Goal: Task Accomplishment & Management: Use online tool/utility

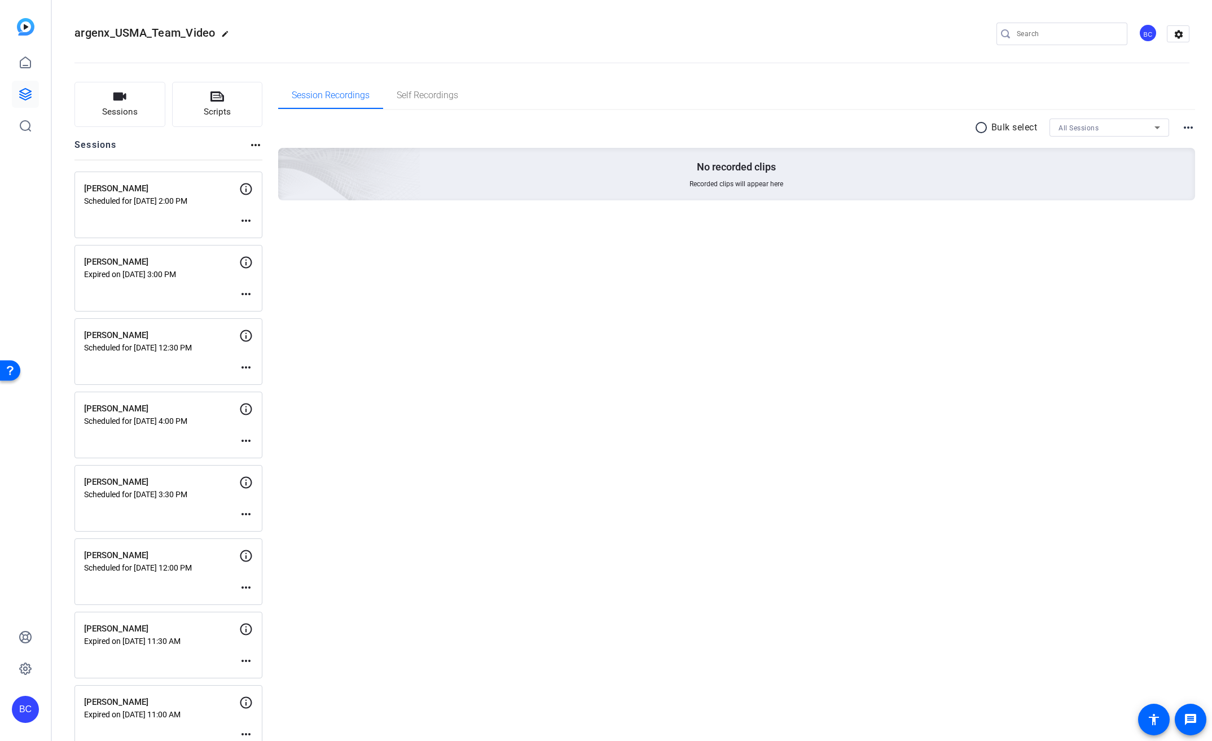
click at [157, 544] on div "Jonathan Bosold Scheduled for Sep 16, 2025 @ 12:00 PM more_horiz" at bounding box center [169, 571] width 188 height 67
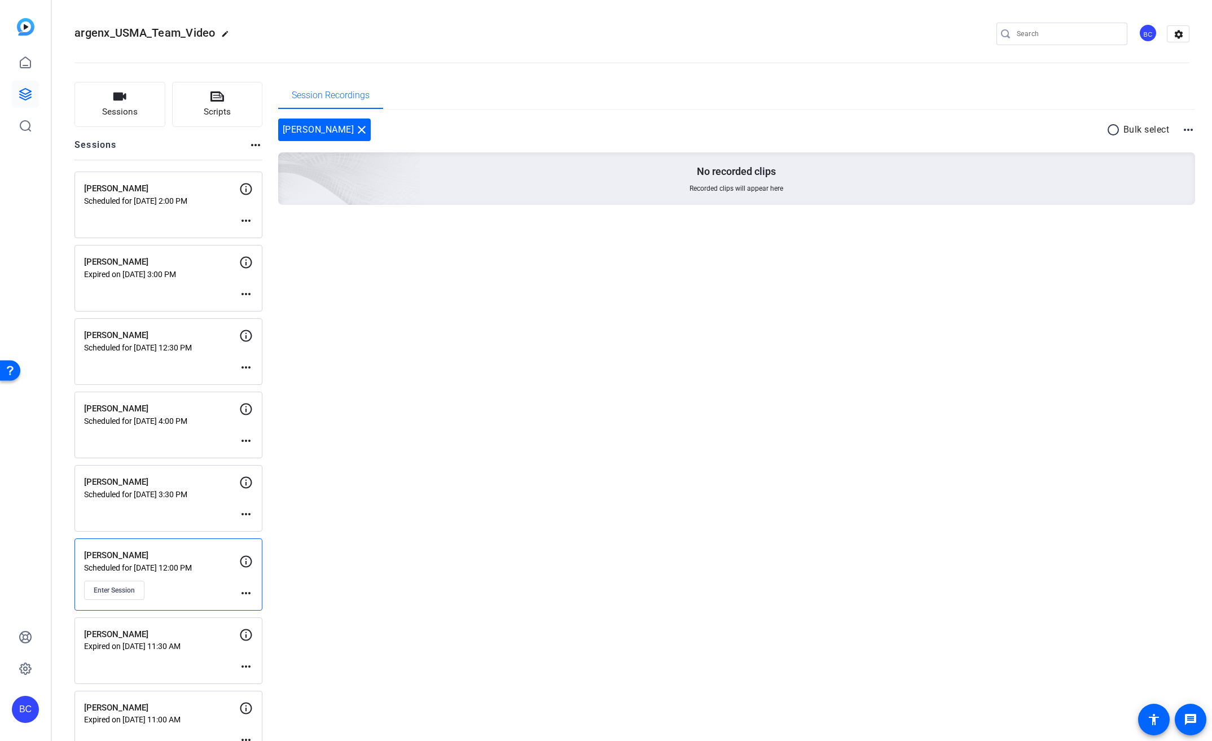
drag, startPoint x: 171, startPoint y: 575, endPoint x: 126, endPoint y: 584, distance: 46.0
click at [171, 575] on div "Jonathan Bosold Scheduled for Sep 16, 2025 @ 12:00 PM Enter Session" at bounding box center [161, 574] width 155 height 51
click at [122, 586] on span "Enter Session" at bounding box center [114, 590] width 41 height 9
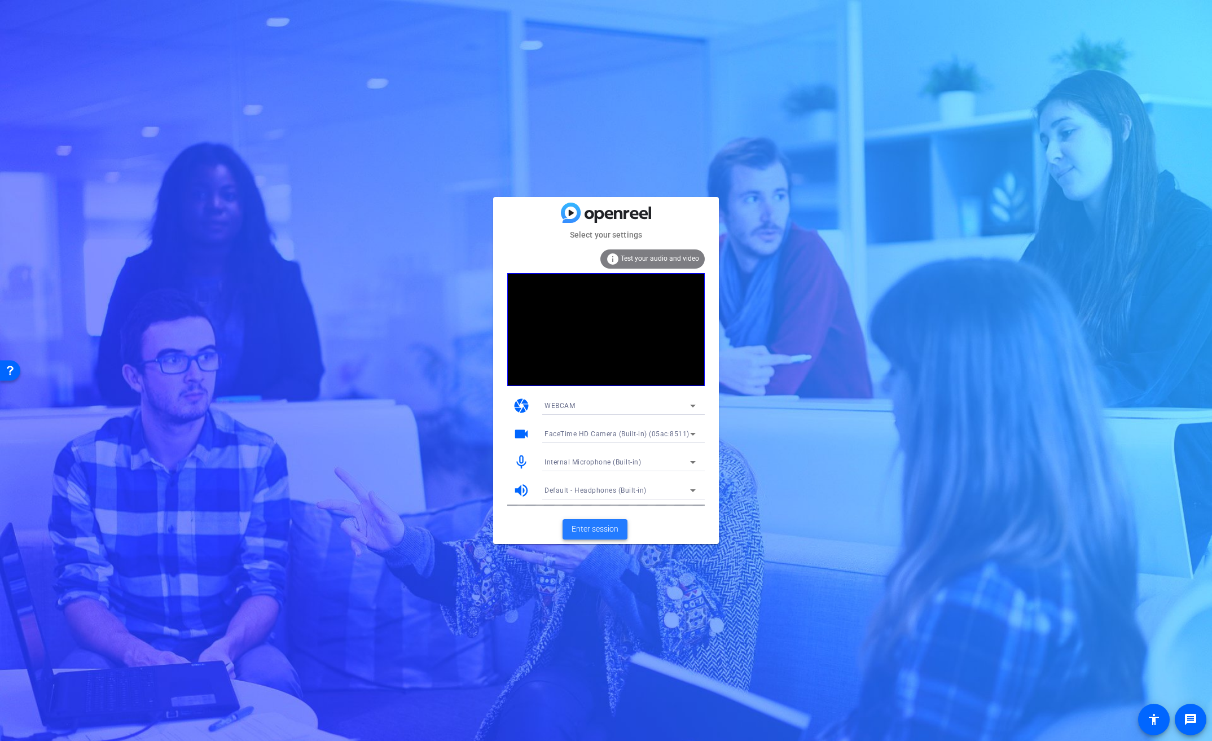
click at [610, 530] on span "Enter session" at bounding box center [595, 529] width 47 height 12
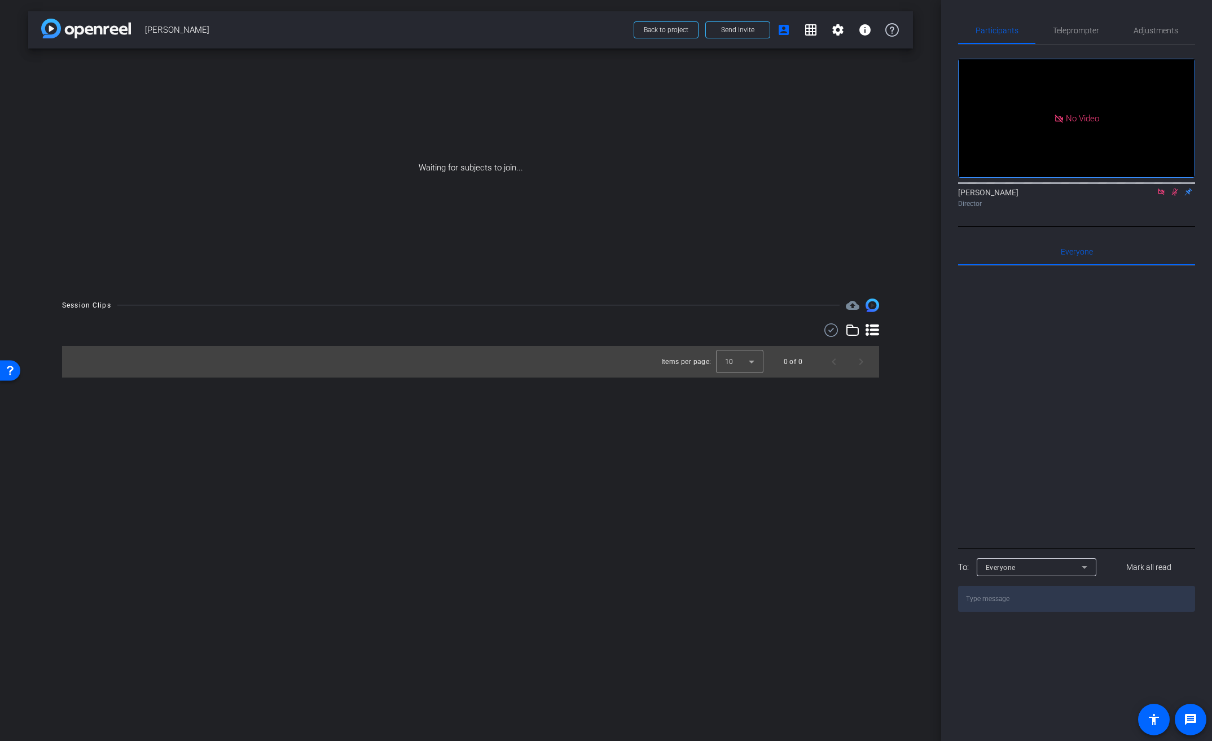
click at [1163, 195] on icon at bounding box center [1161, 192] width 6 height 6
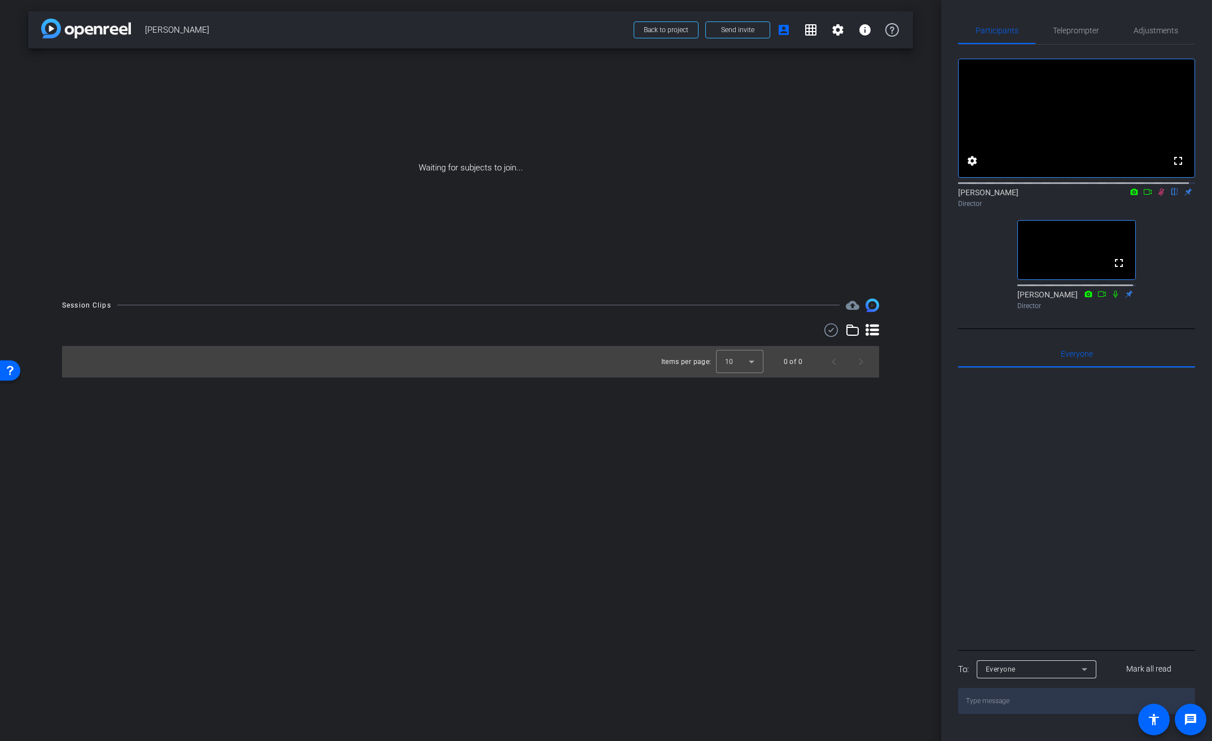
click at [1157, 196] on icon at bounding box center [1161, 192] width 9 height 8
click at [1117, 270] on mat-icon "fullscreen" at bounding box center [1119, 263] width 14 height 14
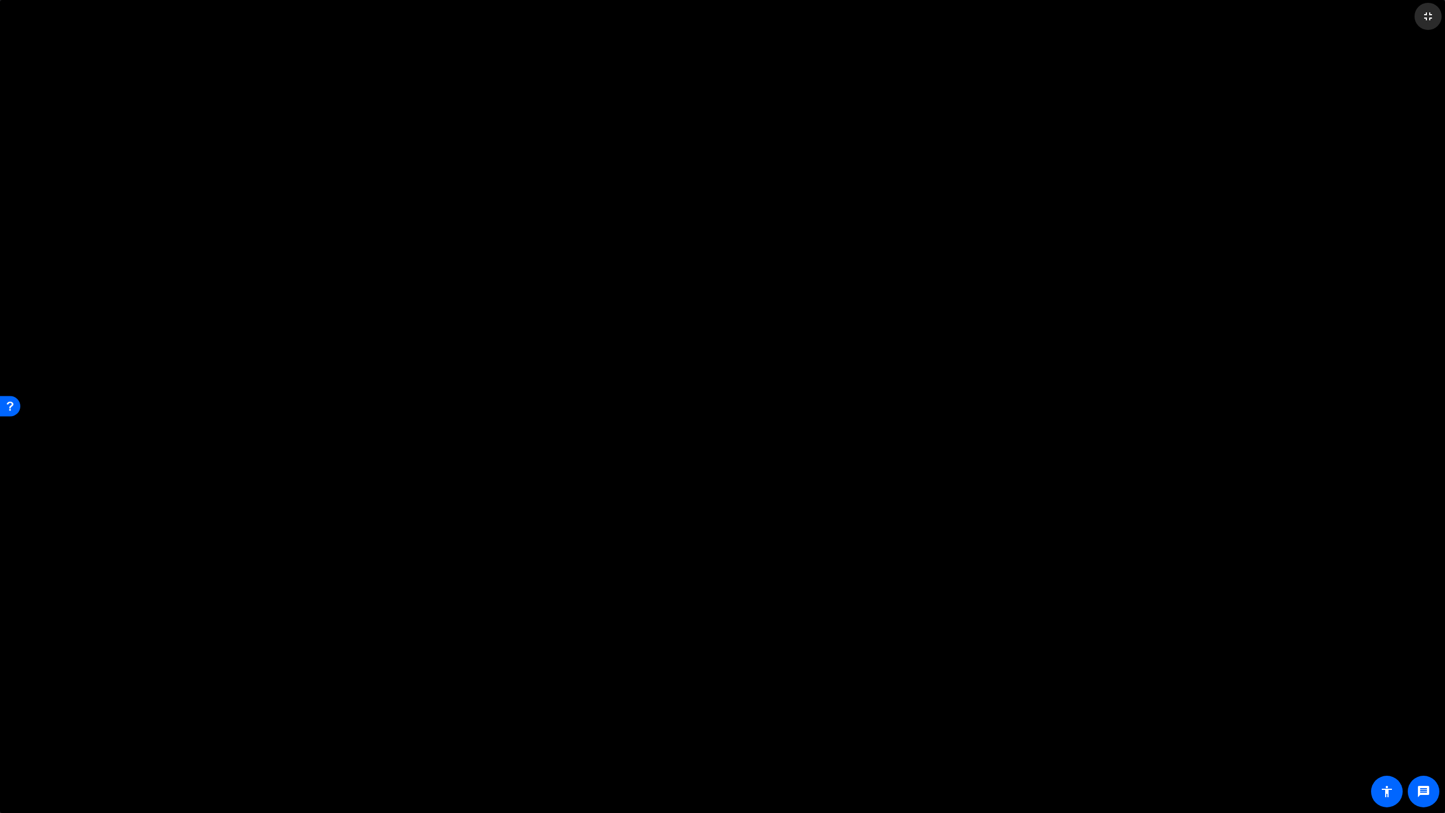
click at [1212, 17] on mat-icon "fullscreen_exit" at bounding box center [1428, 17] width 14 height 14
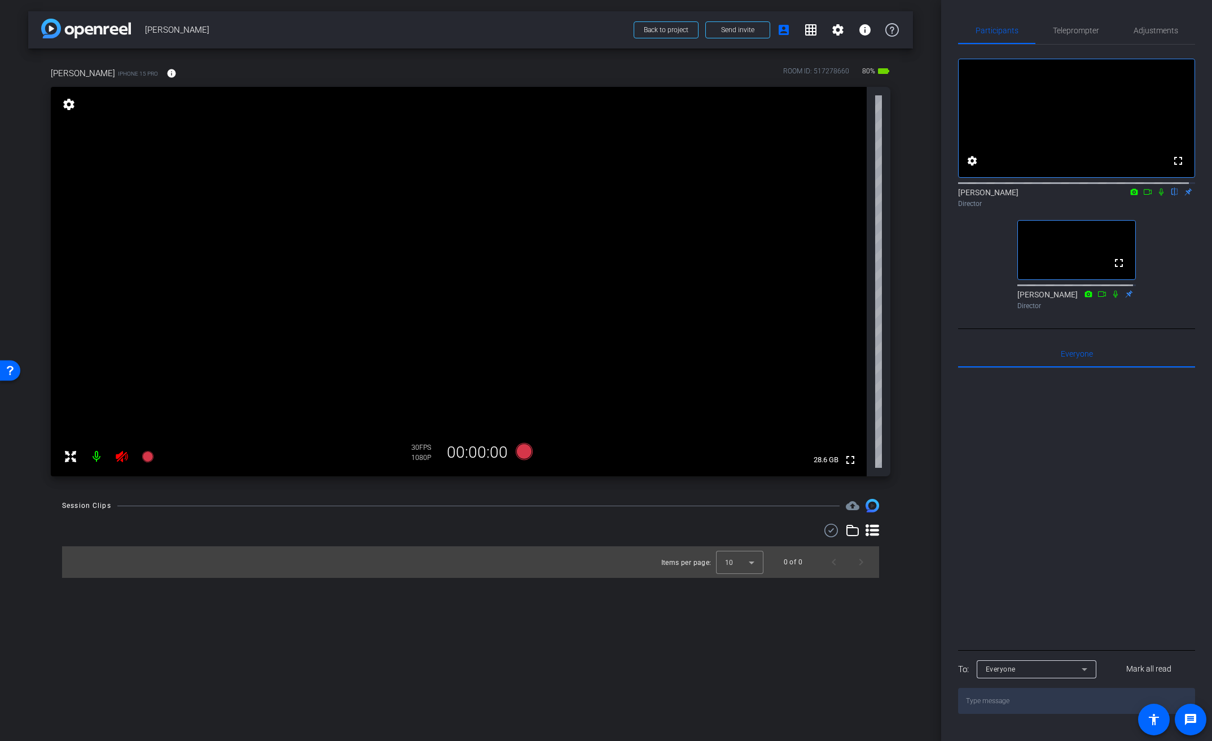
click at [126, 461] on icon at bounding box center [122, 457] width 14 height 14
click at [170, 71] on mat-icon "info" at bounding box center [171, 73] width 10 height 10
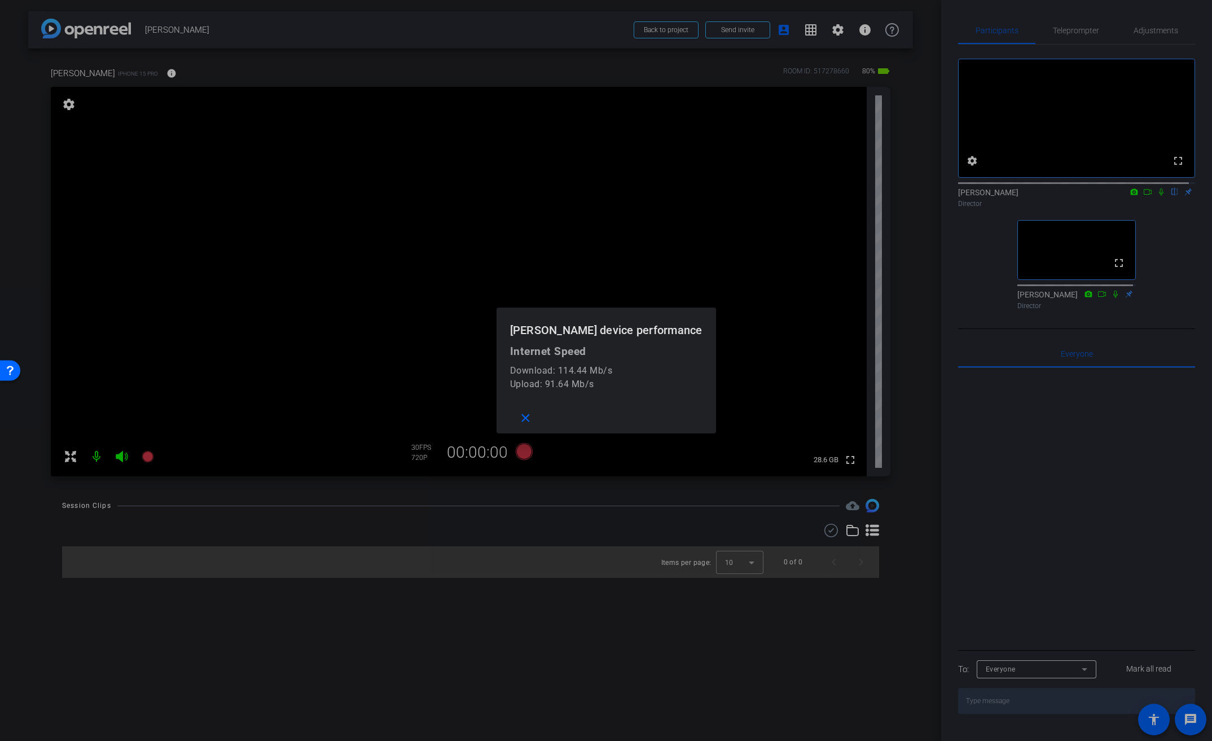
click at [170, 71] on div at bounding box center [606, 370] width 1212 height 741
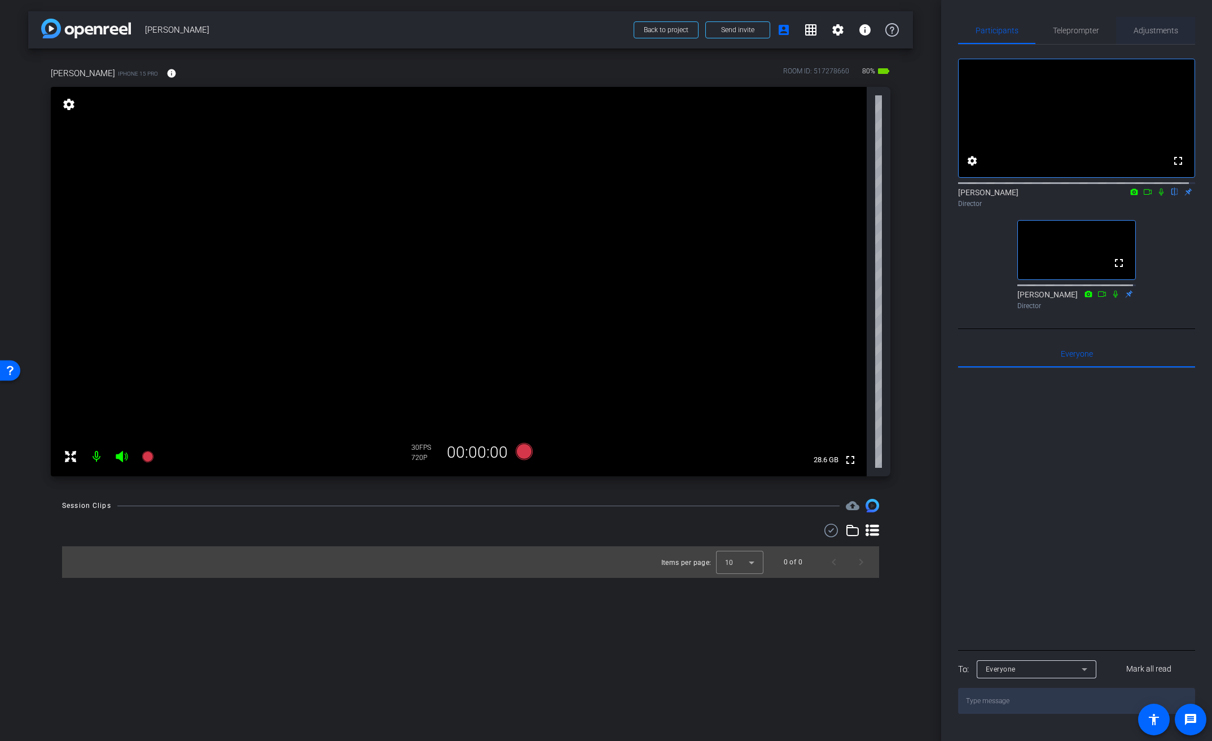
click at [1154, 29] on span "Adjustments" at bounding box center [1156, 31] width 45 height 8
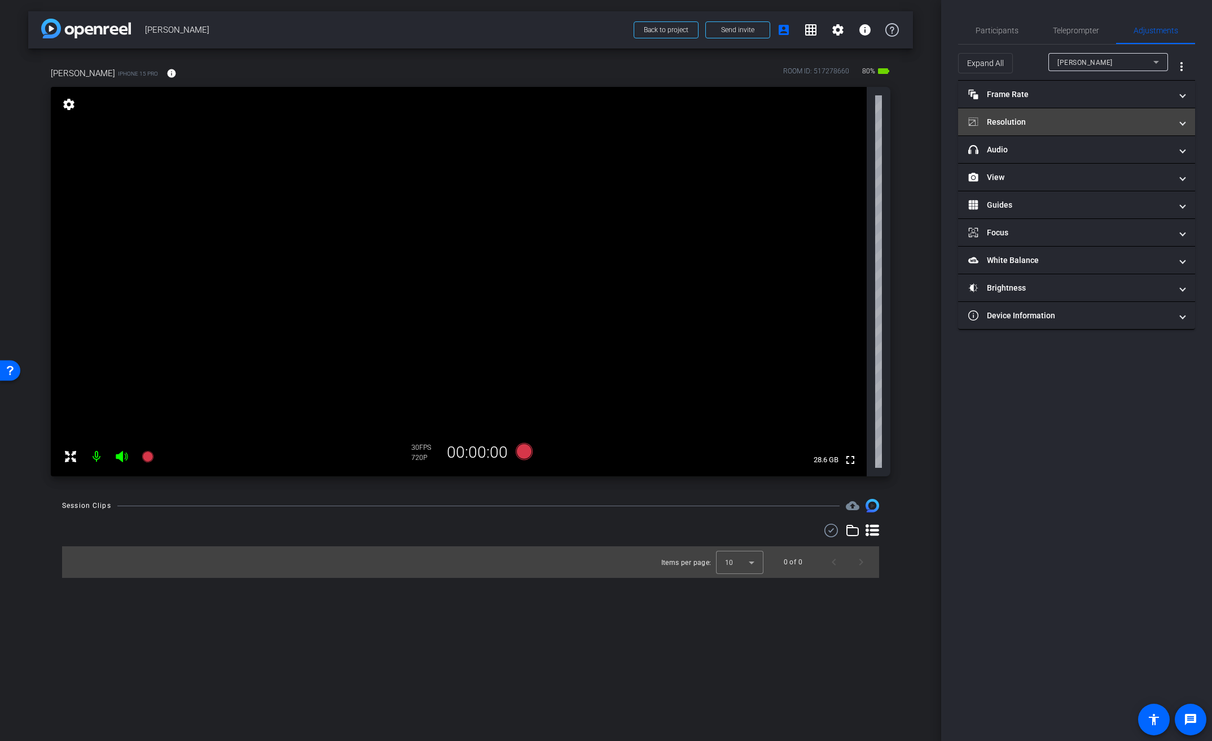
click at [1031, 119] on mat-panel-title "Resolution" at bounding box center [1070, 122] width 203 height 12
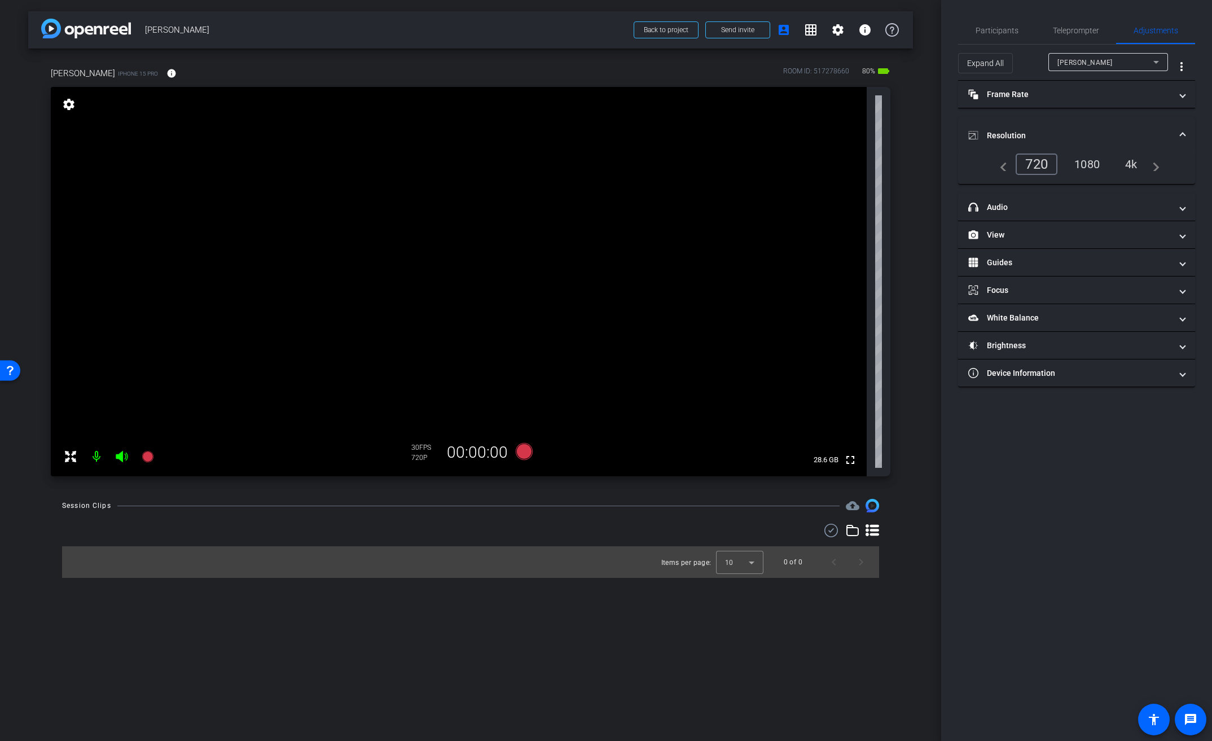
drag, startPoint x: 1127, startPoint y: 160, endPoint x: 1119, endPoint y: 156, distance: 9.1
click at [1127, 160] on div "4k" at bounding box center [1131, 164] width 29 height 19
click at [1009, 87] on mat-expansion-panel-header "Frame Rate Frame Rate" at bounding box center [1076, 94] width 237 height 27
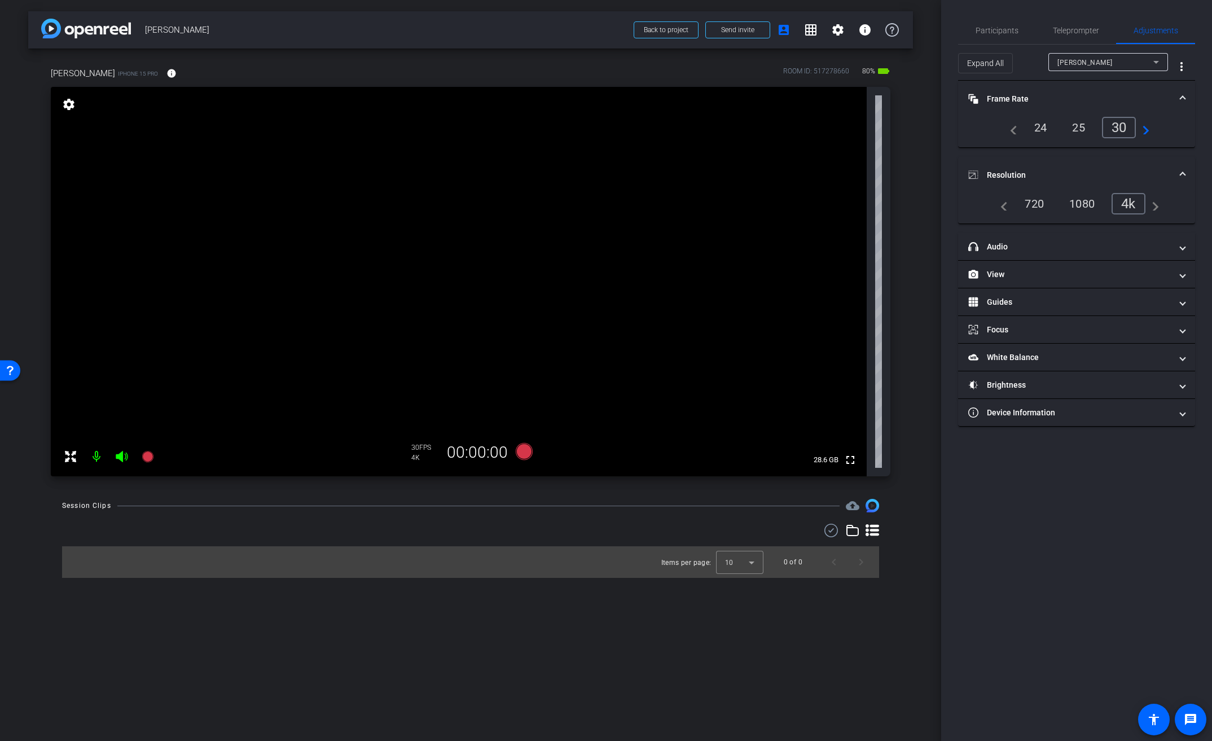
click at [1011, 92] on mat-expansion-panel-header "Frame Rate Frame Rate" at bounding box center [1076, 99] width 237 height 36
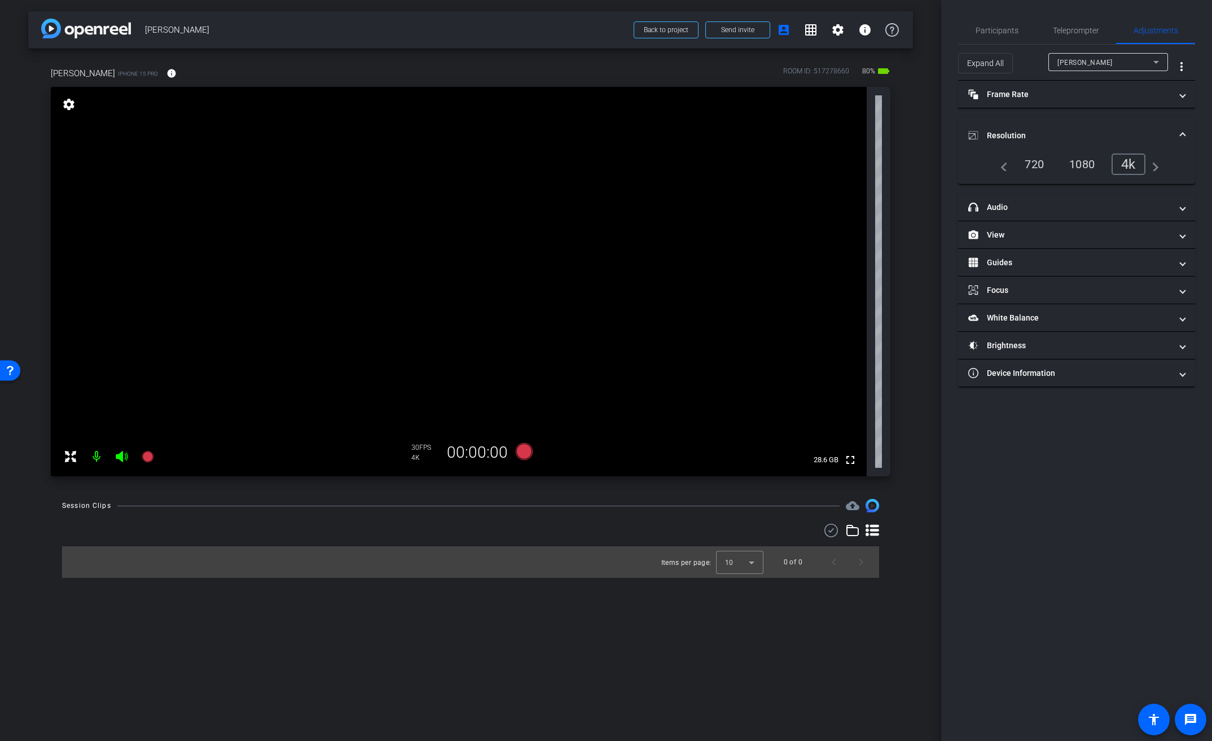
click at [1007, 127] on mat-expansion-panel-header "Resolution" at bounding box center [1076, 135] width 237 height 36
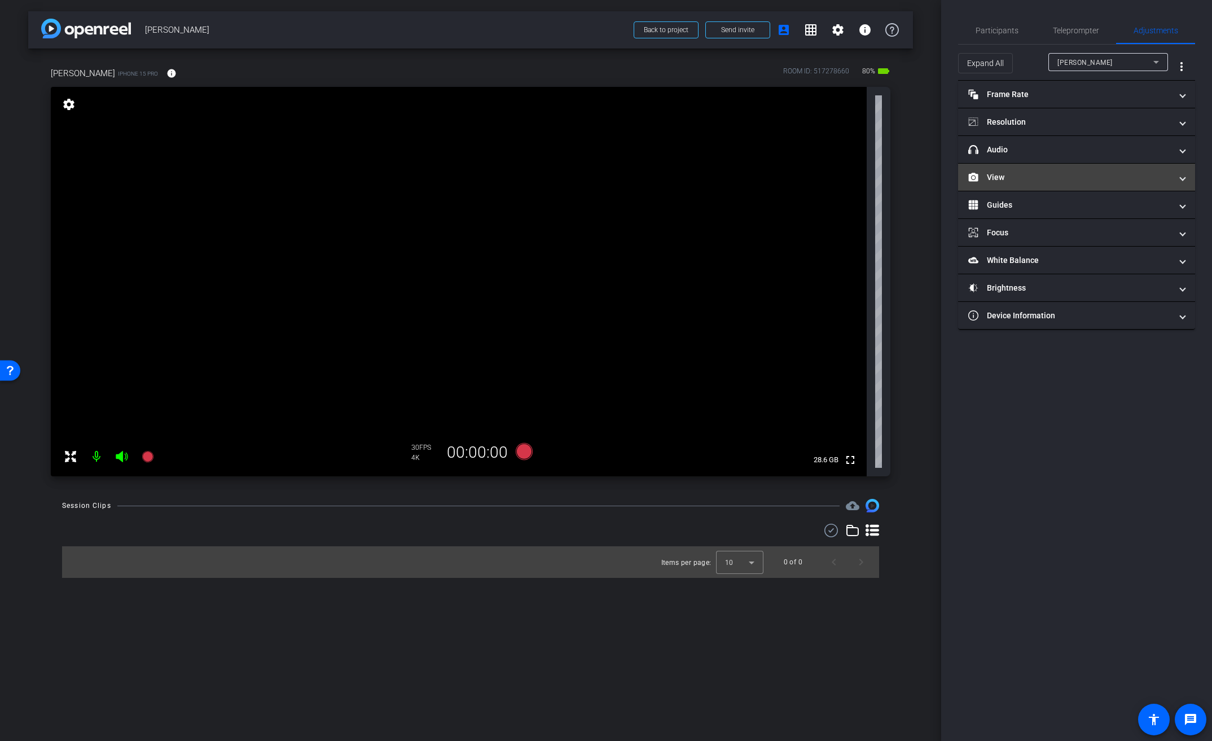
click at [1023, 183] on mat-expansion-panel-header "View" at bounding box center [1076, 177] width 237 height 27
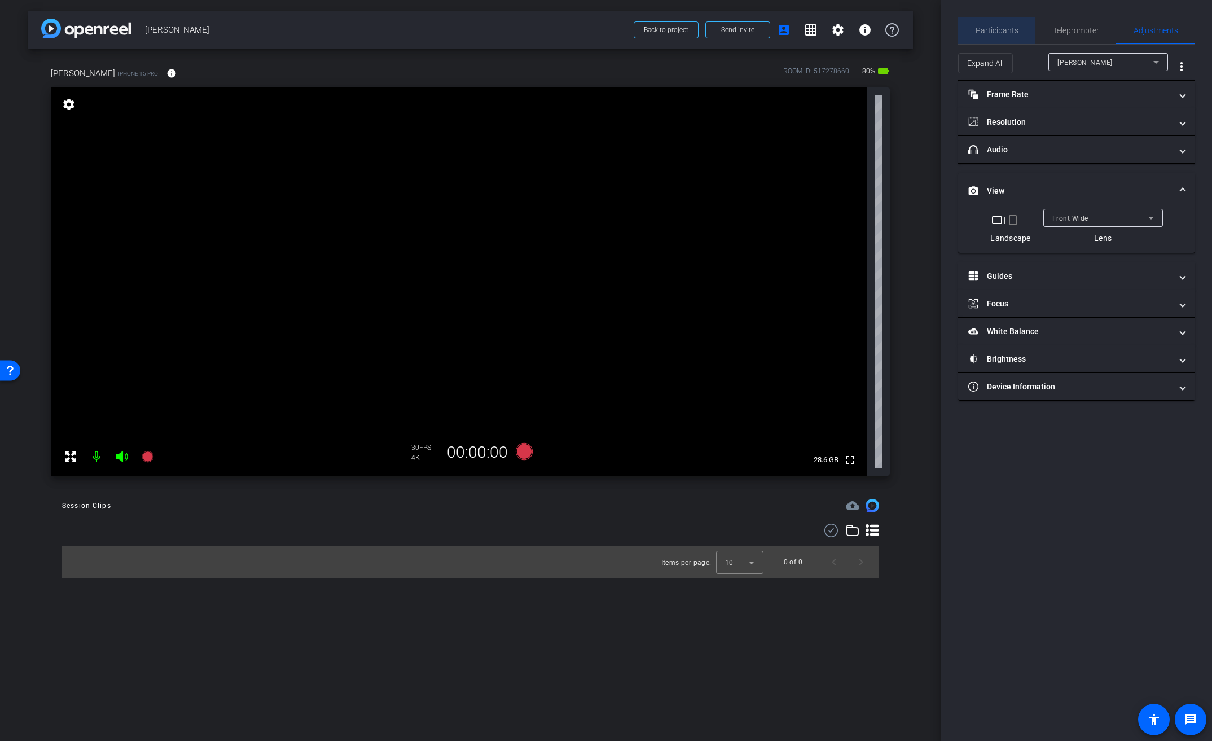
click at [1011, 34] on span "Participants" at bounding box center [997, 31] width 43 height 8
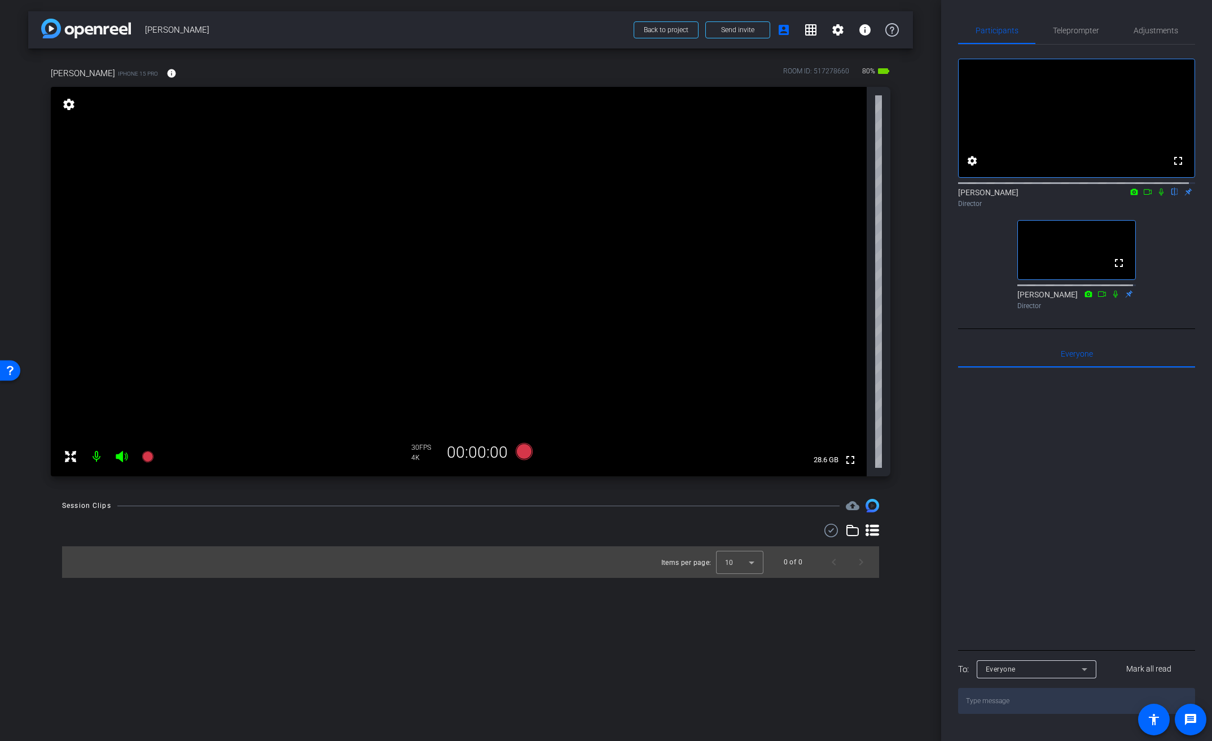
click at [556, 170] on video at bounding box center [459, 281] width 816 height 389
click at [1167, 33] on span "Adjustments" at bounding box center [1156, 31] width 45 height 8
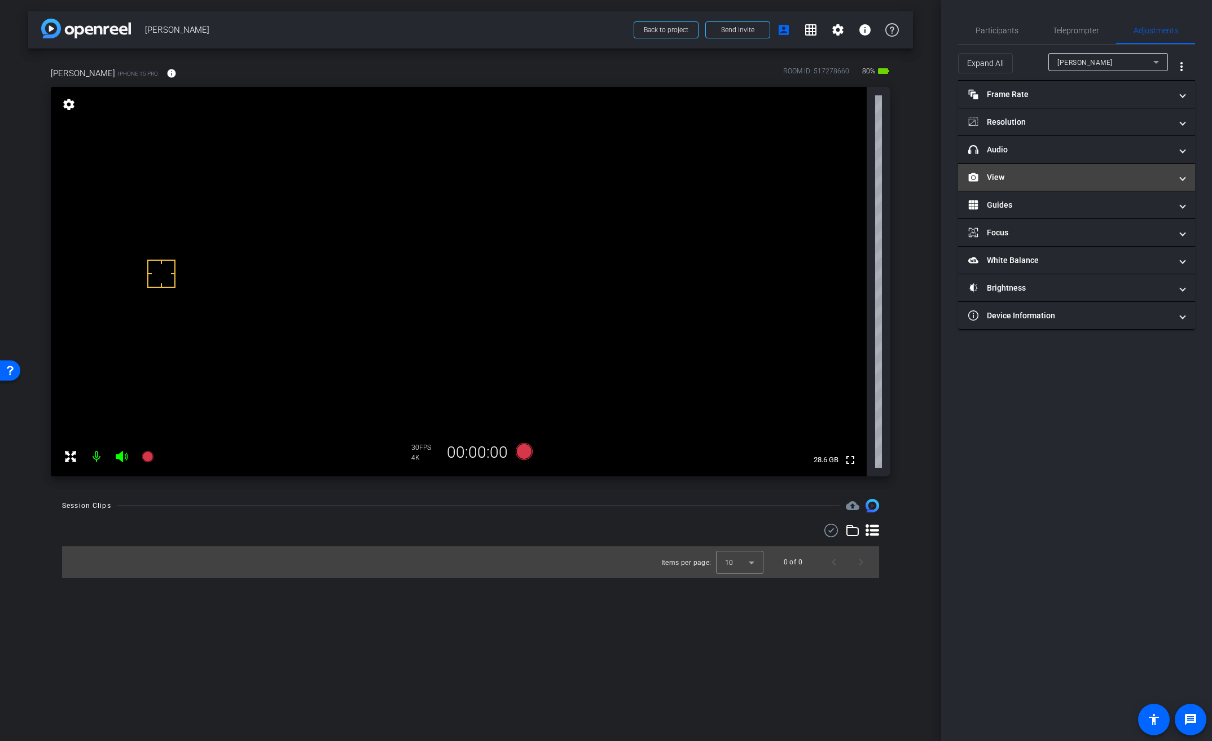
click at [1002, 173] on mat-panel-title "View" at bounding box center [1070, 178] width 203 height 12
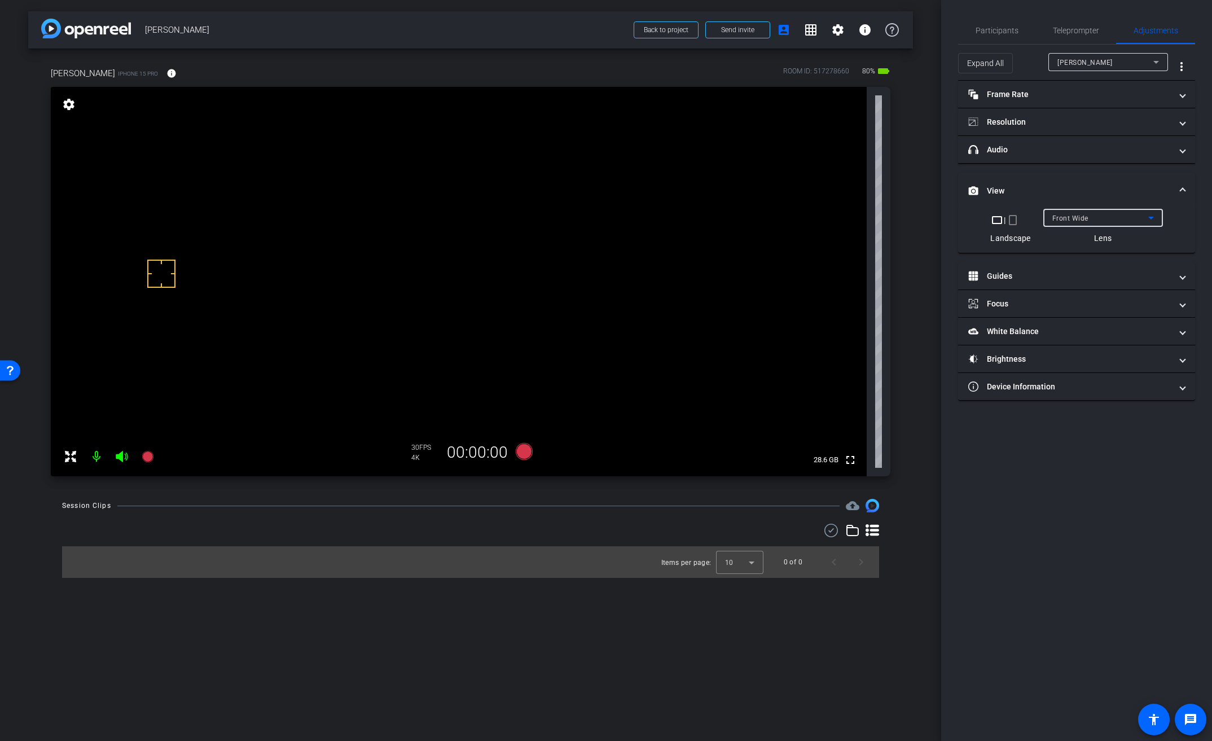
click at [1053, 219] on span "Front Wide" at bounding box center [1071, 218] width 36 height 8
click at [1068, 240] on span "Back Wide" at bounding box center [1070, 241] width 36 height 14
click at [1184, 186] on span at bounding box center [1183, 191] width 5 height 12
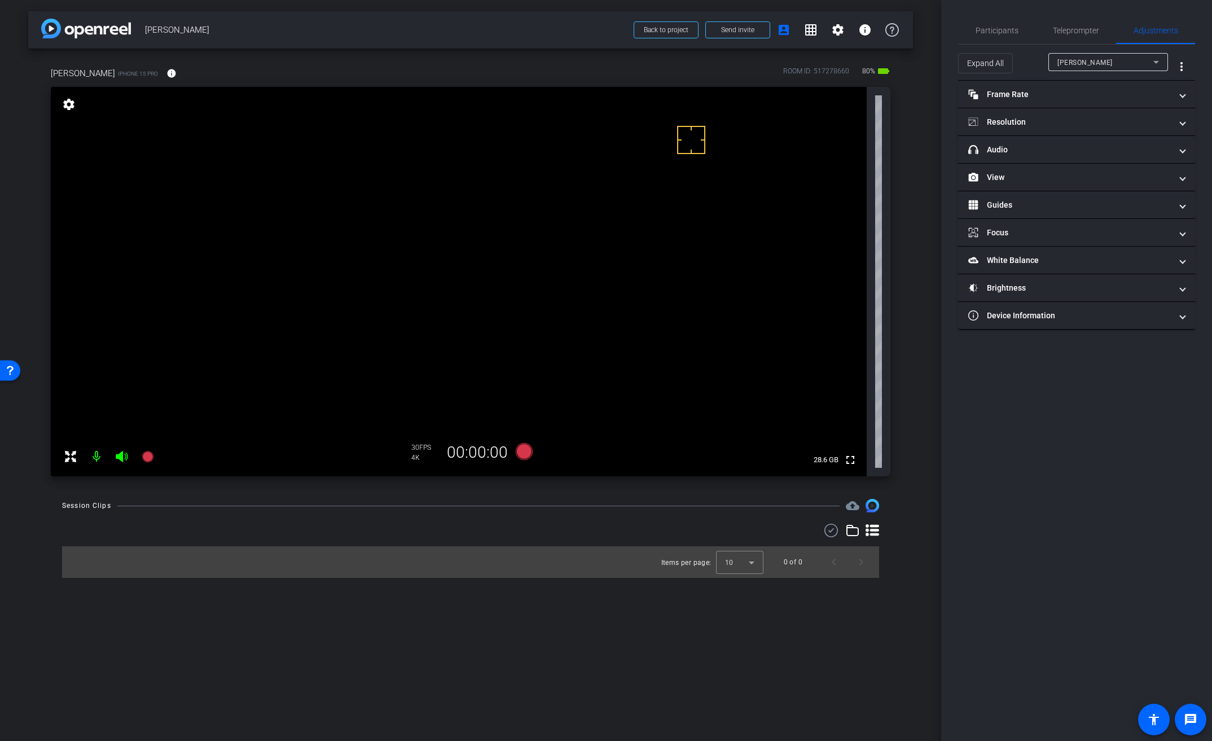
click at [481, 200] on video at bounding box center [459, 281] width 816 height 389
click at [1015, 284] on mat-panel-title "Brightness" at bounding box center [1070, 288] width 203 height 12
click at [1050, 330] on span "button" at bounding box center [1045, 330] width 17 height 8
click at [464, 212] on video at bounding box center [459, 281] width 816 height 389
click at [1050, 327] on span "button" at bounding box center [1045, 330] width 17 height 8
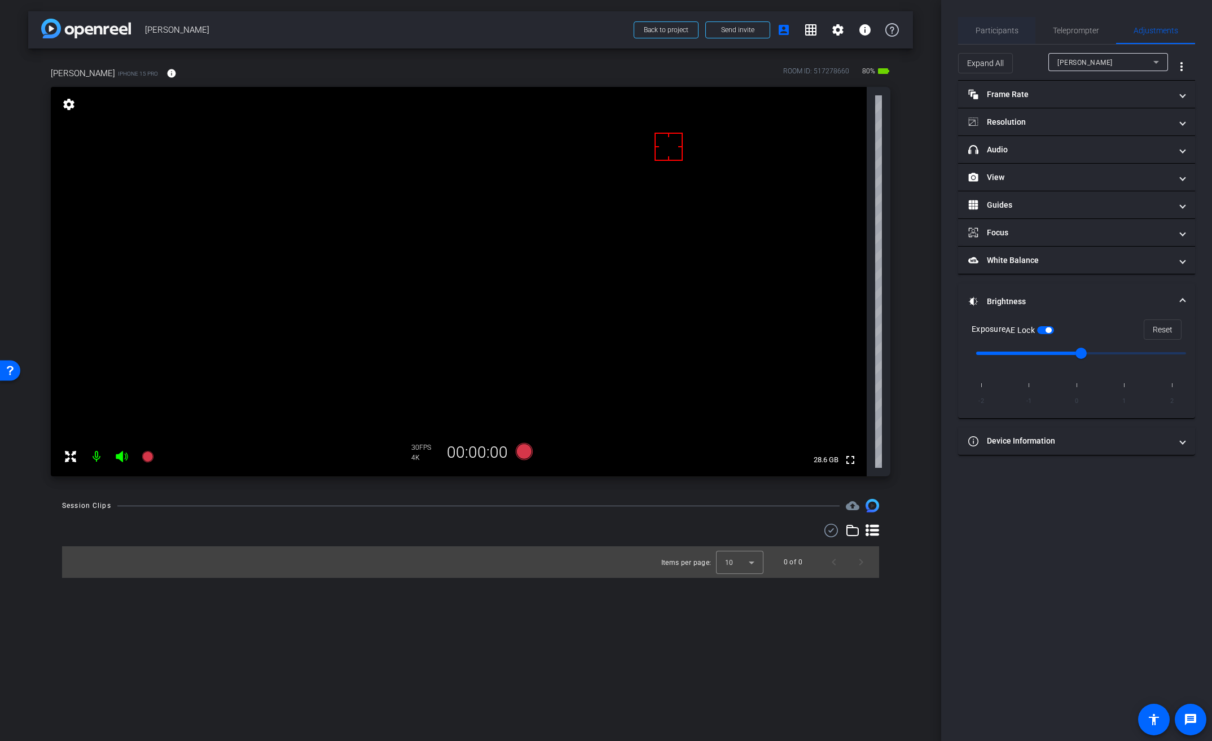
click at [1008, 29] on span "Participants" at bounding box center [997, 31] width 43 height 8
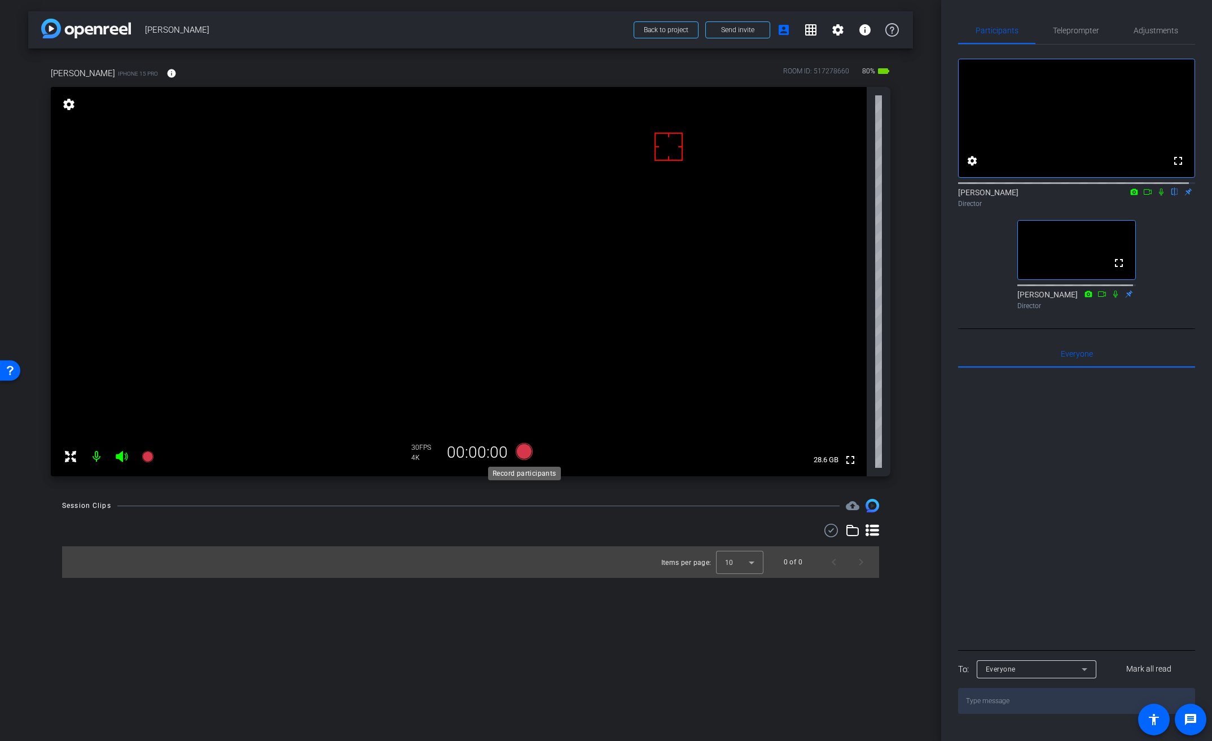
click at [525, 452] on icon at bounding box center [524, 451] width 17 height 17
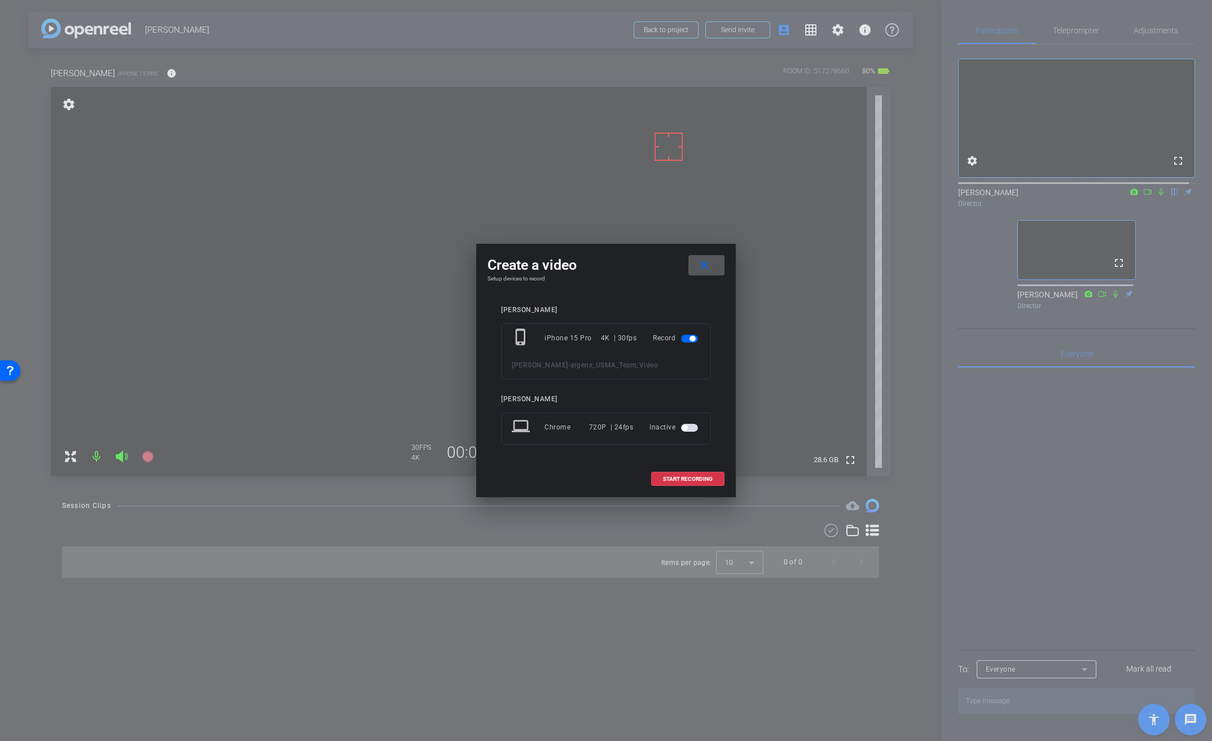
drag, startPoint x: 704, startPoint y: 265, endPoint x: 923, endPoint y: 248, distance: 219.7
click at [704, 265] on mat-icon "close" at bounding box center [705, 265] width 14 height 14
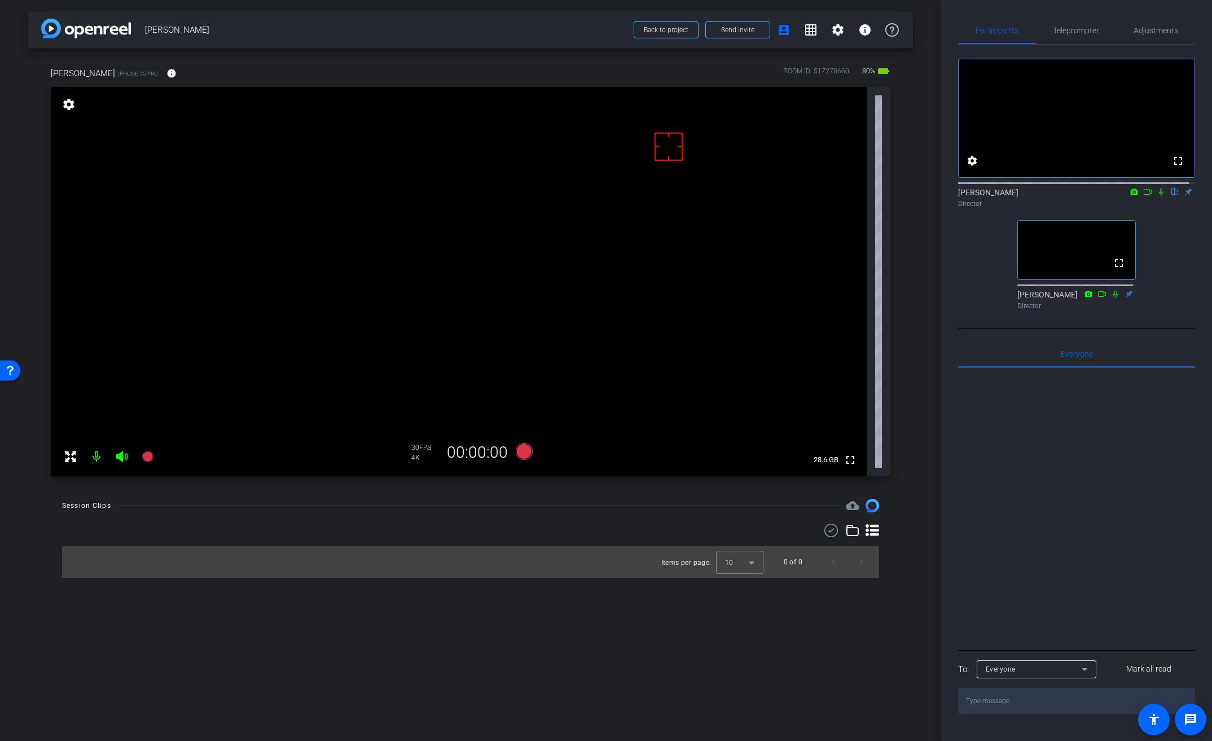
click at [1143, 196] on icon at bounding box center [1147, 192] width 9 height 8
click at [1171, 196] on icon at bounding box center [1175, 192] width 9 height 8
click at [522, 452] on icon at bounding box center [524, 451] width 17 height 17
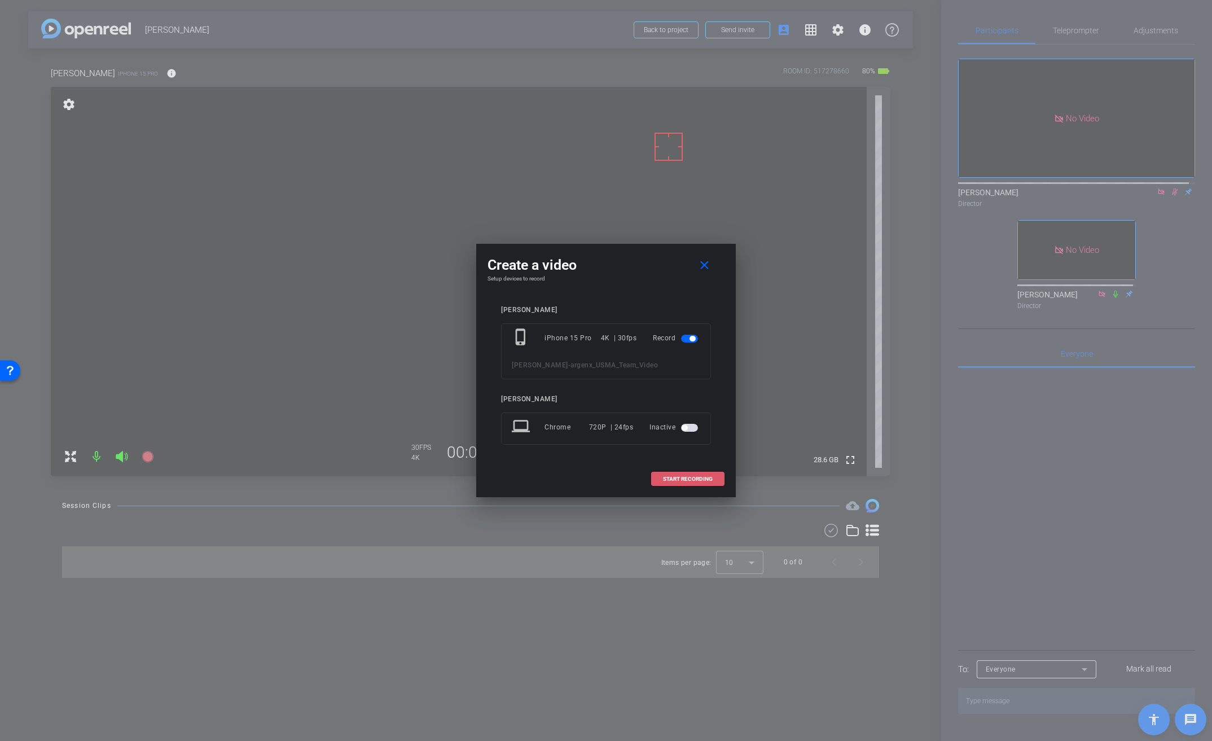
click at [678, 474] on span at bounding box center [688, 479] width 72 height 27
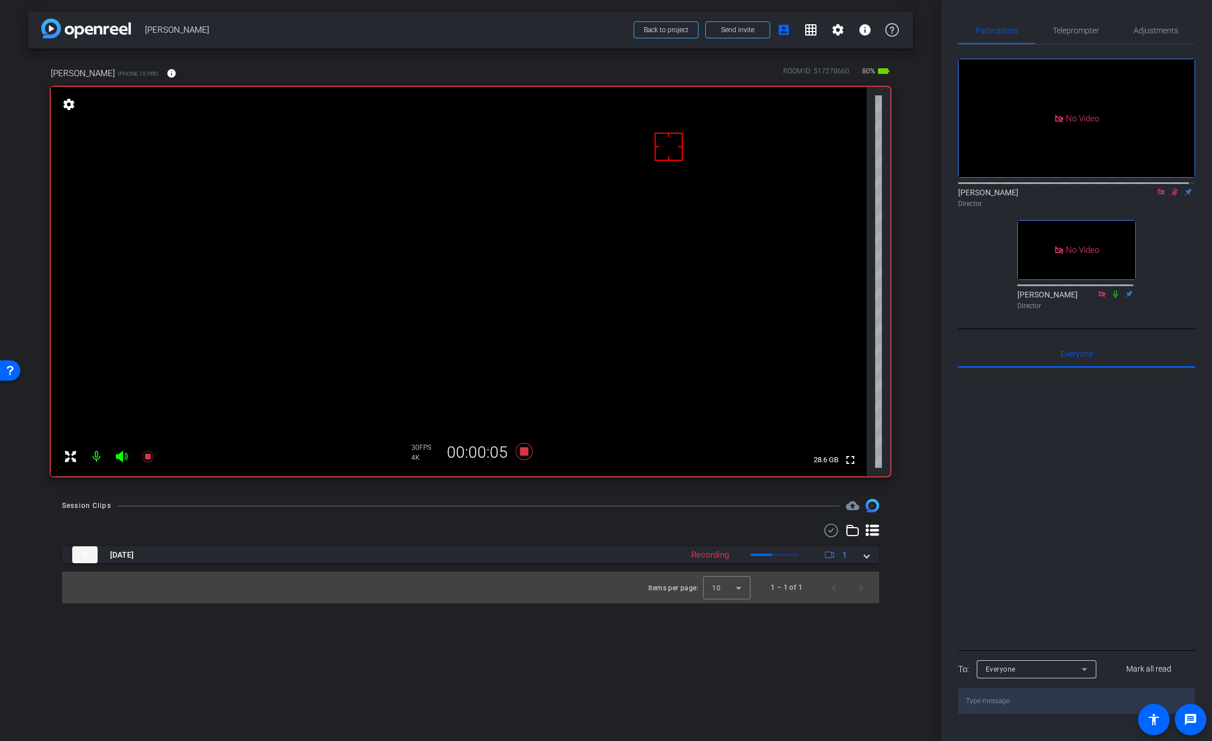
click at [1171, 196] on icon at bounding box center [1175, 192] width 9 height 8
click at [523, 453] on icon at bounding box center [524, 451] width 17 height 17
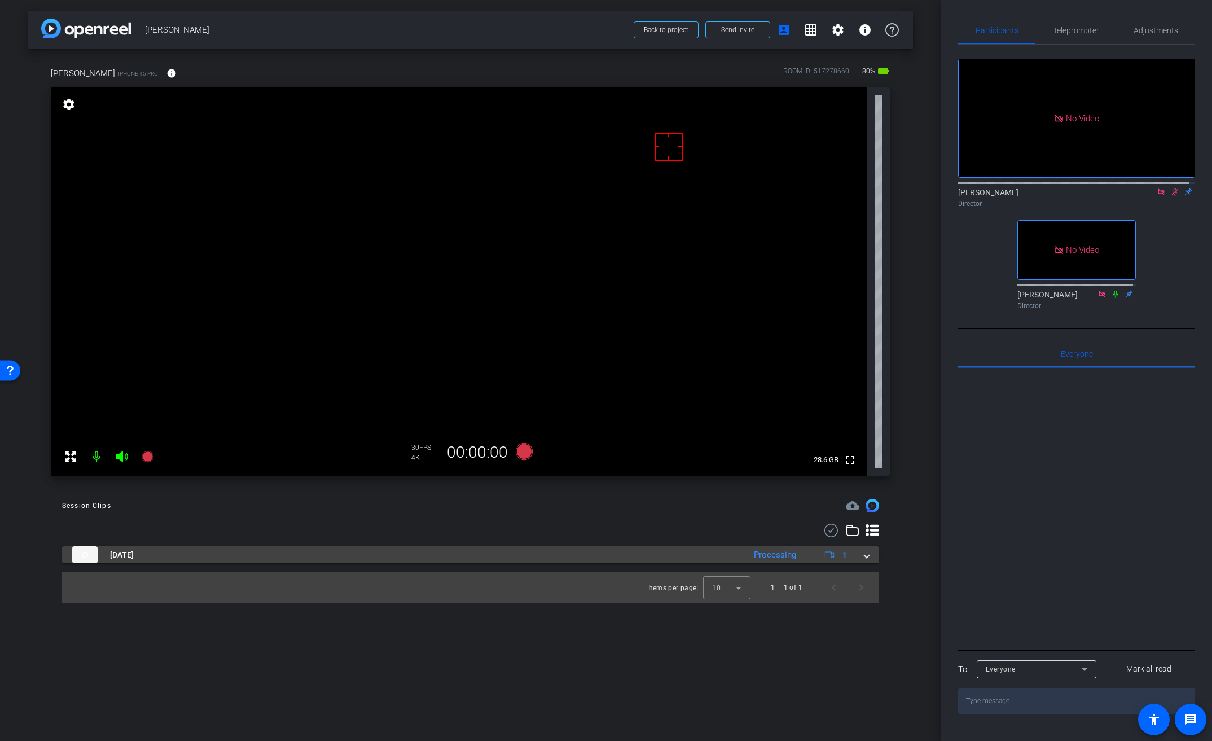
click at [867, 555] on span at bounding box center [867, 555] width 5 height 12
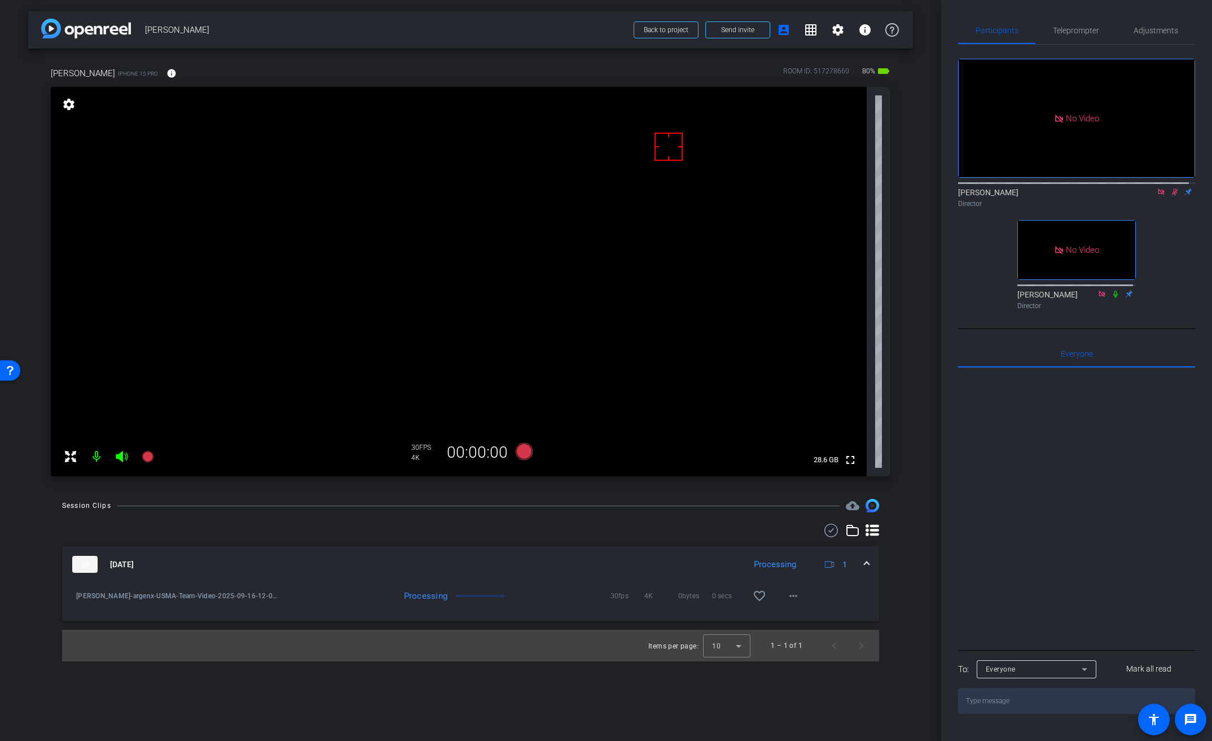
click at [829, 532] on icon at bounding box center [831, 531] width 17 height 14
click at [1171, 196] on icon at bounding box center [1175, 192] width 9 height 8
click at [796, 599] on mat-icon "more_horiz" at bounding box center [794, 598] width 14 height 14
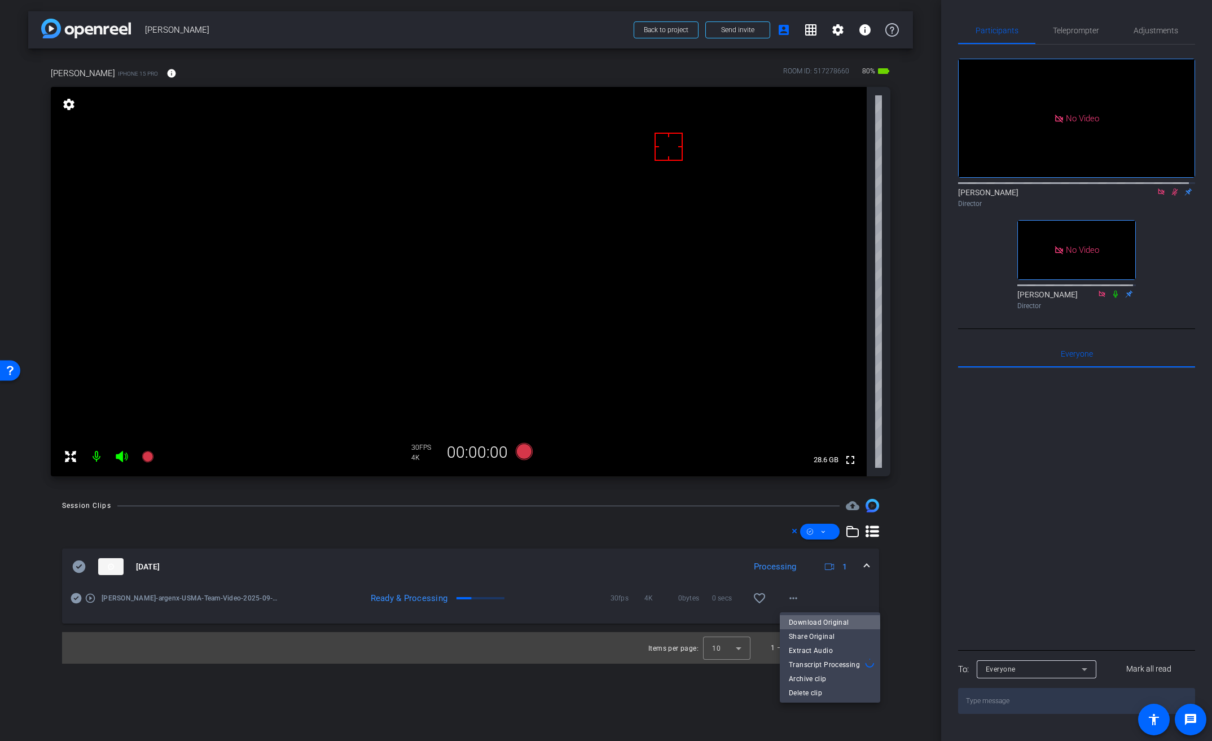
click at [814, 624] on span "Download Original" at bounding box center [830, 622] width 82 height 14
click at [80, 595] on icon at bounding box center [76, 598] width 11 height 14
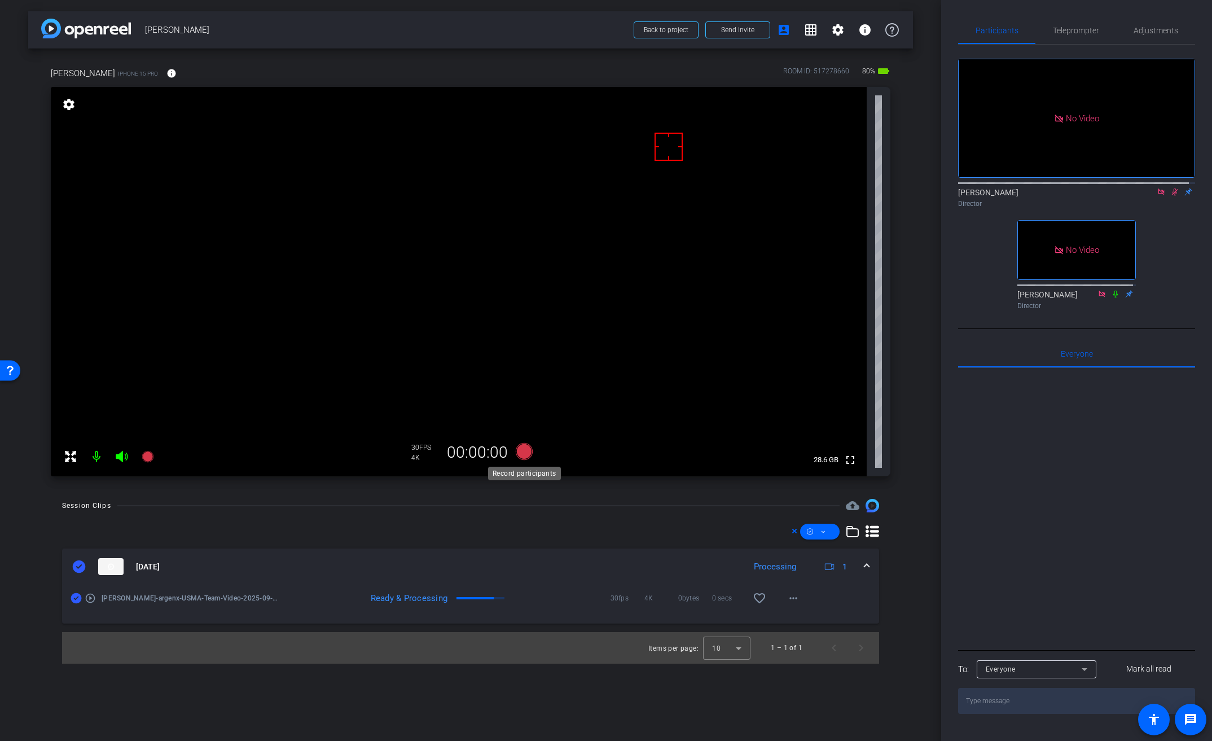
click at [524, 453] on icon at bounding box center [524, 451] width 17 height 17
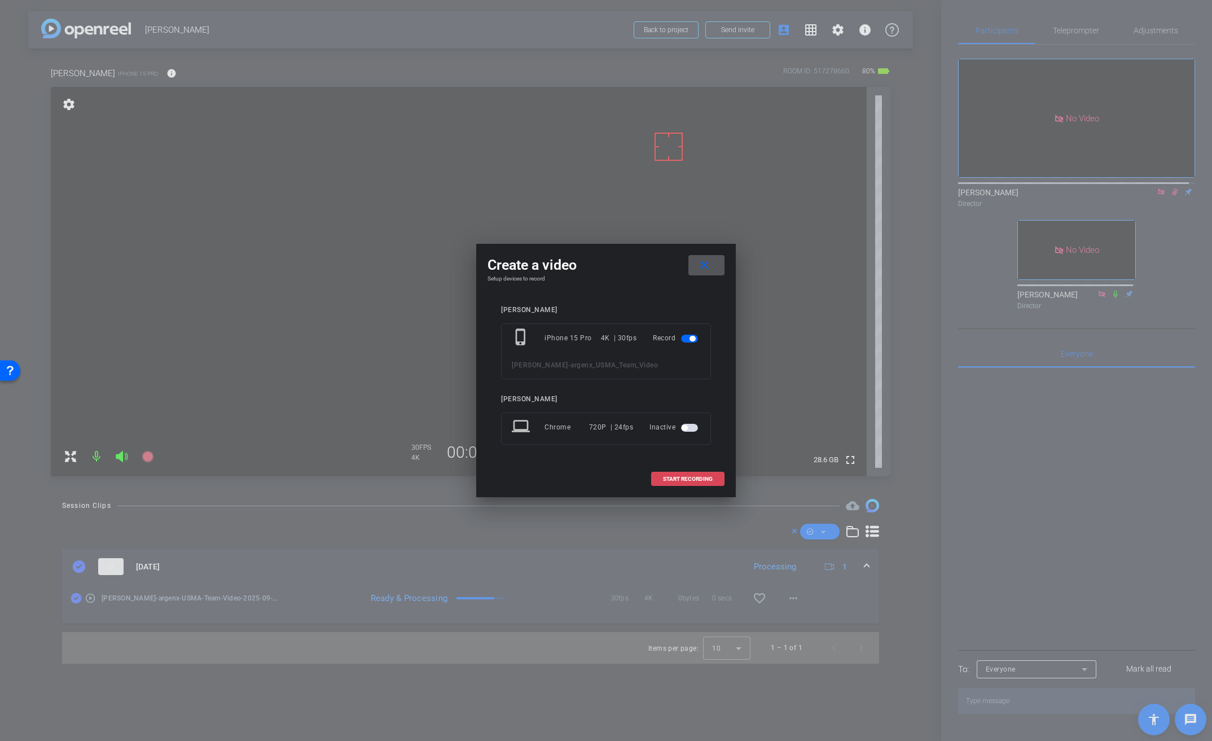
click at [699, 478] on span "START RECORDING" at bounding box center [688, 479] width 50 height 6
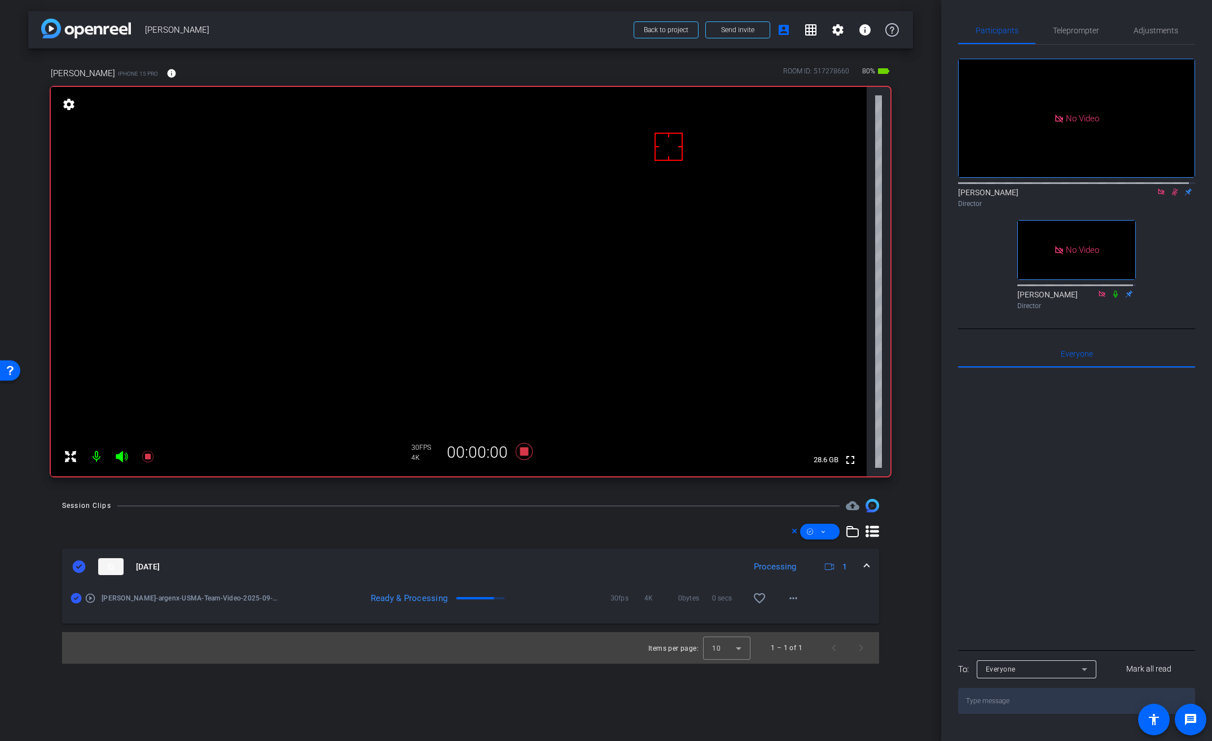
click at [506, 210] on video at bounding box center [459, 281] width 816 height 389
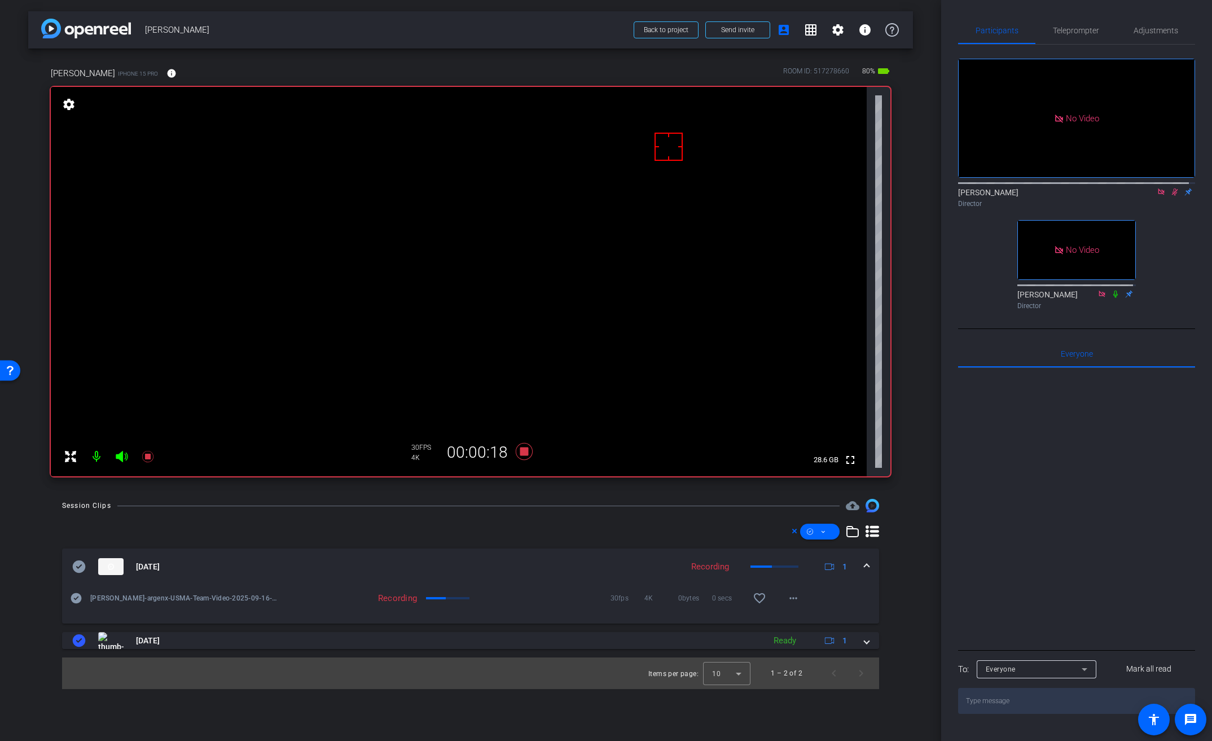
click at [474, 211] on video at bounding box center [459, 281] width 816 height 389
click at [489, 208] on video at bounding box center [459, 281] width 816 height 389
click at [492, 210] on video at bounding box center [459, 281] width 816 height 389
click at [488, 213] on video at bounding box center [459, 281] width 816 height 389
click at [526, 452] on icon at bounding box center [524, 451] width 17 height 17
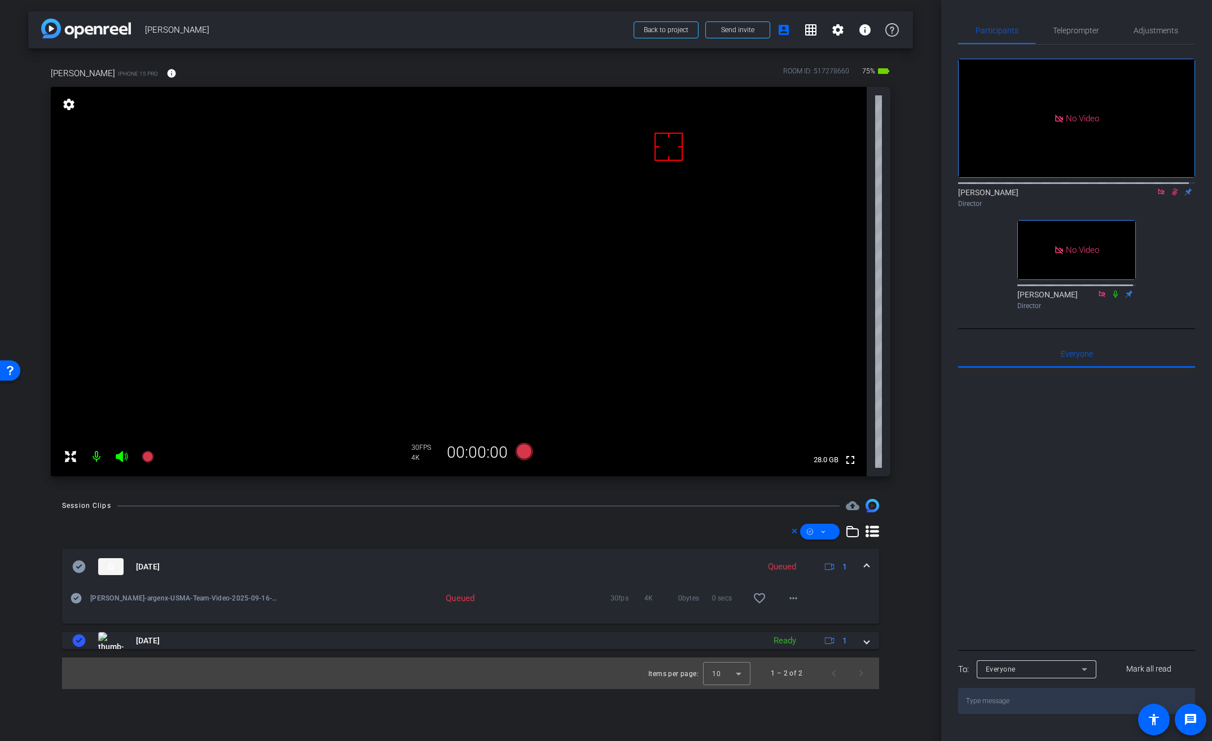
click at [1169, 197] on mat-icon at bounding box center [1175, 192] width 14 height 10
drag, startPoint x: 1168, startPoint y: 199, endPoint x: 1151, endPoint y: 213, distance: 22.1
click at [1173, 196] on icon at bounding box center [1175, 192] width 5 height 7
click at [526, 452] on icon at bounding box center [524, 451] width 17 height 17
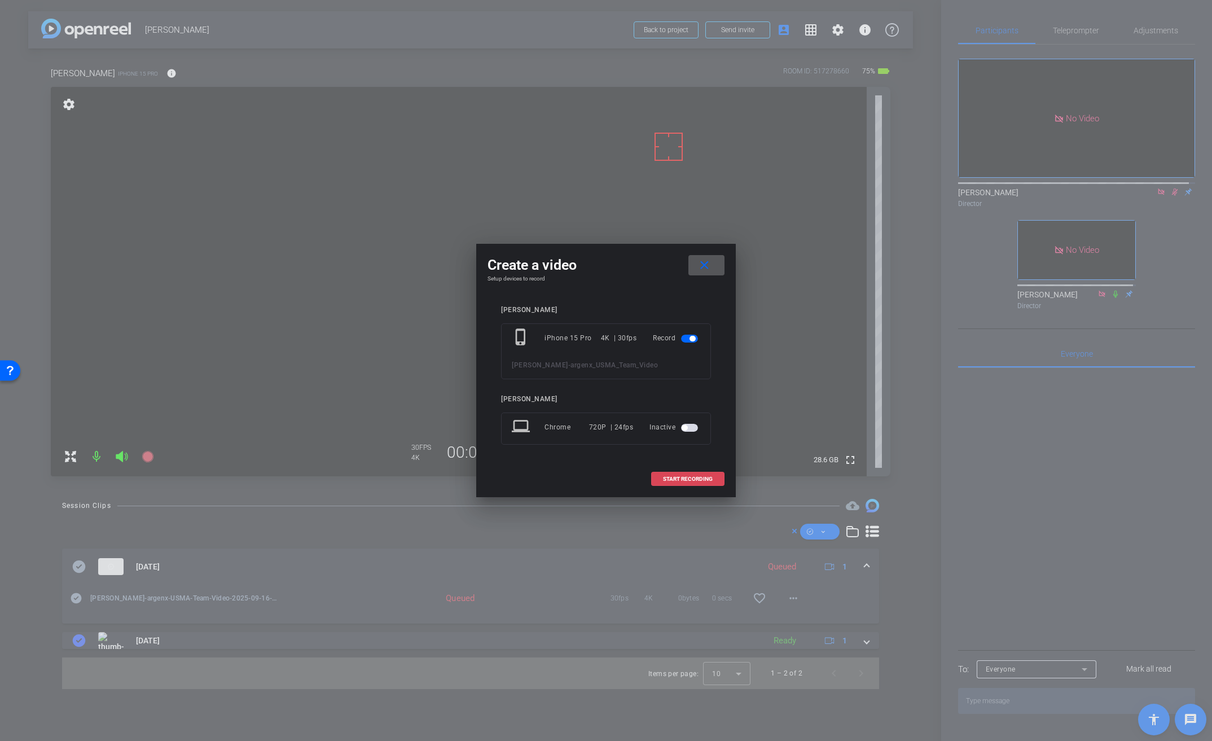
click at [690, 475] on span at bounding box center [688, 479] width 72 height 27
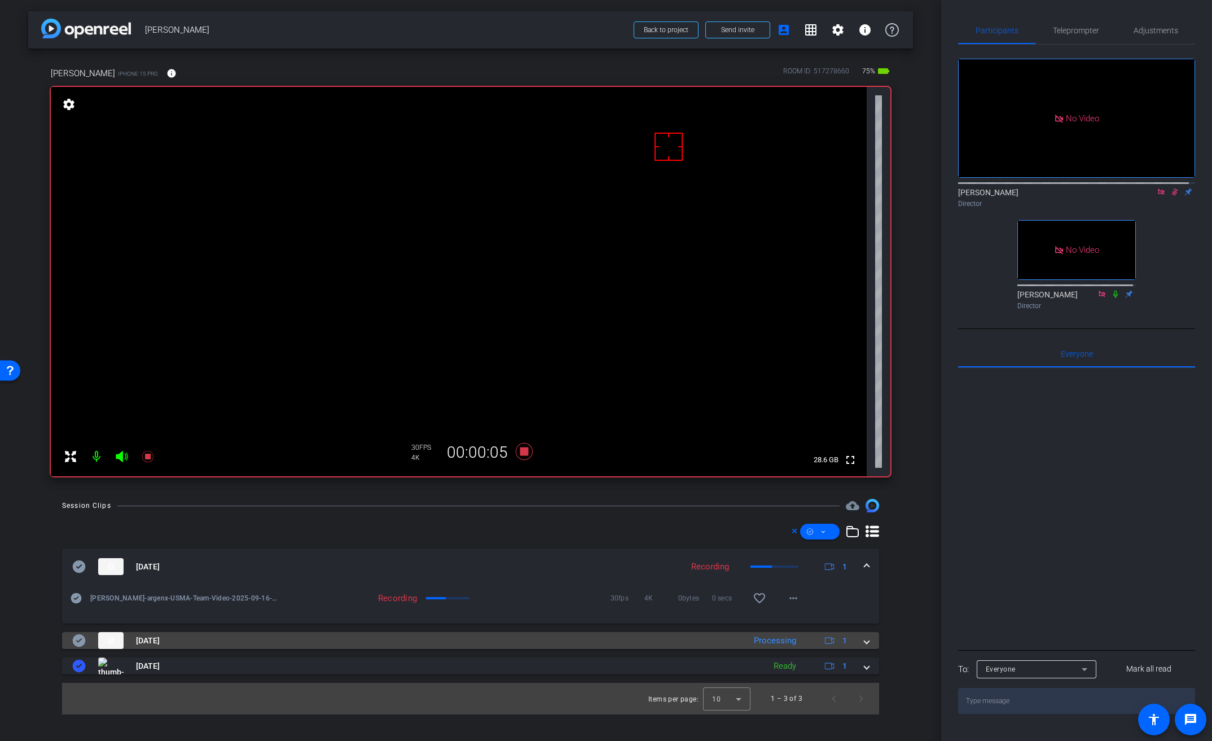
click at [865, 641] on span at bounding box center [867, 641] width 5 height 12
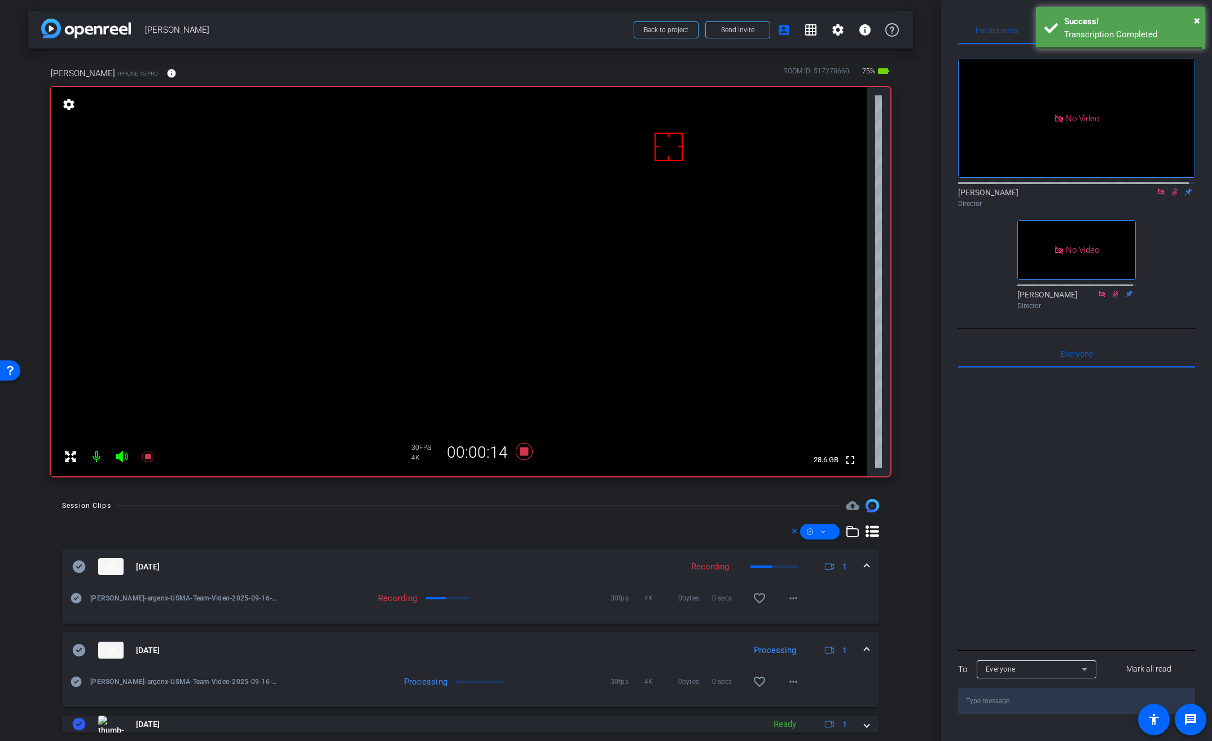
click at [499, 205] on video at bounding box center [459, 281] width 816 height 389
click at [484, 211] on video at bounding box center [459, 281] width 816 height 389
click at [516, 222] on video at bounding box center [459, 281] width 816 height 389
click at [485, 212] on video at bounding box center [459, 281] width 816 height 389
click at [488, 205] on div at bounding box center [485, 212] width 28 height 28
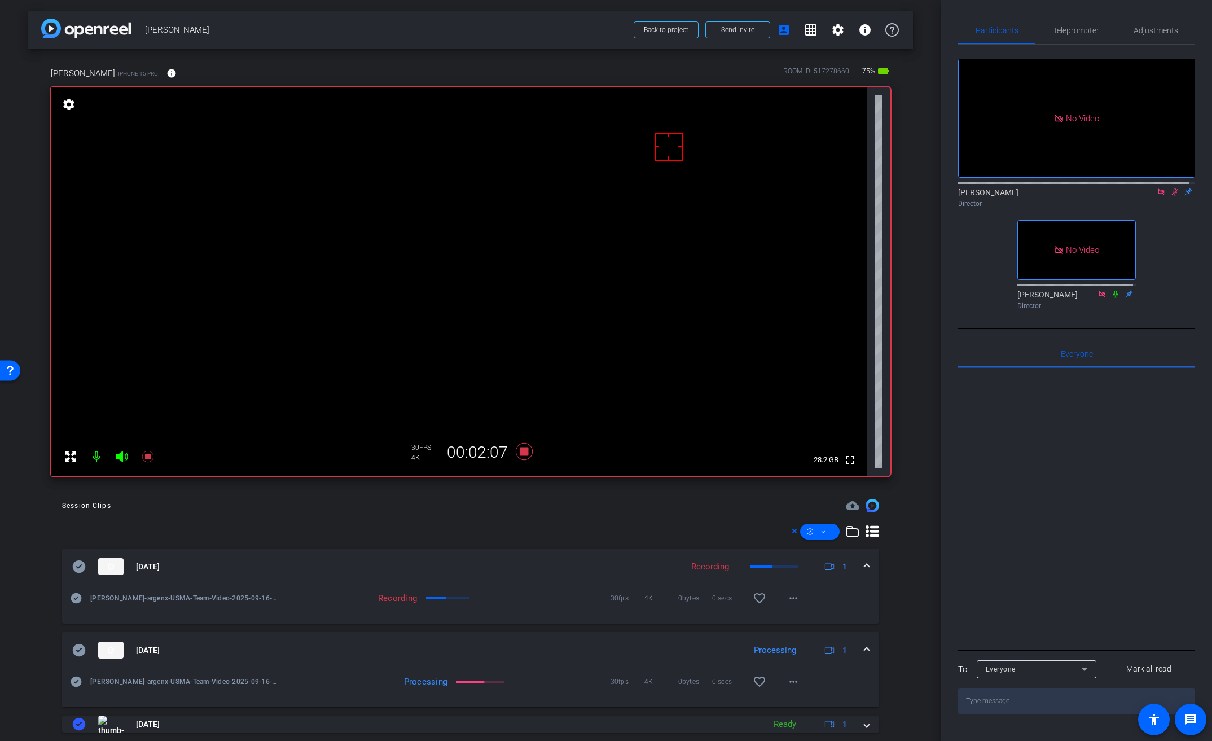
click at [476, 214] on video at bounding box center [459, 281] width 816 height 389
click at [389, 250] on video at bounding box center [459, 281] width 816 height 389
click at [521, 452] on icon at bounding box center [524, 451] width 17 height 17
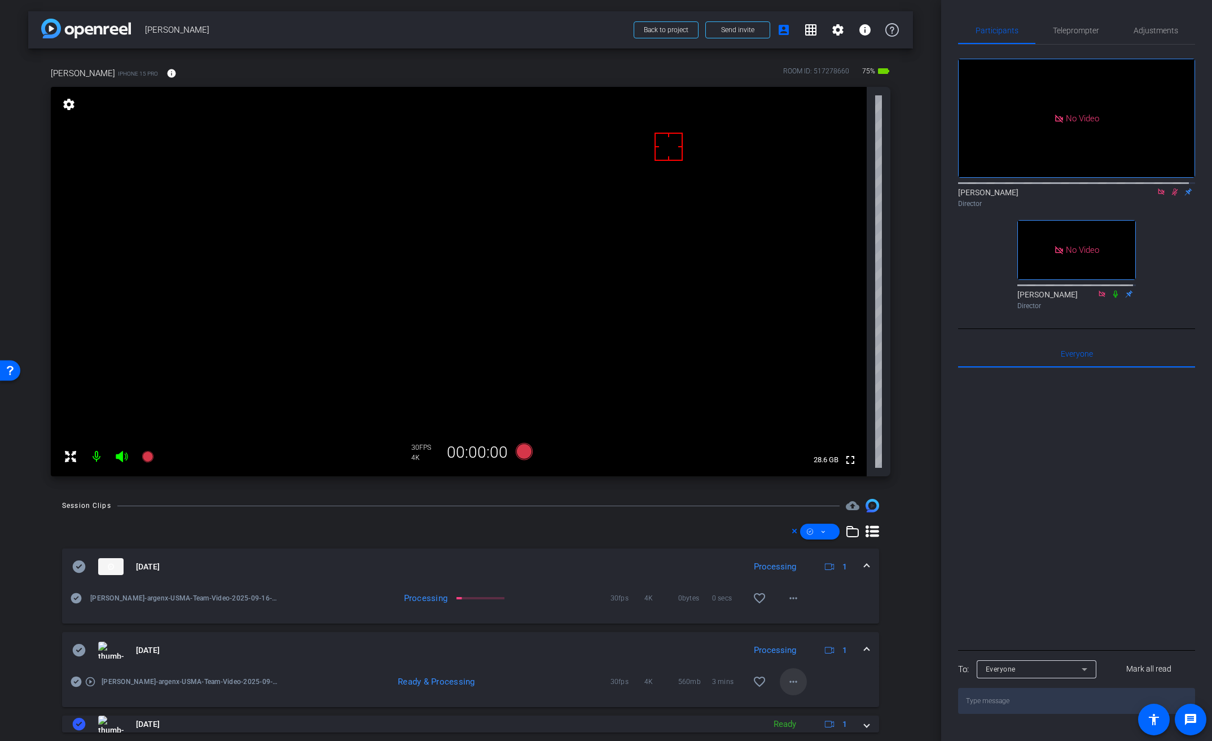
click at [789, 685] on mat-icon "more_horiz" at bounding box center [794, 682] width 14 height 14
click at [813, 572] on span "Download Original" at bounding box center [817, 574] width 68 height 14
click at [84, 649] on icon at bounding box center [79, 650] width 13 height 12
click at [864, 647] on mat-expansion-panel-header "[DATE] Processing 1" at bounding box center [470, 650] width 817 height 36
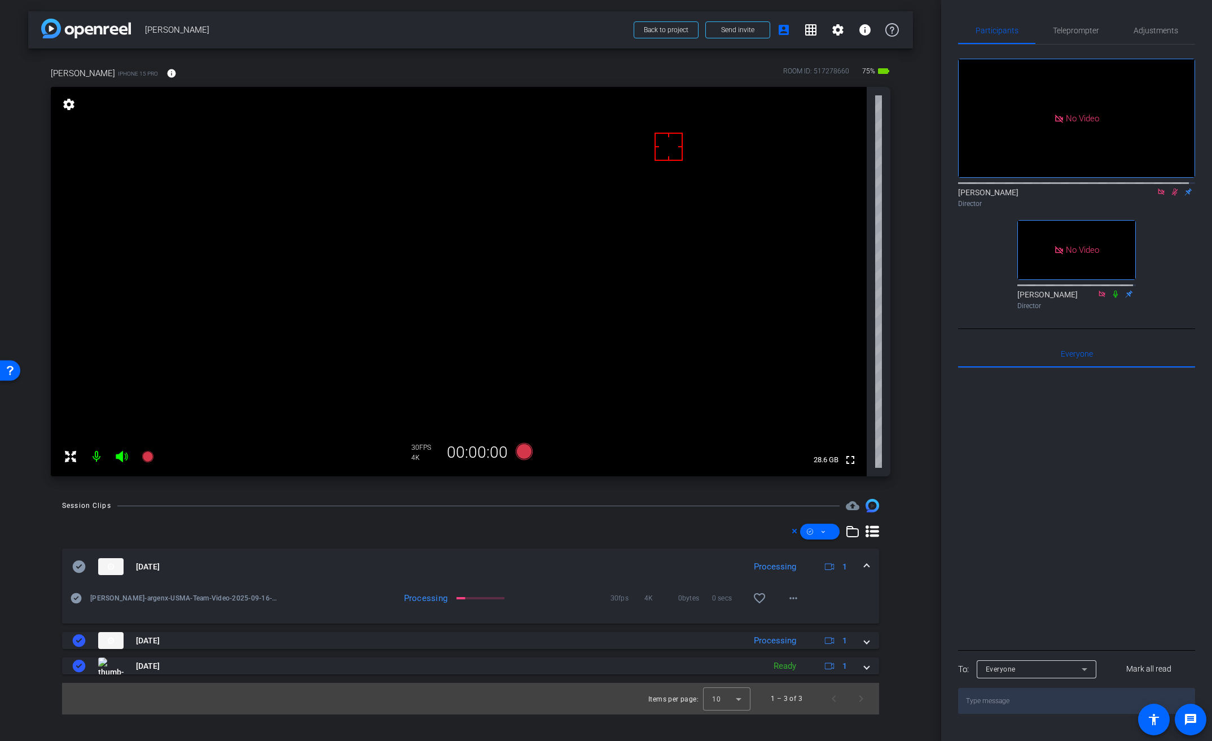
drag, startPoint x: 1165, startPoint y: 220, endPoint x: 1167, endPoint y: 212, distance: 8.6
click at [1165, 212] on div "Brian Curp Director" at bounding box center [1076, 195] width 237 height 34
click at [1171, 196] on icon at bounding box center [1175, 192] width 9 height 8
click at [1158, 195] on icon at bounding box center [1161, 192] width 6 height 6
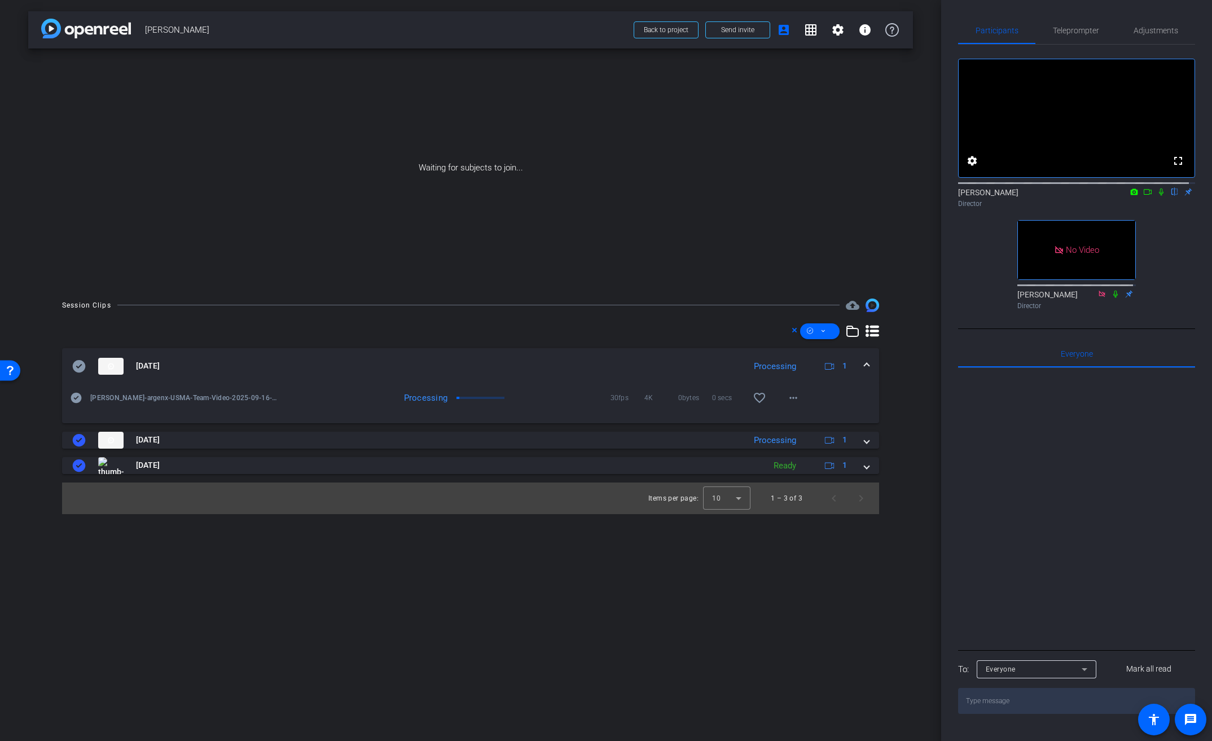
click at [1157, 196] on icon at bounding box center [1161, 192] width 9 height 8
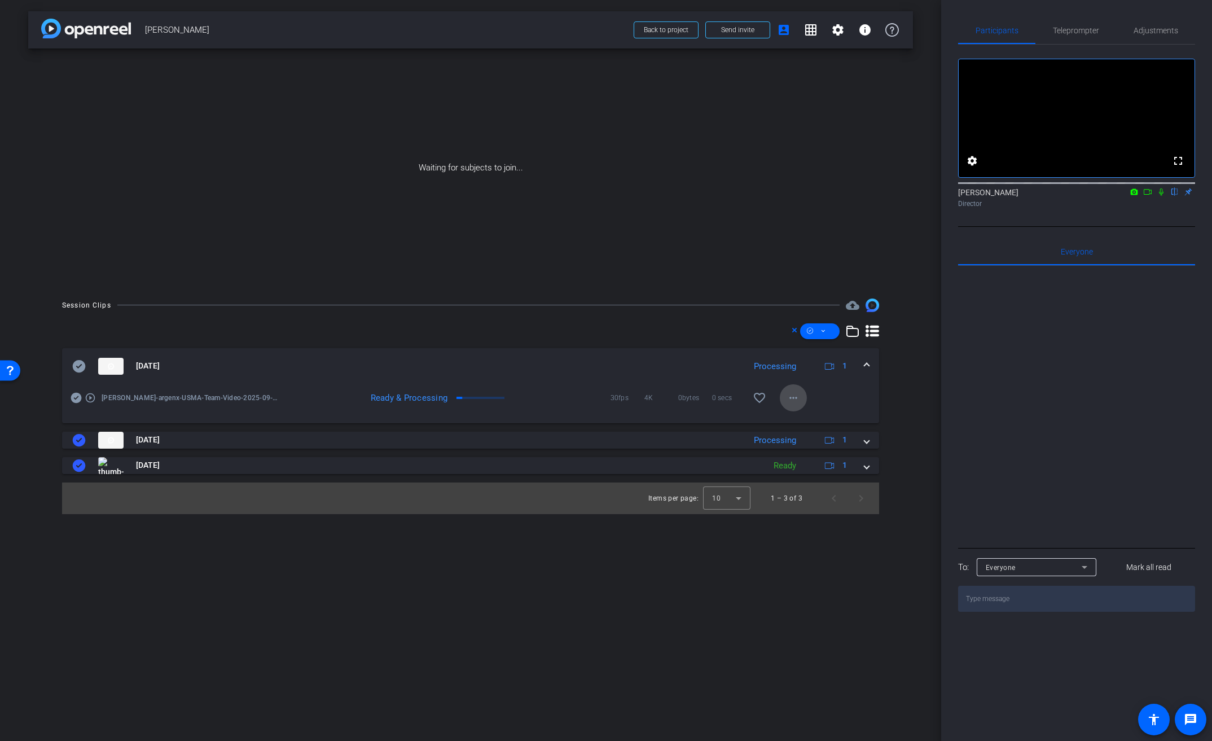
click at [789, 399] on mat-icon "more_horiz" at bounding box center [794, 398] width 14 height 14
click at [804, 424] on span "Download Original" at bounding box center [823, 422] width 68 height 14
click at [80, 367] on icon at bounding box center [79, 366] width 13 height 12
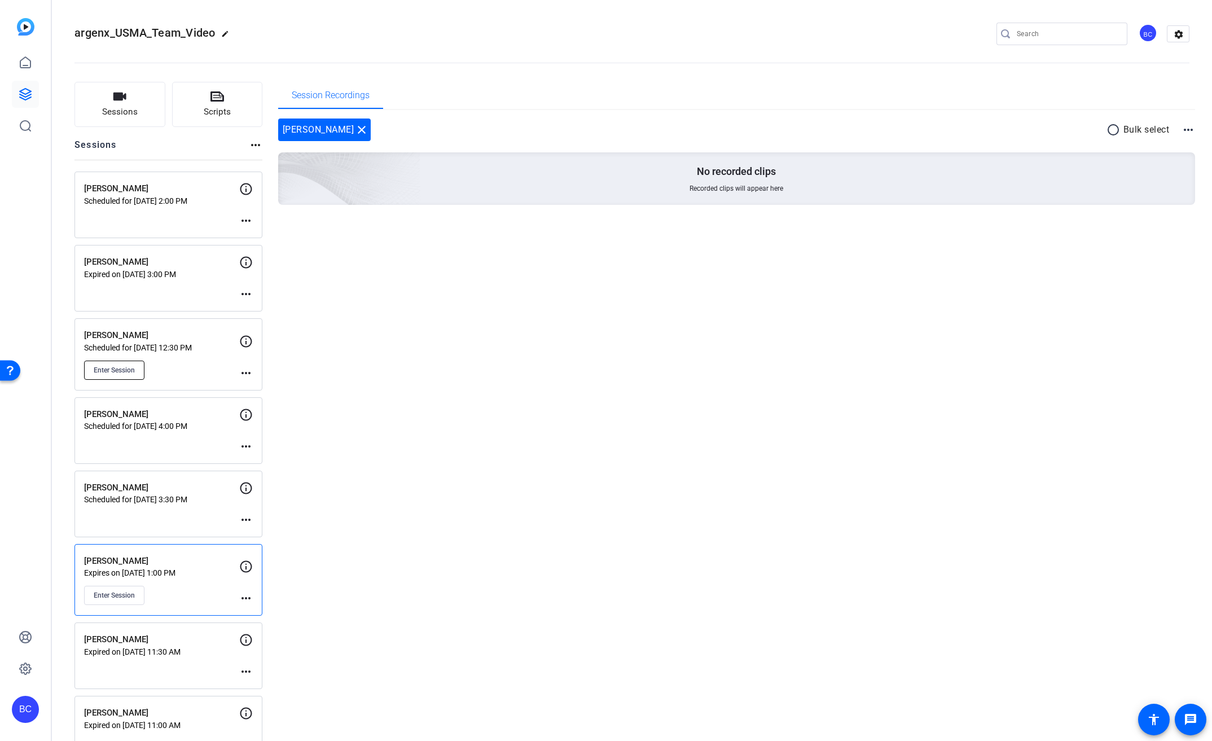
click at [121, 369] on span "Enter Session" at bounding box center [114, 370] width 41 height 9
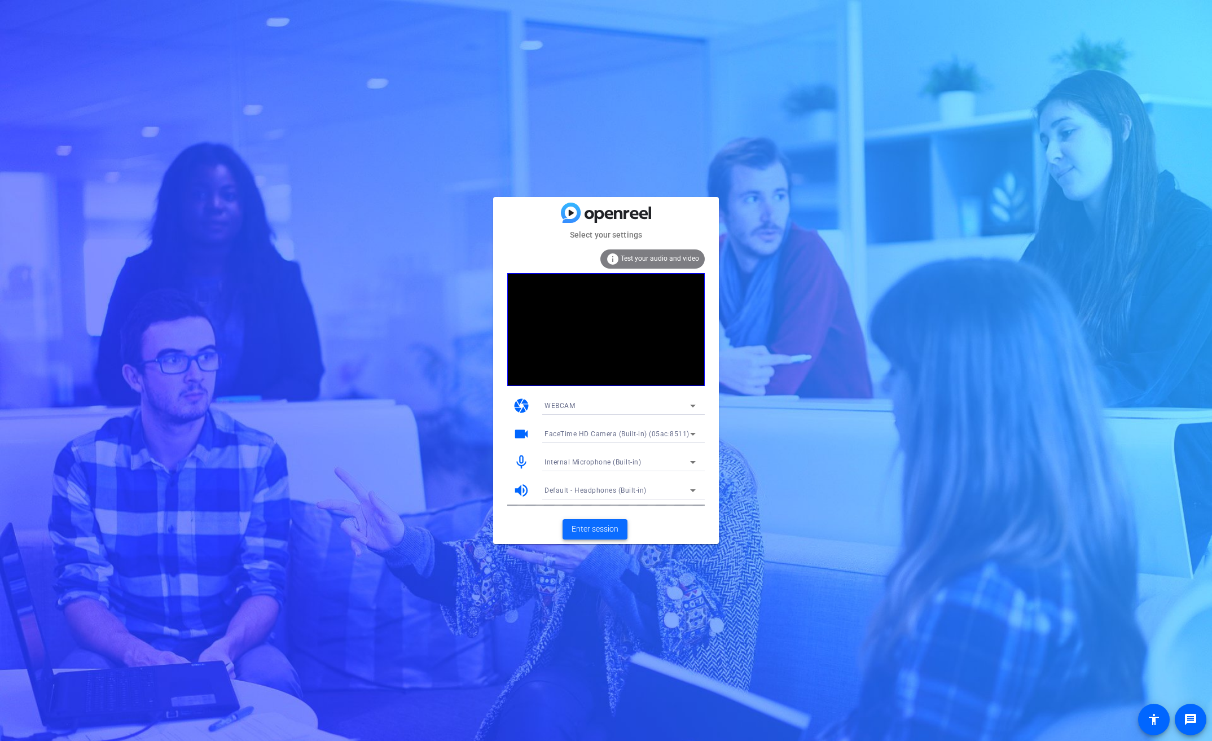
click at [591, 525] on span "Enter session" at bounding box center [595, 529] width 47 height 12
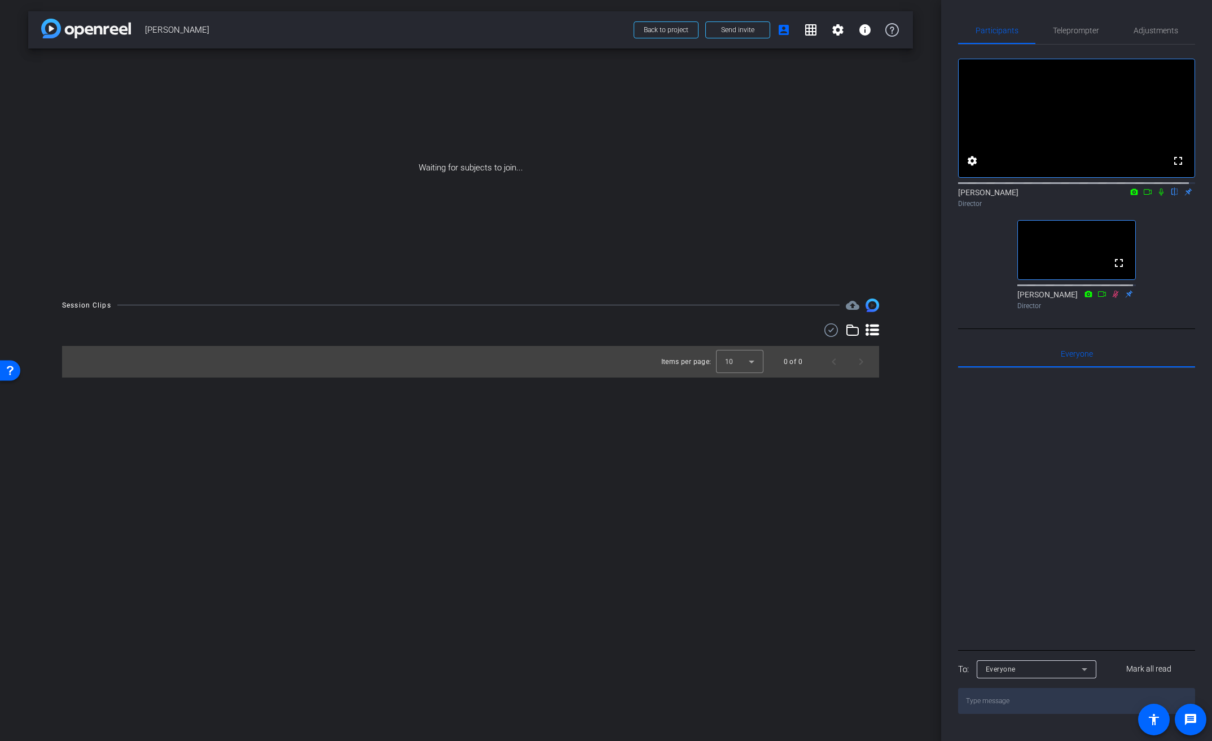
click at [1157, 196] on icon at bounding box center [1161, 192] width 9 height 8
click at [1143, 196] on icon at bounding box center [1147, 192] width 9 height 8
click at [1170, 236] on div "No Video Brian Curp Director fullscreen Judy Spier Director" at bounding box center [1076, 180] width 237 height 270
click at [1167, 235] on div "No Video Brian Curp Director fullscreen Judy Spier Director" at bounding box center [1076, 180] width 237 height 270
click at [1157, 196] on icon at bounding box center [1161, 192] width 9 height 8
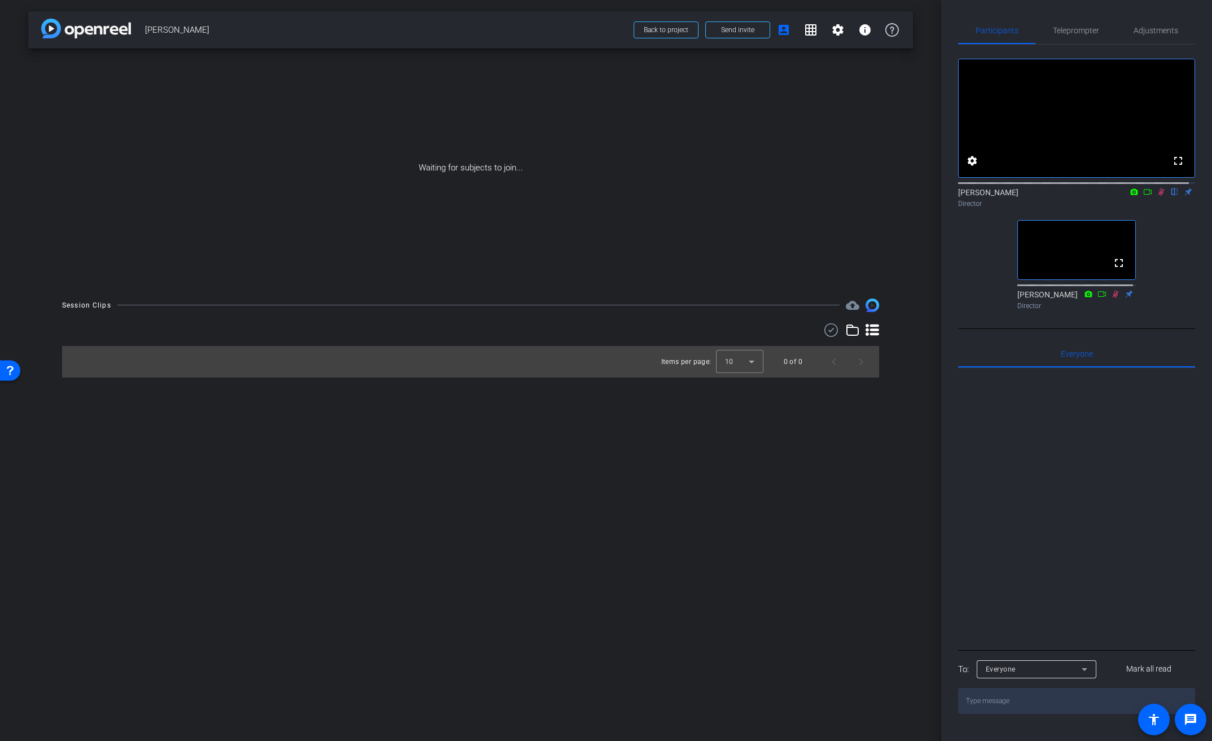
click at [1168, 196] on mat-icon "flip" at bounding box center [1175, 191] width 14 height 10
click at [1159, 196] on icon at bounding box center [1162, 192] width 6 height 7
click at [1159, 196] on icon at bounding box center [1161, 192] width 5 height 7
click at [1159, 196] on icon at bounding box center [1162, 192] width 6 height 7
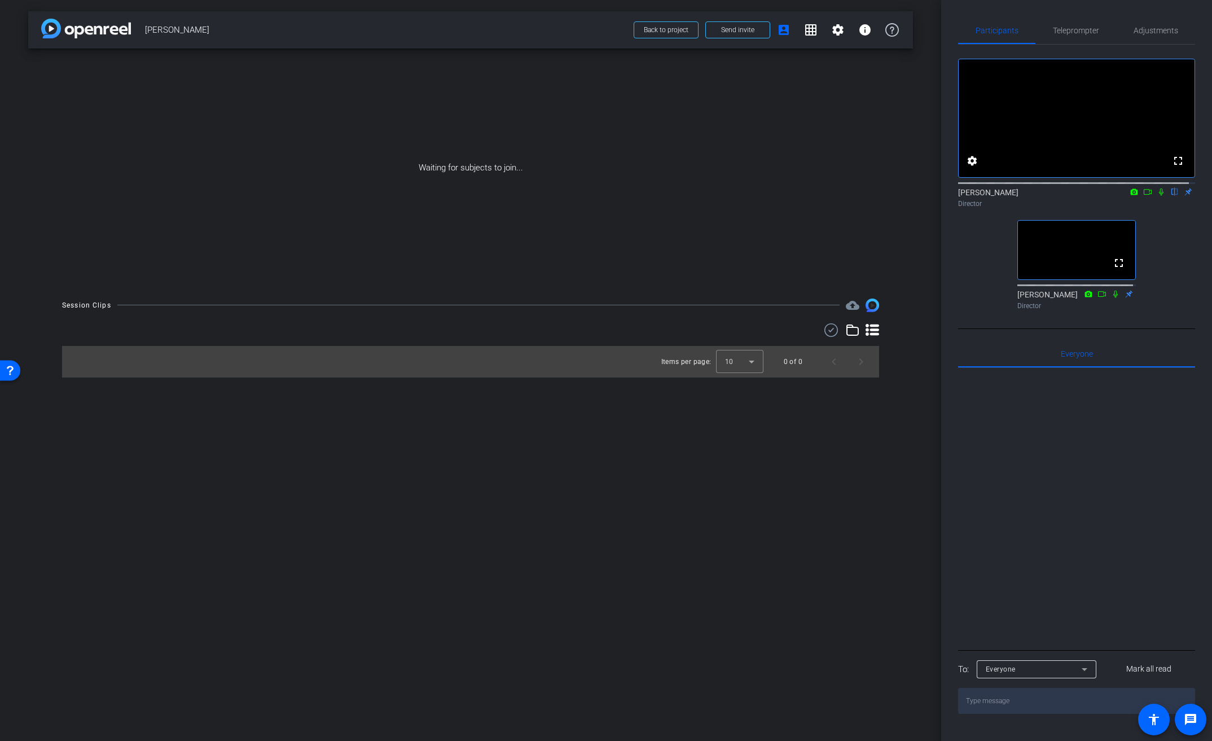
drag, startPoint x: 1156, startPoint y: 202, endPoint x: 1165, endPoint y: 197, distance: 9.9
click at [1158, 196] on icon at bounding box center [1161, 192] width 9 height 8
click at [1157, 196] on icon at bounding box center [1161, 192] width 9 height 8
click at [1159, 196] on icon at bounding box center [1161, 192] width 5 height 7
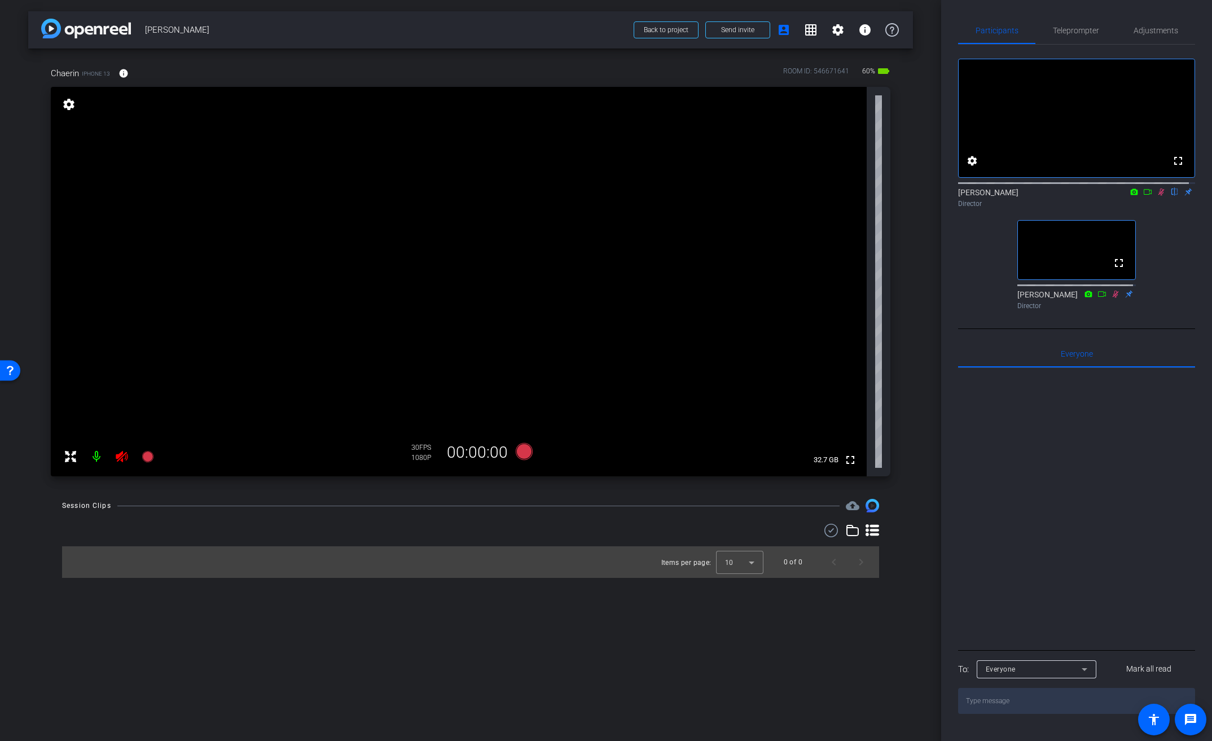
click at [120, 460] on icon at bounding box center [122, 457] width 14 height 14
click at [1158, 197] on mat-icon at bounding box center [1162, 192] width 14 height 10
click at [122, 72] on mat-icon "info" at bounding box center [124, 73] width 10 height 10
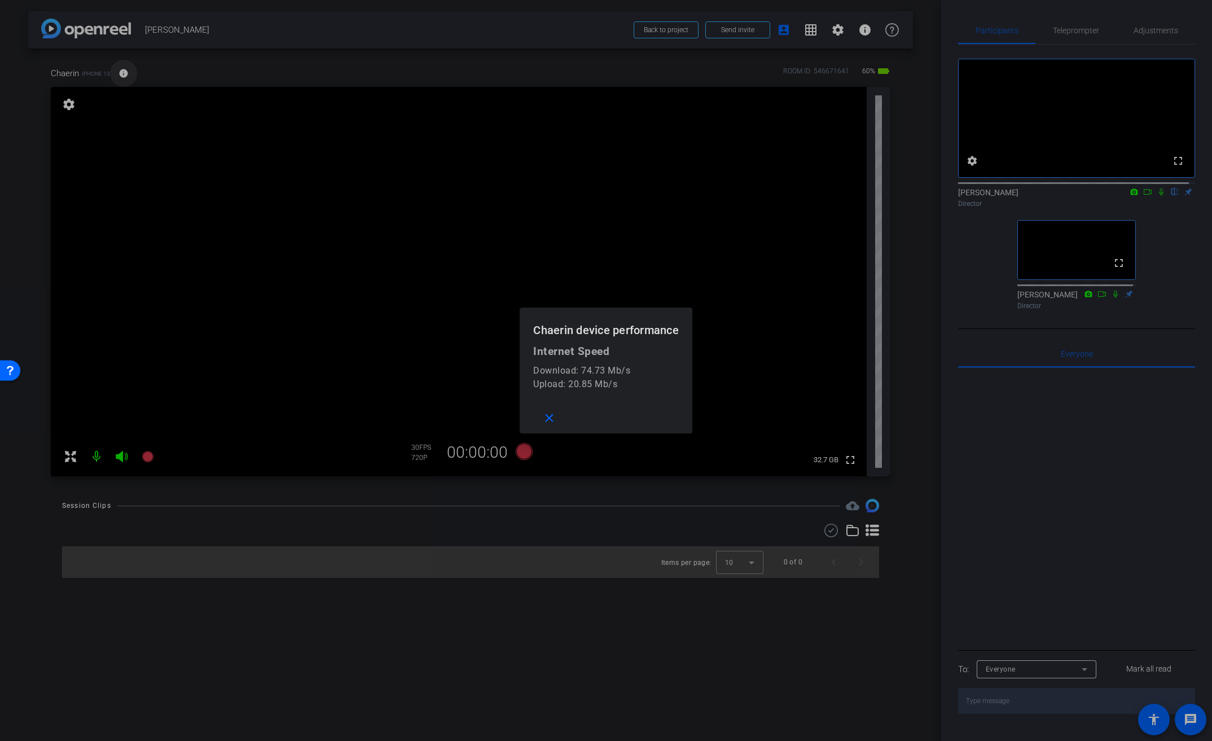
click at [122, 72] on div at bounding box center [606, 370] width 1212 height 741
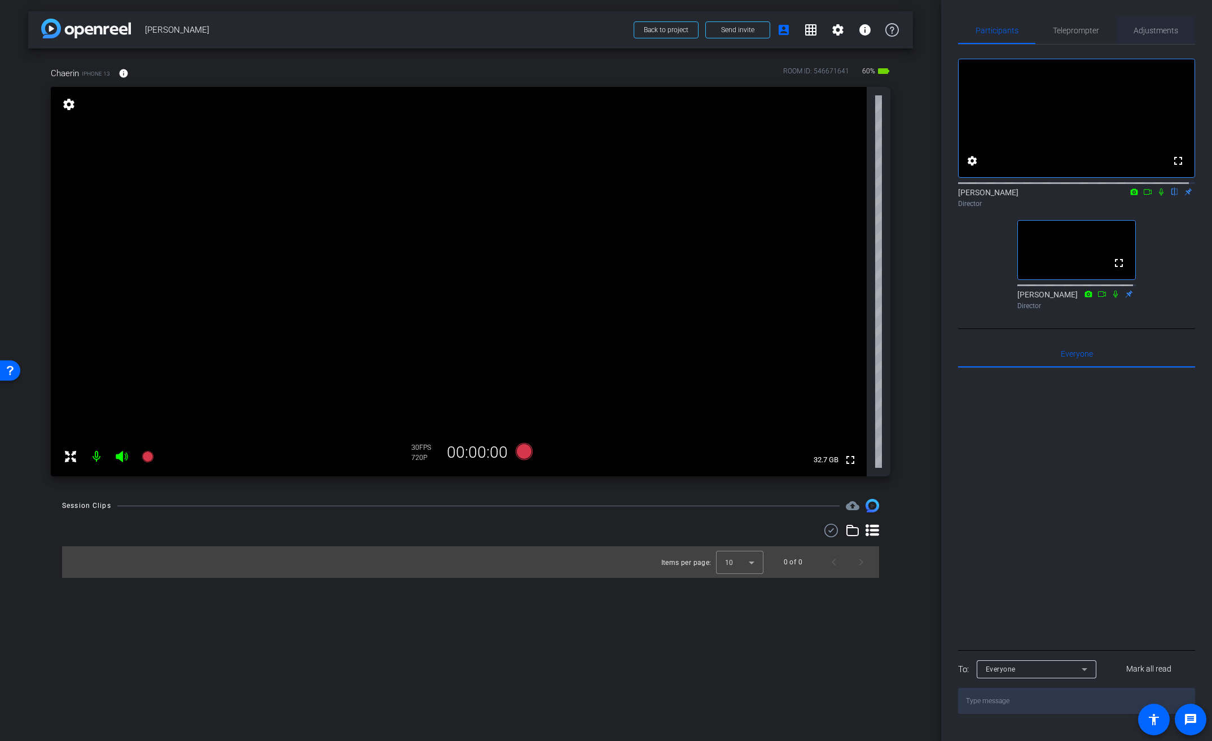
click at [1162, 32] on span "Adjustments" at bounding box center [1156, 31] width 45 height 8
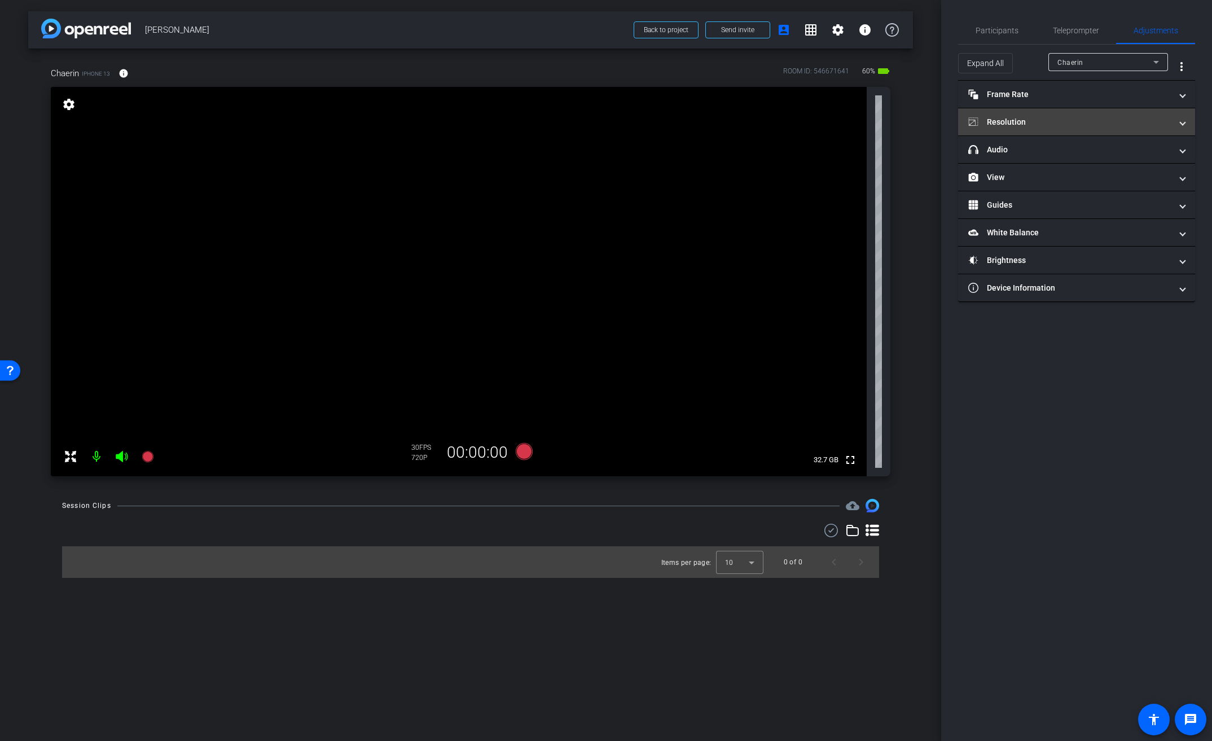
click at [1072, 113] on mat-expansion-panel-header "Resolution" at bounding box center [1076, 121] width 237 height 27
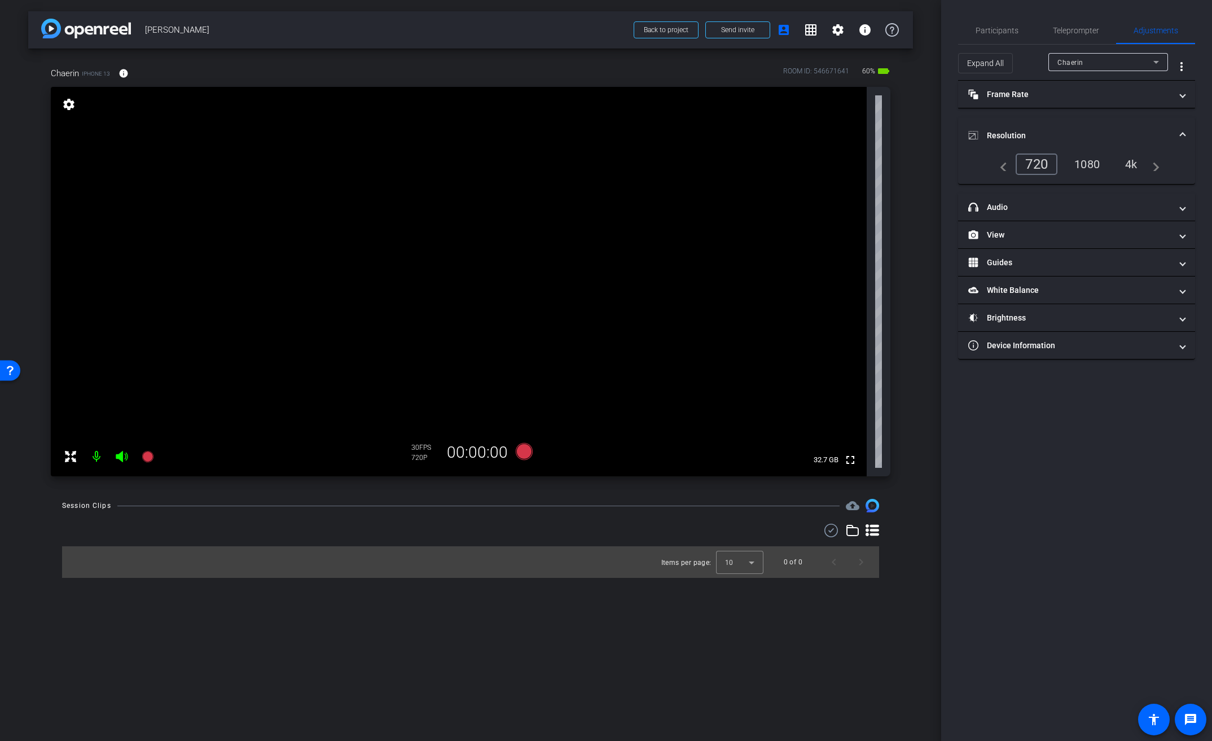
click at [1131, 160] on div "4k" at bounding box center [1131, 164] width 29 height 19
click at [1019, 93] on mat-panel-title "Frame Rate Frame Rate" at bounding box center [1070, 95] width 203 height 12
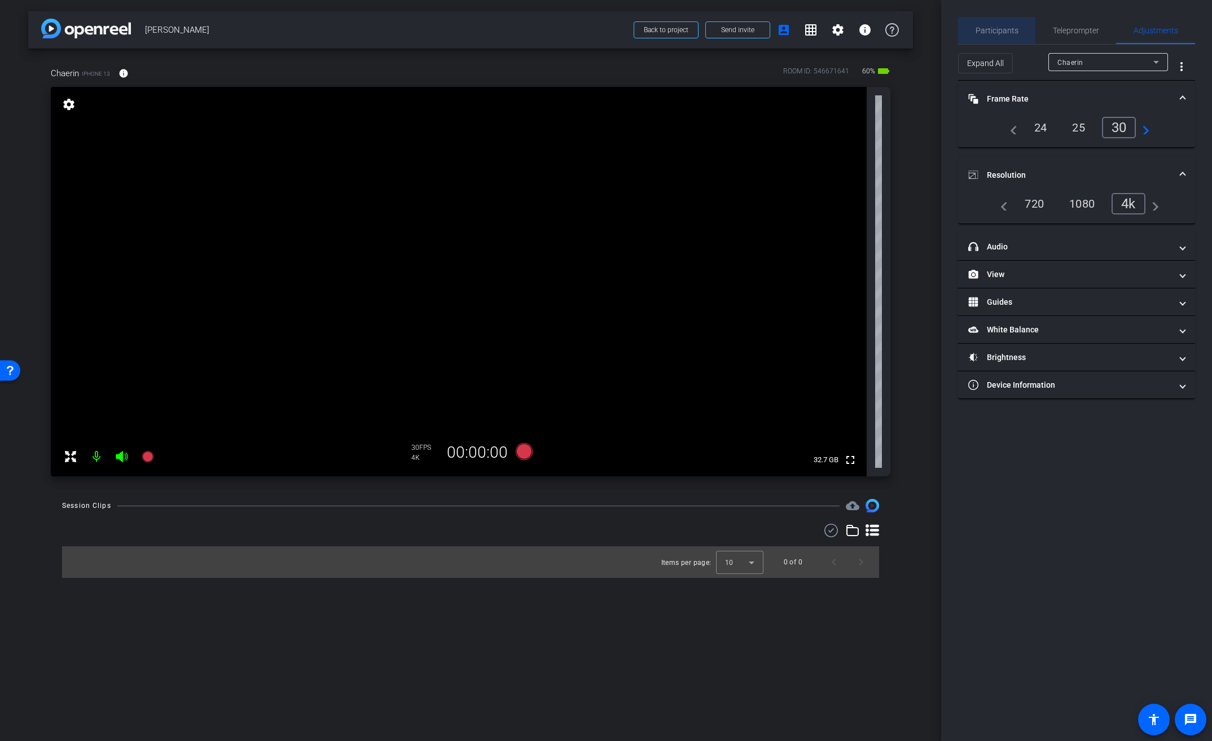
click at [1007, 35] on span "Participants" at bounding box center [997, 30] width 43 height 27
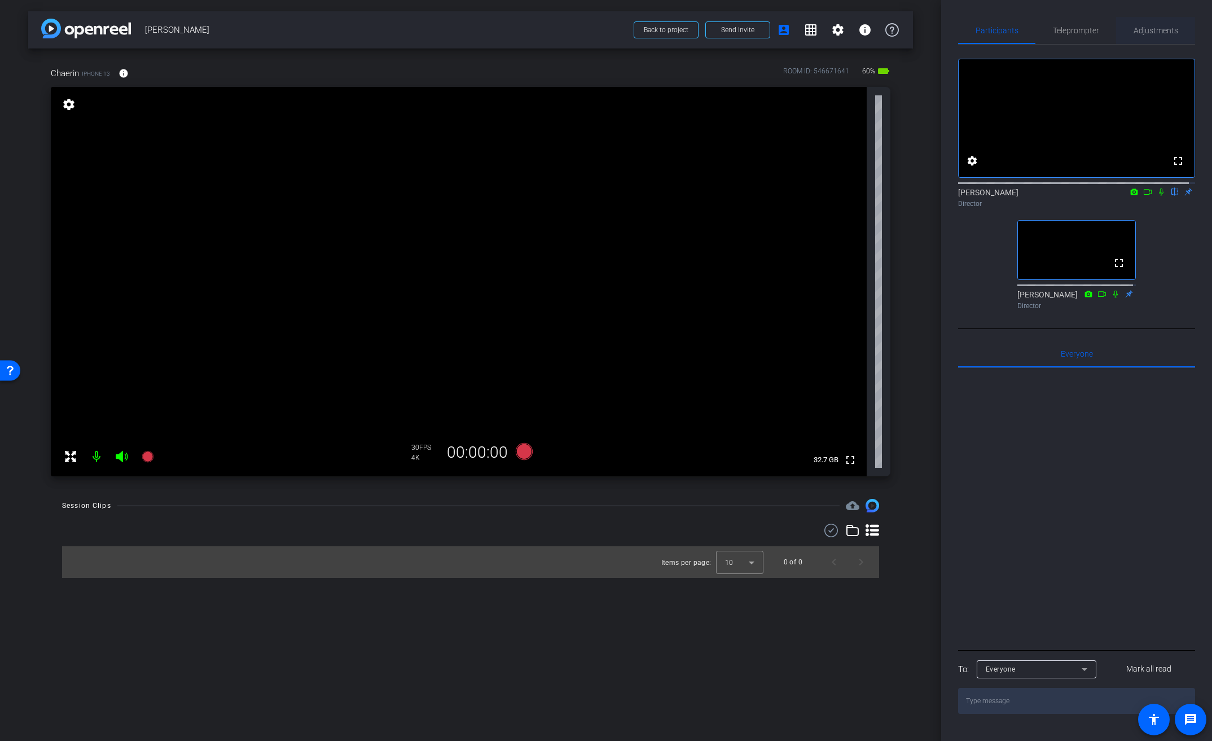
click at [1164, 32] on span "Adjustments" at bounding box center [1156, 31] width 45 height 8
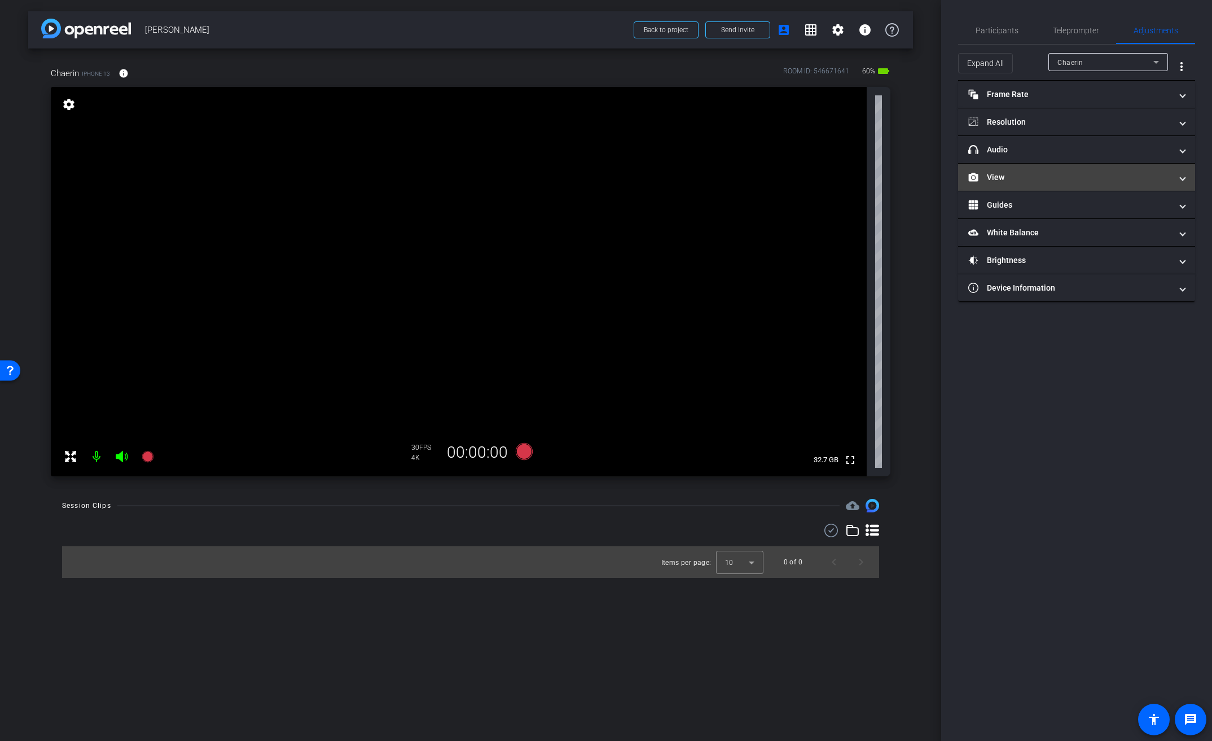
click at [1002, 177] on mat-panel-title "View" at bounding box center [1070, 178] width 203 height 12
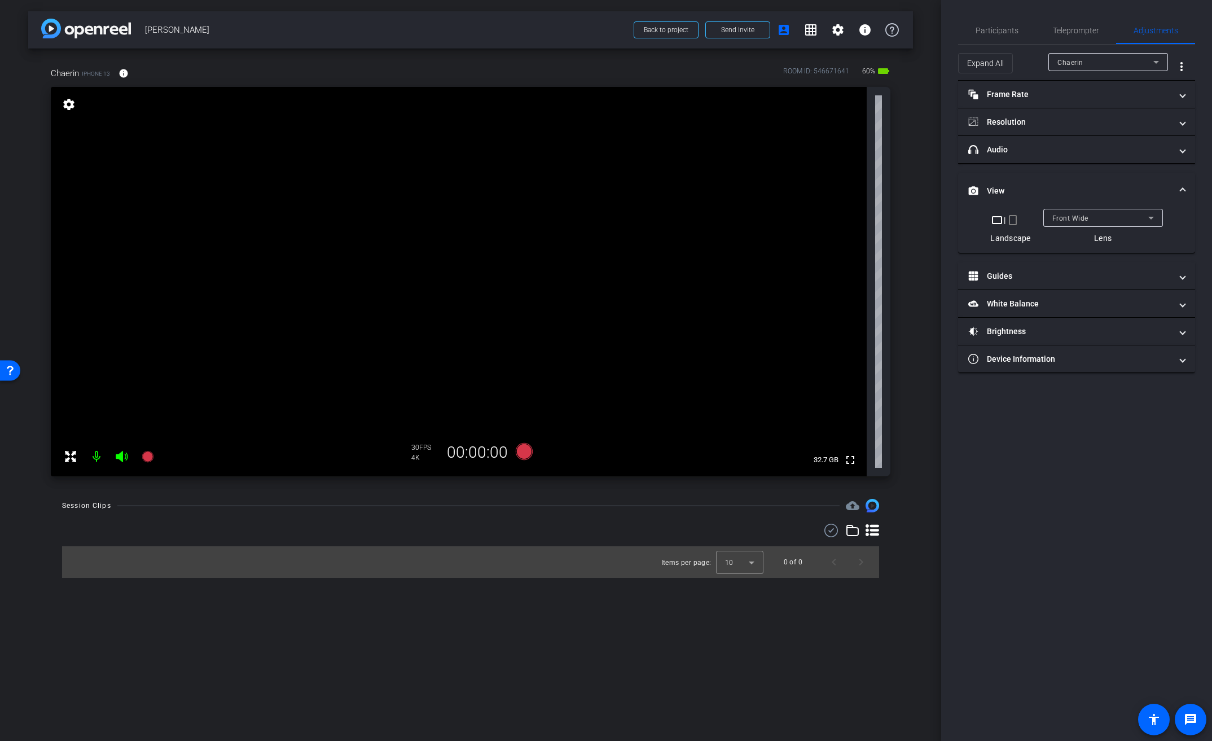
click at [1079, 216] on span "Front Wide" at bounding box center [1071, 218] width 36 height 8
click at [1070, 218] on span "Back Wide" at bounding box center [1070, 218] width 34 height 8
click at [1070, 257] on span "Front Wide" at bounding box center [1070, 259] width 37 height 14
click at [1076, 217] on span "Front Wide" at bounding box center [1071, 218] width 36 height 8
click at [1071, 238] on span "Back Wide" at bounding box center [1070, 241] width 36 height 14
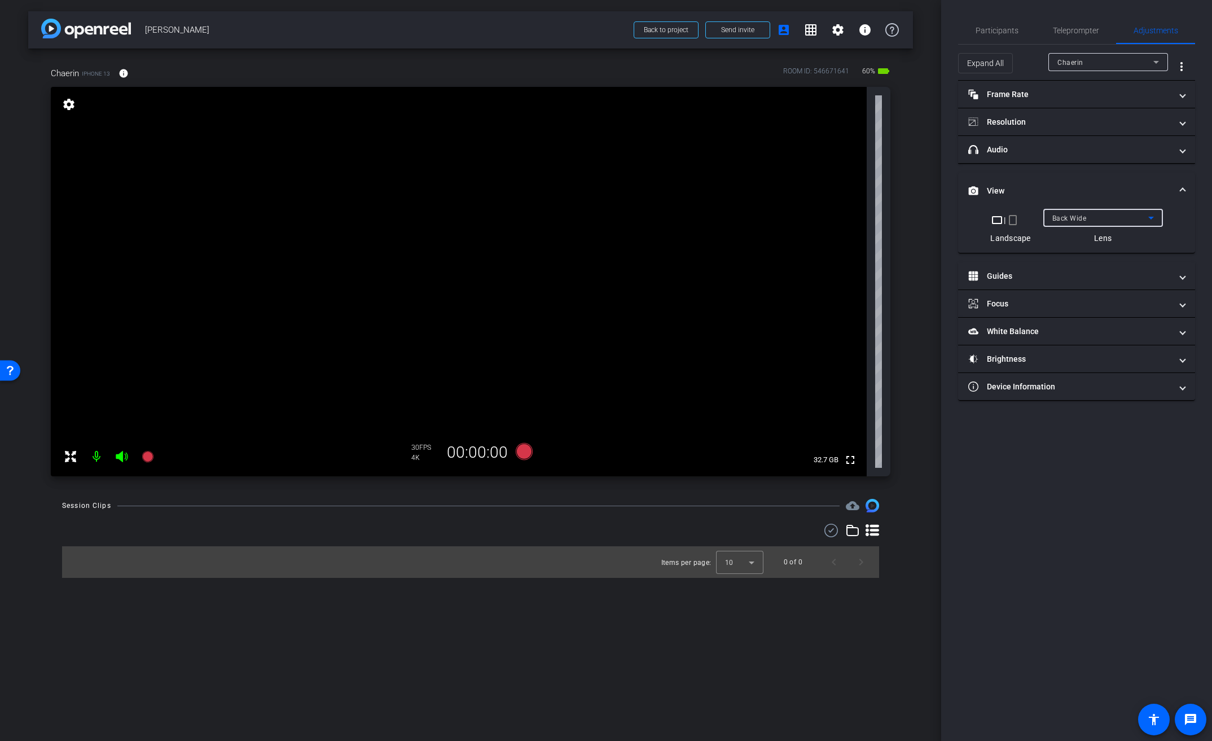
click at [1182, 190] on span at bounding box center [1183, 191] width 5 height 12
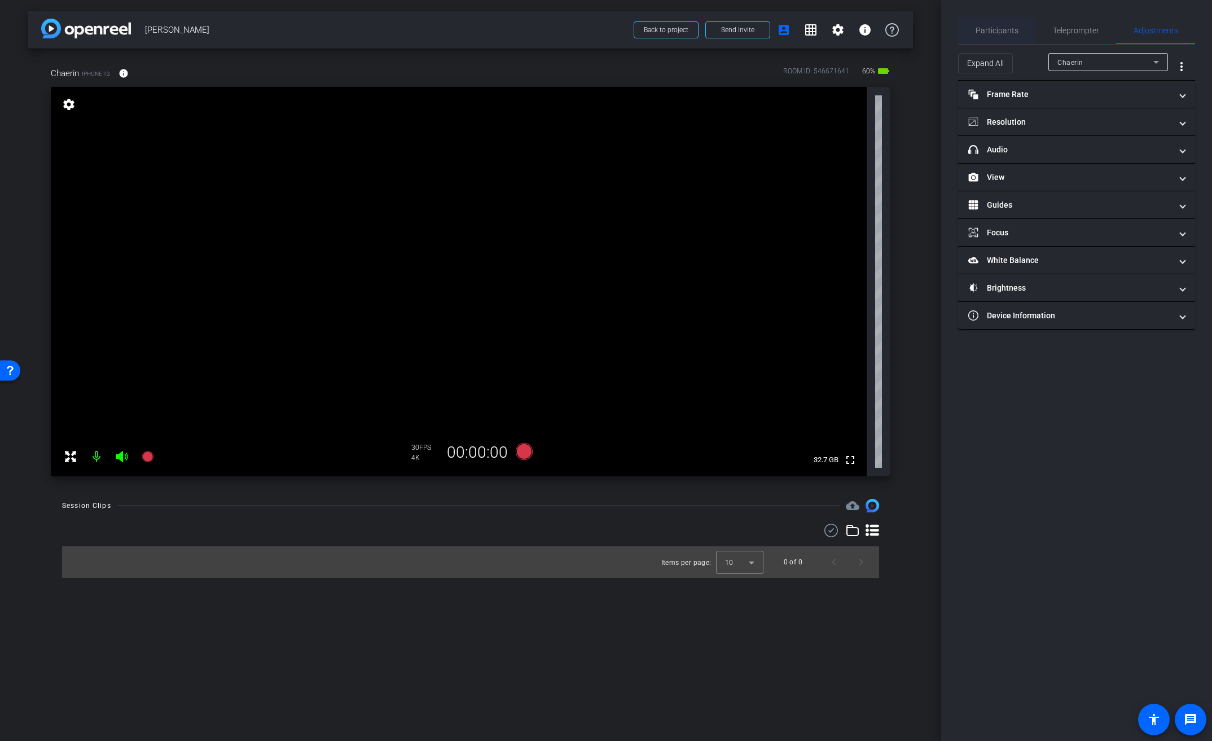
click at [994, 29] on span "Participants" at bounding box center [997, 31] width 43 height 8
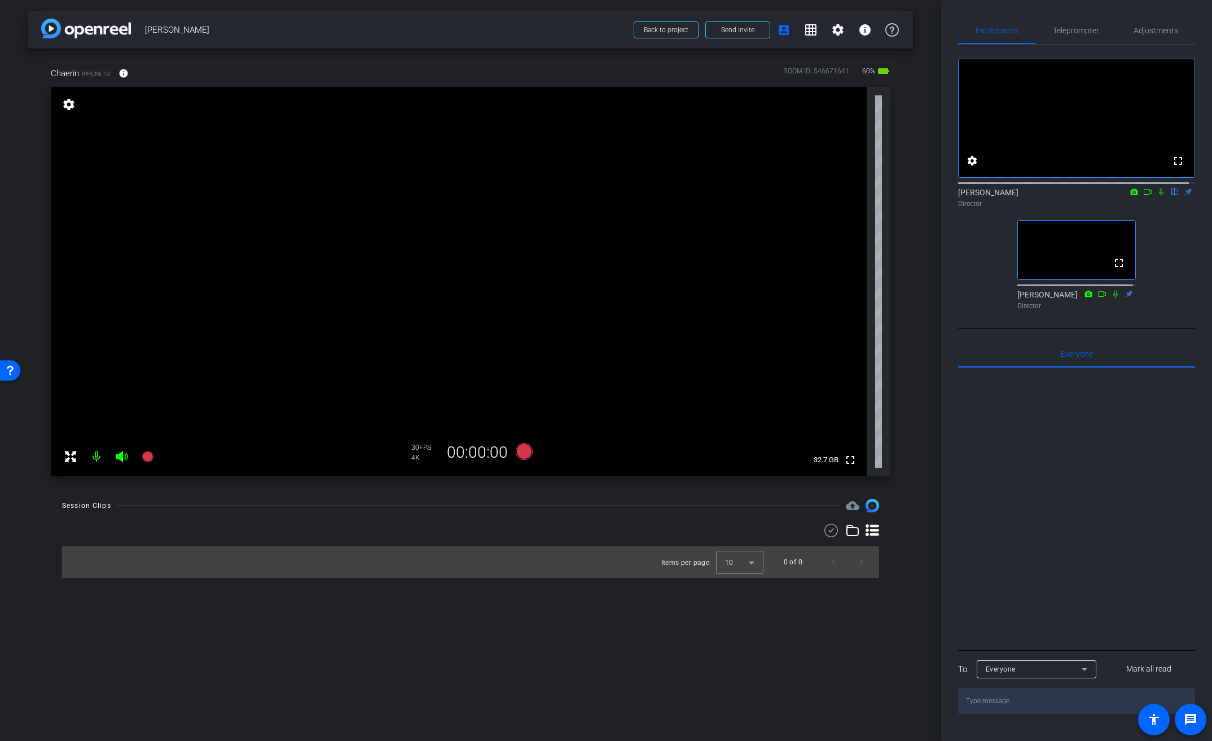
click at [1144, 196] on icon at bounding box center [1147, 192] width 9 height 8
click at [1134, 30] on span "Adjustments" at bounding box center [1156, 31] width 45 height 8
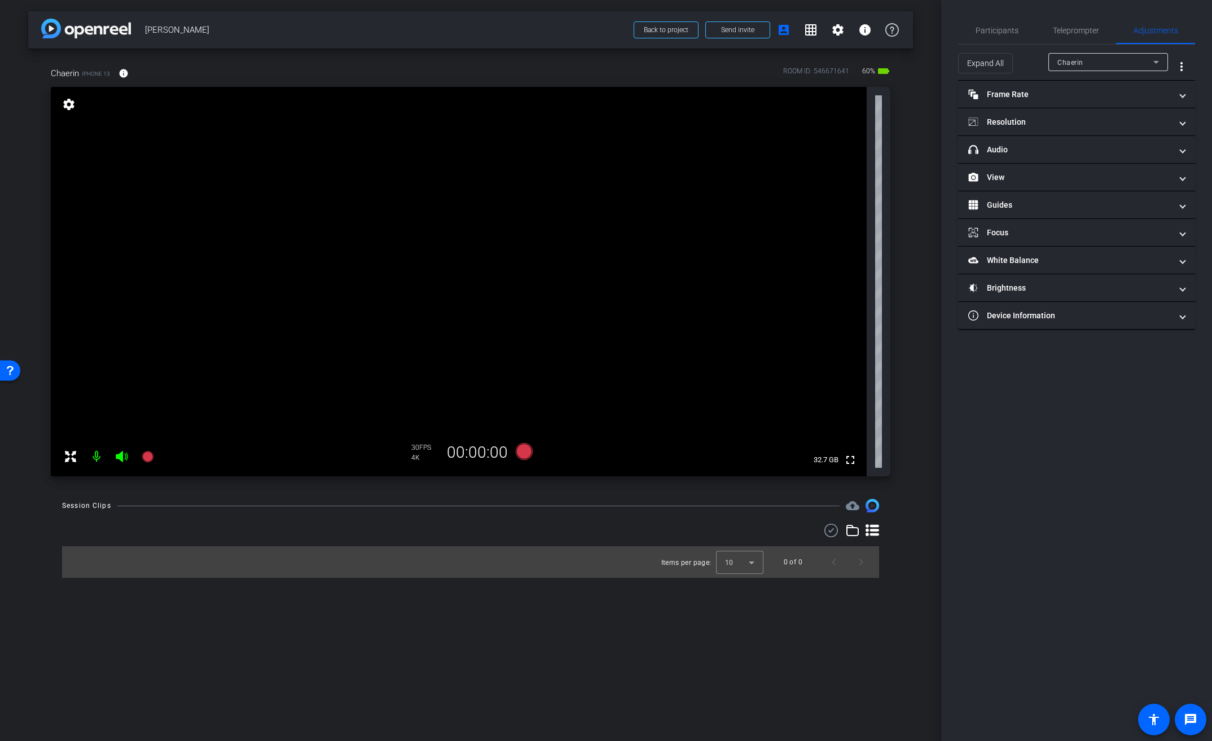
click at [516, 257] on video at bounding box center [459, 281] width 816 height 389
click at [512, 261] on video at bounding box center [459, 281] width 816 height 389
click at [400, 254] on video at bounding box center [459, 281] width 816 height 389
click at [1038, 280] on mat-expansion-panel-header "Brightness" at bounding box center [1076, 287] width 237 height 27
click at [1052, 328] on span "button" at bounding box center [1045, 330] width 17 height 8
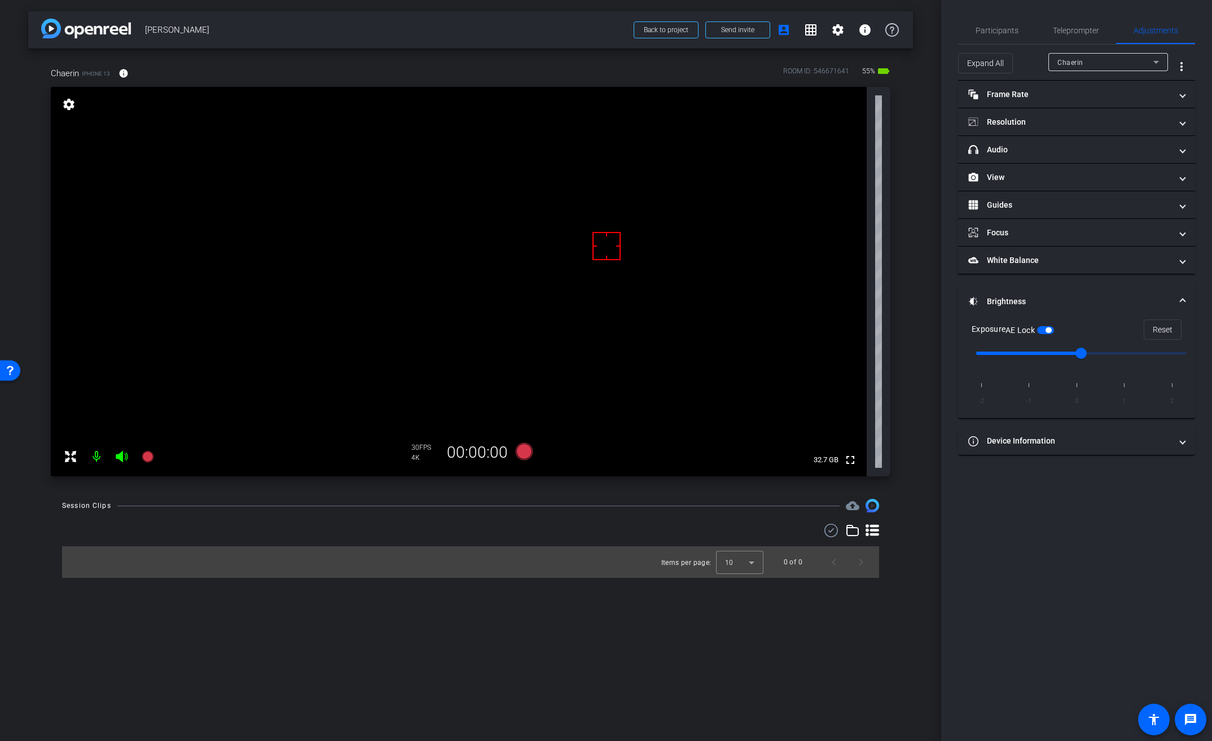
click at [370, 249] on video at bounding box center [459, 281] width 816 height 389
click at [997, 27] on span "Participants" at bounding box center [997, 31] width 43 height 8
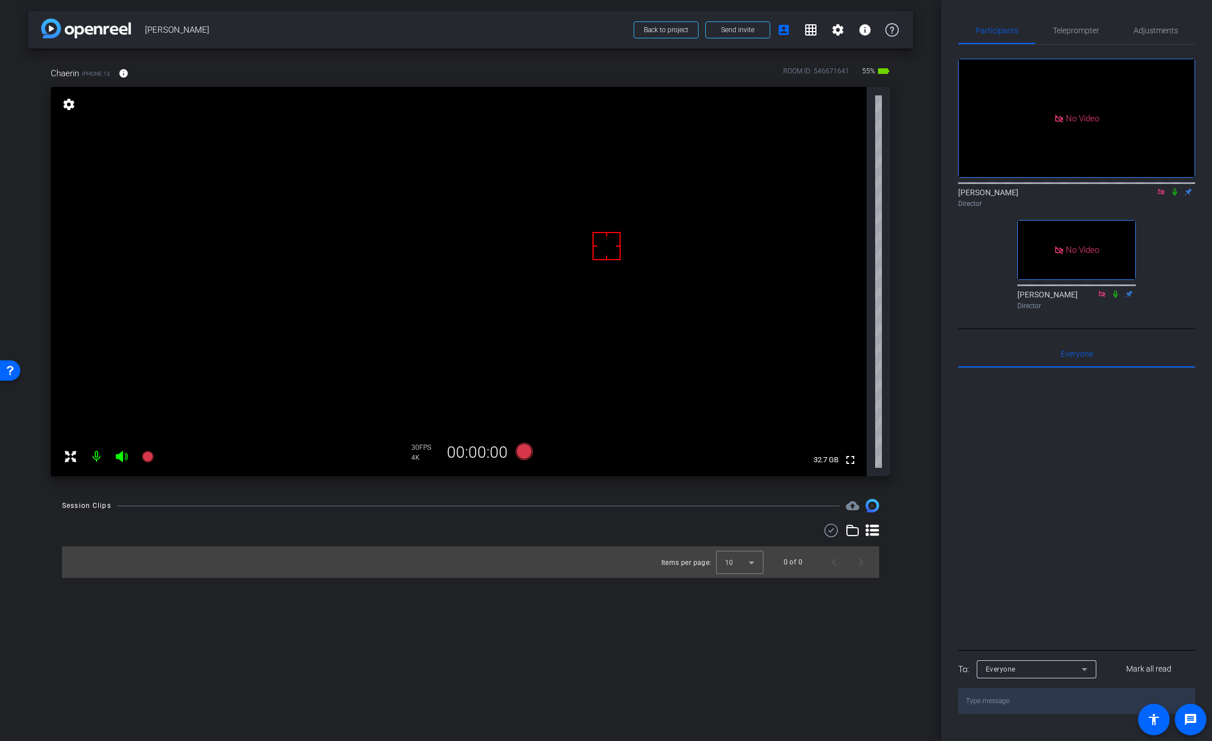
click at [1175, 189] on icon at bounding box center [1175, 192] width 5 height 7
click at [380, 246] on video at bounding box center [459, 281] width 816 height 389
click at [524, 453] on icon at bounding box center [524, 451] width 17 height 17
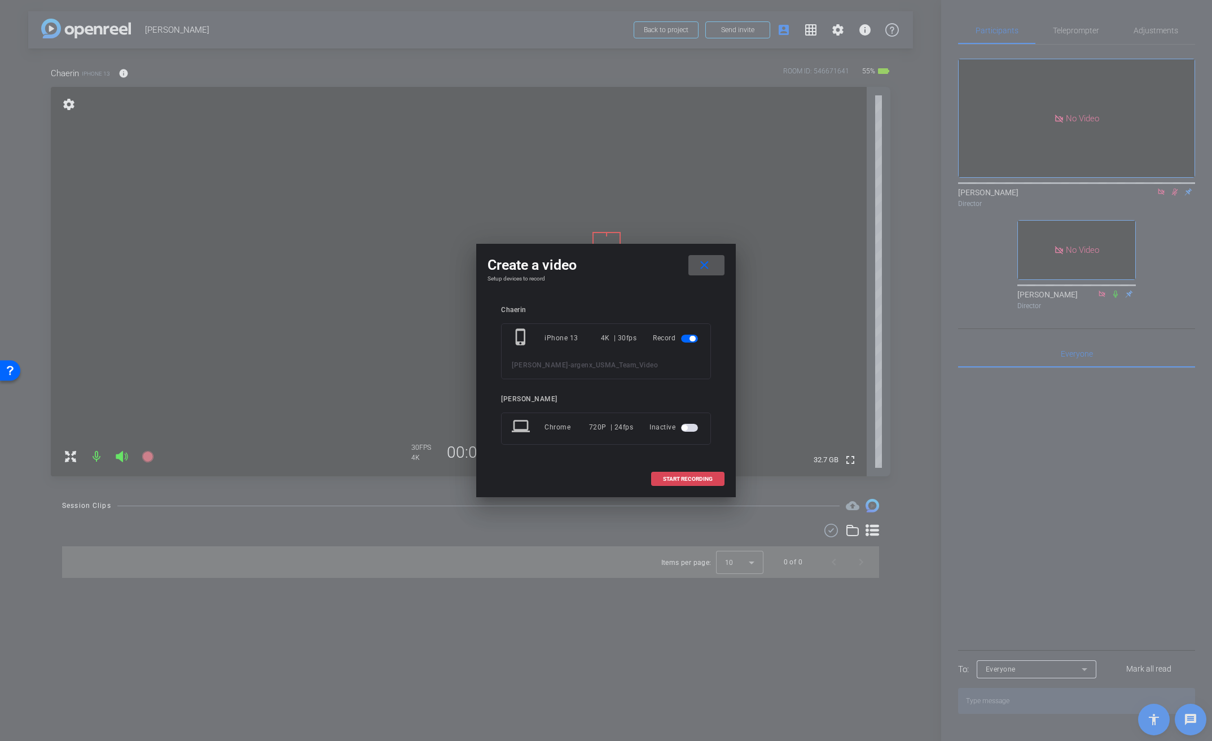
click at [717, 477] on span at bounding box center [688, 479] width 72 height 27
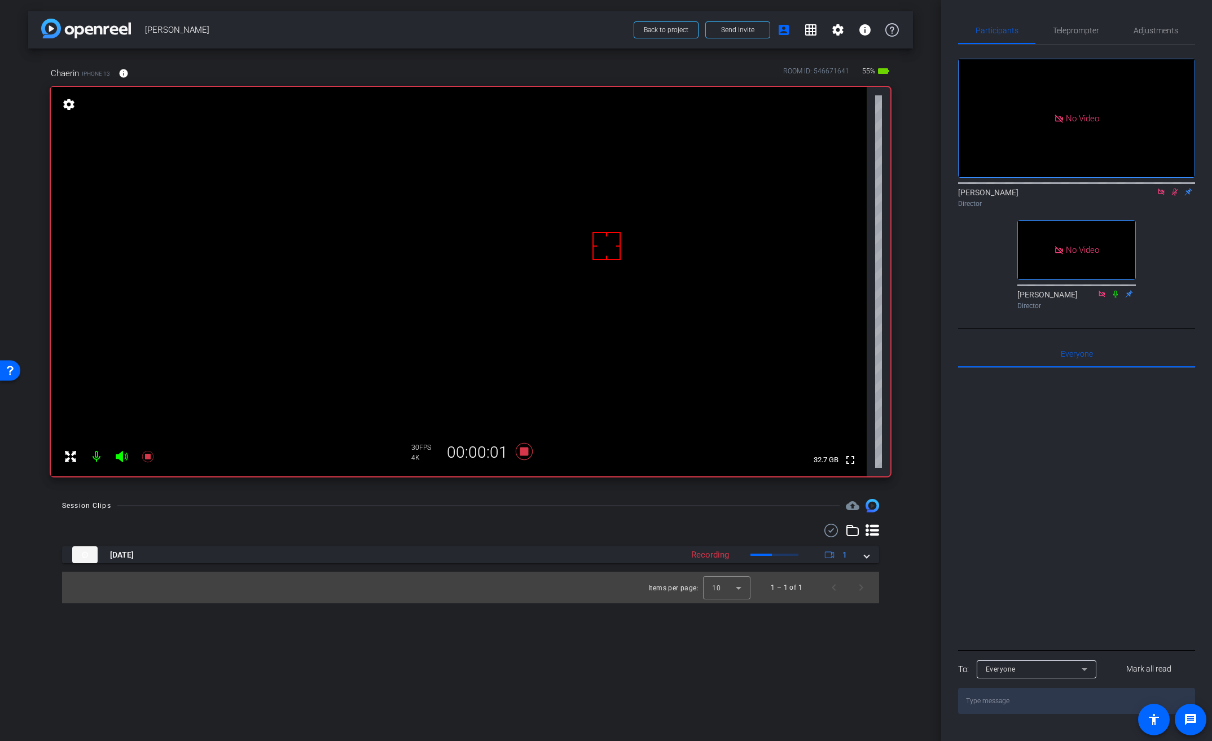
click at [833, 536] on icon at bounding box center [831, 531] width 17 height 14
click at [376, 256] on video at bounding box center [459, 281] width 816 height 389
click at [523, 450] on icon at bounding box center [524, 451] width 17 height 17
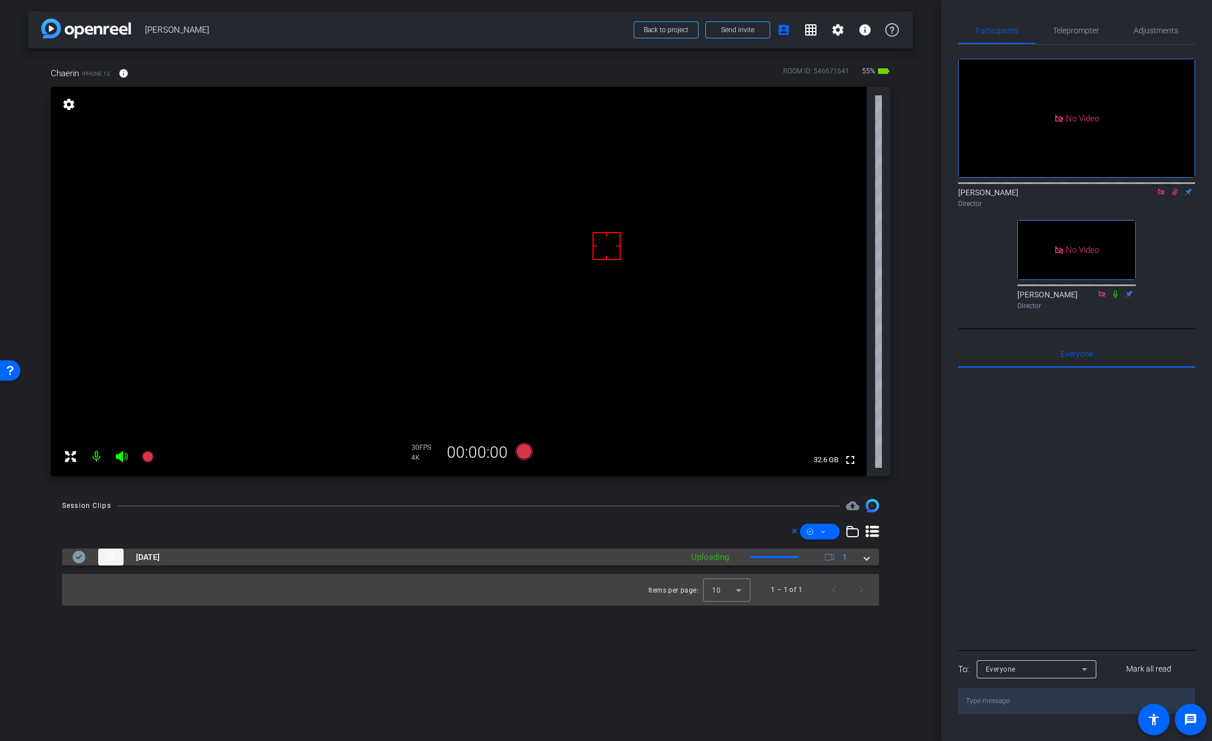
click at [868, 559] on span at bounding box center [867, 557] width 5 height 12
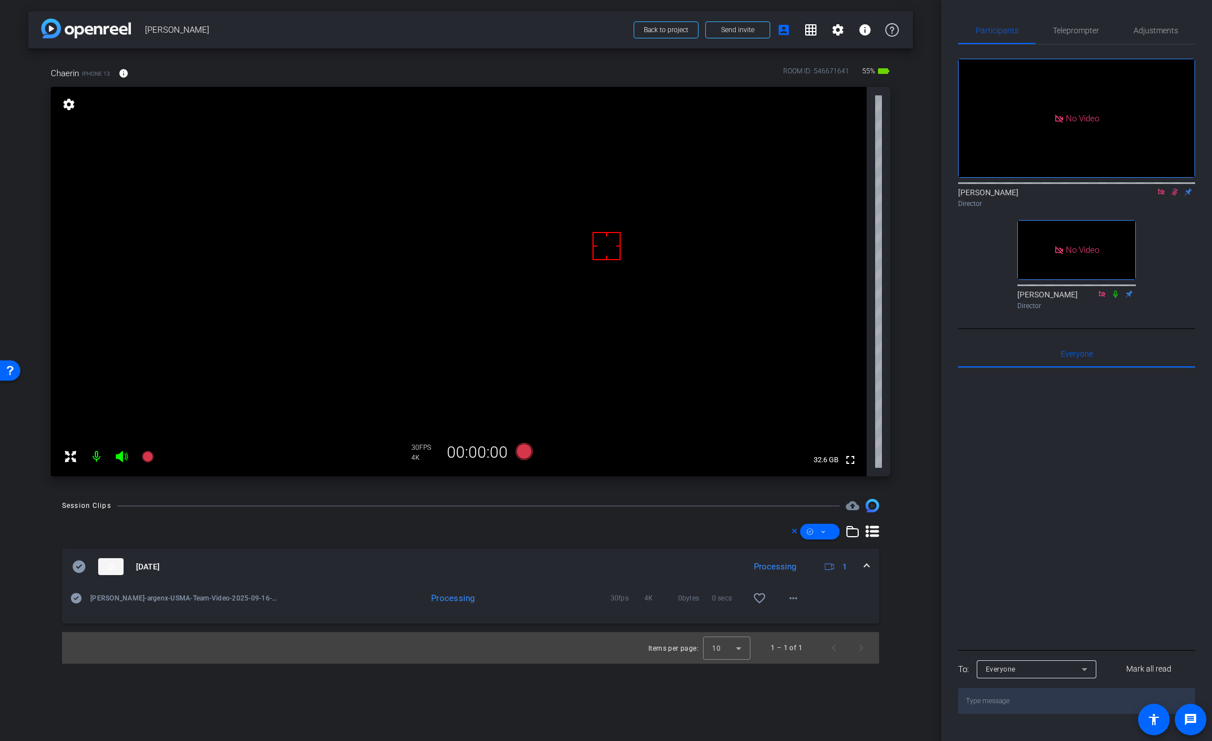
click at [1171, 199] on div "Director" at bounding box center [1076, 204] width 237 height 10
click at [1175, 188] on icon at bounding box center [1175, 192] width 9 height 8
click at [1176, 189] on icon at bounding box center [1175, 192] width 5 height 7
click at [1176, 189] on icon at bounding box center [1175, 192] width 6 height 7
click at [795, 599] on mat-icon "more_horiz" at bounding box center [794, 598] width 14 height 14
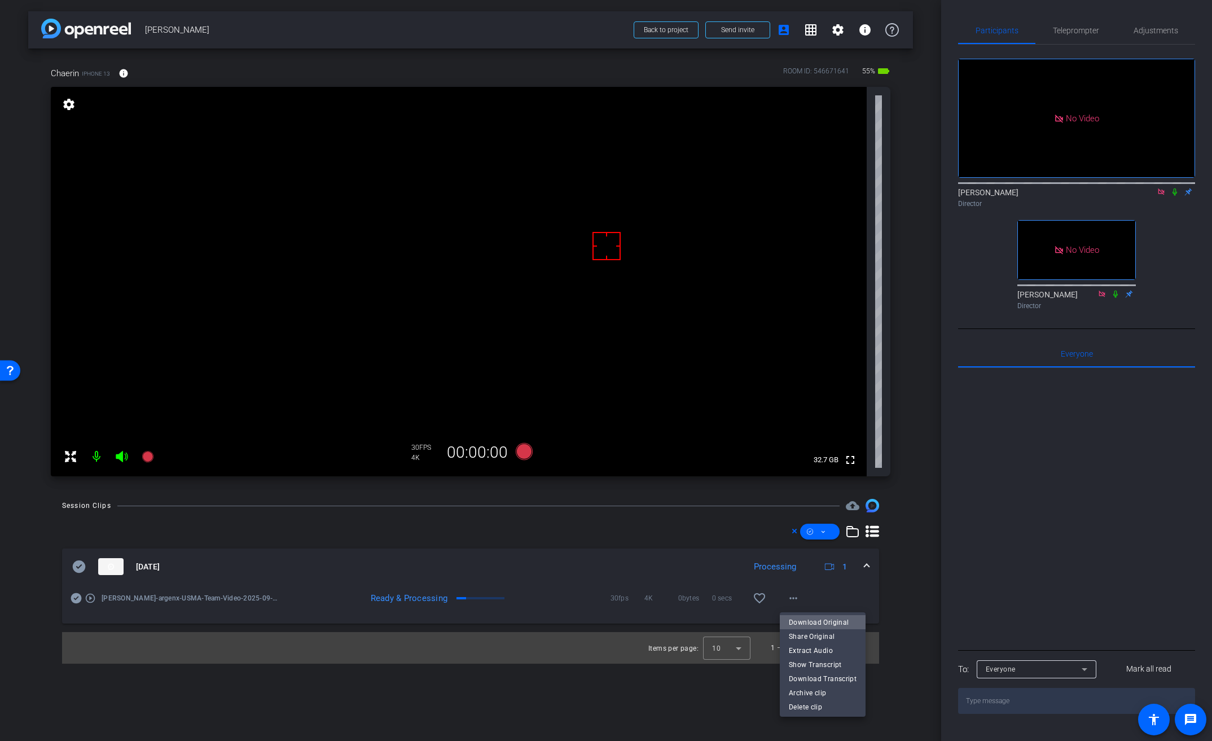
click at [838, 621] on span "Download Original" at bounding box center [823, 622] width 68 height 14
click at [1176, 188] on icon at bounding box center [1175, 192] width 9 height 8
click at [1177, 189] on icon at bounding box center [1175, 192] width 6 height 7
click at [77, 568] on icon at bounding box center [79, 567] width 14 height 14
click at [381, 265] on video at bounding box center [459, 281] width 816 height 389
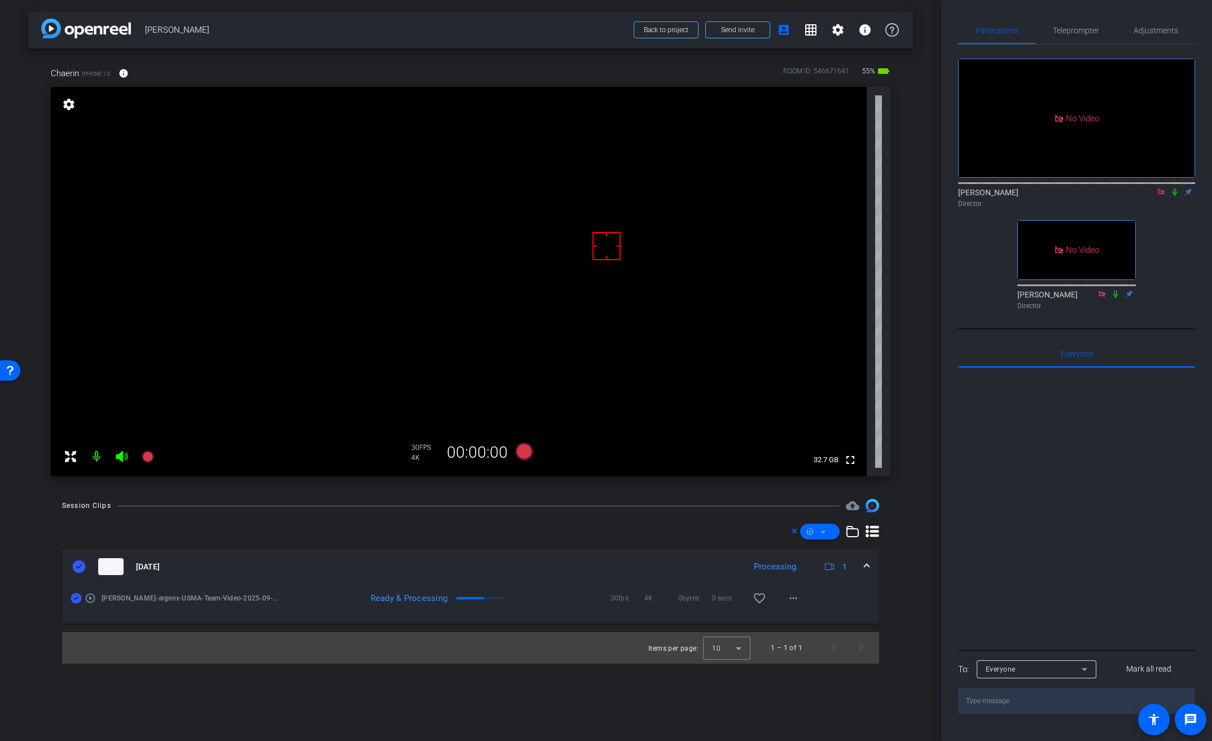
click at [1177, 188] on icon at bounding box center [1175, 192] width 9 height 8
click at [524, 459] on icon at bounding box center [524, 451] width 27 height 20
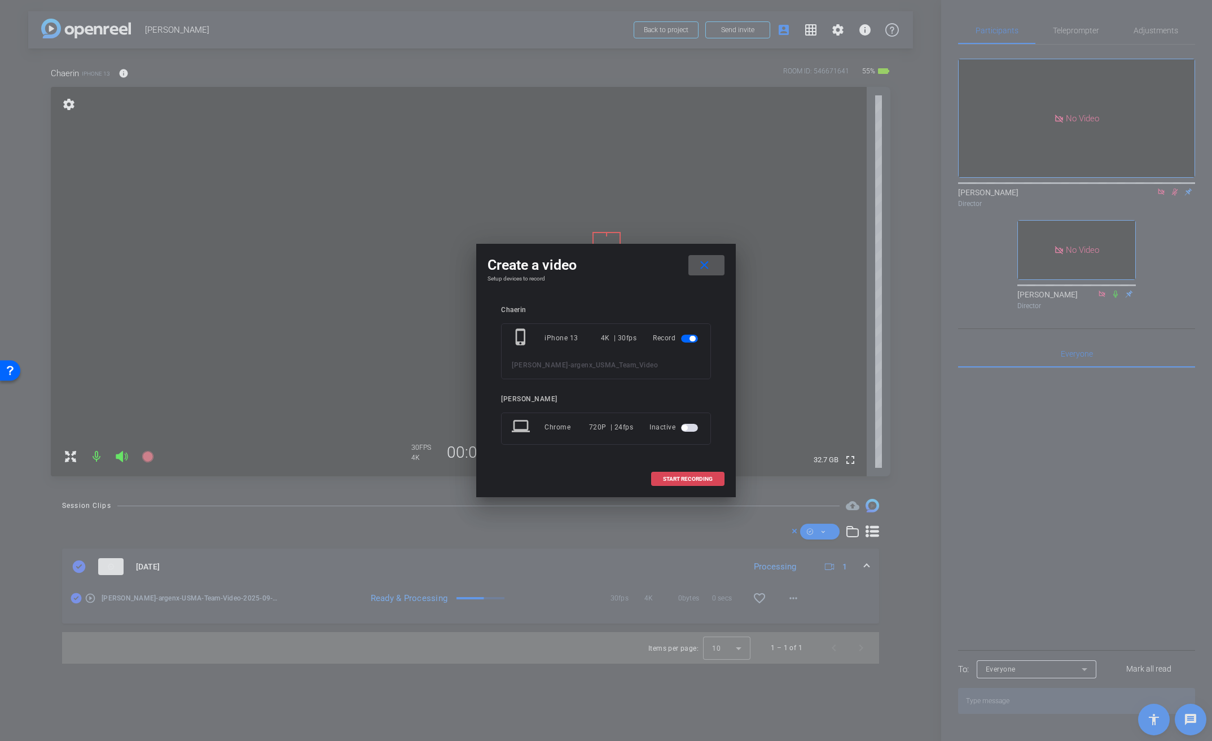
click at [703, 479] on span "START RECORDING" at bounding box center [688, 479] width 50 height 6
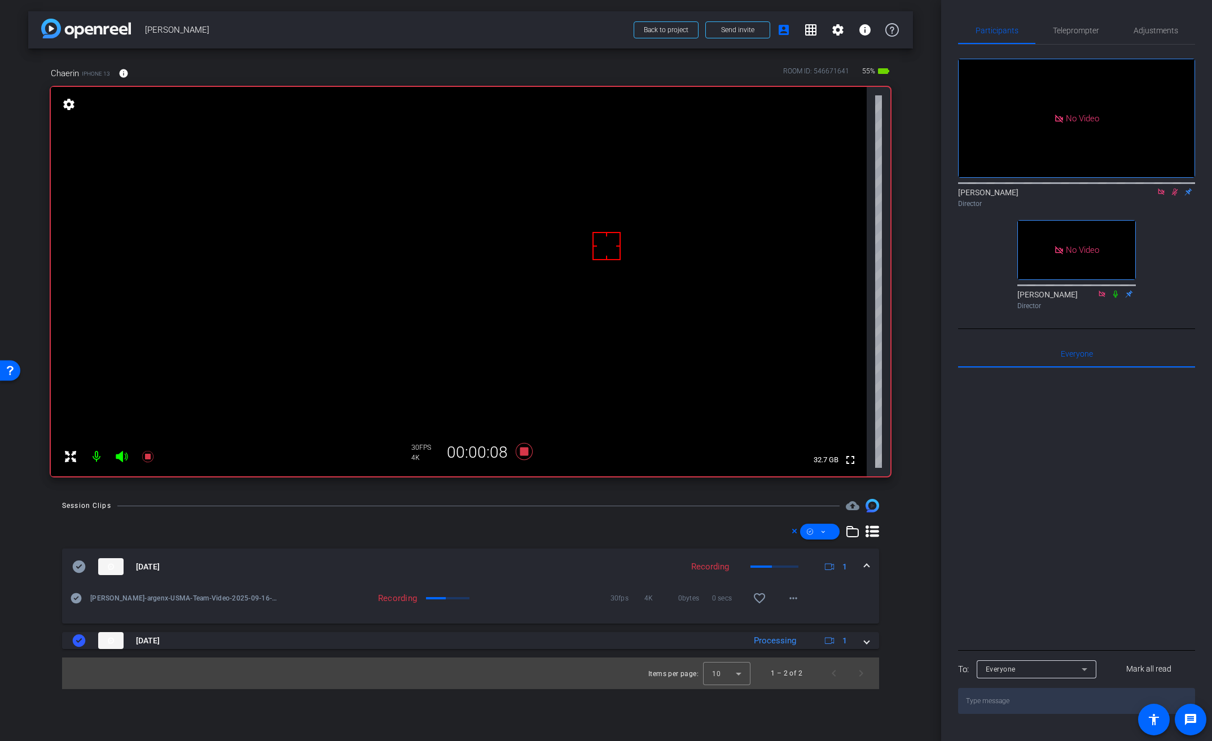
click at [381, 263] on video at bounding box center [459, 281] width 816 height 389
click at [363, 257] on video at bounding box center [459, 281] width 816 height 389
click at [391, 252] on video at bounding box center [459, 281] width 816 height 389
click at [524, 450] on icon at bounding box center [524, 451] width 17 height 17
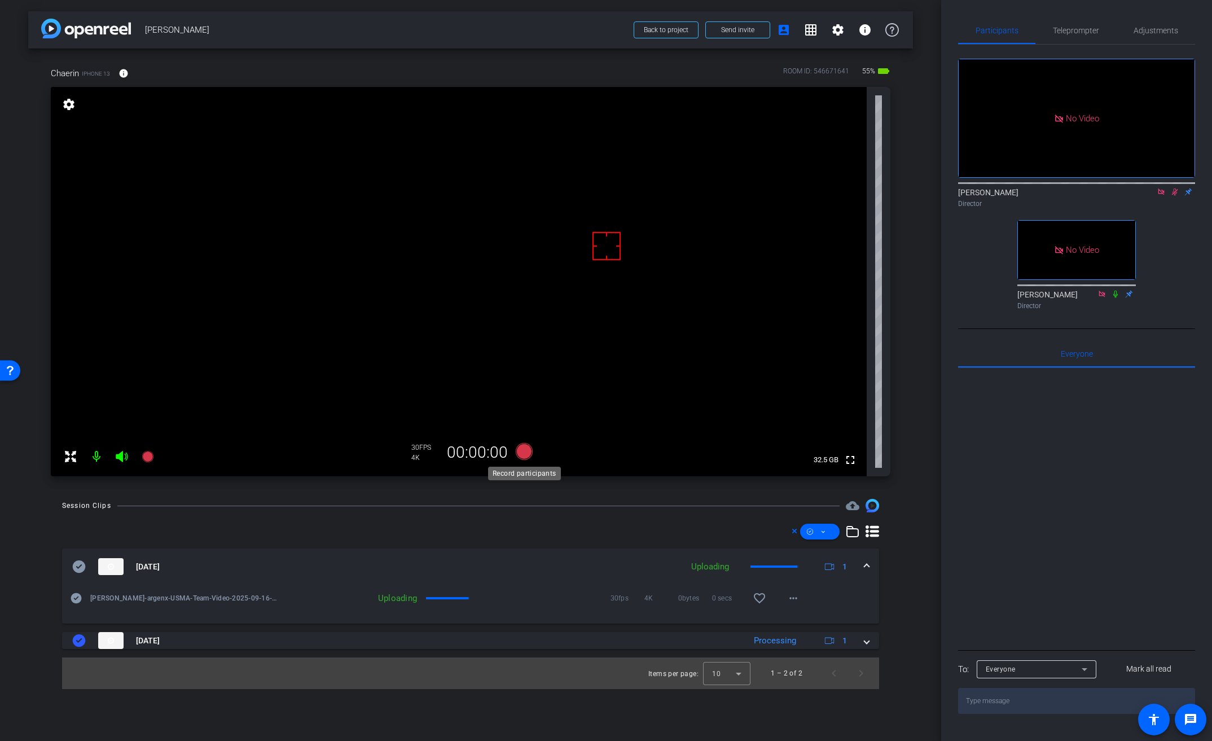
click at [524, 451] on icon at bounding box center [524, 451] width 17 height 17
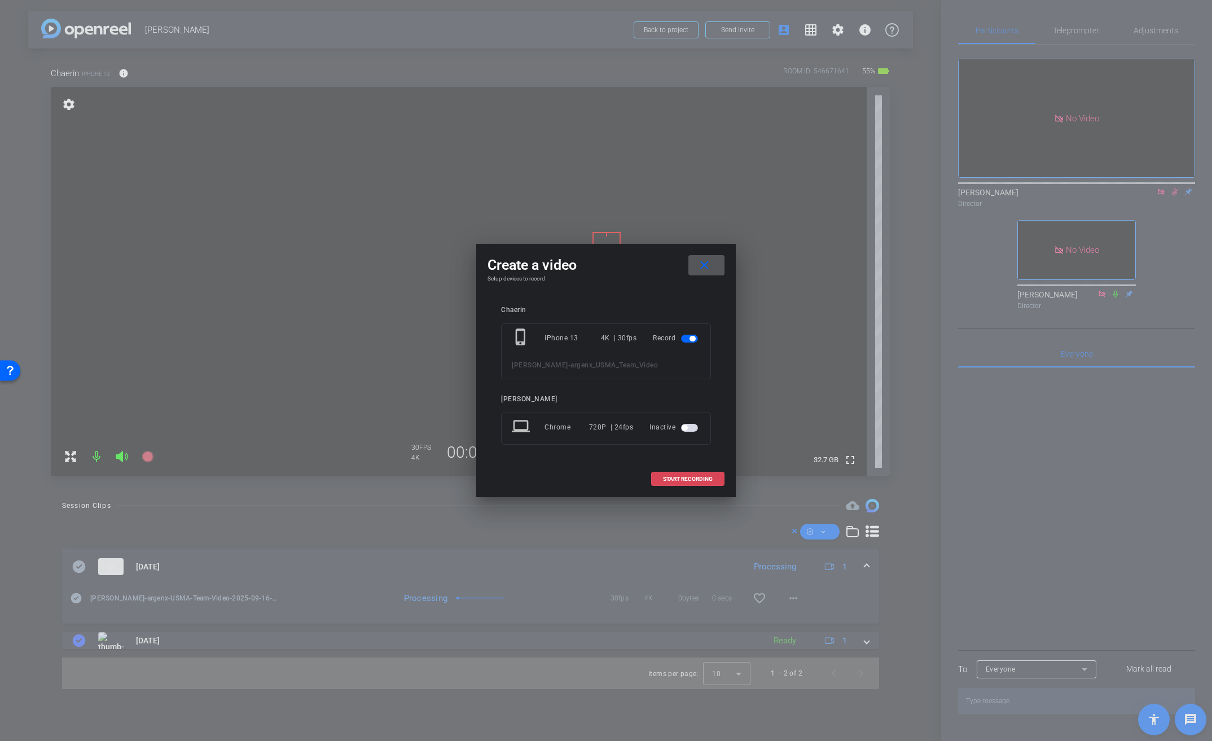
click at [700, 476] on span "START RECORDING" at bounding box center [688, 479] width 50 height 6
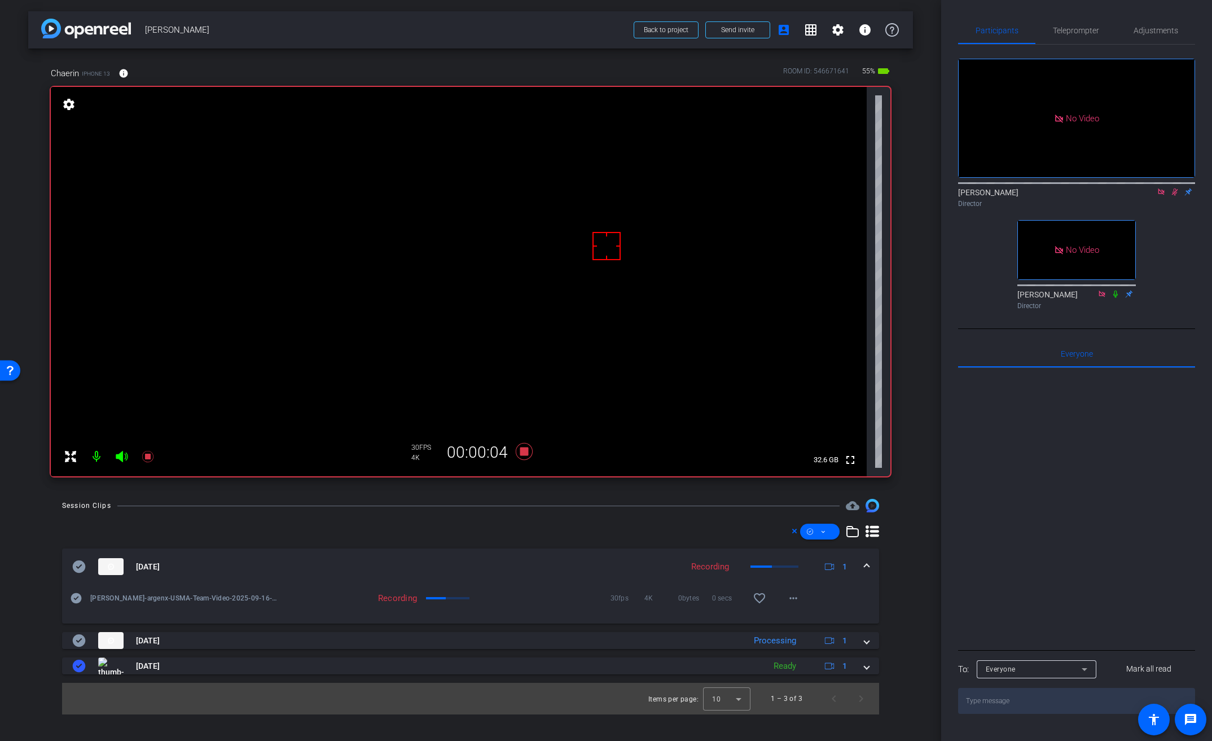
click at [864, 563] on div "[DATE] Recording 1" at bounding box center [468, 566] width 792 height 17
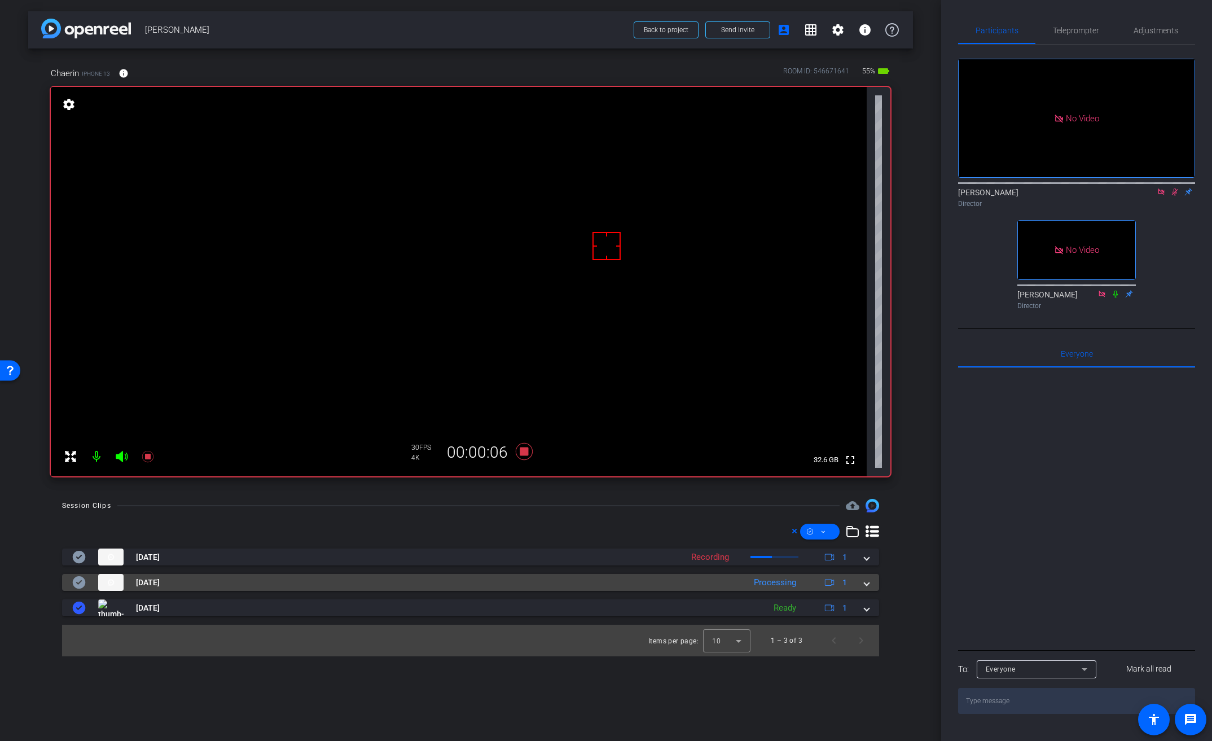
click at [869, 582] on span at bounding box center [867, 583] width 5 height 12
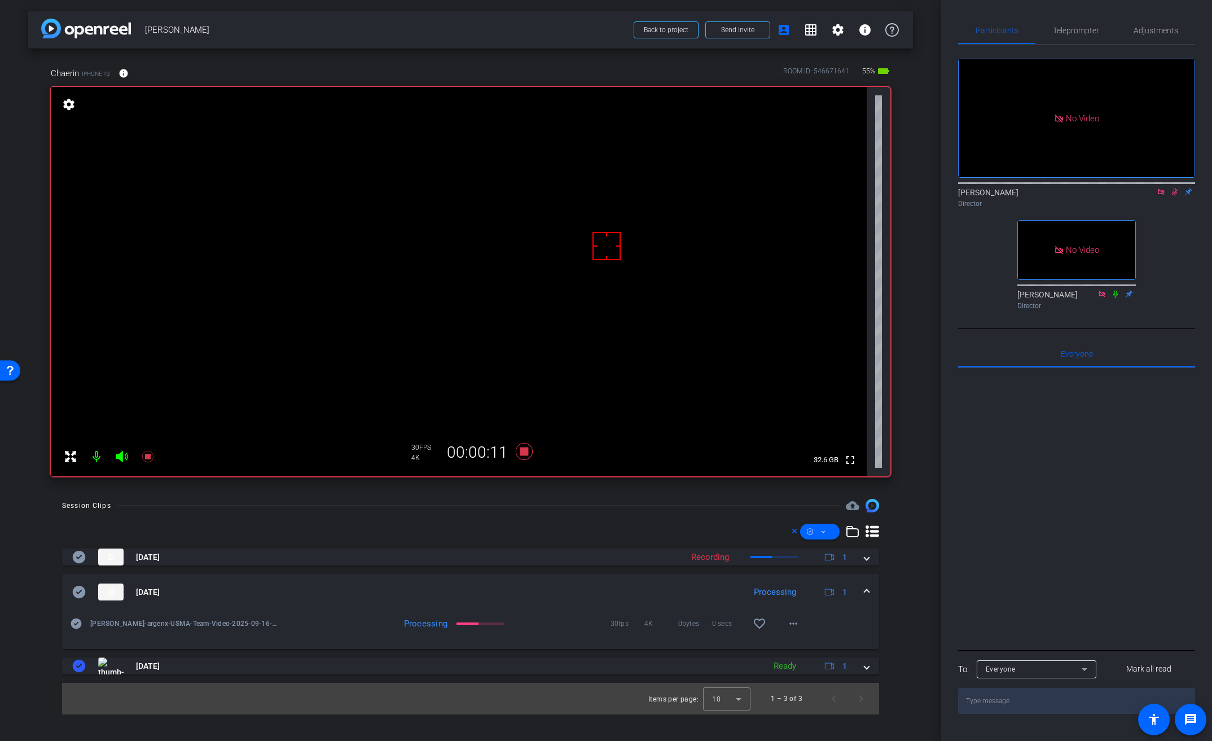
click at [380, 268] on video at bounding box center [459, 281] width 816 height 389
click at [385, 255] on video at bounding box center [459, 281] width 816 height 389
click at [797, 623] on mat-icon "more_horiz" at bounding box center [794, 624] width 14 height 14
click at [827, 517] on span "Download Original" at bounding box center [823, 516] width 68 height 14
click at [81, 590] on icon at bounding box center [79, 592] width 14 height 14
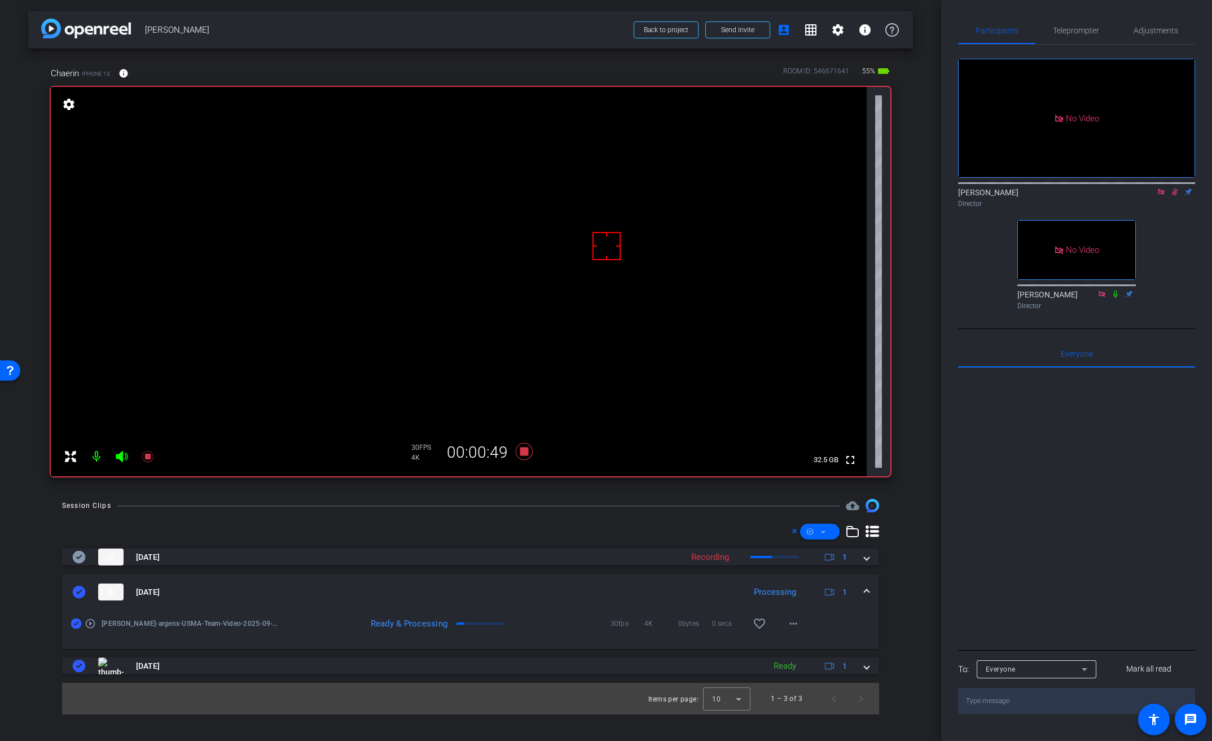
click at [870, 590] on mat-expansion-panel-header "[DATE] Processing 1" at bounding box center [470, 592] width 817 height 36
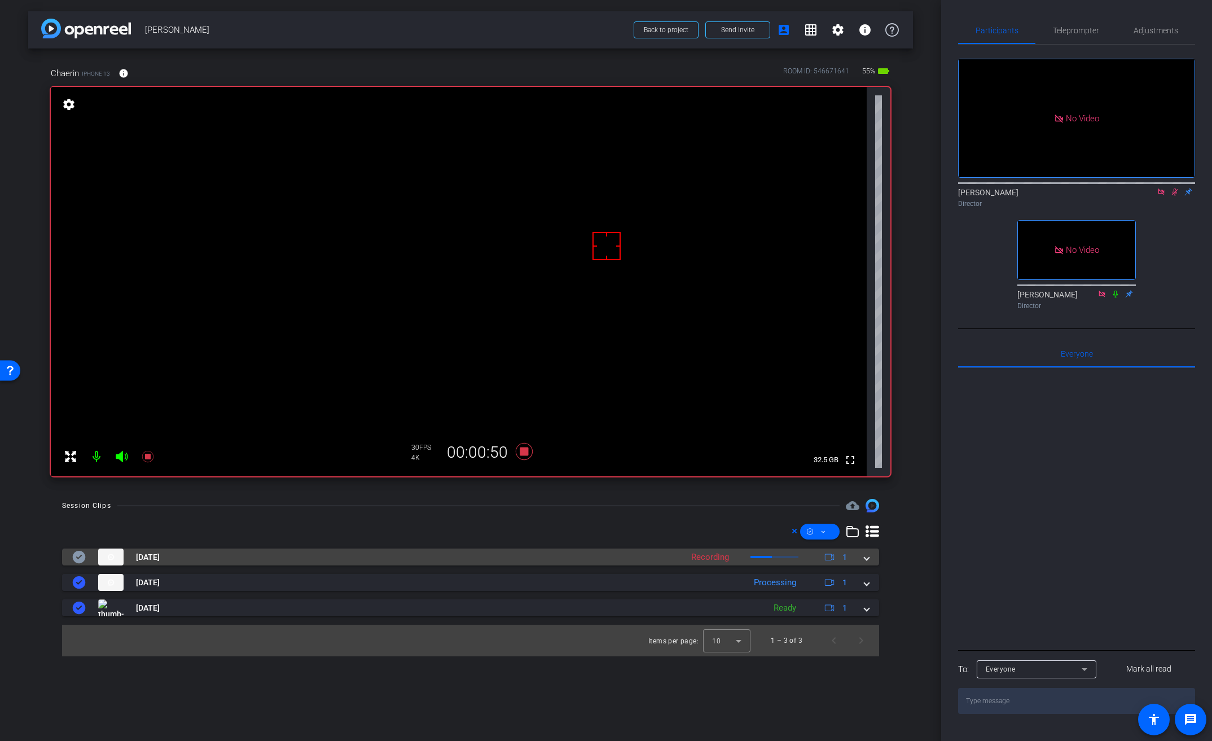
click at [863, 561] on div "[DATE] Recording 1" at bounding box center [468, 557] width 792 height 17
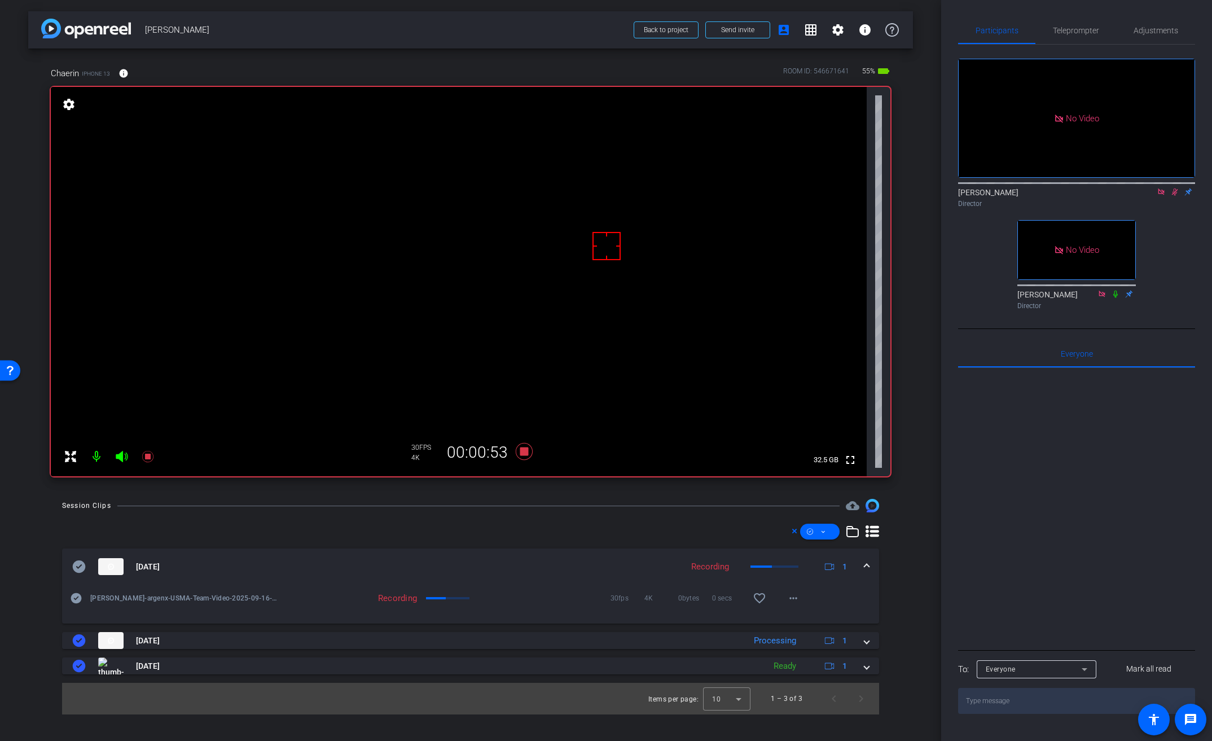
click at [389, 259] on video at bounding box center [459, 281] width 816 height 389
click at [405, 259] on video at bounding box center [459, 281] width 816 height 389
click at [526, 450] on icon at bounding box center [524, 451] width 17 height 17
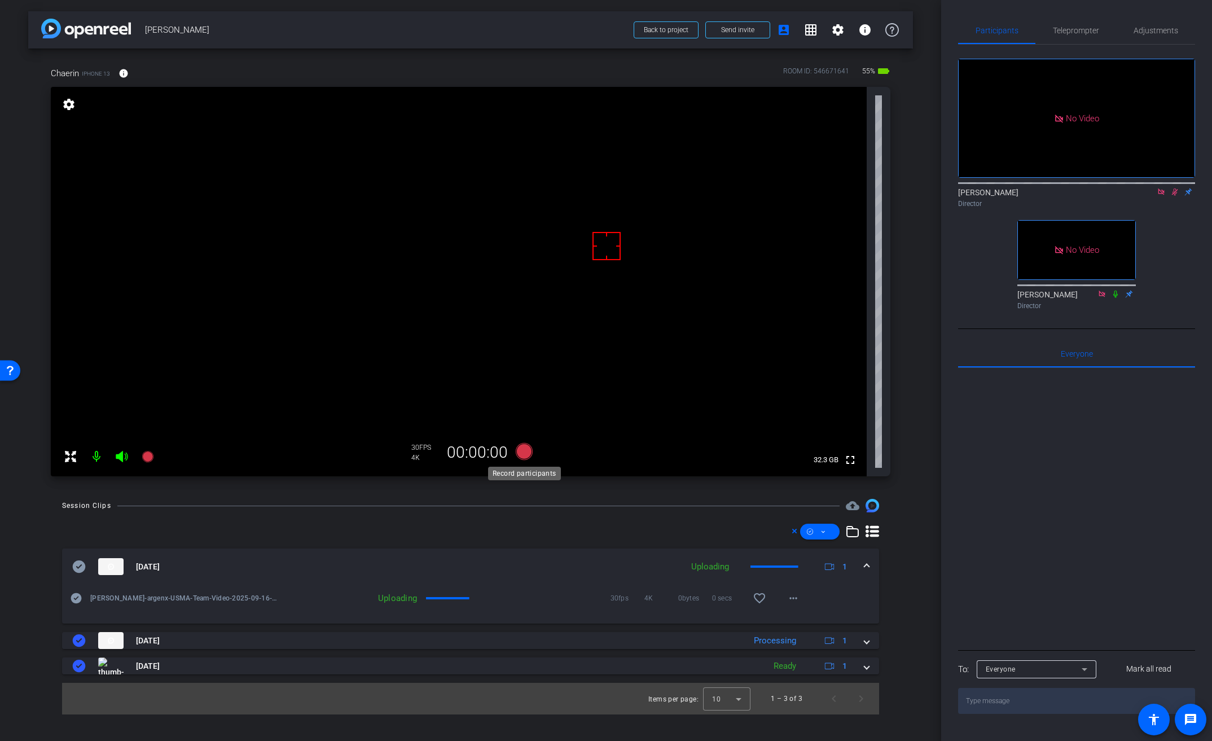
click at [526, 450] on icon at bounding box center [524, 451] width 17 height 17
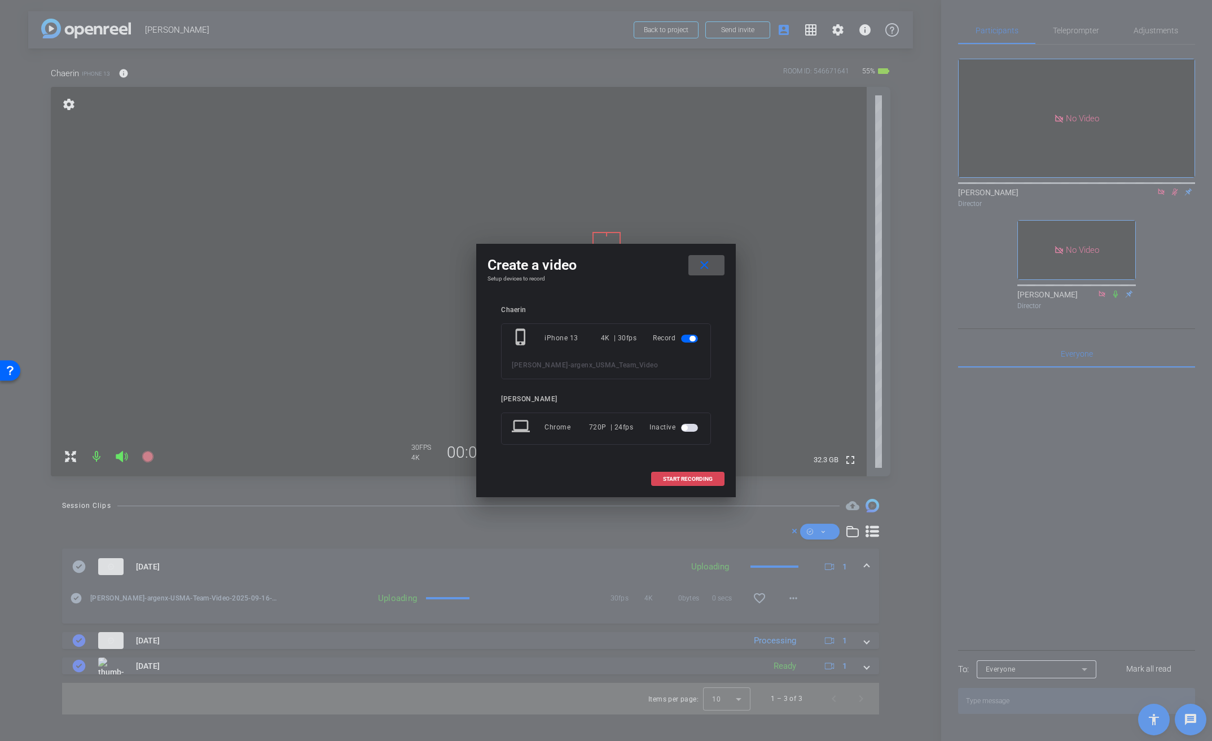
click at [694, 476] on span "START RECORDING" at bounding box center [688, 479] width 50 height 6
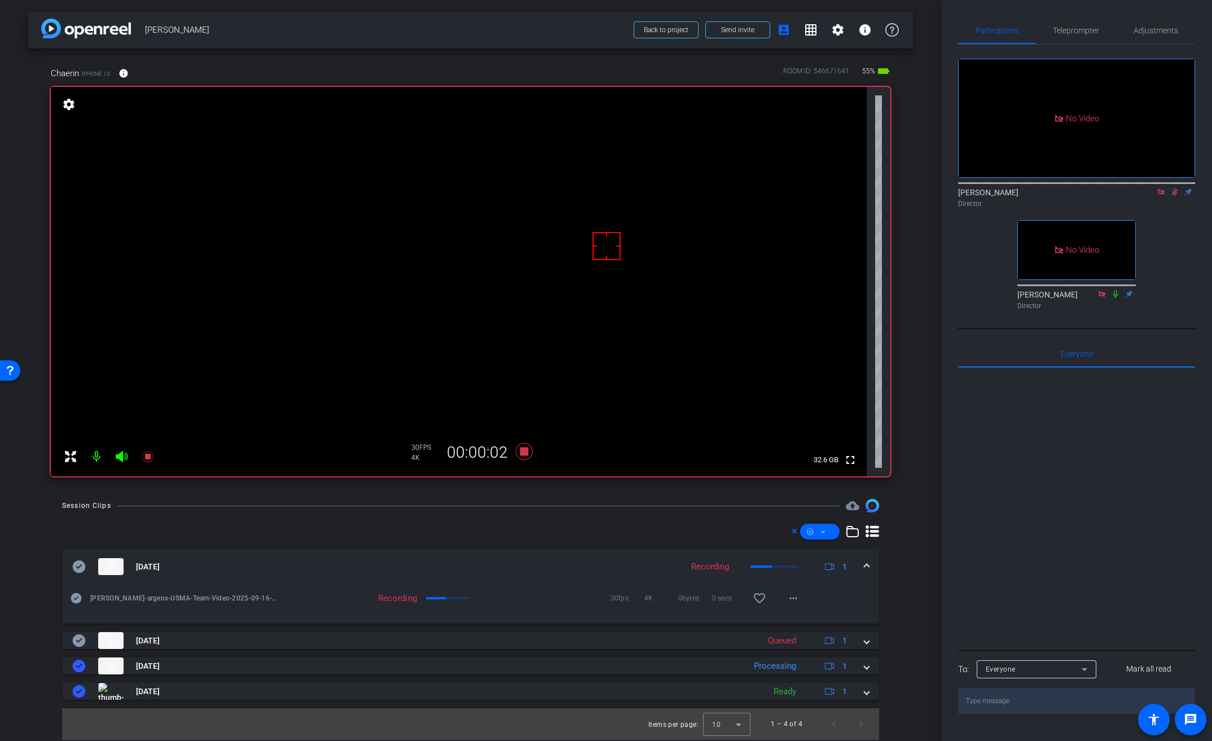
click at [865, 563] on span at bounding box center [867, 567] width 5 height 12
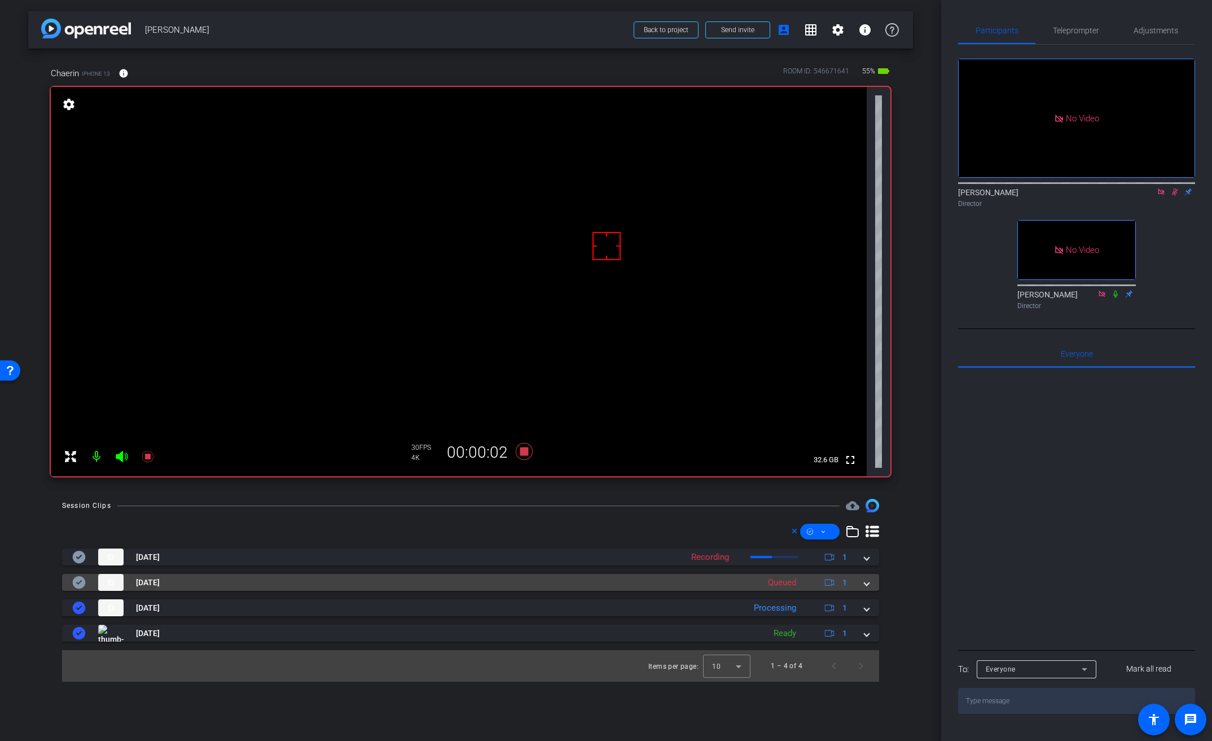
click at [867, 578] on span at bounding box center [867, 583] width 5 height 12
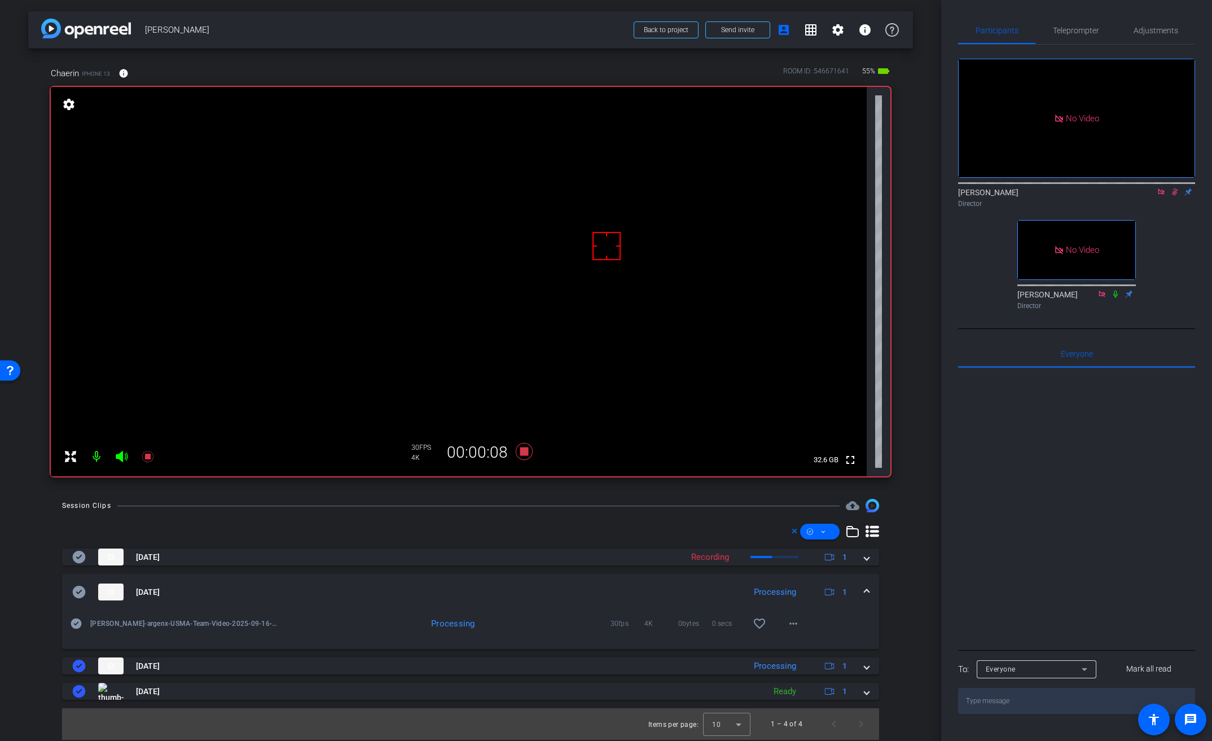
click at [376, 259] on video at bounding box center [459, 281] width 816 height 389
click at [356, 262] on video at bounding box center [459, 281] width 816 height 389
click at [374, 265] on video at bounding box center [459, 281] width 816 height 389
click at [391, 248] on video at bounding box center [459, 281] width 816 height 389
click at [363, 250] on video at bounding box center [459, 281] width 816 height 389
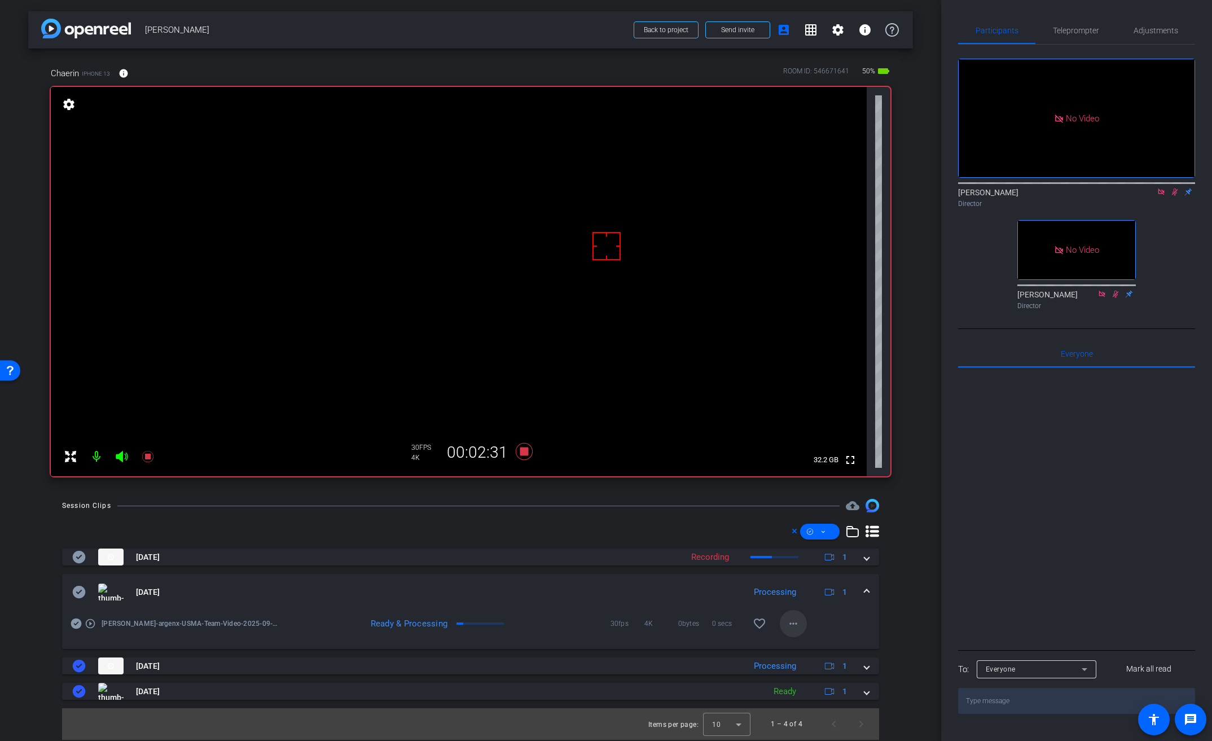
click at [795, 625] on mat-icon "more_horiz" at bounding box center [794, 624] width 14 height 14
click at [813, 516] on span "Download Original" at bounding box center [823, 516] width 68 height 14
click at [81, 589] on icon at bounding box center [79, 592] width 13 height 12
click at [365, 253] on video at bounding box center [459, 281] width 816 height 389
click at [332, 252] on video at bounding box center [459, 281] width 816 height 389
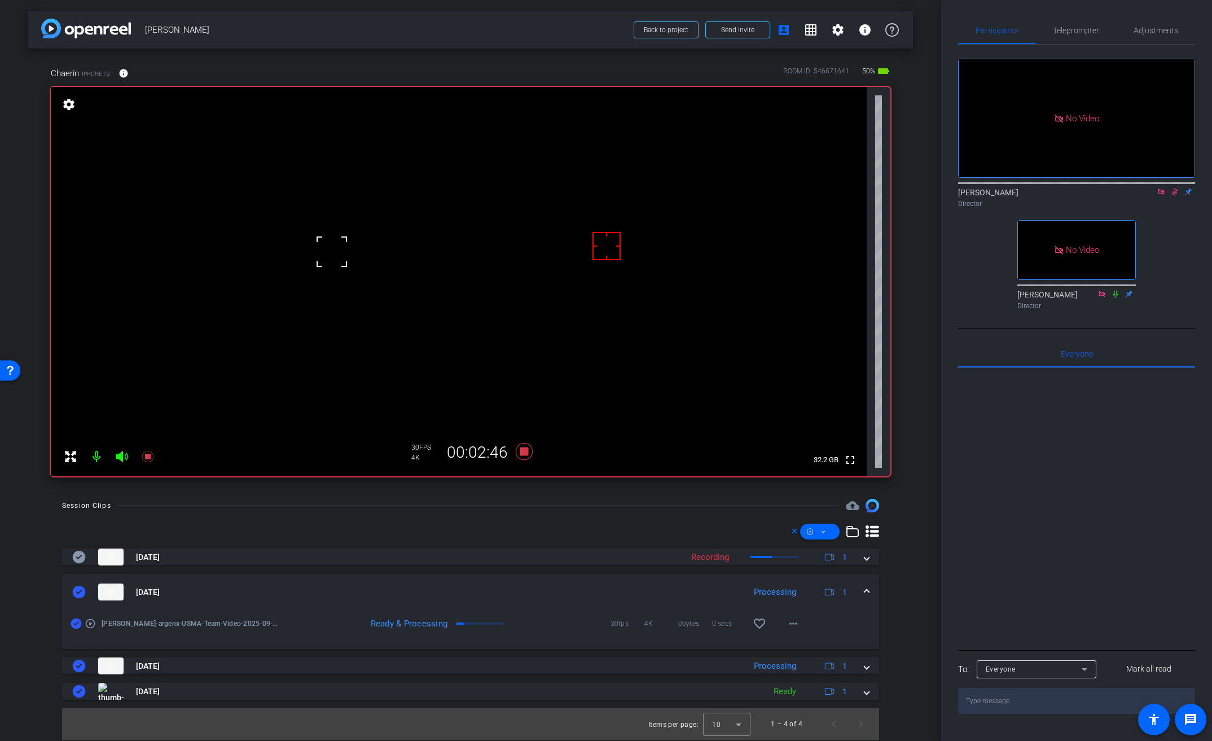
click at [870, 591] on mat-expansion-panel-header "[DATE] Processing 1" at bounding box center [470, 592] width 817 height 36
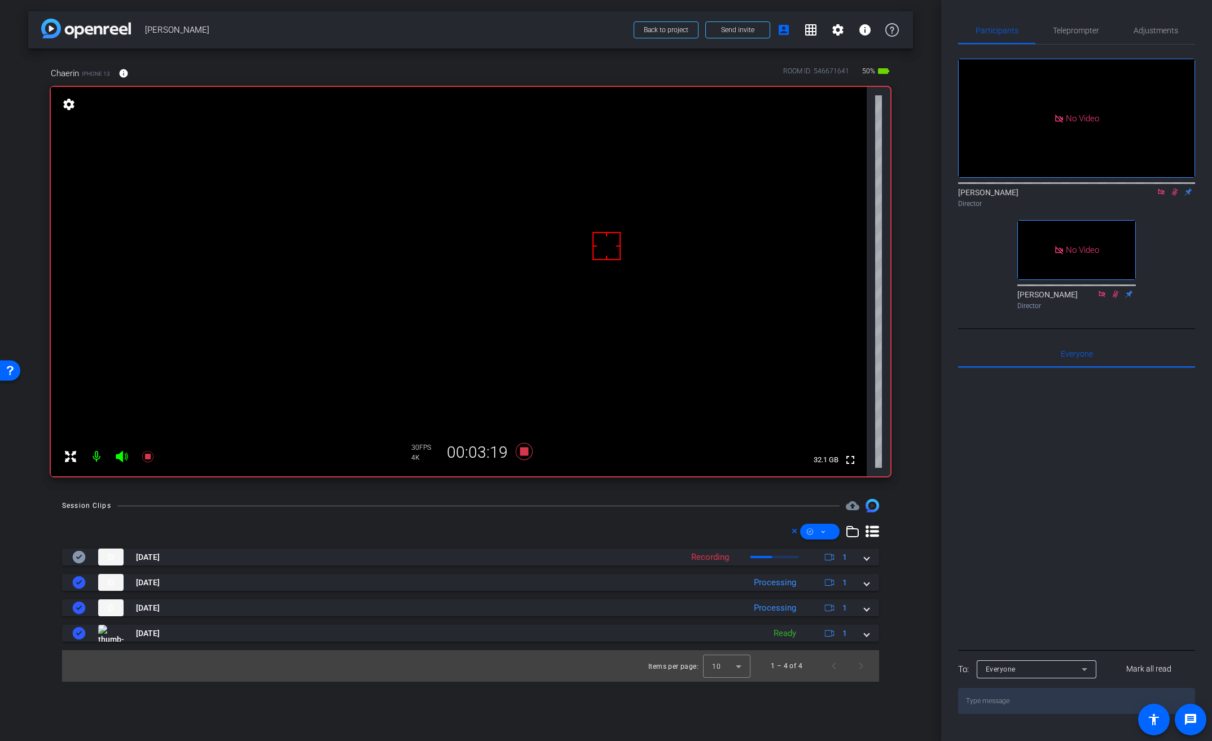
click at [325, 257] on video at bounding box center [459, 281] width 816 height 389
click at [375, 257] on video at bounding box center [459, 281] width 816 height 389
click at [525, 453] on icon at bounding box center [524, 451] width 17 height 17
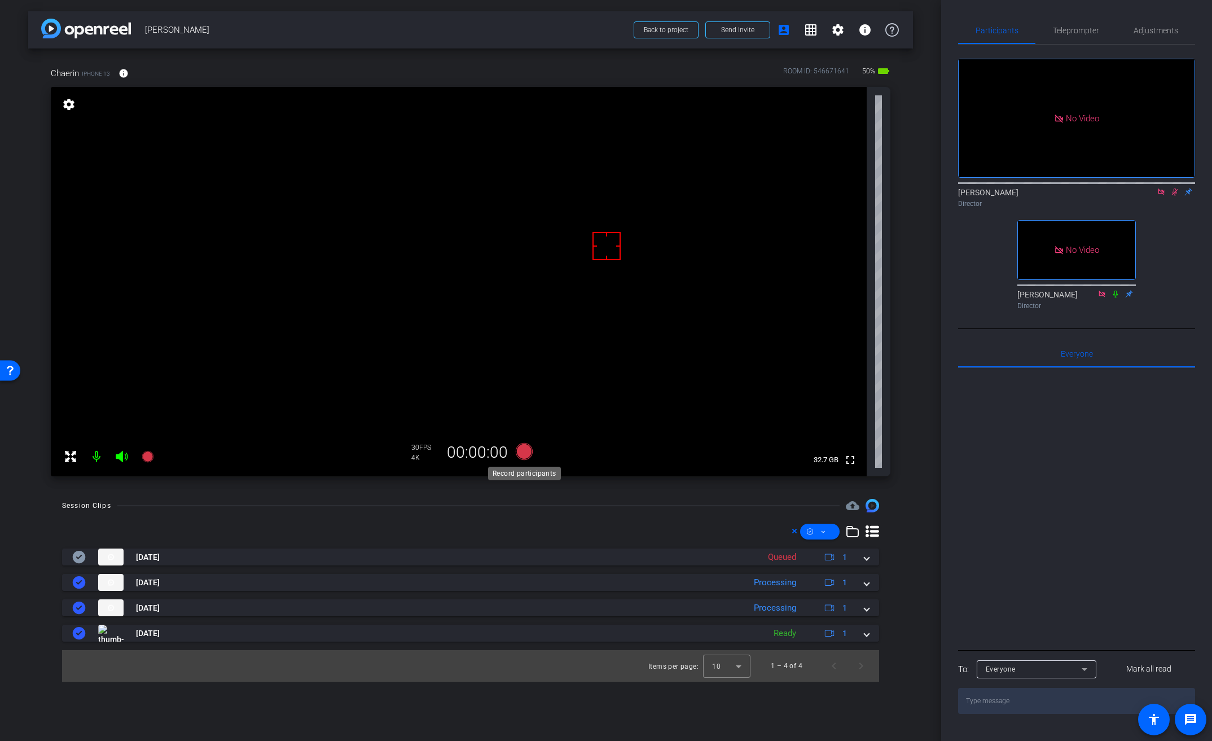
click at [525, 453] on icon at bounding box center [524, 451] width 17 height 17
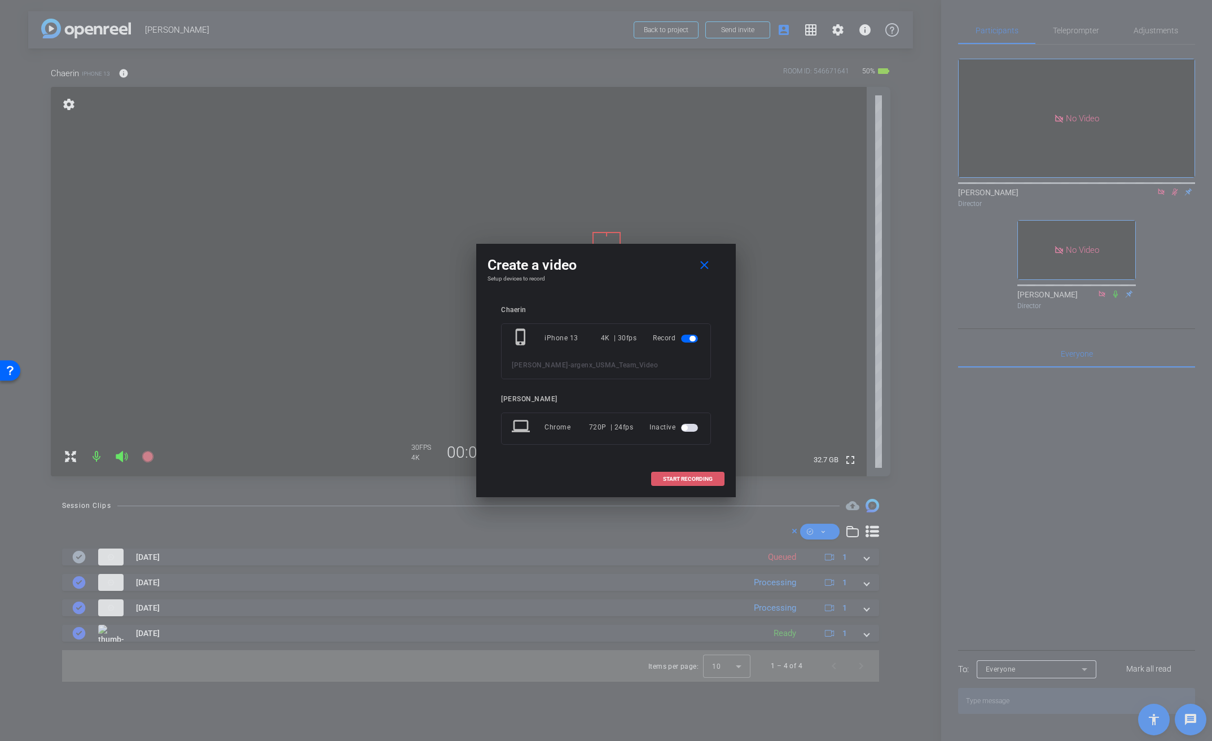
click at [703, 479] on span "START RECORDING" at bounding box center [688, 479] width 50 height 6
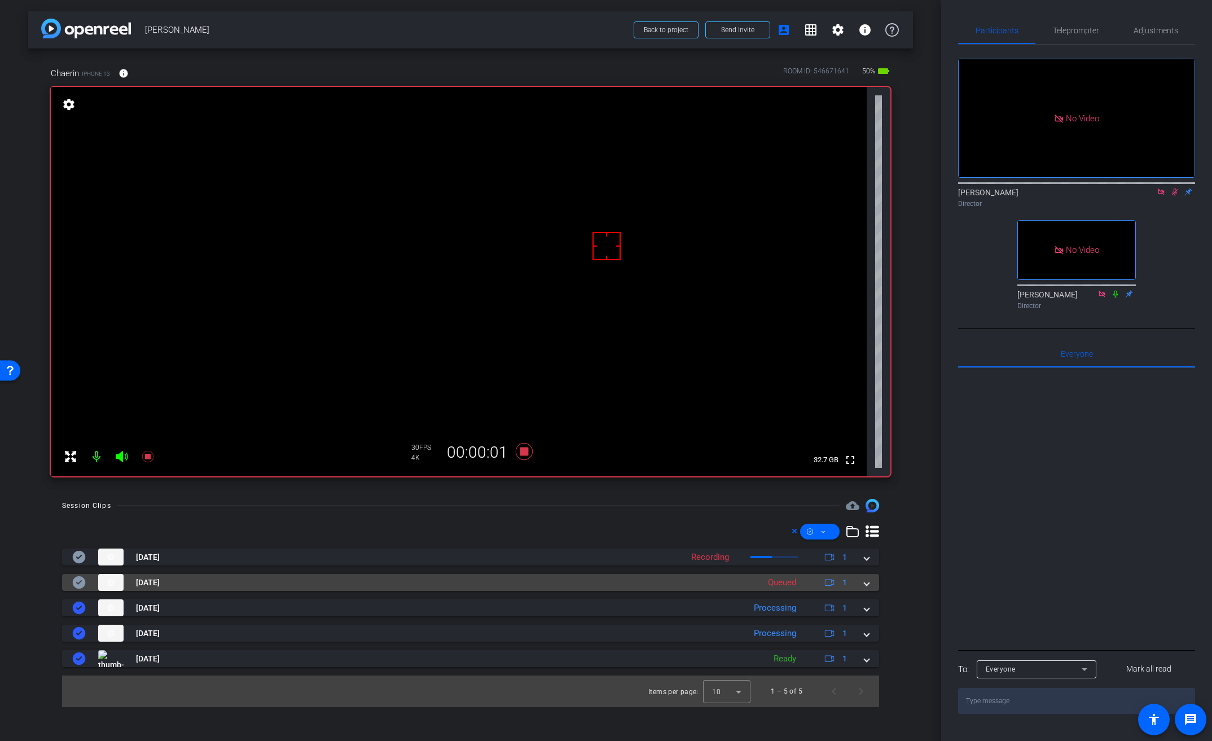
click at [865, 584] on span at bounding box center [867, 583] width 5 height 12
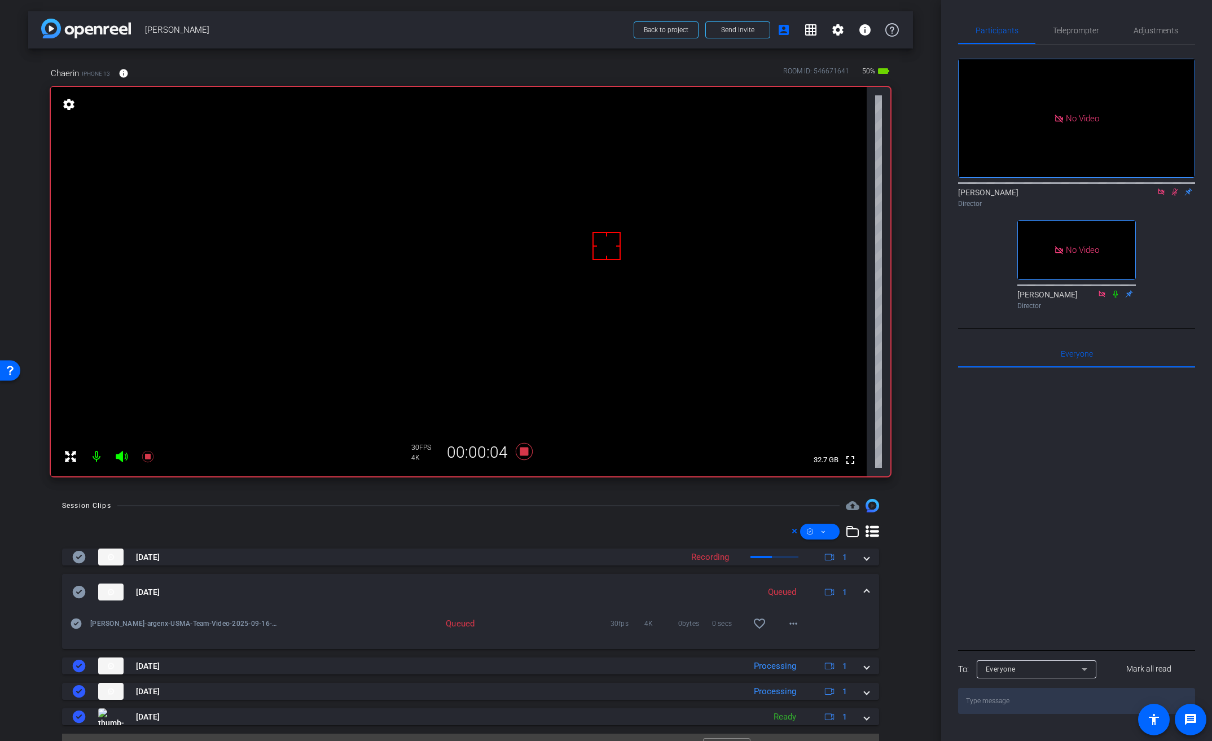
click at [352, 259] on video at bounding box center [459, 281] width 816 height 389
click at [371, 252] on video at bounding box center [459, 281] width 816 height 389
click at [383, 254] on video at bounding box center [459, 281] width 816 height 389
click at [351, 260] on video at bounding box center [459, 280] width 816 height 389
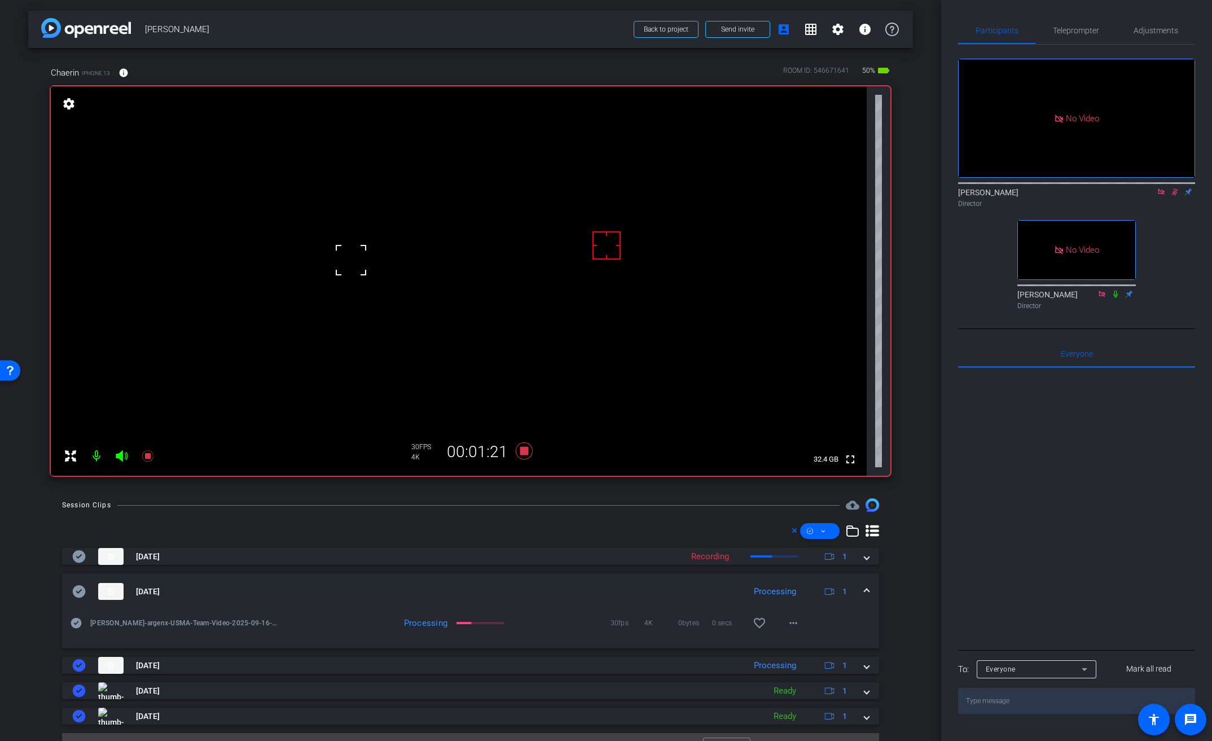
scroll to position [0, 0]
click at [370, 257] on video at bounding box center [459, 281] width 816 height 389
click at [518, 452] on icon at bounding box center [524, 451] width 17 height 17
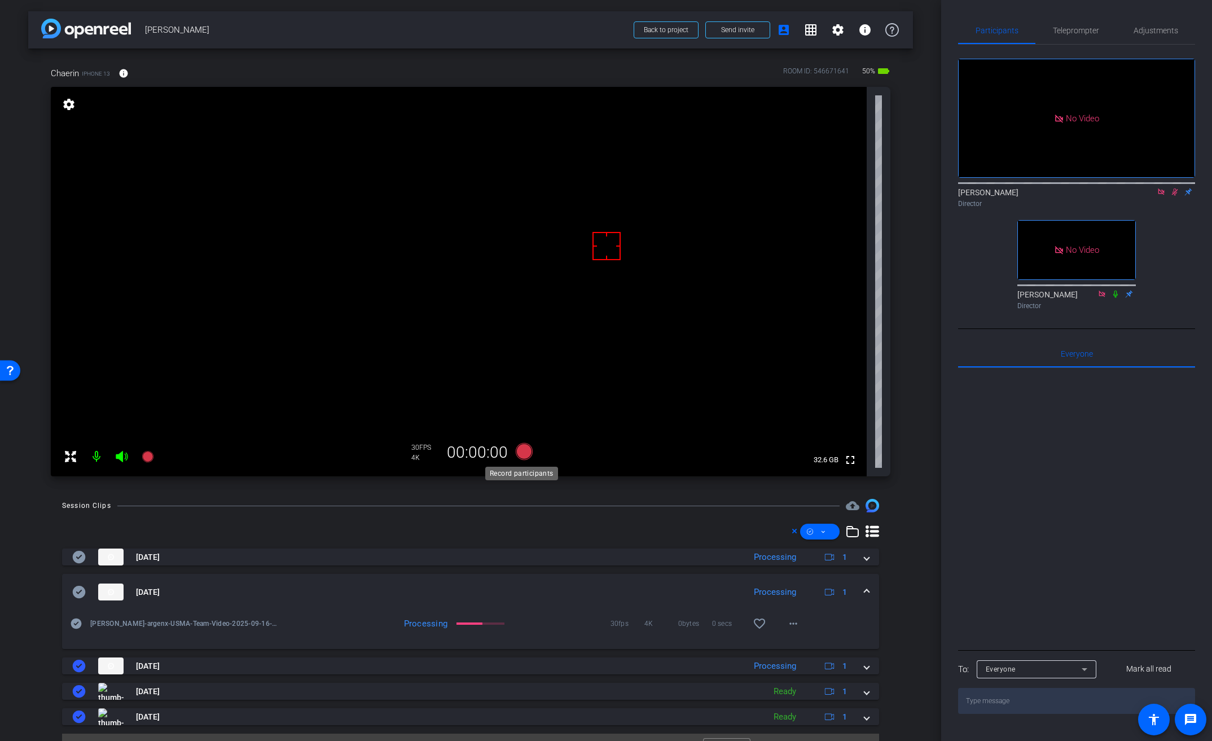
click at [525, 455] on icon at bounding box center [524, 451] width 17 height 17
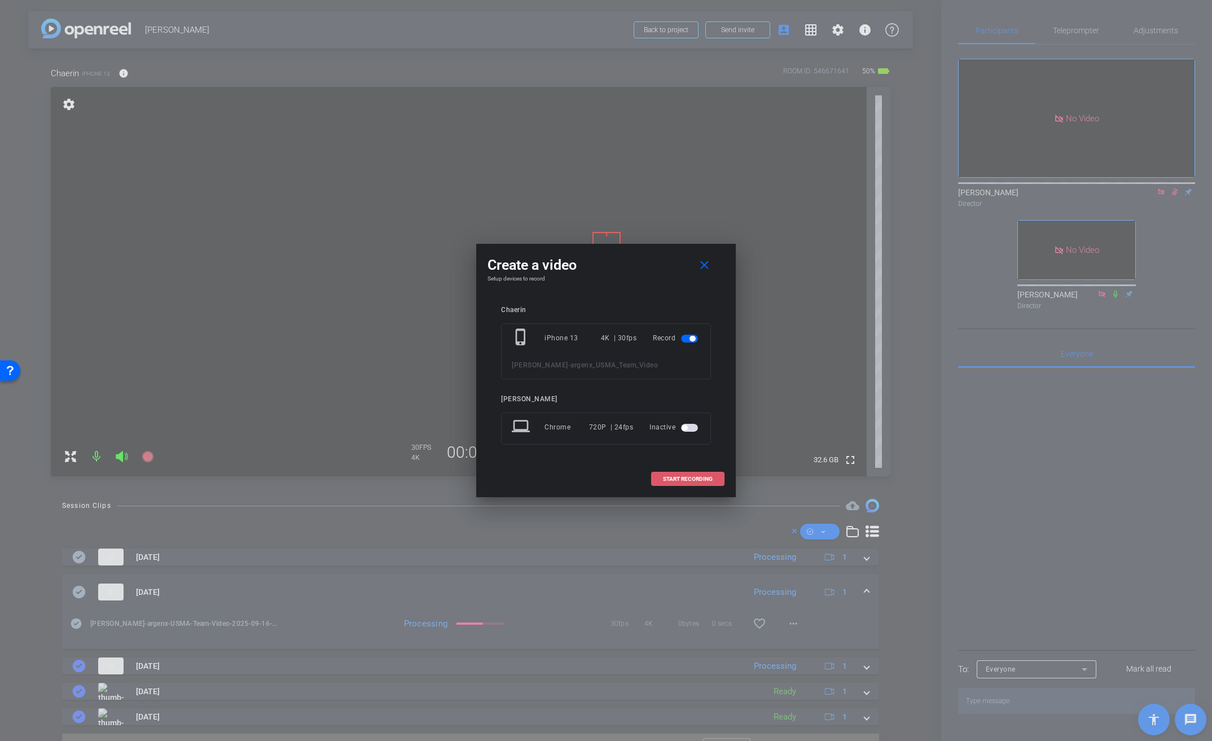
click at [674, 480] on span "START RECORDING" at bounding box center [688, 479] width 50 height 6
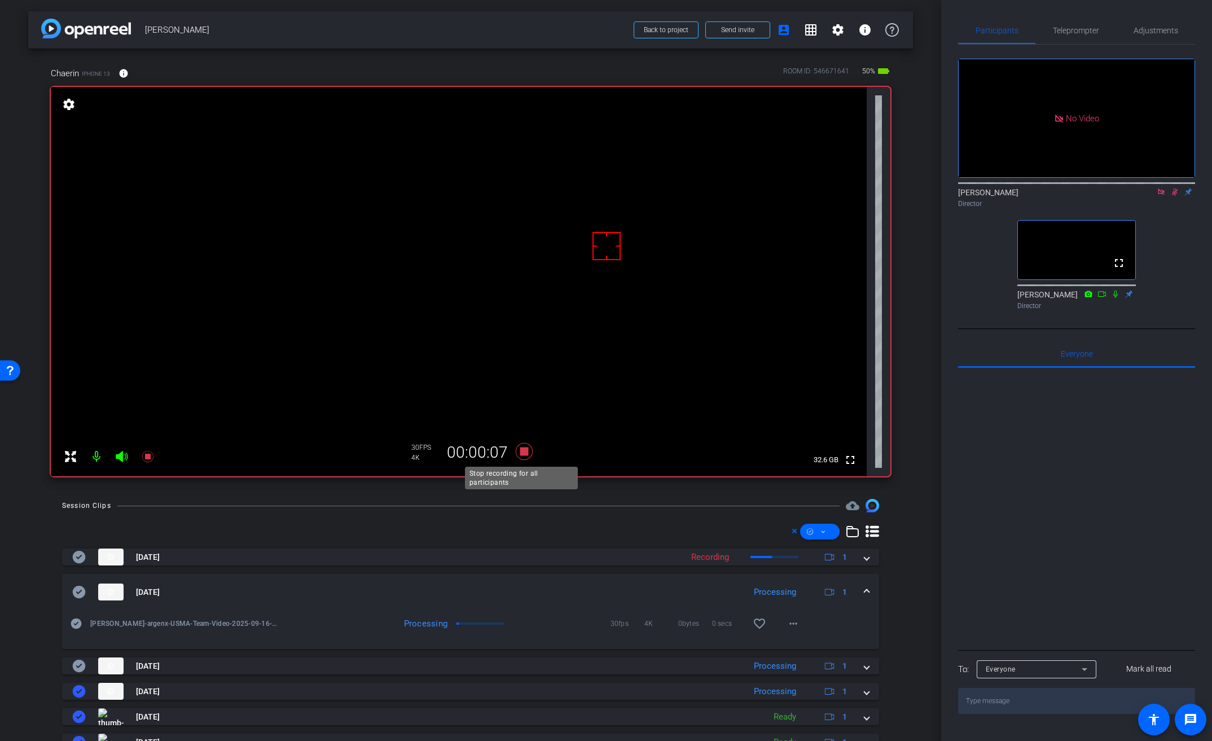
click at [517, 455] on icon at bounding box center [524, 451] width 17 height 17
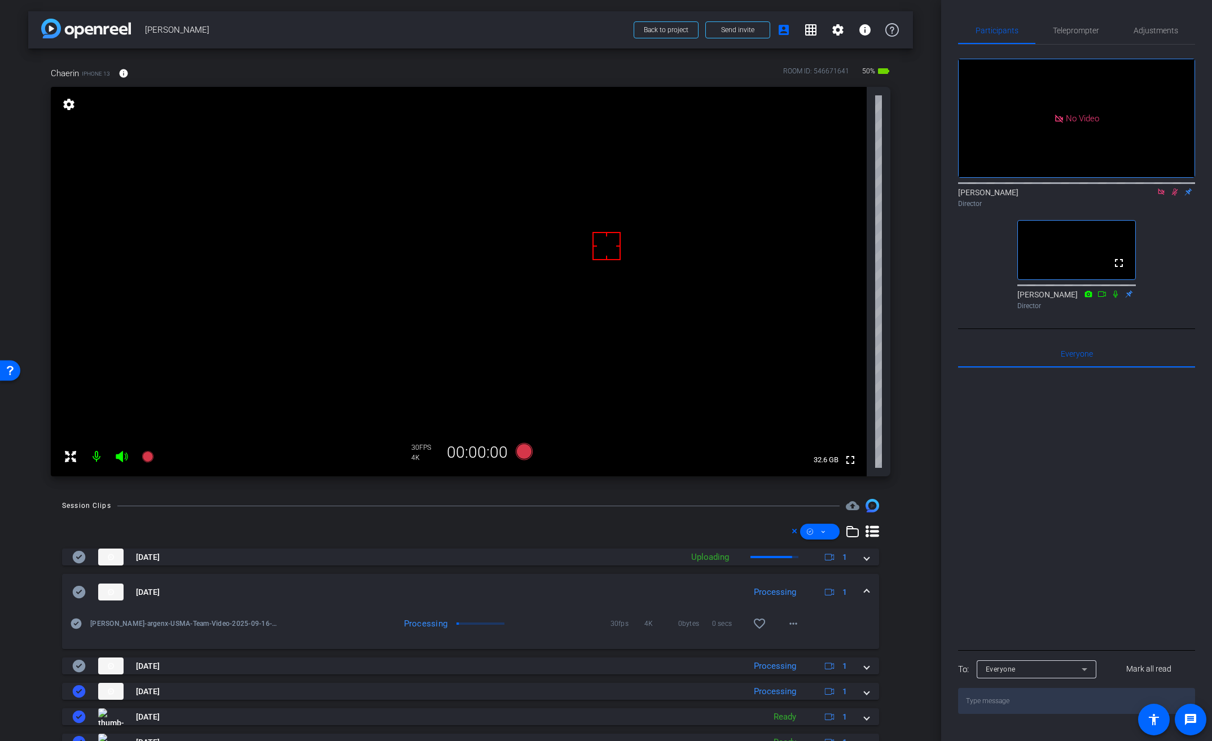
click at [1159, 189] on icon at bounding box center [1161, 192] width 6 height 6
click at [1159, 196] on icon at bounding box center [1162, 192] width 6 height 7
click at [1163, 29] on span "Adjustments" at bounding box center [1156, 31] width 45 height 8
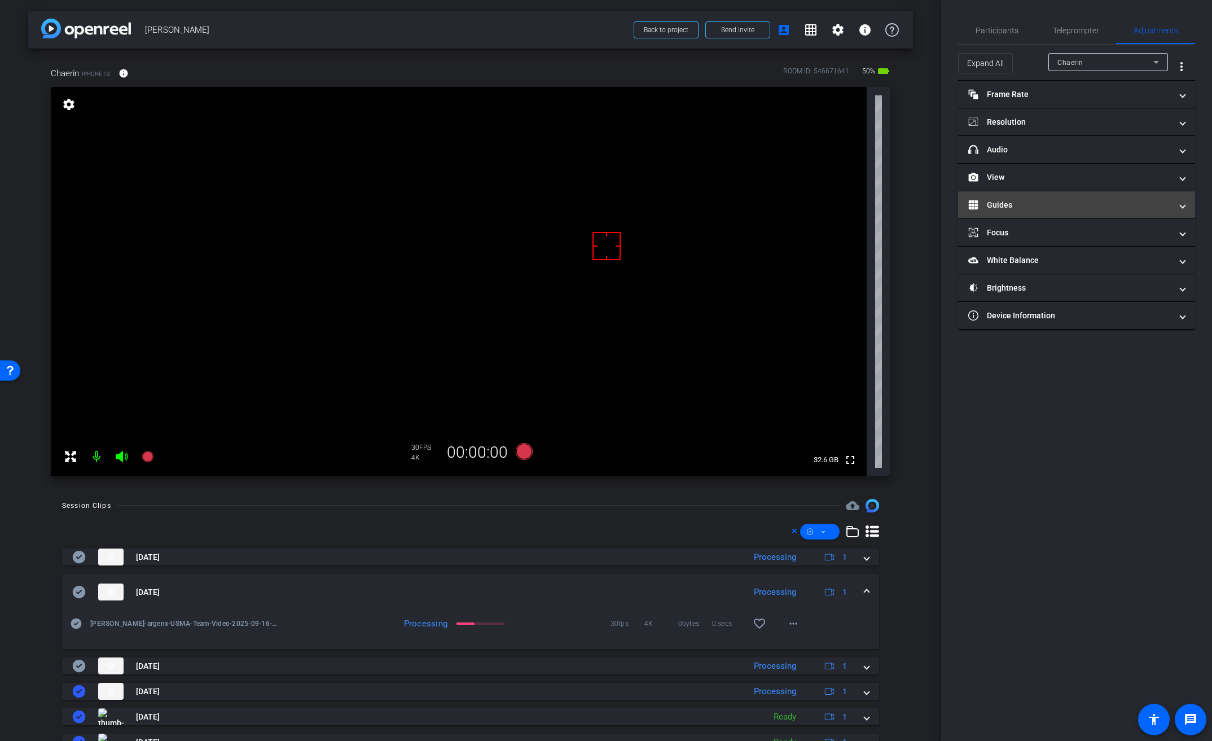
drag, startPoint x: 1037, startPoint y: 209, endPoint x: 1035, endPoint y: 199, distance: 9.7
click at [1037, 209] on mat-panel-title "Guides" at bounding box center [1070, 205] width 203 height 12
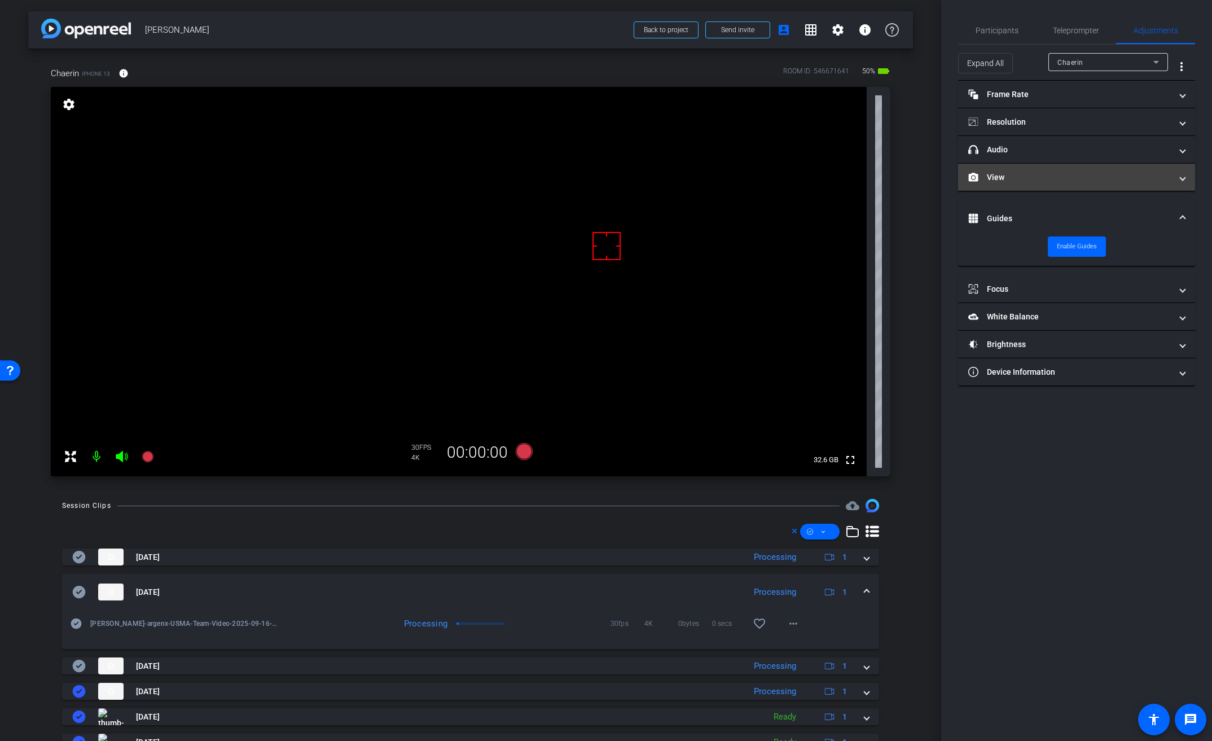
click at [1032, 182] on mat-panel-title "View" at bounding box center [1070, 178] width 203 height 12
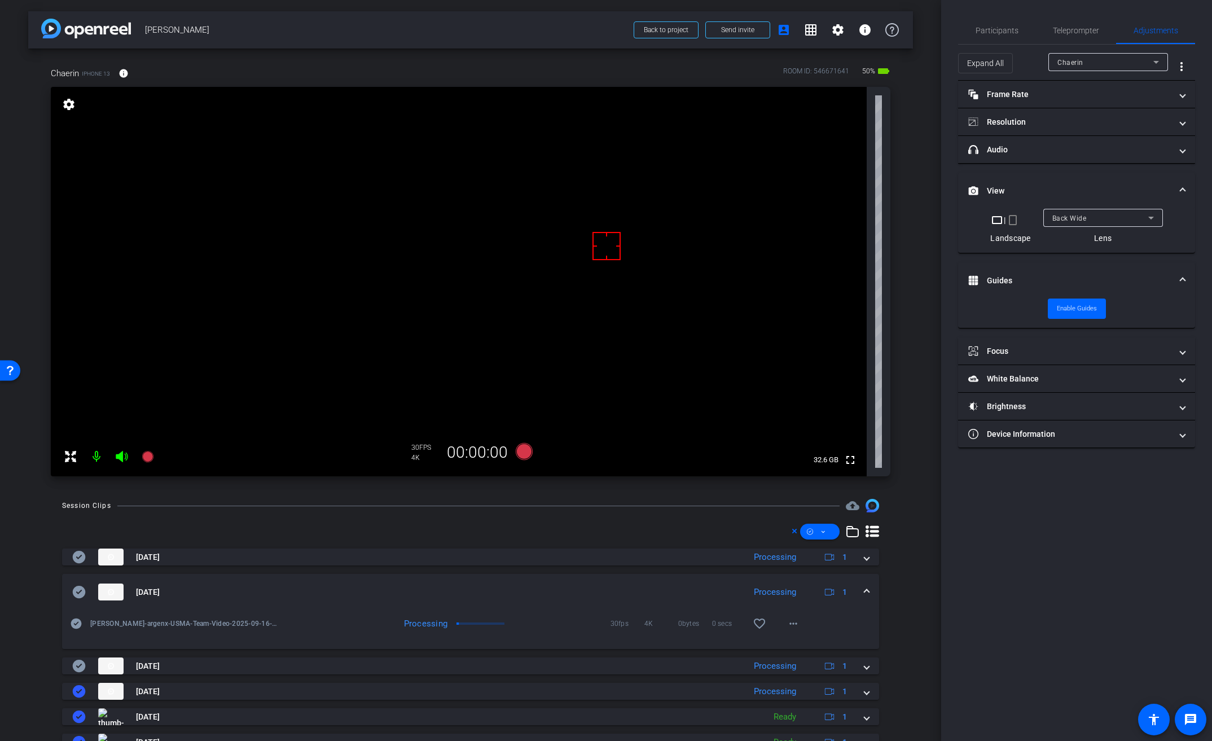
click at [1064, 221] on span "Back Wide" at bounding box center [1070, 218] width 34 height 8
click at [1083, 255] on span "Front Wide" at bounding box center [1070, 259] width 37 height 14
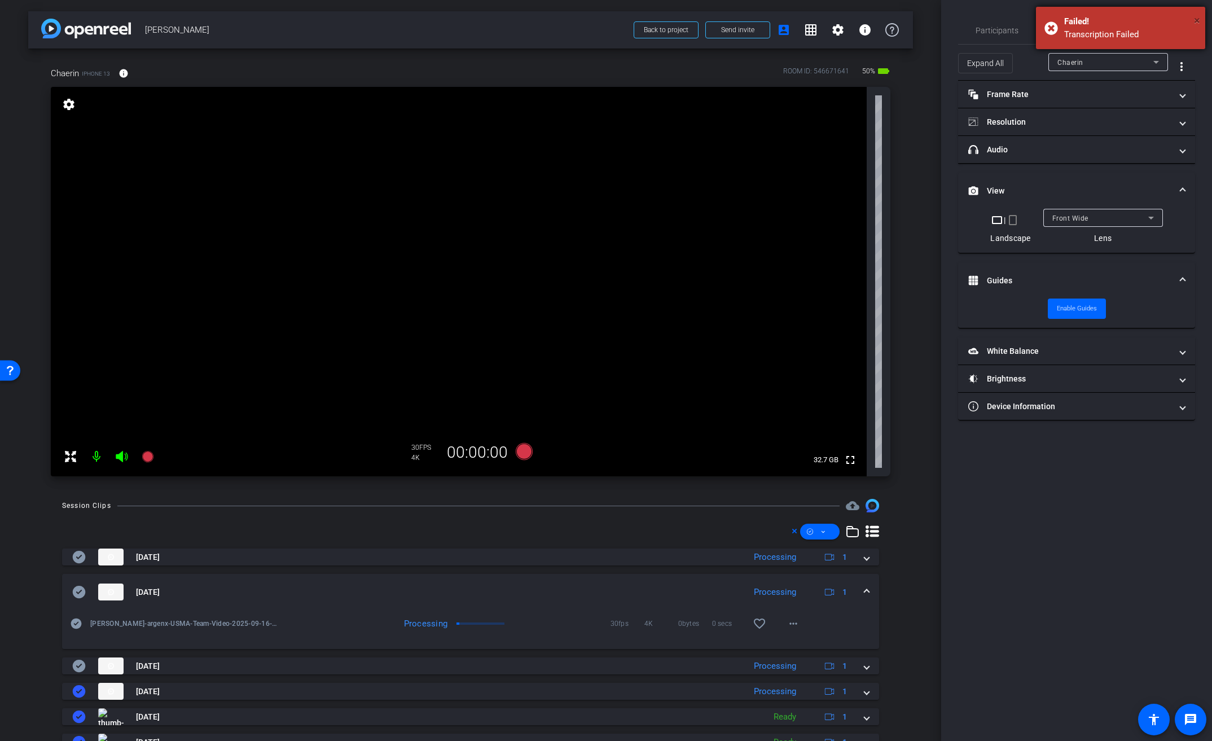
click at [1200, 17] on span "×" at bounding box center [1197, 21] width 6 height 14
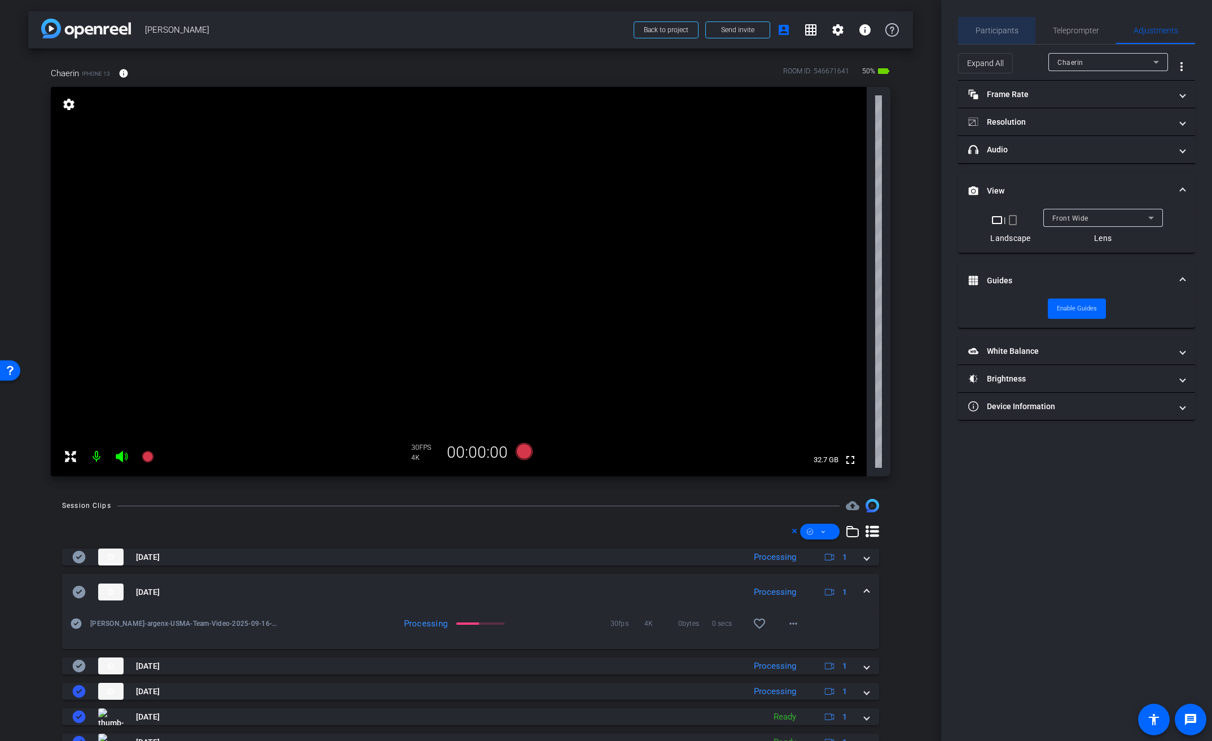
click at [1008, 32] on span "Participants" at bounding box center [997, 31] width 43 height 8
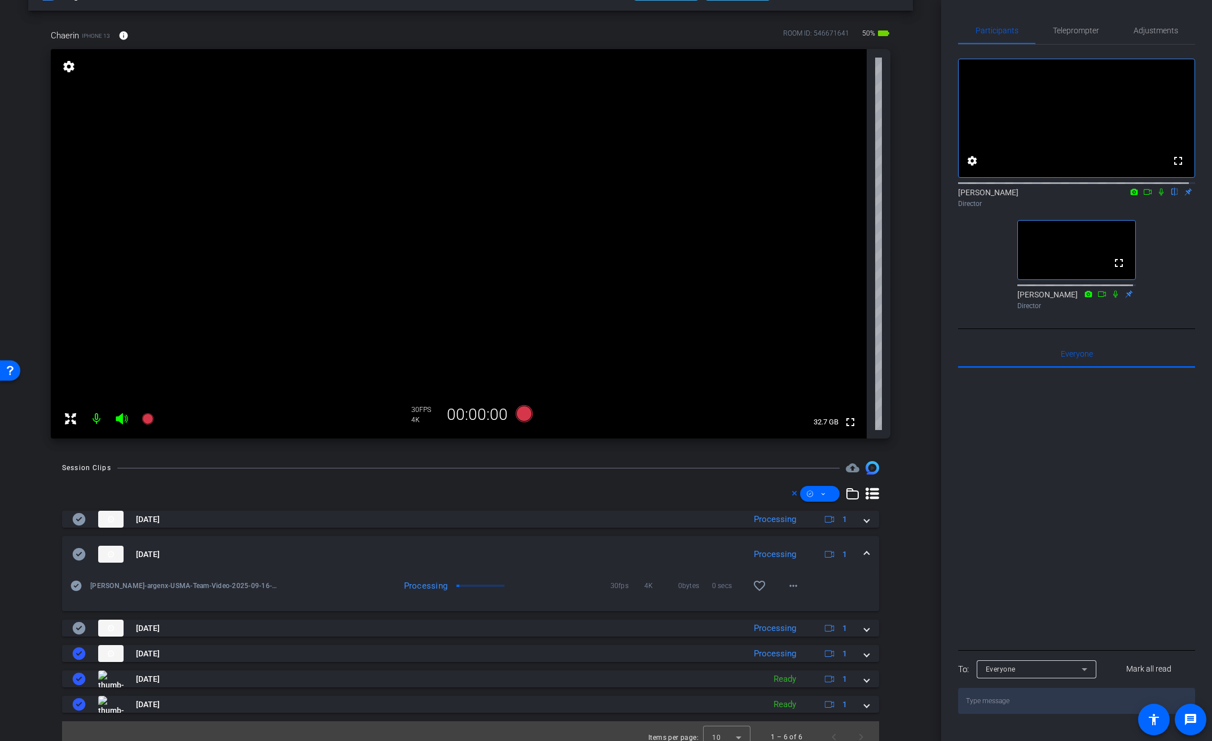
scroll to position [50, 0]
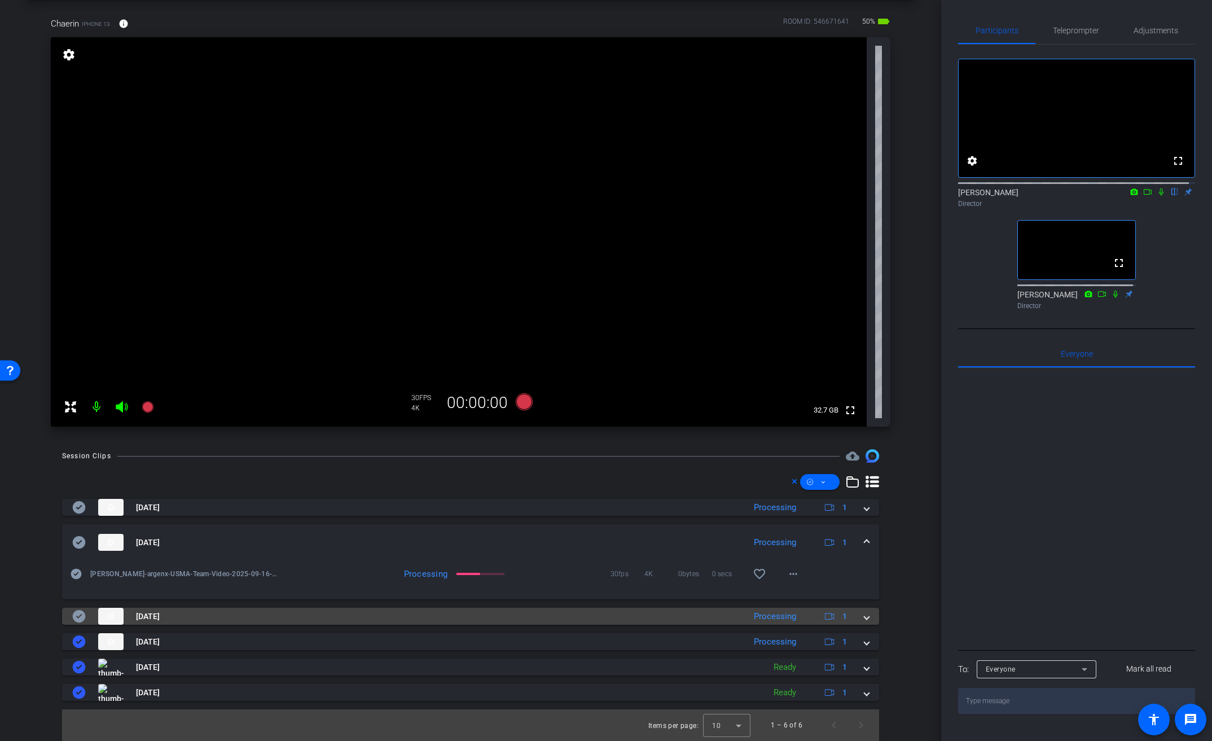
click at [865, 616] on span at bounding box center [867, 617] width 5 height 12
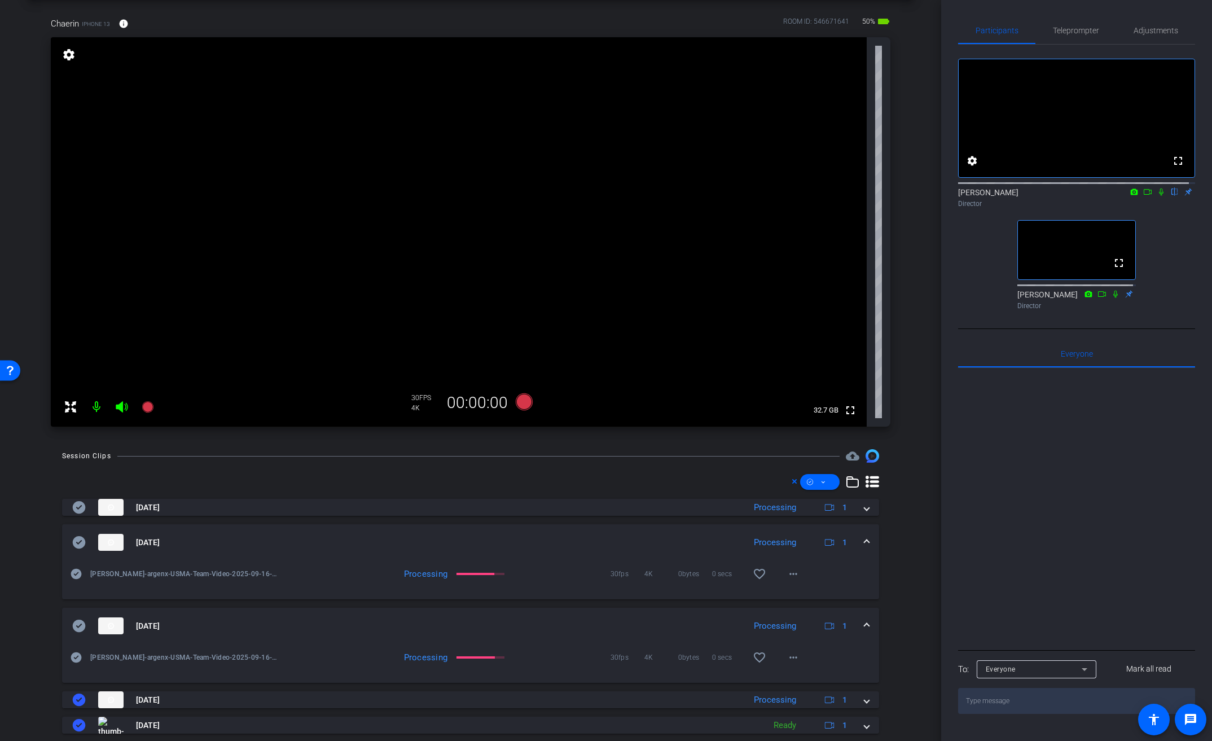
scroll to position [0, 0]
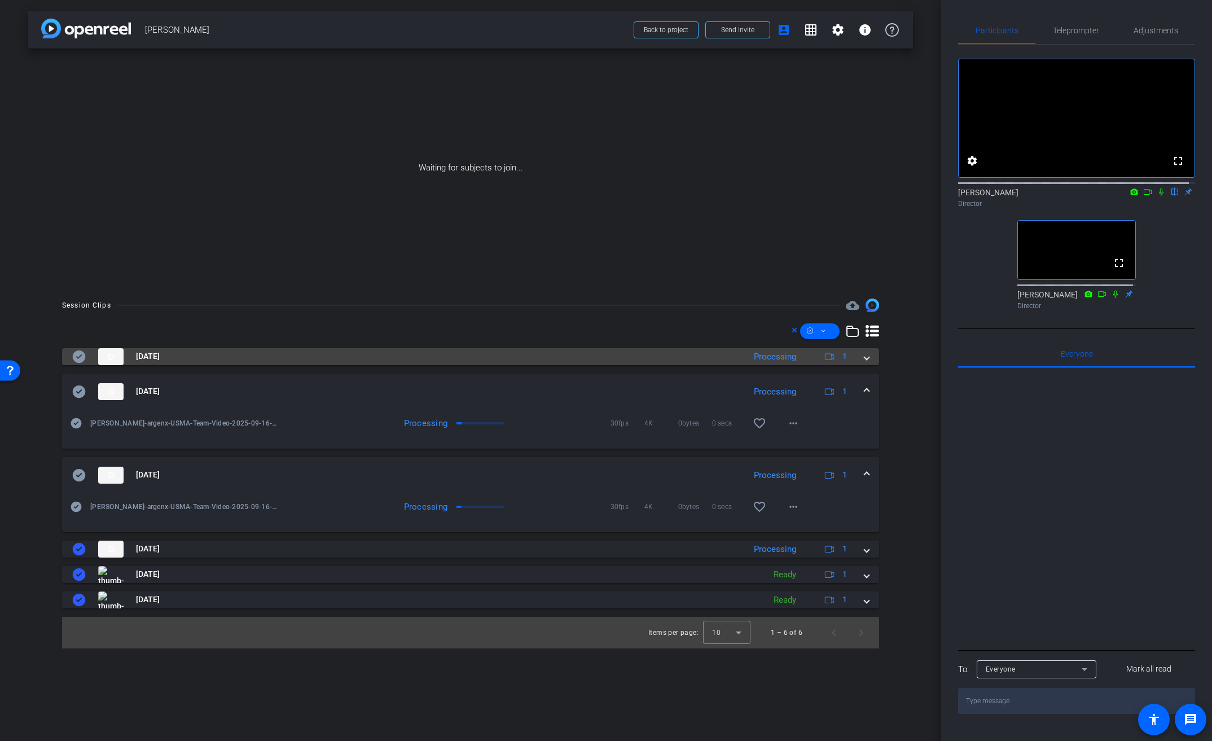
click at [866, 360] on span at bounding box center [867, 356] width 5 height 12
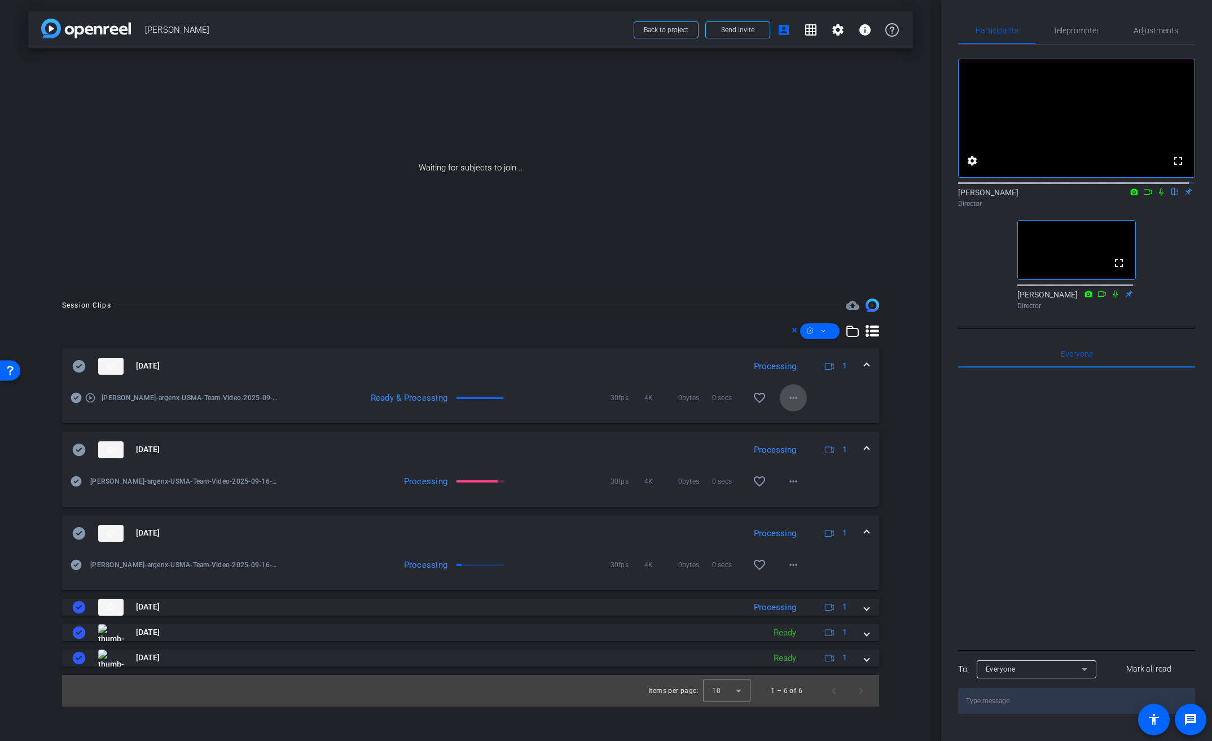
click at [797, 396] on mat-icon "more_horiz" at bounding box center [794, 398] width 14 height 14
click at [814, 421] on span "Download Original" at bounding box center [829, 422] width 80 height 14
click at [77, 368] on icon at bounding box center [79, 366] width 13 height 12
click at [866, 362] on span at bounding box center [867, 366] width 5 height 12
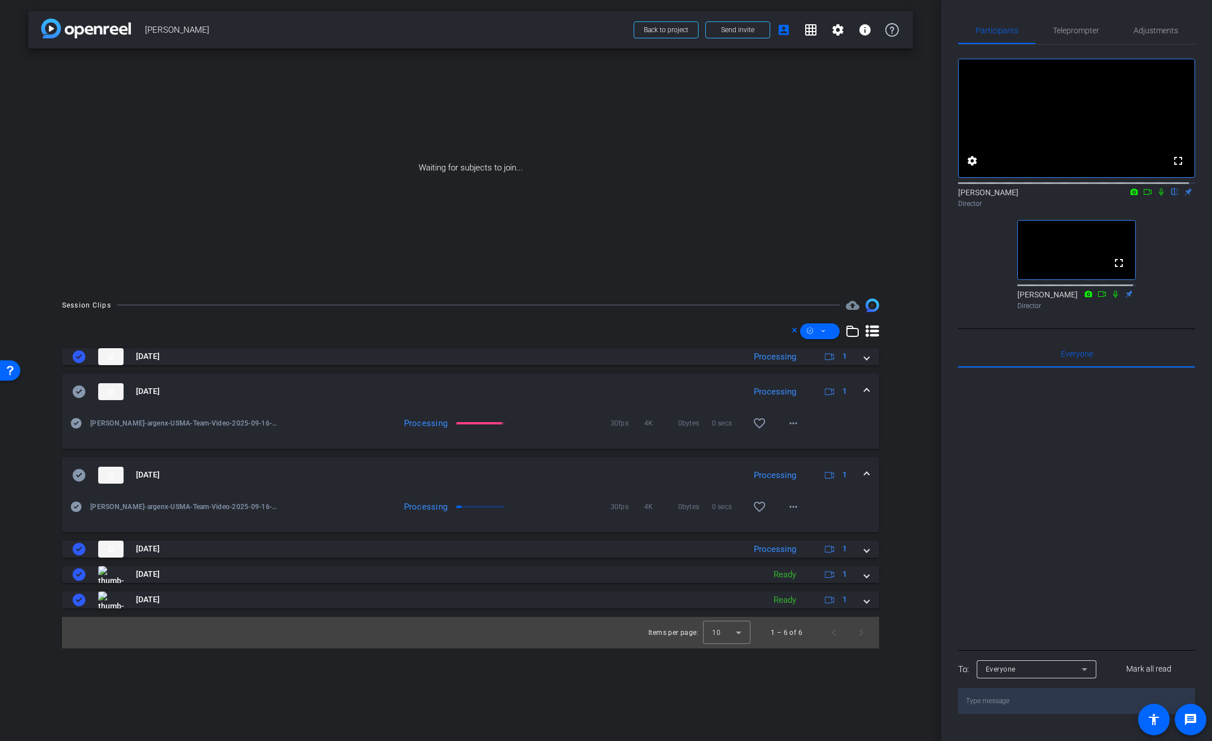
click at [1157, 196] on icon at bounding box center [1161, 192] width 9 height 8
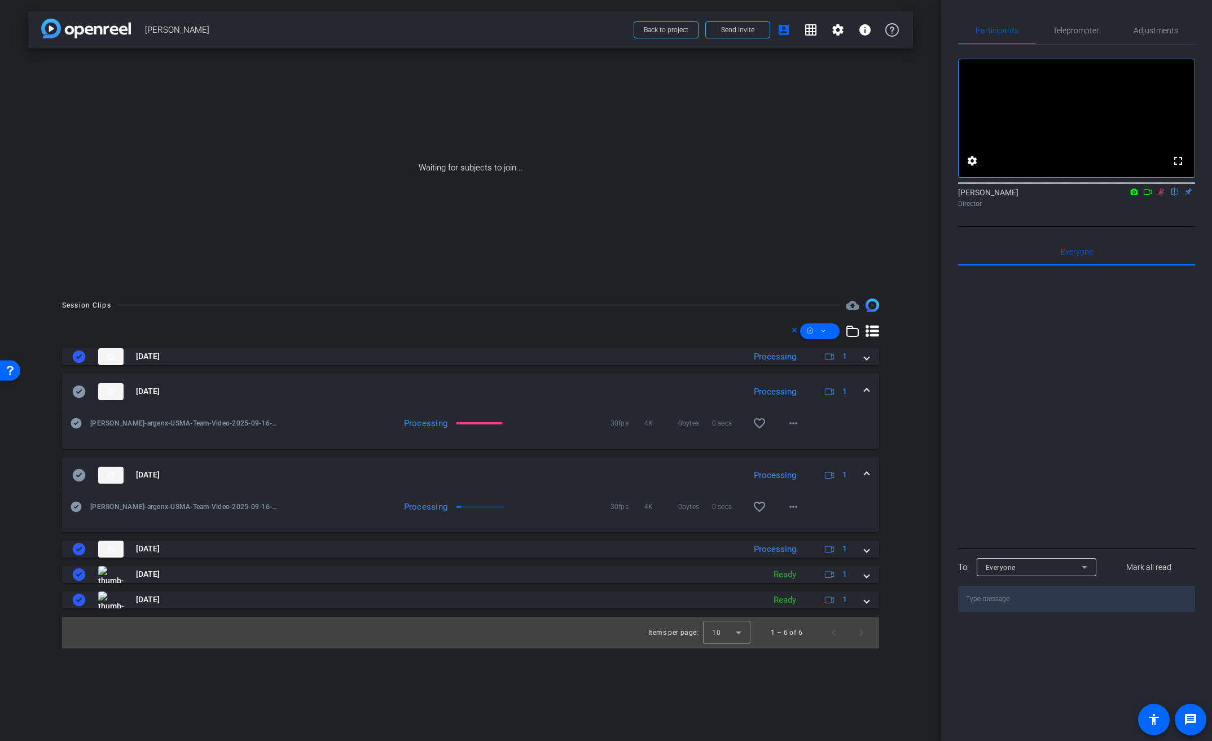
click at [1147, 196] on icon at bounding box center [1147, 192] width 9 height 8
click at [795, 506] on mat-icon "more_horiz" at bounding box center [794, 507] width 14 height 14
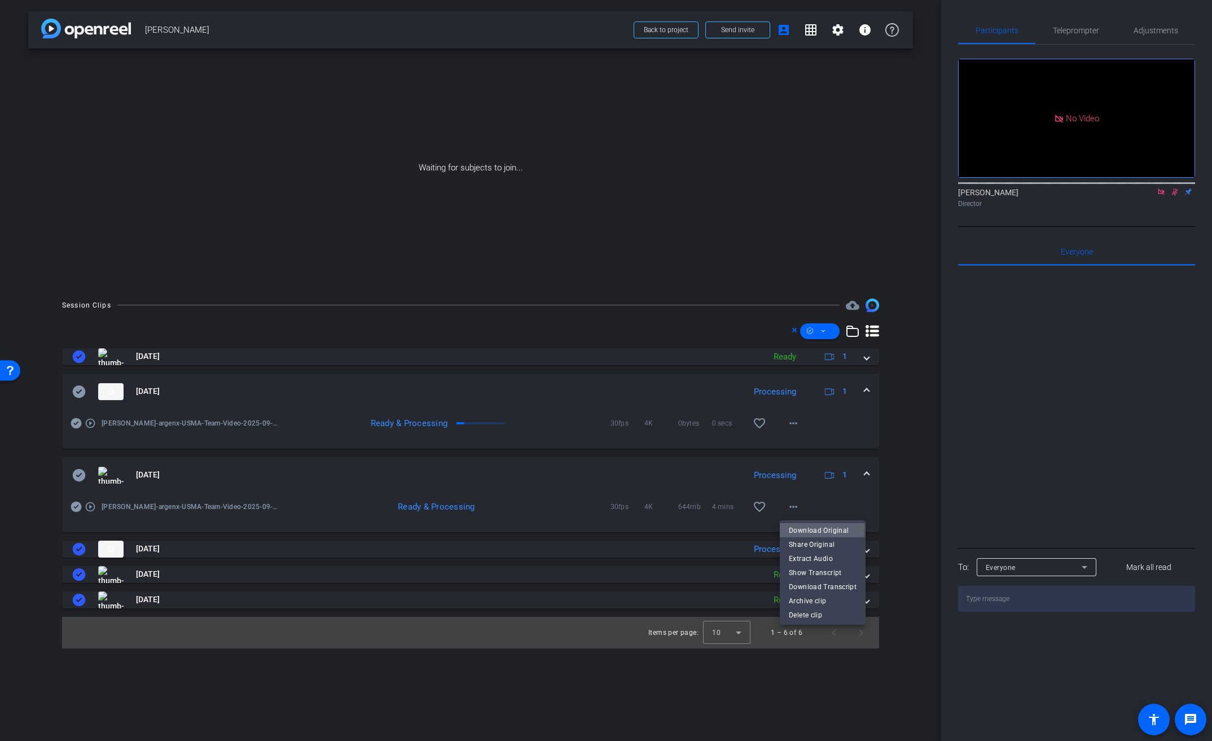
click at [808, 528] on span "Download Original" at bounding box center [823, 531] width 68 height 14
click at [80, 475] on icon at bounding box center [79, 475] width 14 height 14
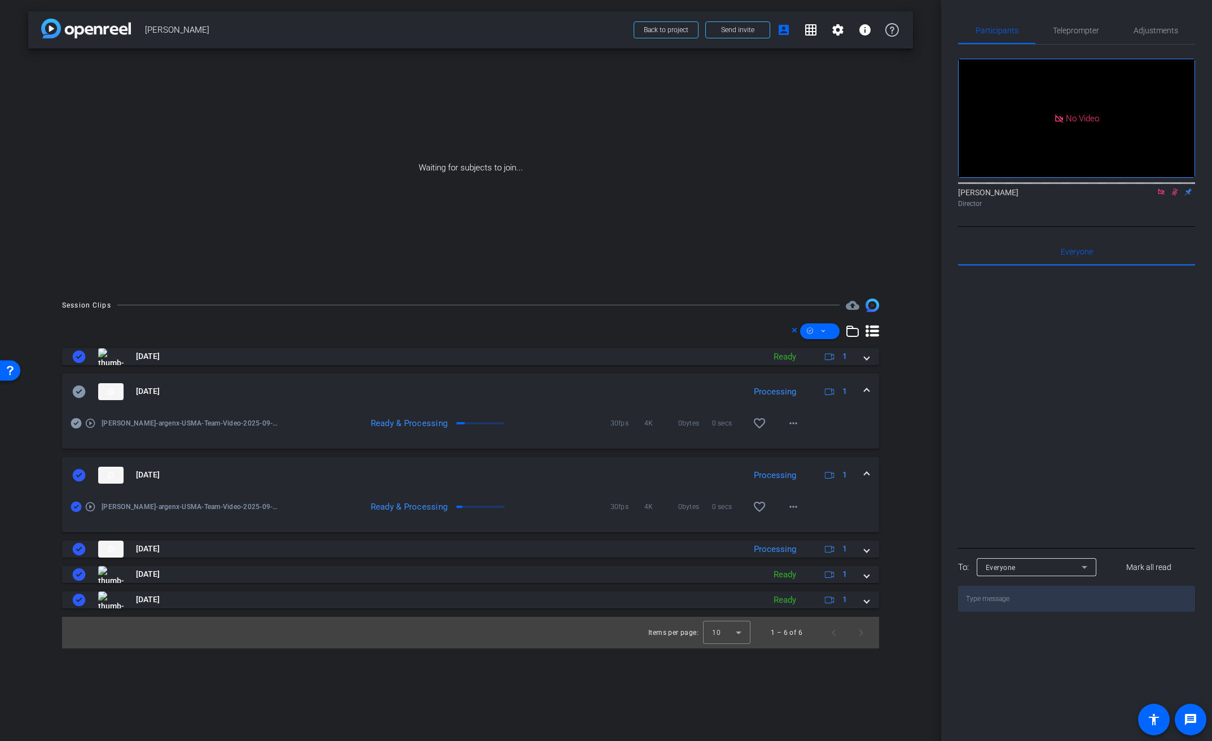
drag, startPoint x: 865, startPoint y: 472, endPoint x: 825, endPoint y: 441, distance: 50.7
click at [865, 472] on span at bounding box center [867, 475] width 5 height 12
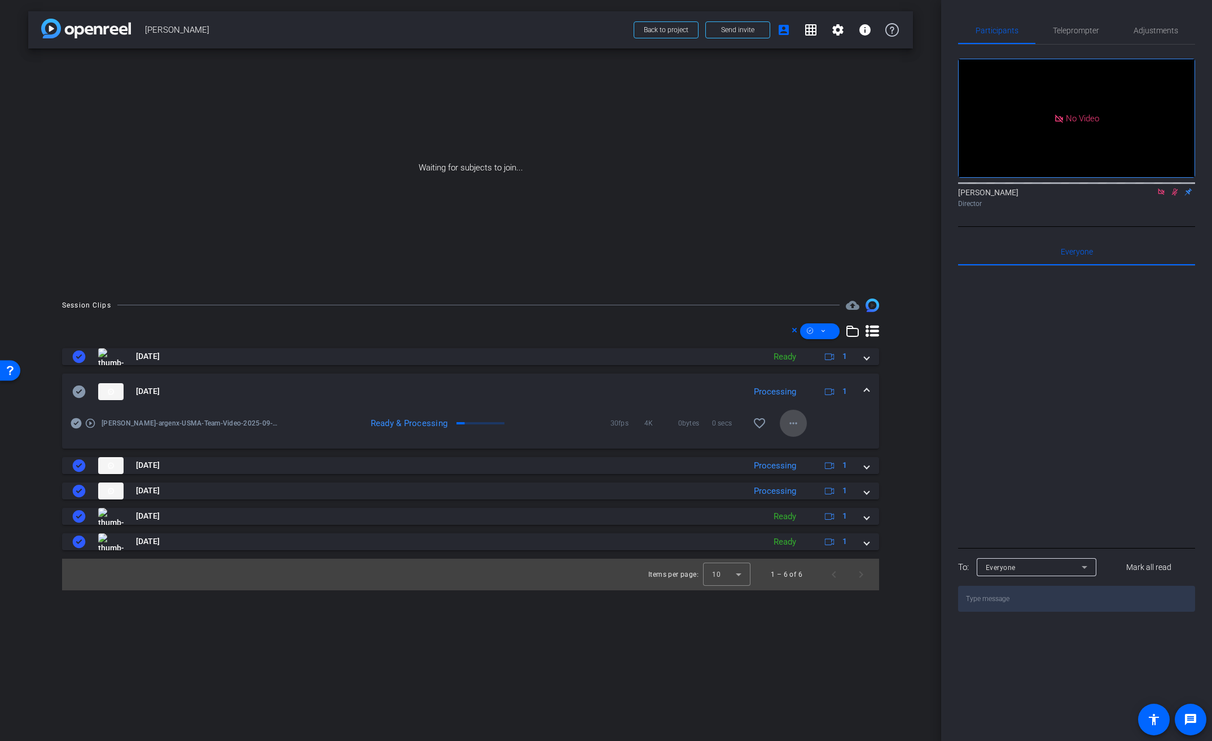
click at [790, 426] on mat-icon "more_horiz" at bounding box center [794, 424] width 14 height 14
click at [805, 447] on span "Download Original" at bounding box center [823, 447] width 68 height 14
click at [76, 392] on icon at bounding box center [79, 392] width 14 height 14
click at [867, 389] on span at bounding box center [867, 391] width 5 height 12
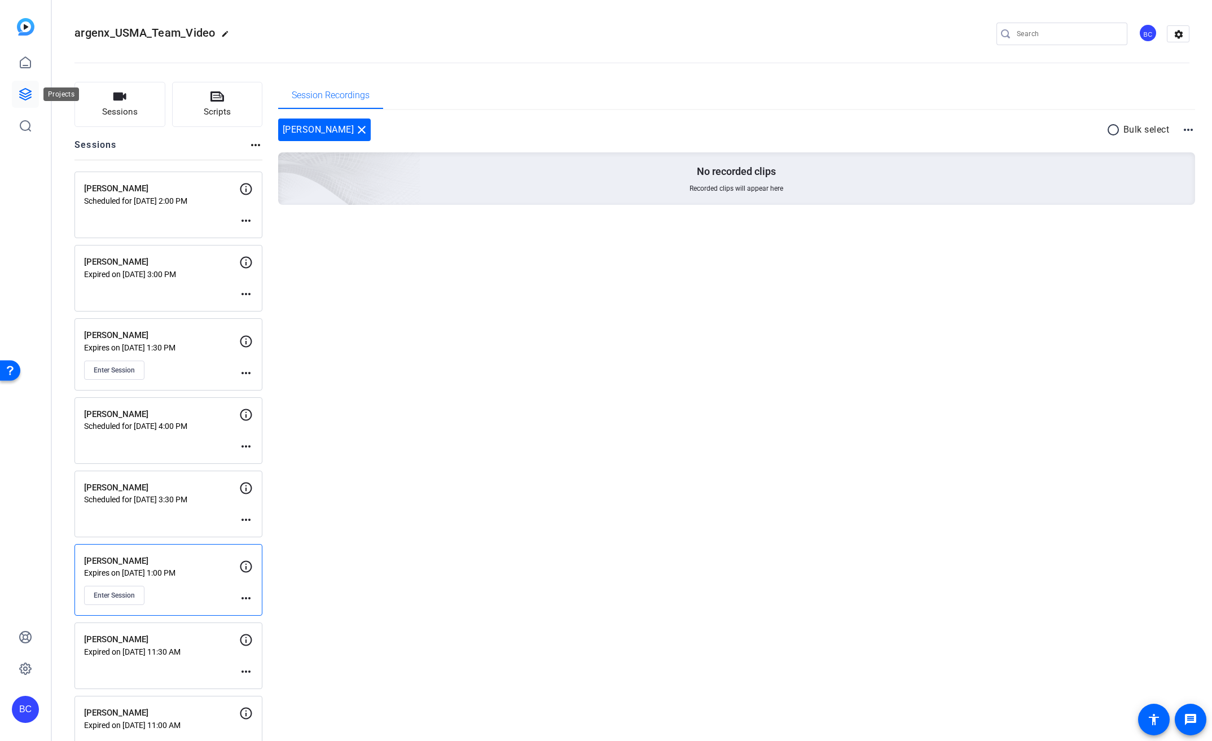
click at [26, 92] on icon at bounding box center [26, 94] width 14 height 14
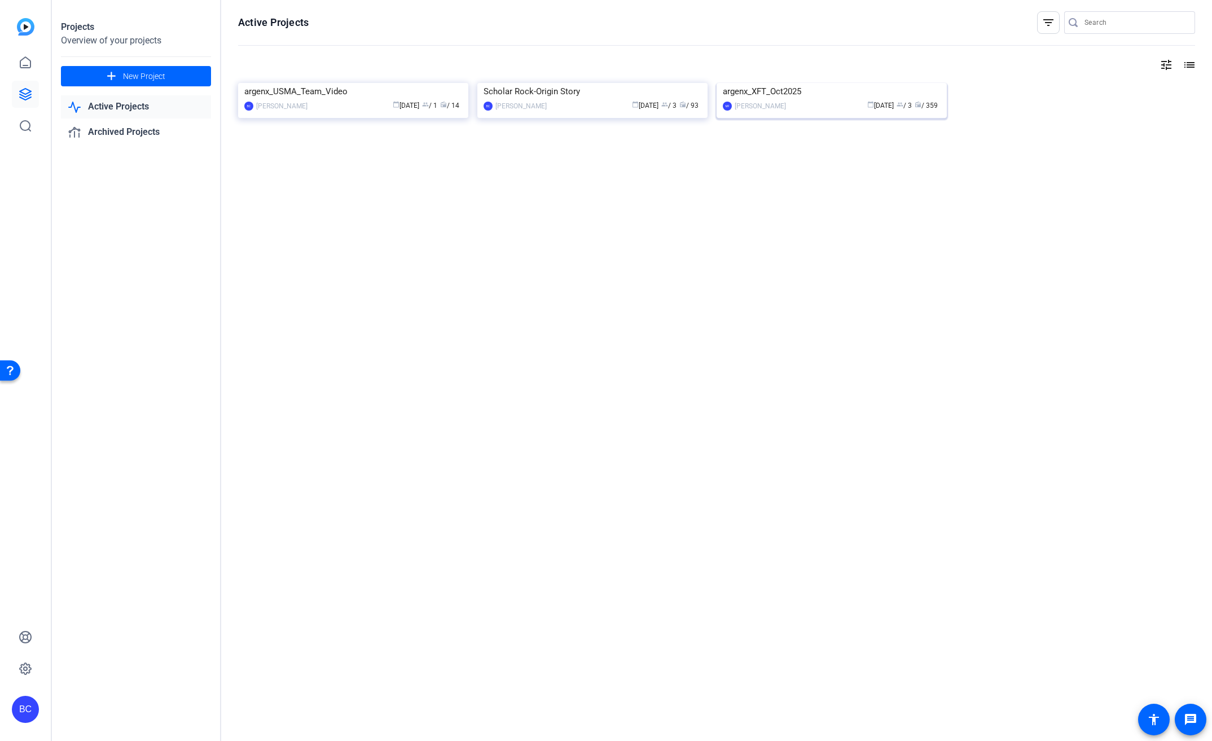
click at [772, 112] on div "Mandy Fernandez" at bounding box center [760, 105] width 51 height 11
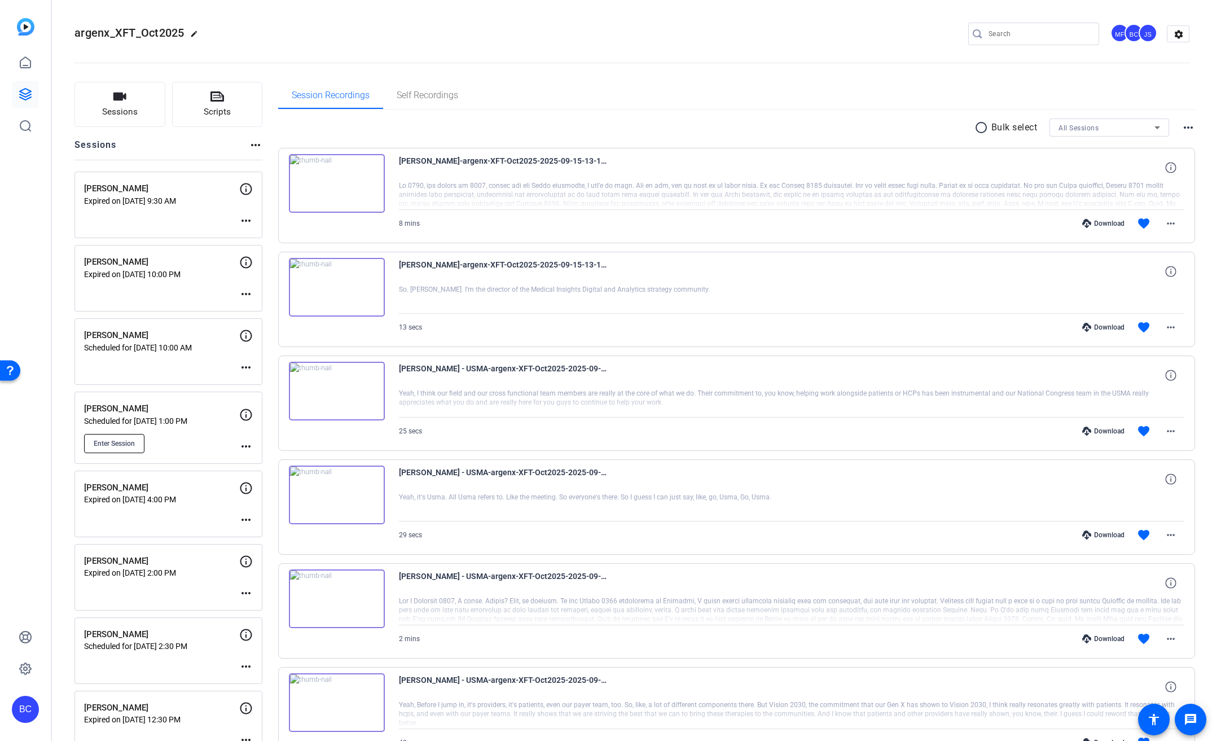
click at [119, 440] on span "Enter Session" at bounding box center [114, 443] width 41 height 9
click at [30, 714] on div "BC" at bounding box center [25, 709] width 27 height 27
click at [146, 692] on mat-icon "logout" at bounding box center [150, 693] width 14 height 14
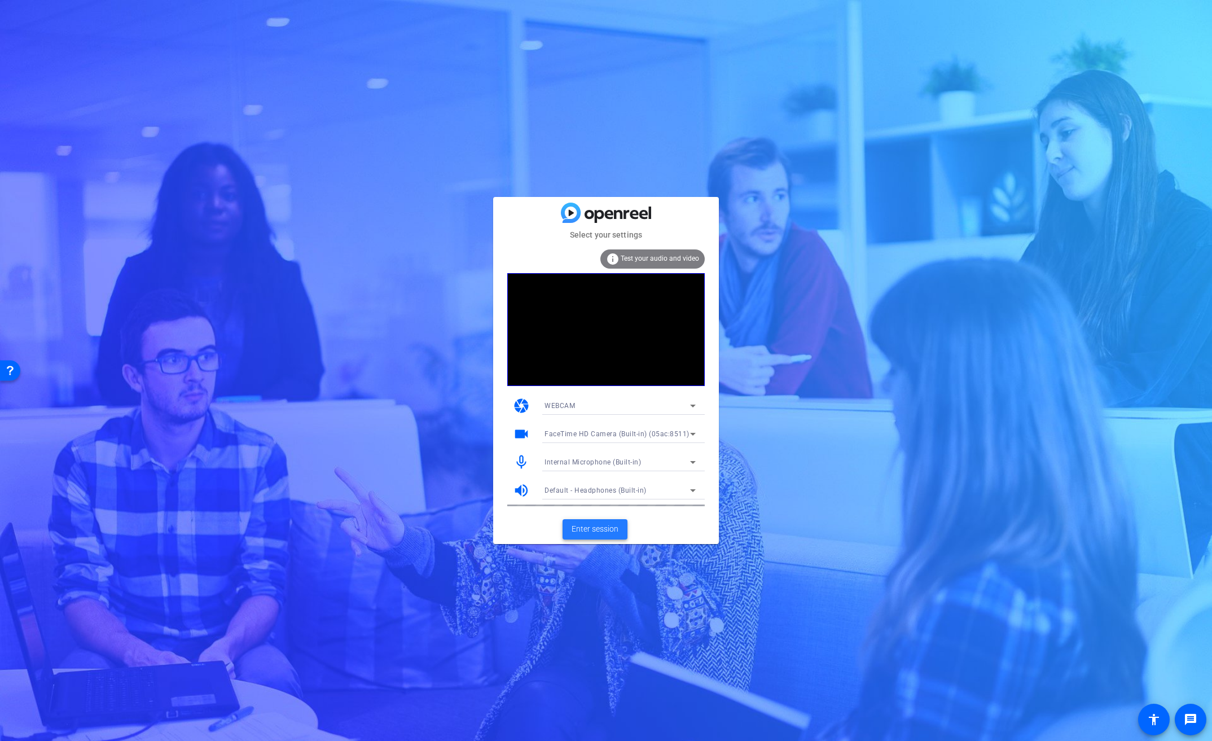
click at [594, 533] on span "Enter session" at bounding box center [595, 529] width 47 height 12
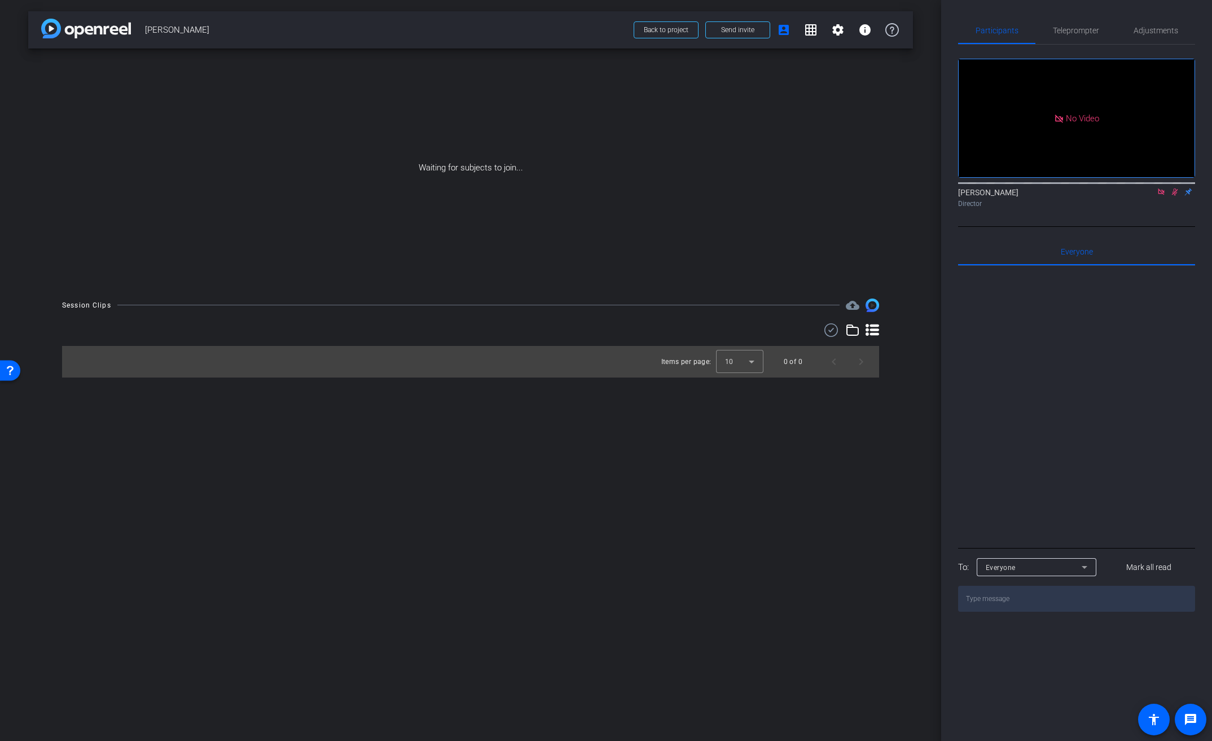
drag, startPoint x: 1161, startPoint y: 203, endPoint x: 860, endPoint y: 130, distance: 309.5
click at [1161, 196] on icon at bounding box center [1161, 192] width 9 height 8
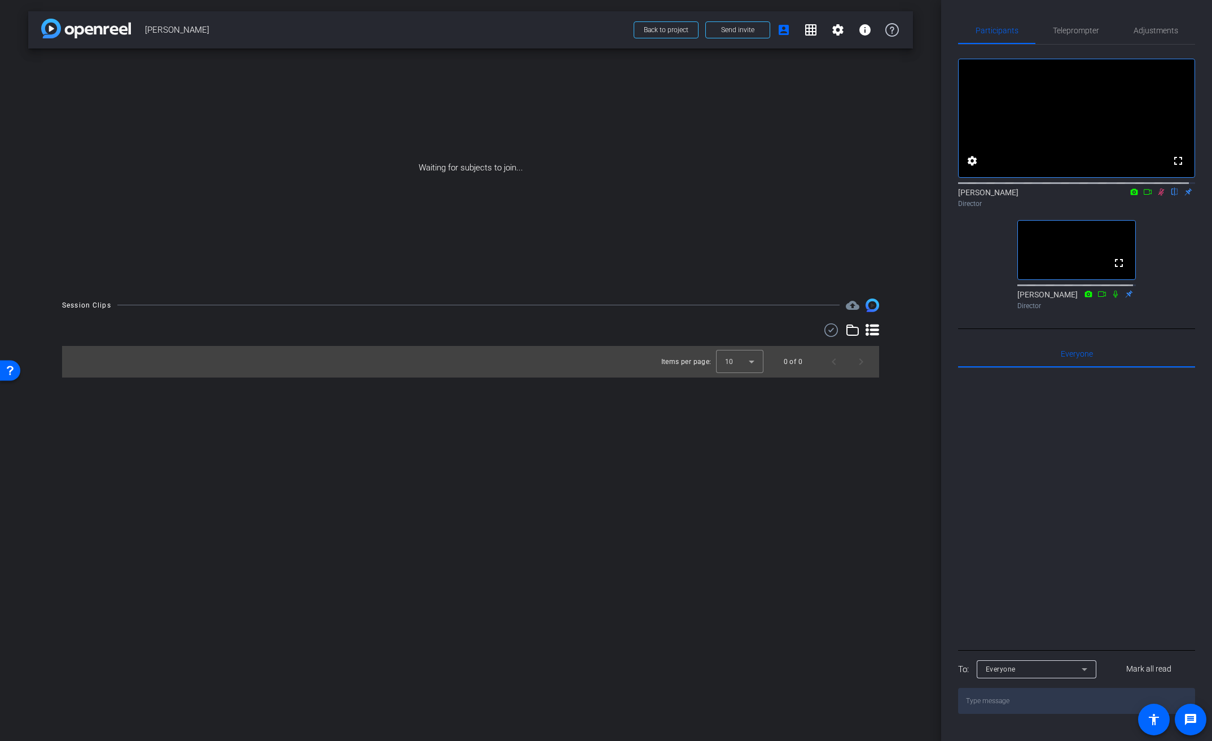
click at [1160, 197] on mat-icon at bounding box center [1162, 192] width 14 height 10
click at [1159, 196] on icon at bounding box center [1161, 192] width 5 height 7
click at [1144, 196] on icon at bounding box center [1147, 192] width 9 height 8
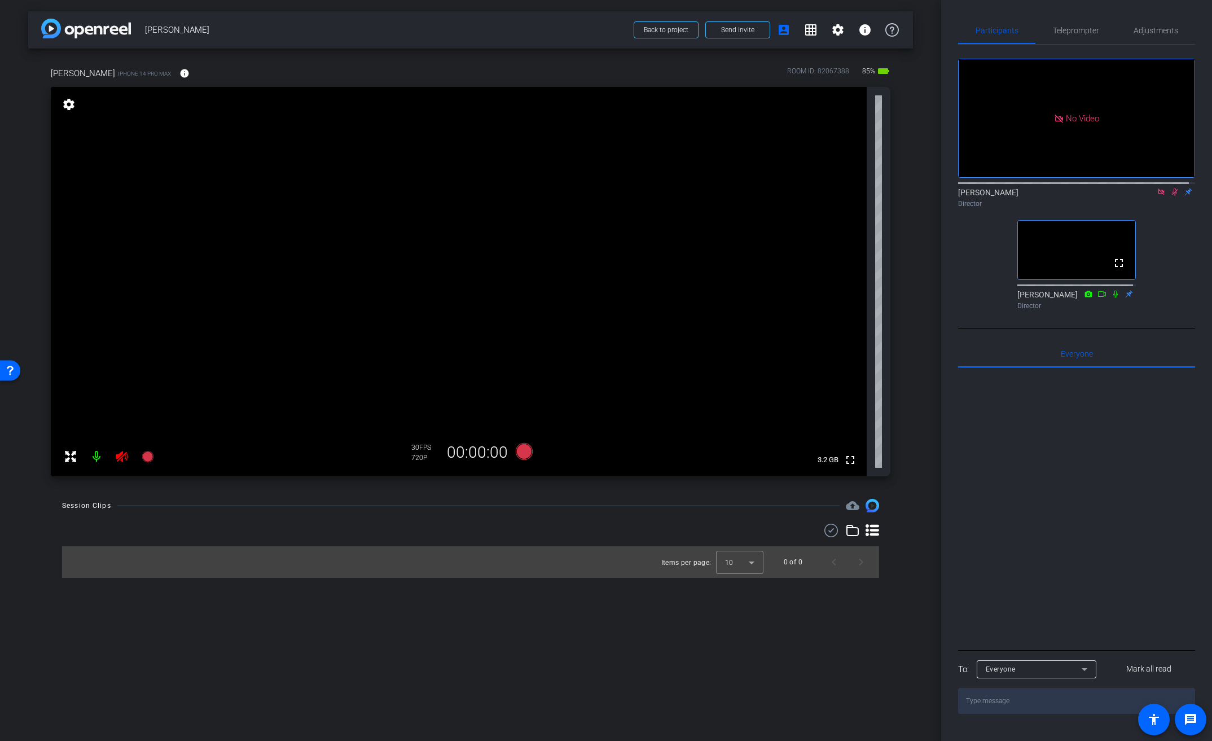
drag, startPoint x: 1167, startPoint y: 203, endPoint x: 1156, endPoint y: 204, distance: 11.3
click at [1171, 196] on icon at bounding box center [1175, 192] width 9 height 8
click at [1158, 195] on icon at bounding box center [1161, 192] width 6 height 6
click at [127, 456] on icon at bounding box center [122, 456] width 12 height 11
click at [179, 73] on mat-icon "info" at bounding box center [184, 73] width 10 height 10
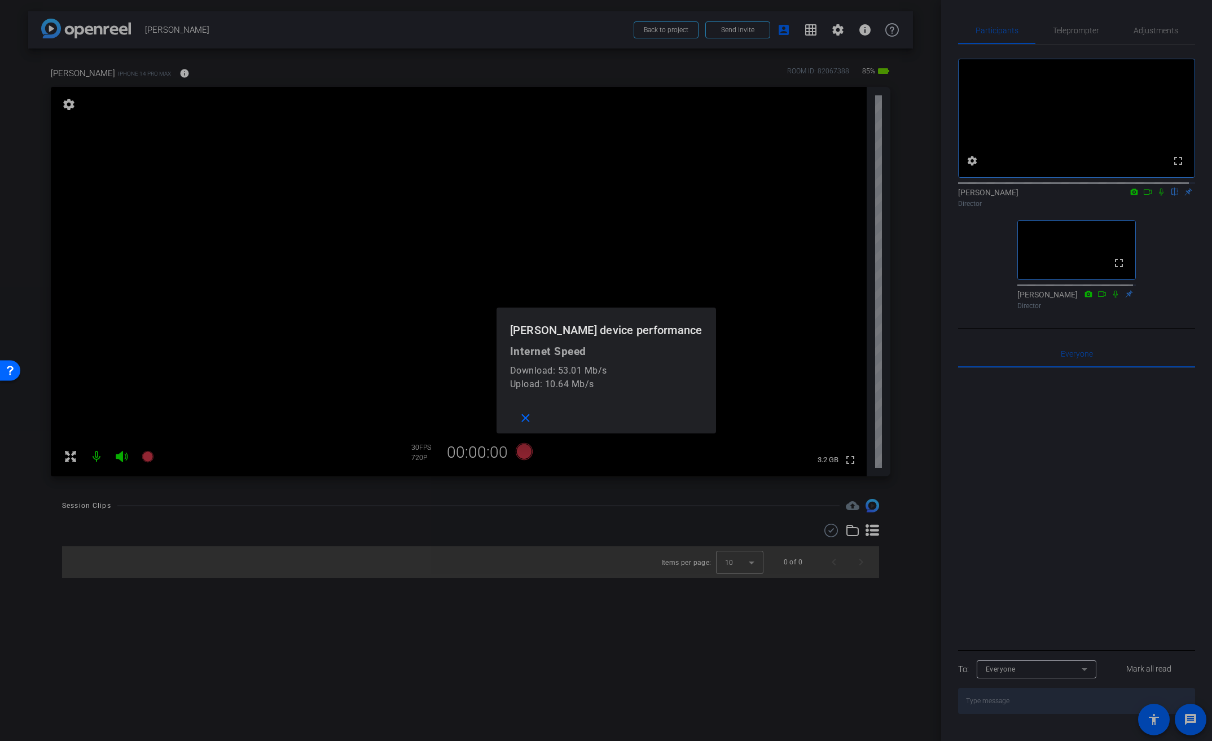
click at [217, 65] on div at bounding box center [606, 370] width 1212 height 741
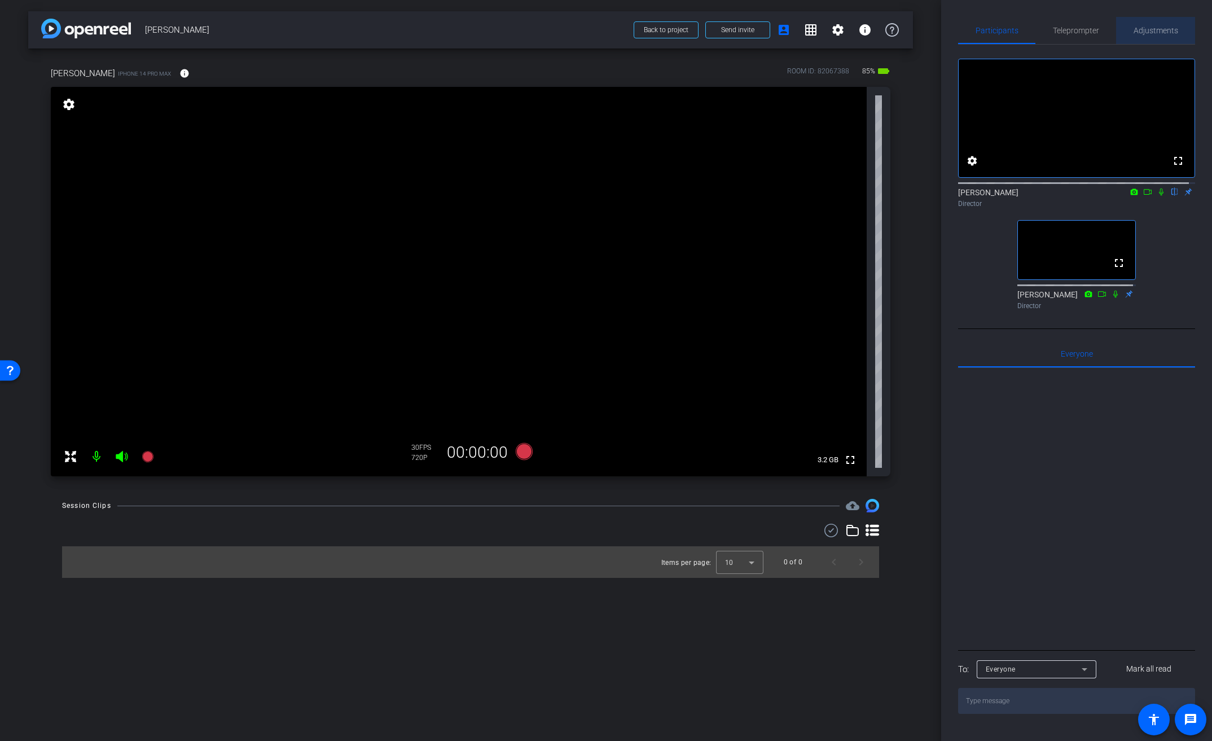
click at [1157, 27] on span "Adjustments" at bounding box center [1156, 31] width 45 height 8
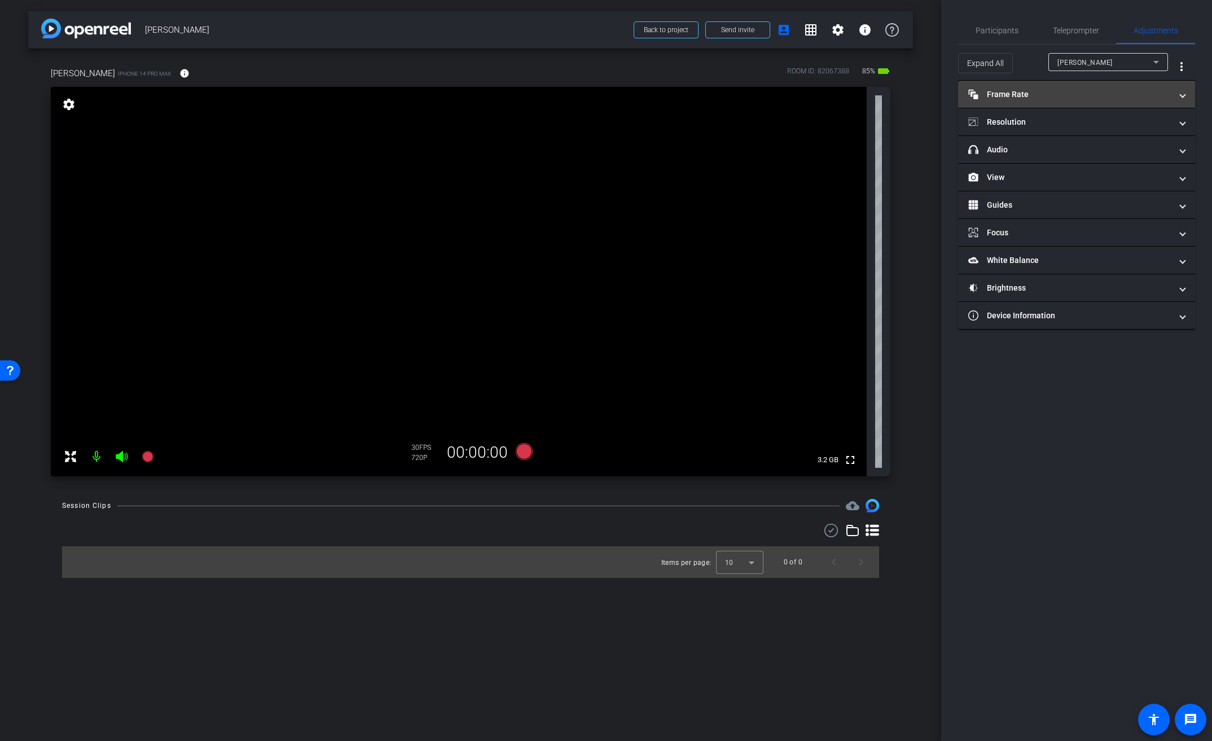
click at [1024, 98] on mat-panel-title "Frame Rate Frame Rate" at bounding box center [1070, 95] width 203 height 12
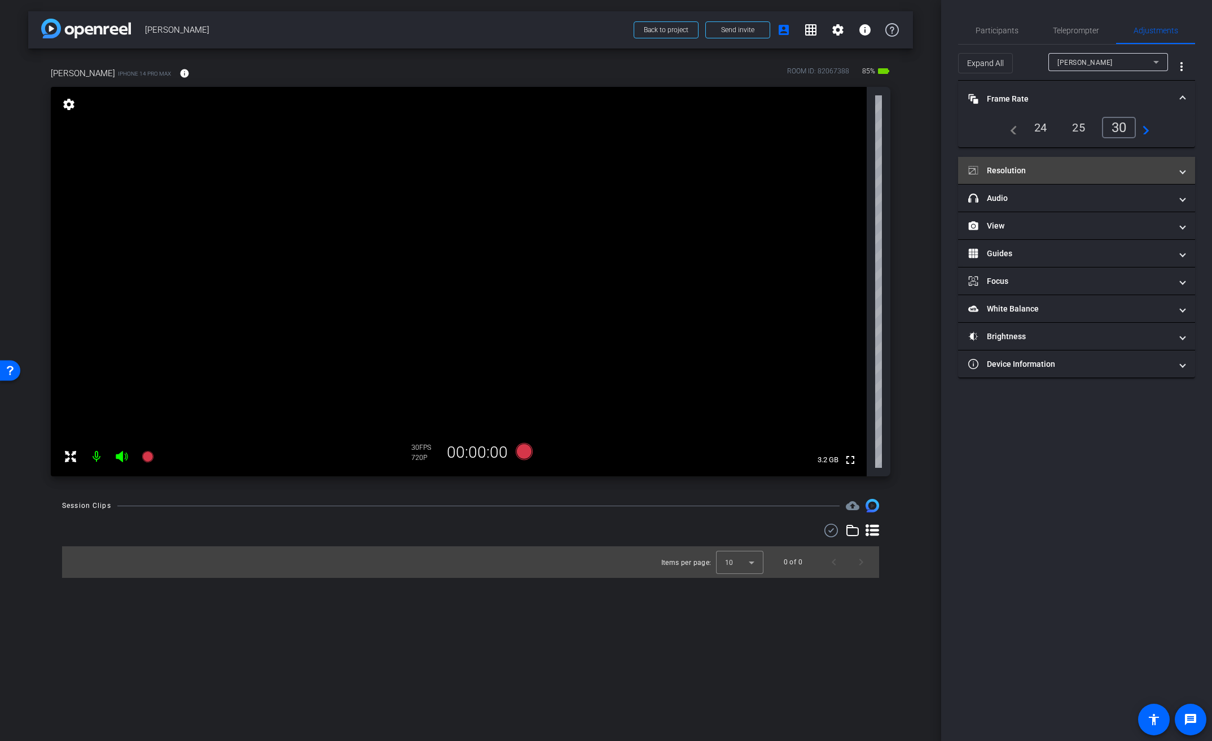
click at [1027, 168] on mat-panel-title "Resolution" at bounding box center [1070, 171] width 203 height 12
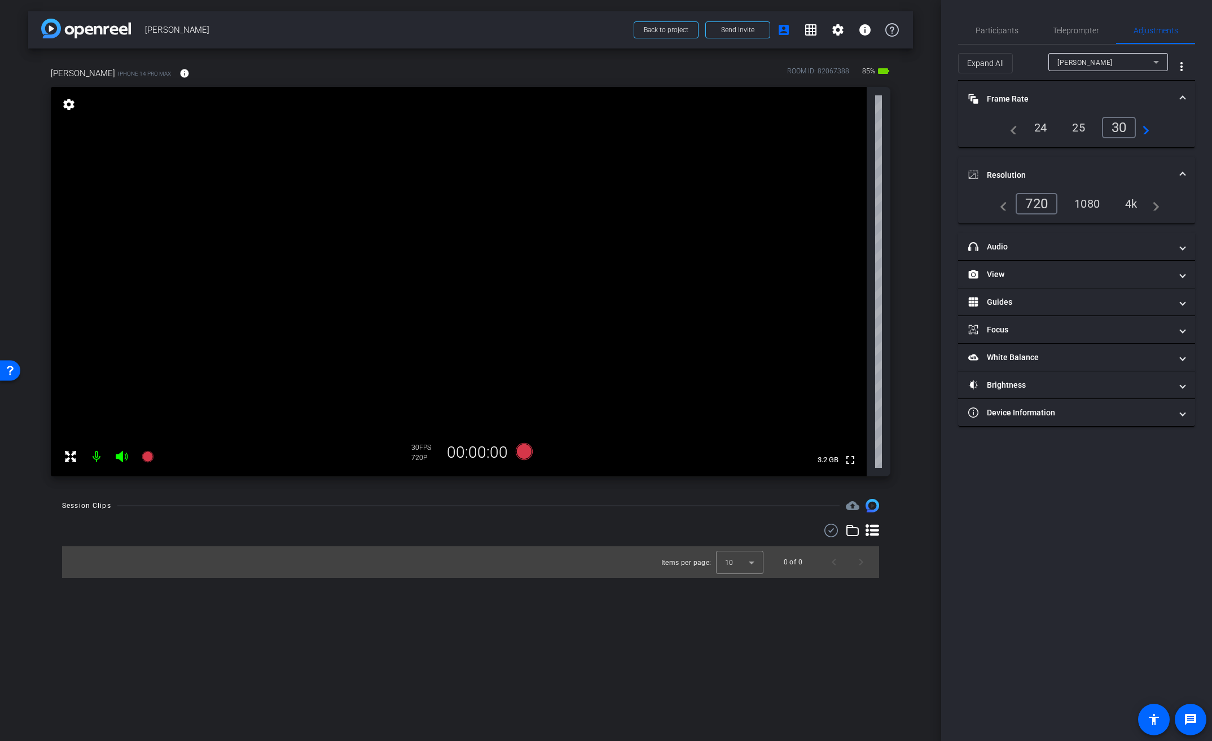
click at [1140, 209] on div "4k" at bounding box center [1131, 203] width 29 height 19
click at [1134, 204] on div "4k" at bounding box center [1129, 203] width 34 height 21
drag, startPoint x: 1004, startPoint y: 165, endPoint x: 1003, endPoint y: 137, distance: 28.8
click at [1004, 165] on mat-expansion-panel-header "Resolution" at bounding box center [1076, 175] width 237 height 36
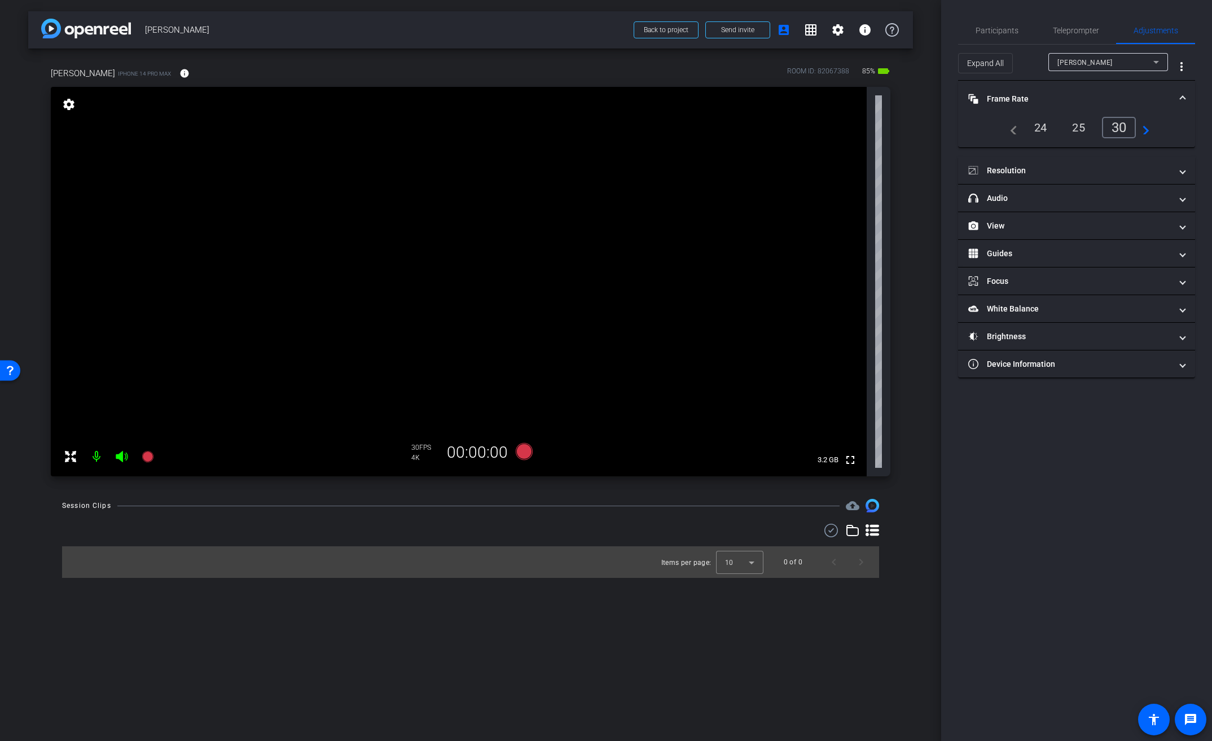
click at [1006, 103] on mat-panel-title "Frame Rate Frame Rate" at bounding box center [1070, 99] width 203 height 12
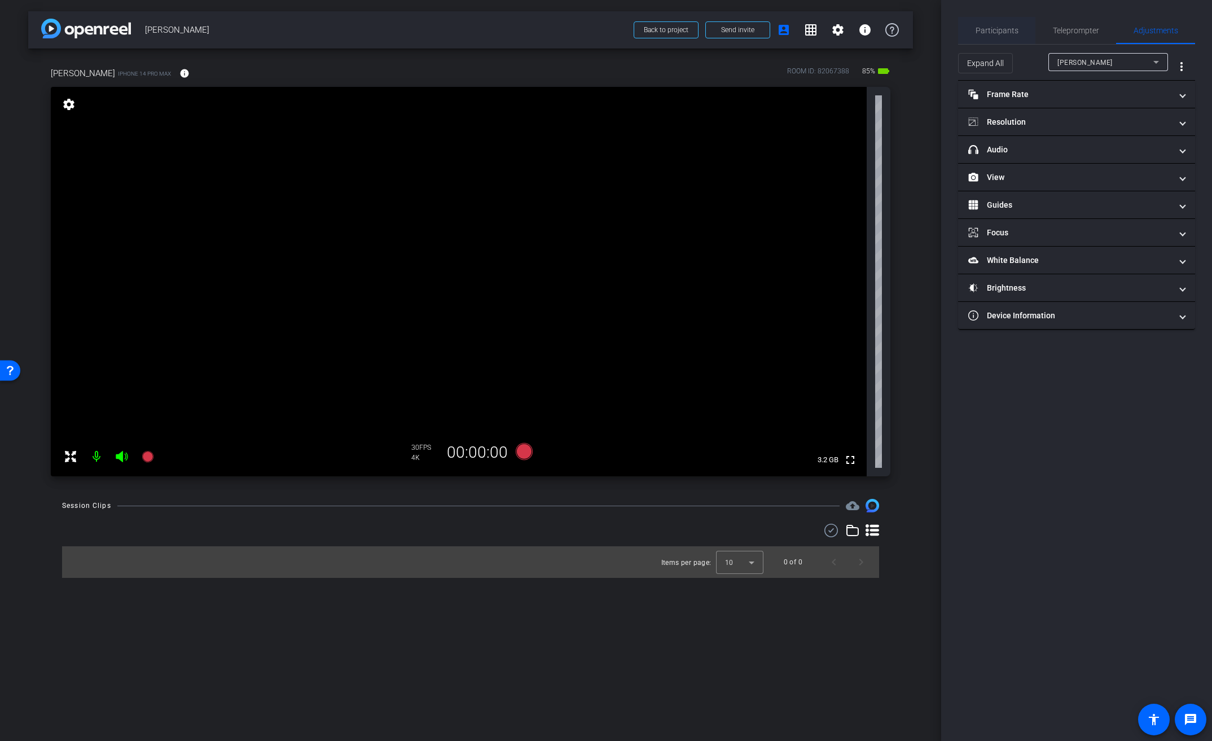
click at [1006, 27] on span "Participants" at bounding box center [997, 31] width 43 height 8
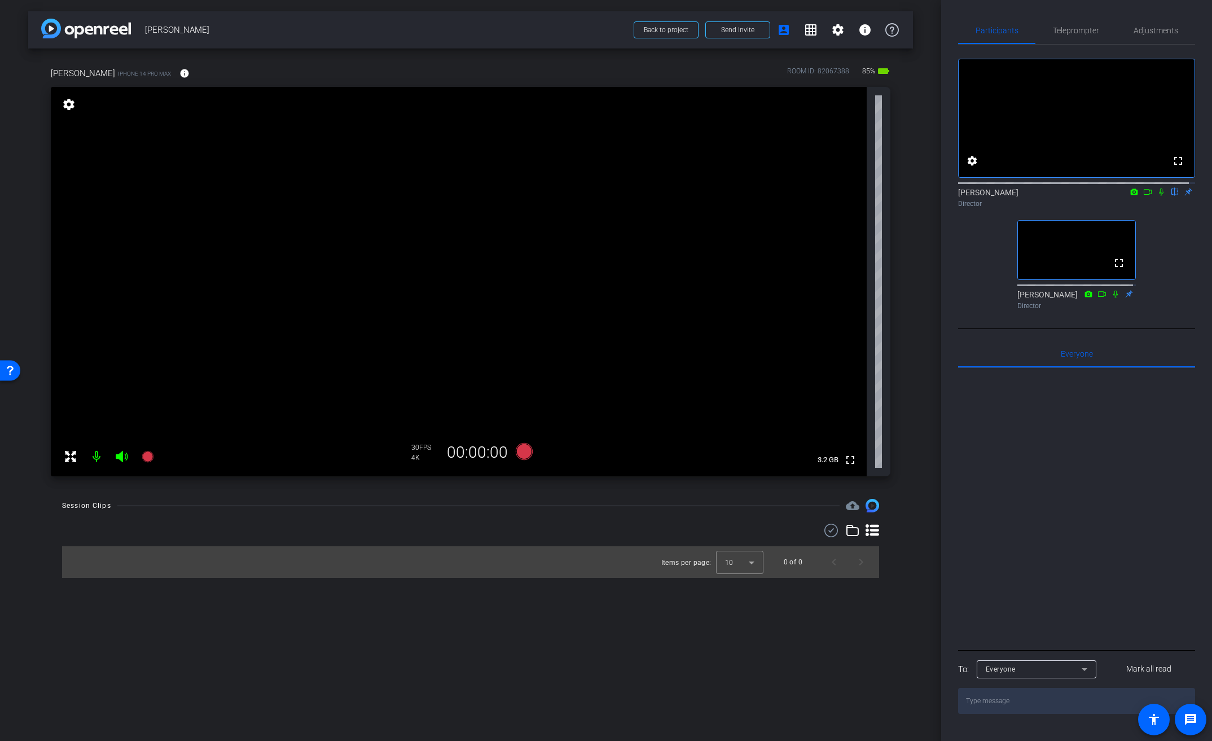
click at [1162, 226] on div "fullscreen settings [PERSON_NAME] flip Director fullscreen [PERSON_NAME] Direct…" at bounding box center [1076, 180] width 237 height 270
click at [1158, 196] on icon at bounding box center [1161, 192] width 9 height 8
click at [1157, 196] on icon at bounding box center [1161, 192] width 9 height 8
click at [180, 70] on mat-icon "info" at bounding box center [184, 73] width 10 height 10
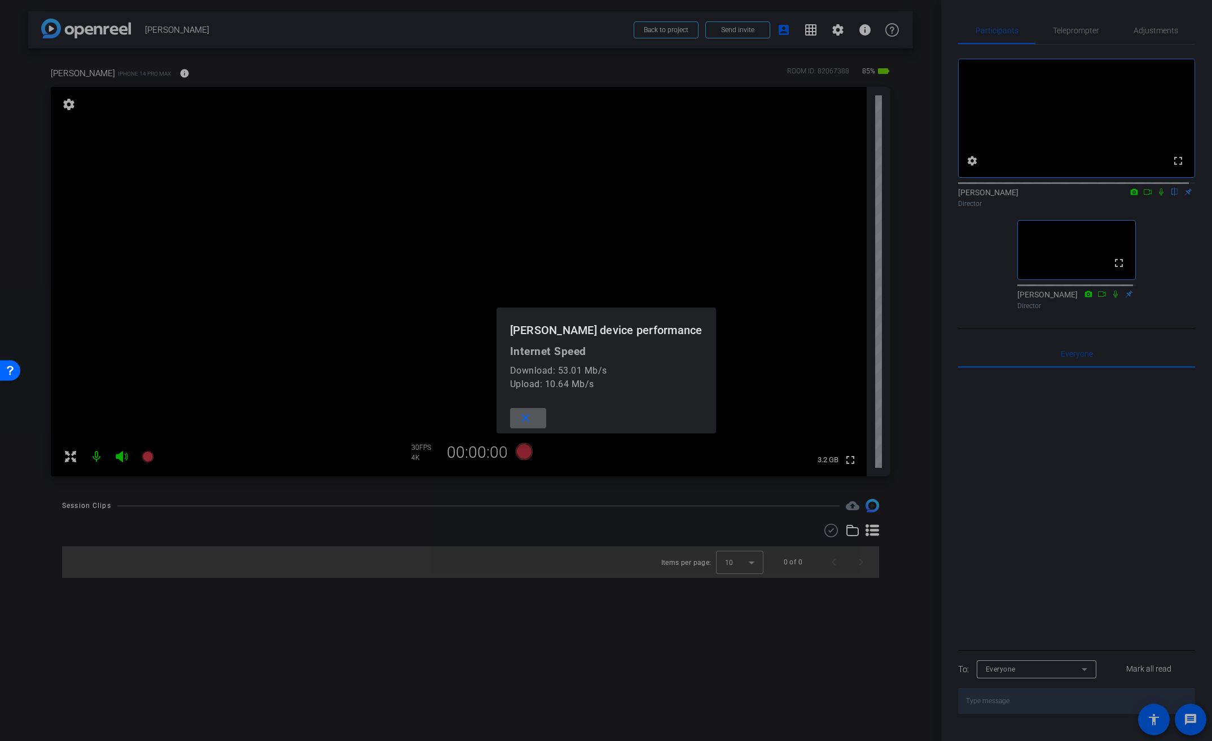
click at [180, 70] on div at bounding box center [606, 370] width 1212 height 741
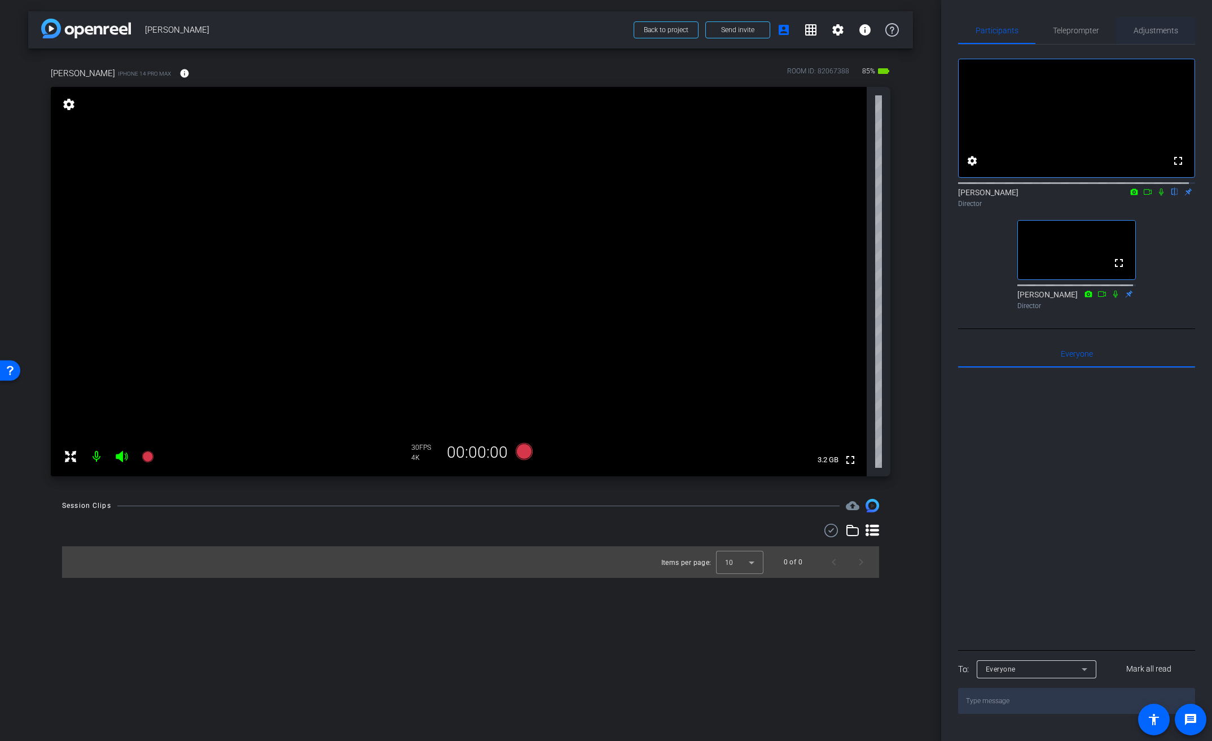
click at [1147, 34] on span "Adjustments" at bounding box center [1156, 31] width 45 height 8
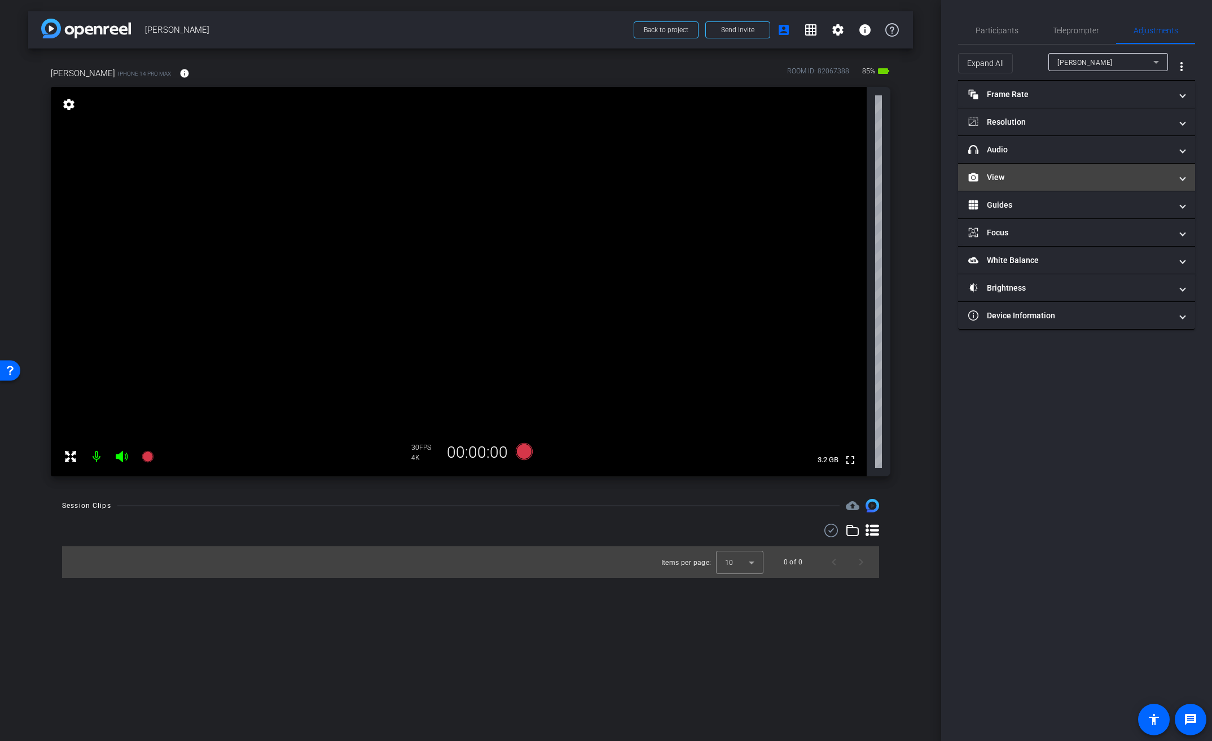
click at [994, 181] on mat-panel-title "View" at bounding box center [1070, 178] width 203 height 12
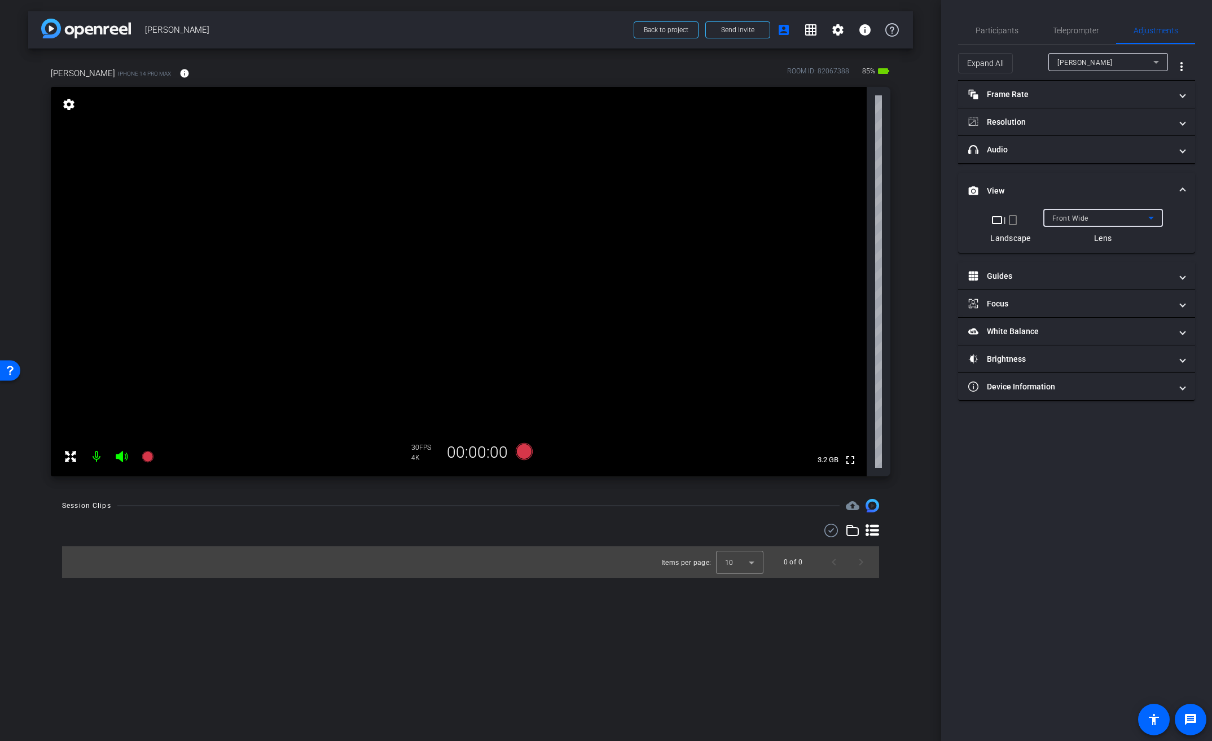
click at [1088, 213] on div "Front Wide" at bounding box center [1101, 218] width 96 height 14
click at [1072, 239] on span "Back Wide" at bounding box center [1070, 241] width 36 height 14
click at [1183, 191] on span at bounding box center [1183, 191] width 5 height 12
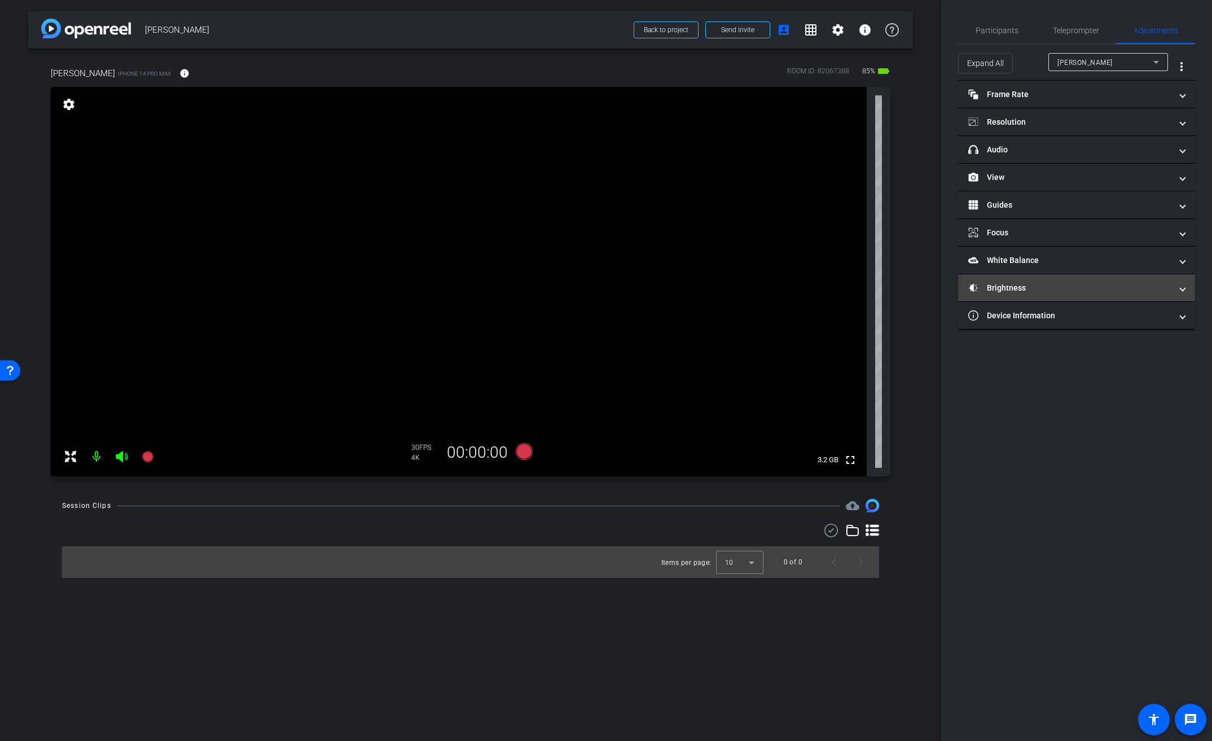
click at [1041, 285] on mat-panel-title "Brightness" at bounding box center [1070, 288] width 203 height 12
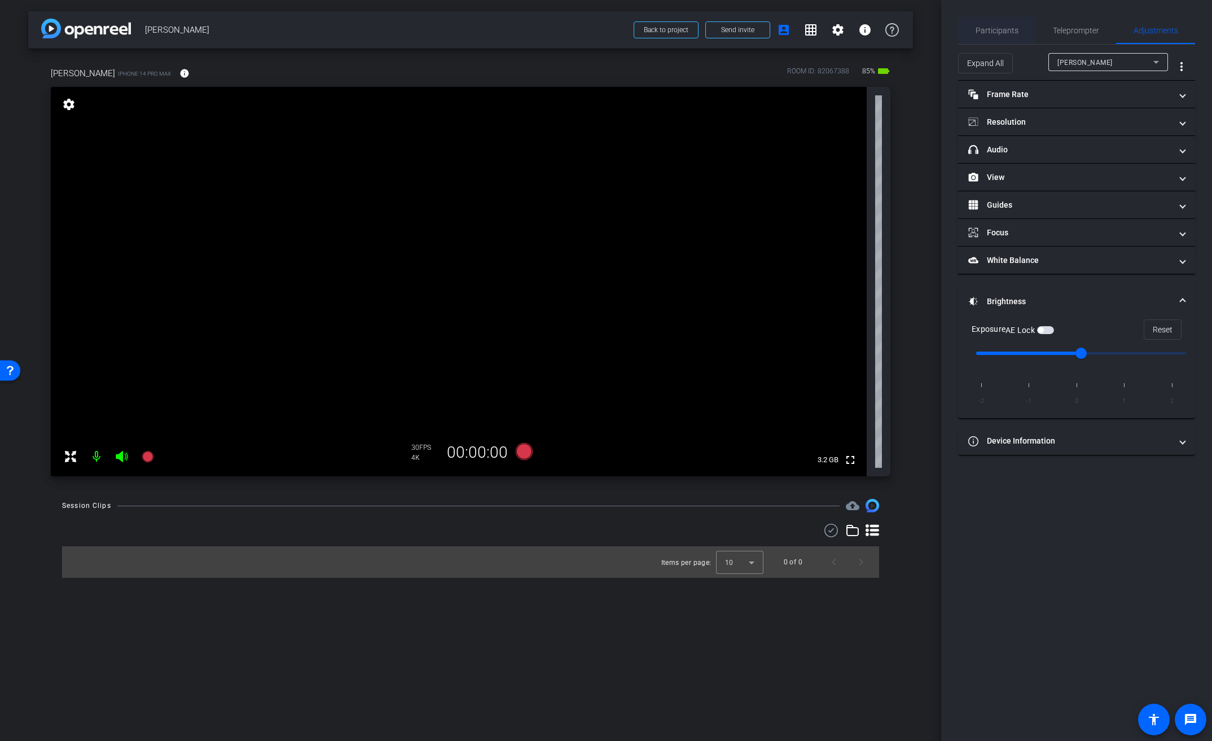
click at [999, 29] on span "Participants" at bounding box center [997, 31] width 43 height 8
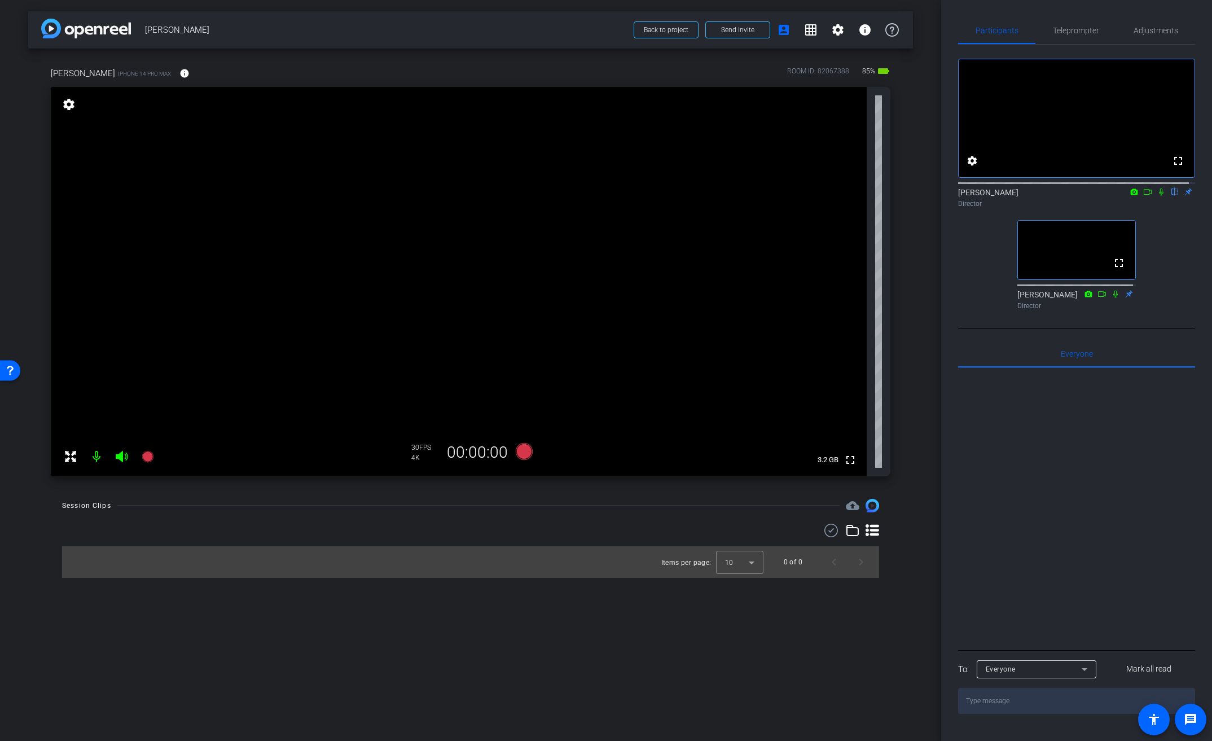
click at [1159, 196] on icon at bounding box center [1161, 192] width 5 height 7
click at [490, 216] on video at bounding box center [459, 281] width 816 height 389
click at [1138, 29] on span "Adjustments" at bounding box center [1156, 31] width 45 height 8
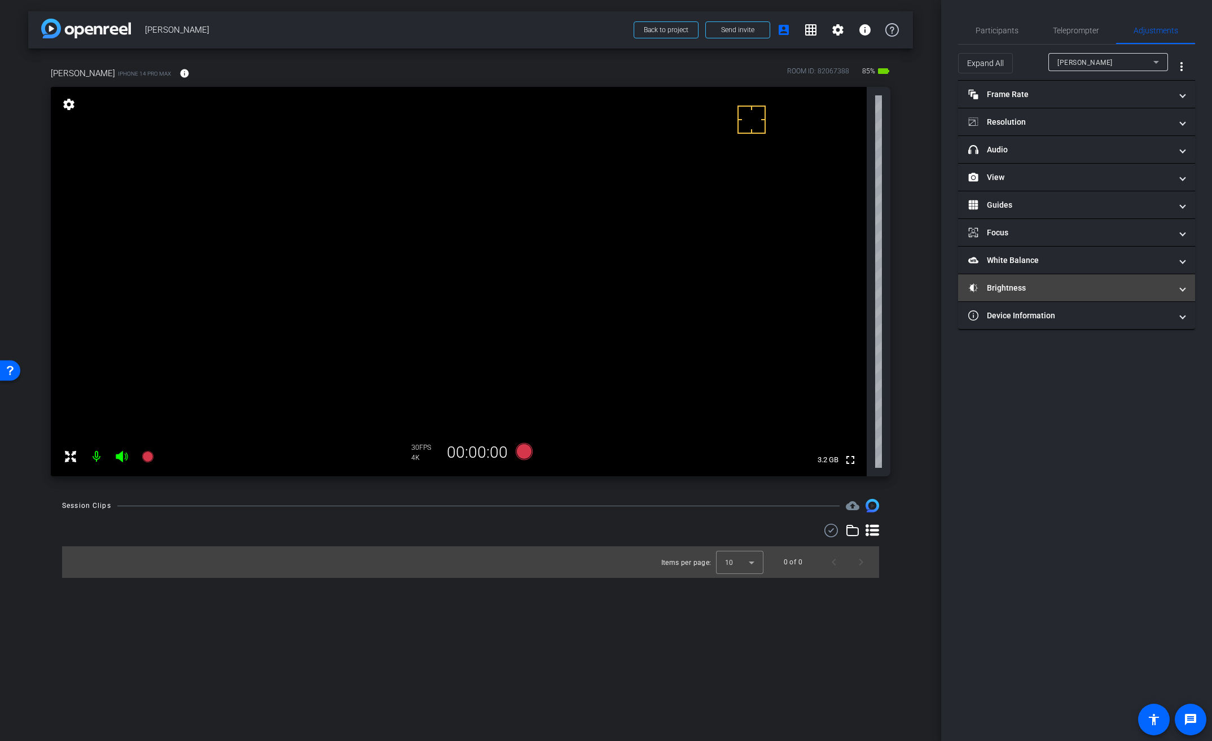
click at [1035, 294] on mat-expansion-panel-header "Brightness" at bounding box center [1076, 287] width 237 height 27
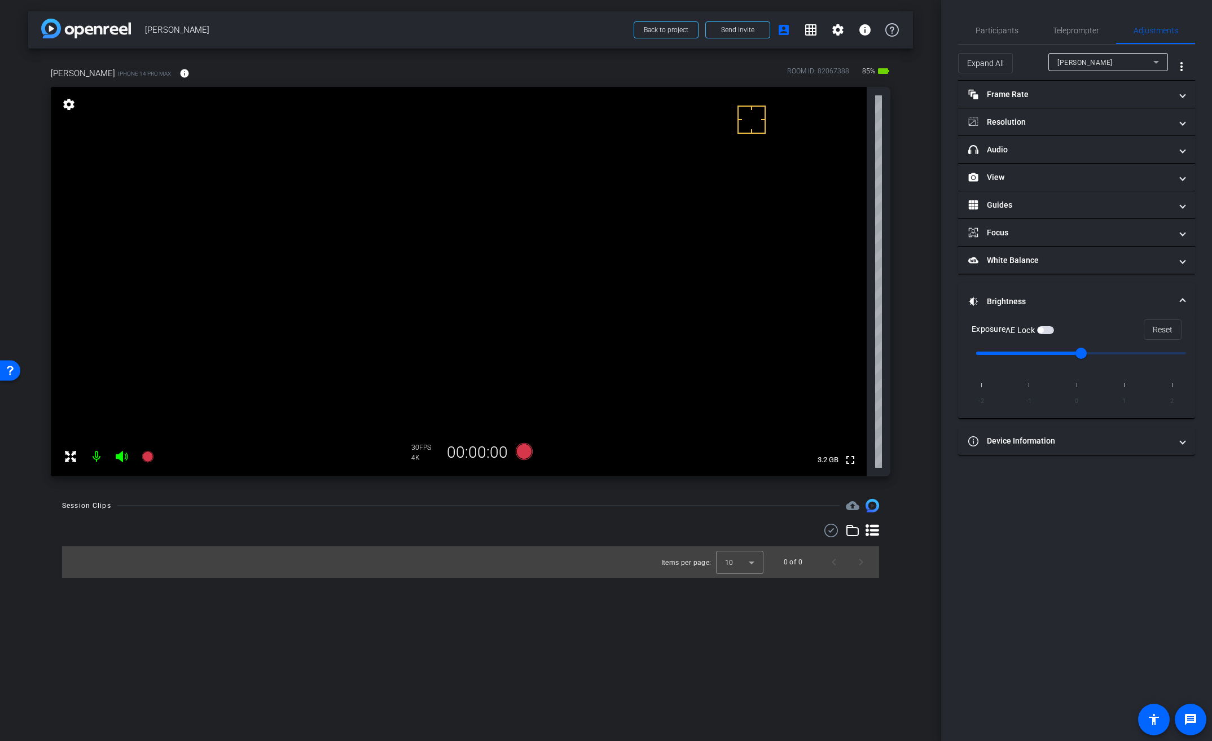
click at [1051, 328] on span "button" at bounding box center [1045, 330] width 17 height 8
click at [1009, 27] on span "Participants" at bounding box center [997, 31] width 43 height 8
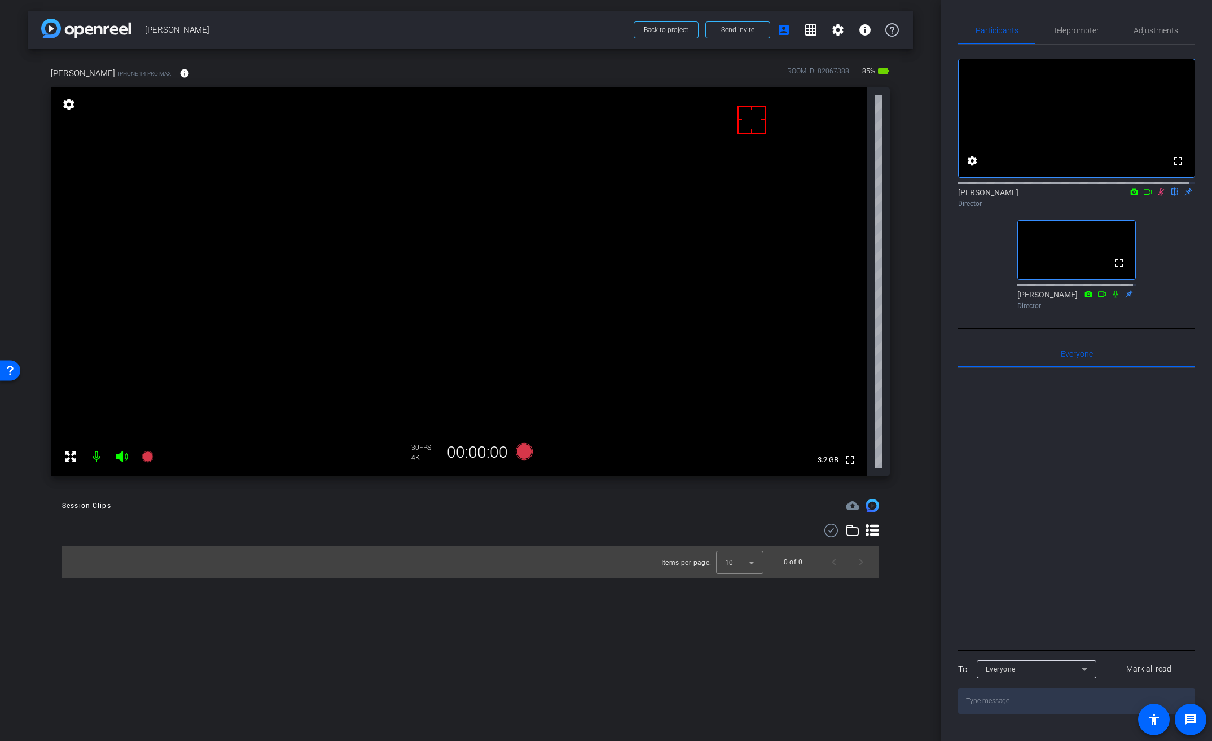
click at [1157, 196] on icon at bounding box center [1161, 192] width 9 height 8
click at [520, 213] on video at bounding box center [459, 281] width 816 height 389
click at [523, 448] on icon at bounding box center [524, 451] width 17 height 17
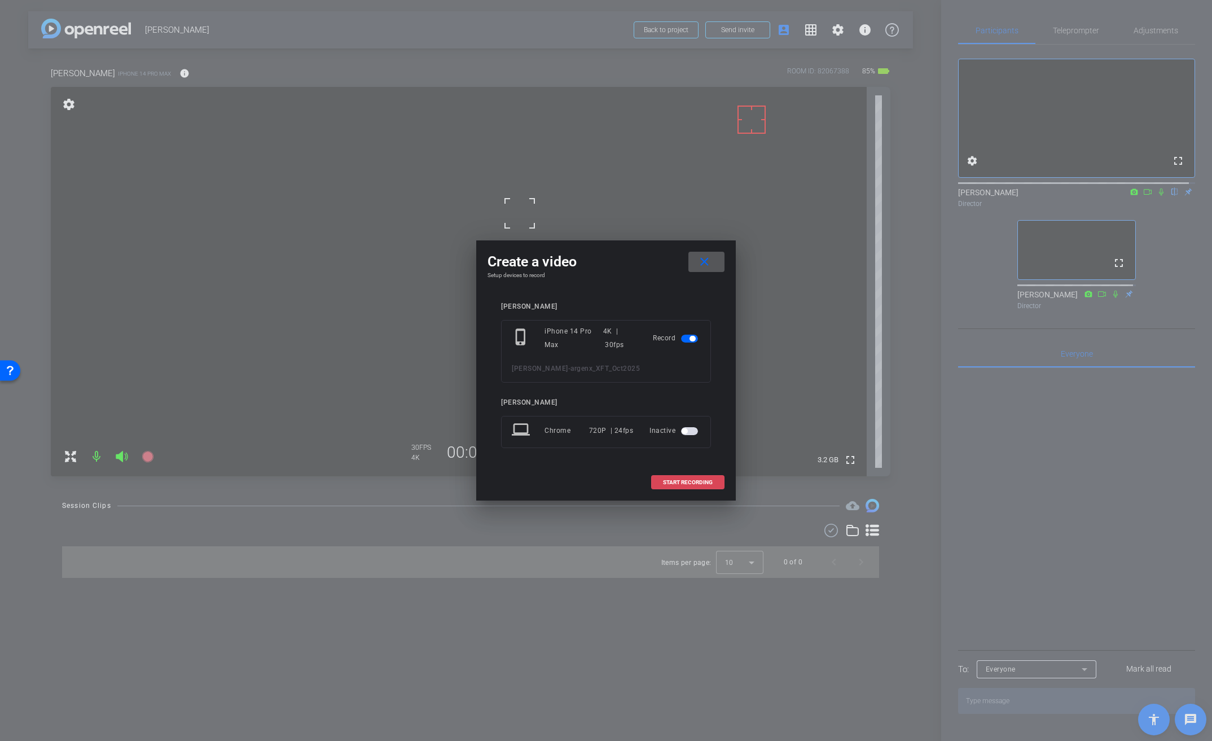
click at [698, 481] on span "START RECORDING" at bounding box center [688, 483] width 50 height 6
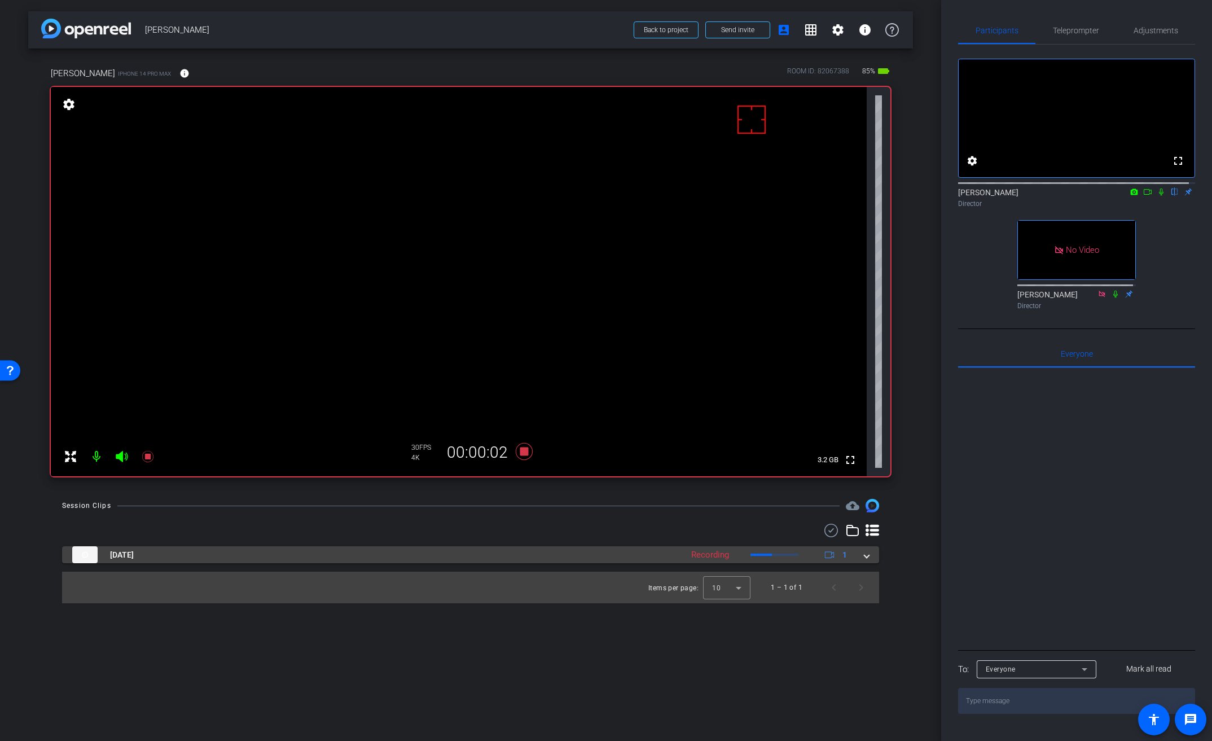
click at [867, 554] on span at bounding box center [867, 555] width 5 height 12
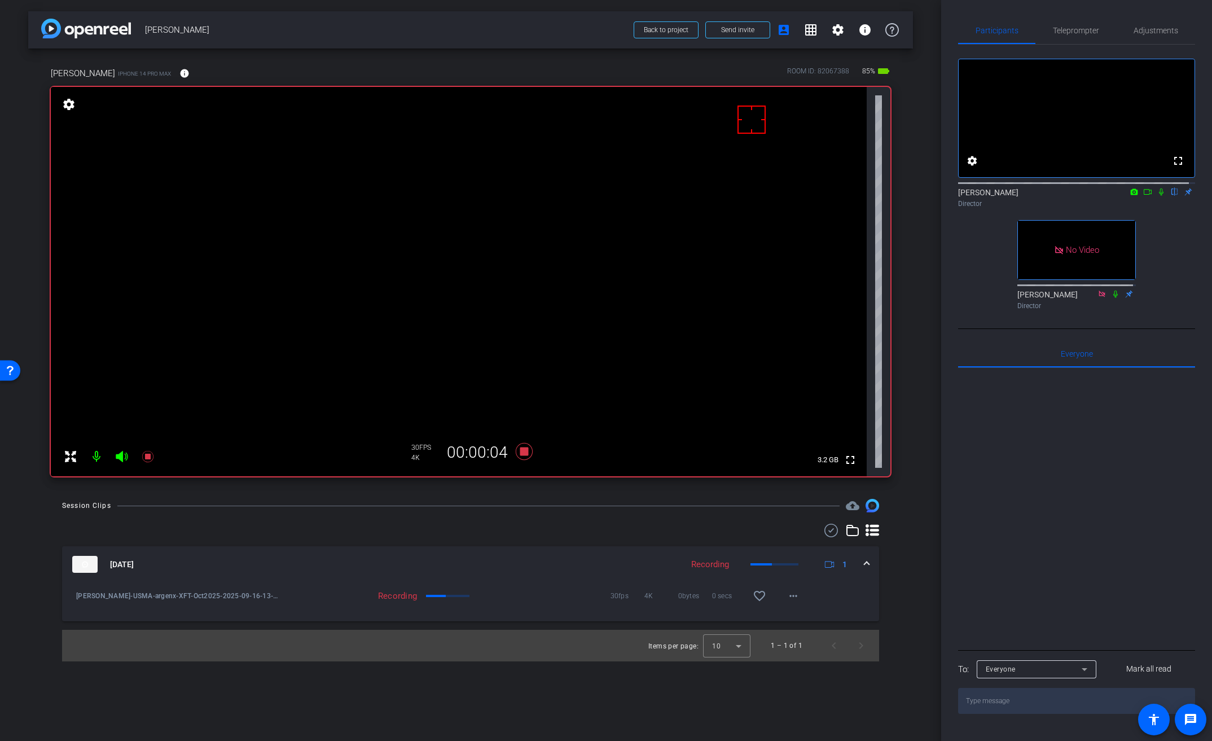
click at [525, 216] on video at bounding box center [459, 281] width 816 height 389
click at [1157, 196] on icon at bounding box center [1161, 192] width 9 height 8
click at [1145, 196] on icon at bounding box center [1147, 192] width 9 height 8
click at [527, 452] on icon at bounding box center [524, 451] width 17 height 17
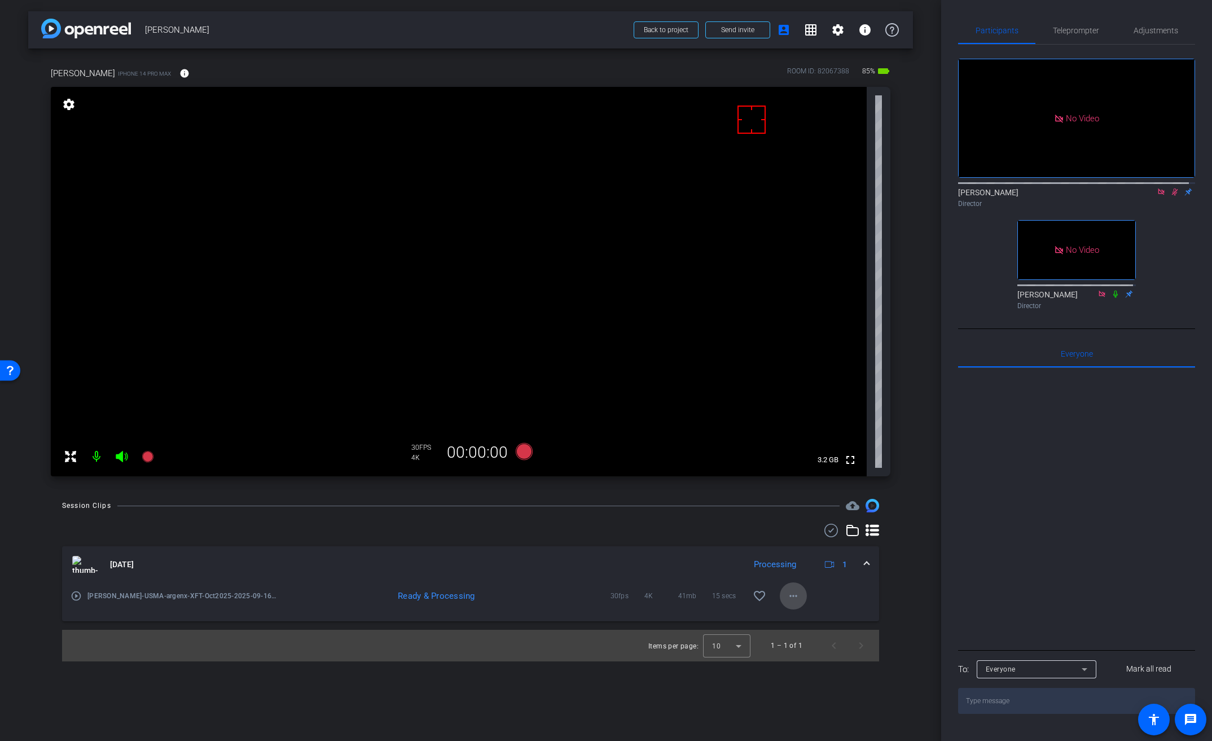
click at [789, 600] on mat-icon "more_horiz" at bounding box center [794, 596] width 14 height 14
click at [809, 616] on span "Download Original" at bounding box center [823, 620] width 68 height 14
click at [80, 592] on mat-icon "play_circle_outline" at bounding box center [76, 595] width 11 height 11
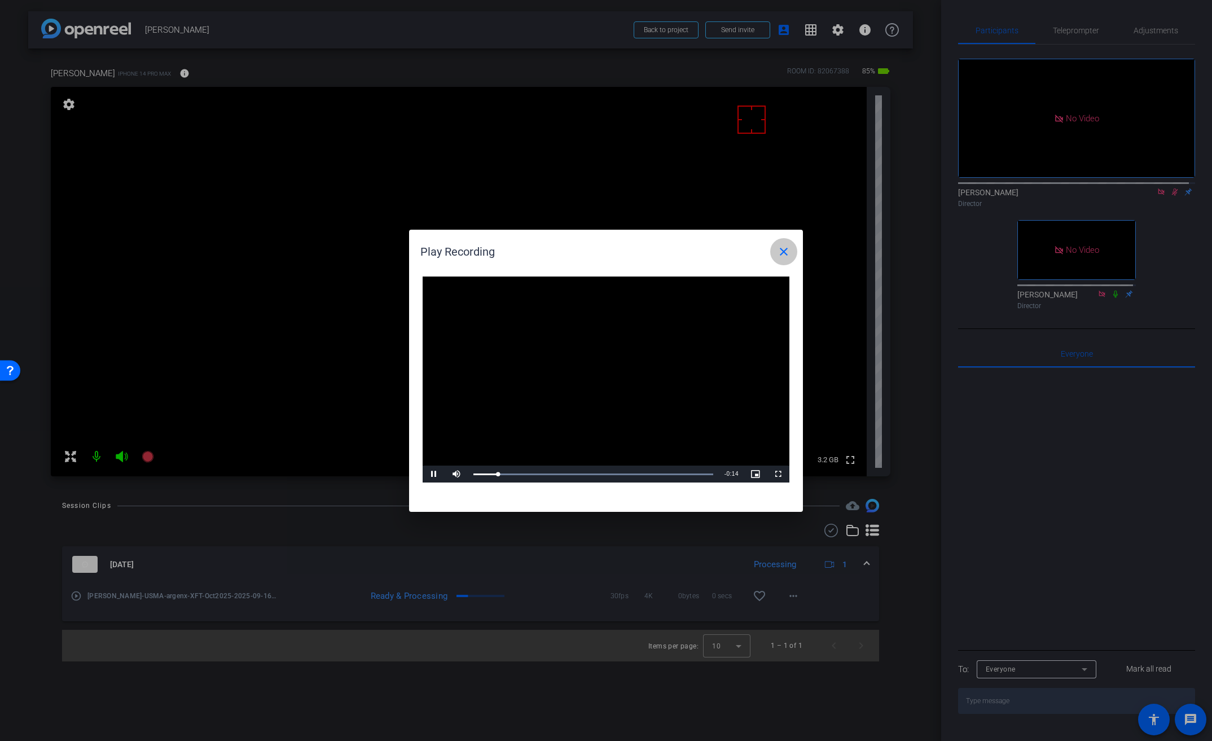
click at [785, 250] on mat-icon "close" at bounding box center [784, 252] width 14 height 14
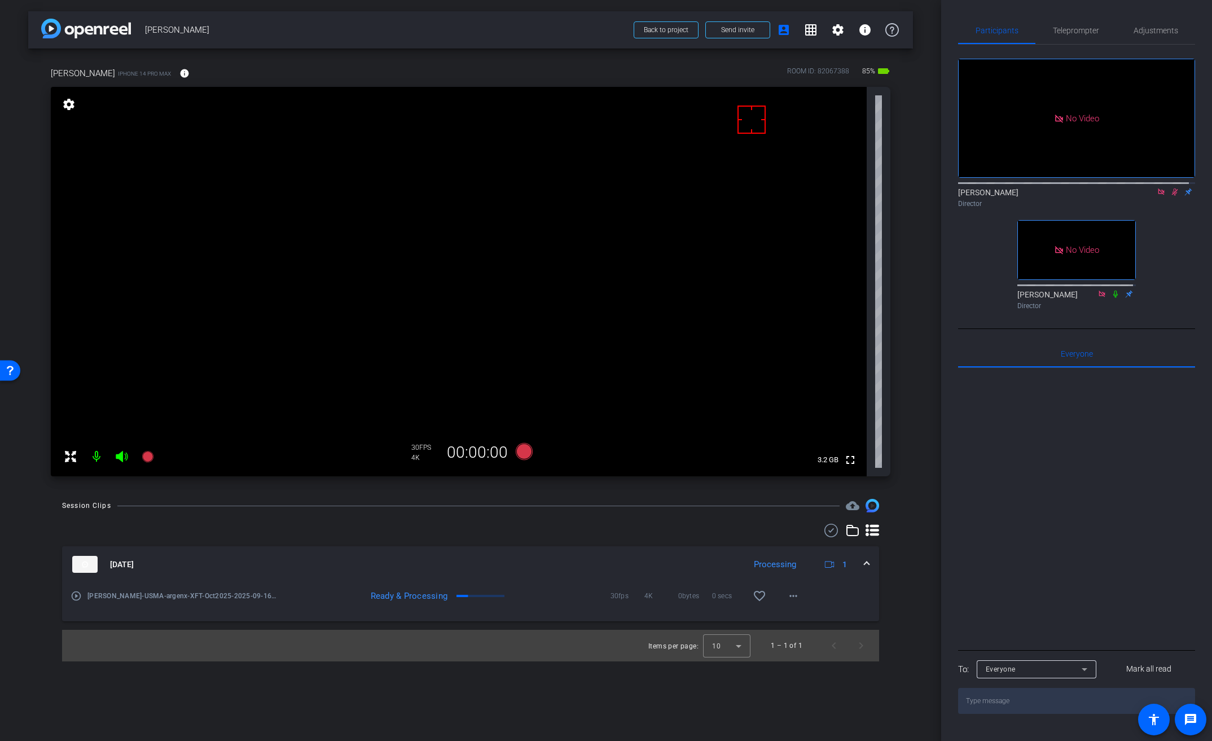
click at [829, 530] on icon at bounding box center [831, 531] width 17 height 14
click at [77, 598] on icon at bounding box center [76, 598] width 11 height 14
click at [537, 221] on video at bounding box center [459, 281] width 816 height 389
click at [522, 455] on icon at bounding box center [524, 451] width 17 height 17
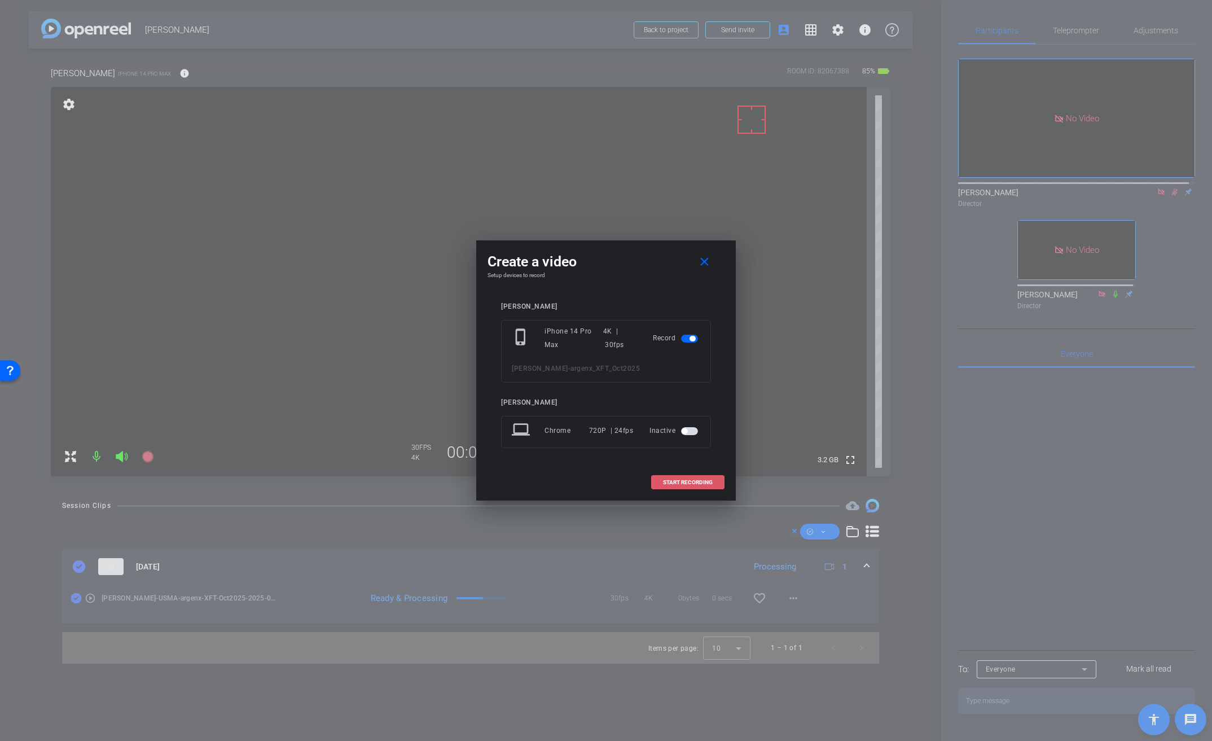
click at [677, 482] on span "START RECORDING" at bounding box center [688, 483] width 50 height 6
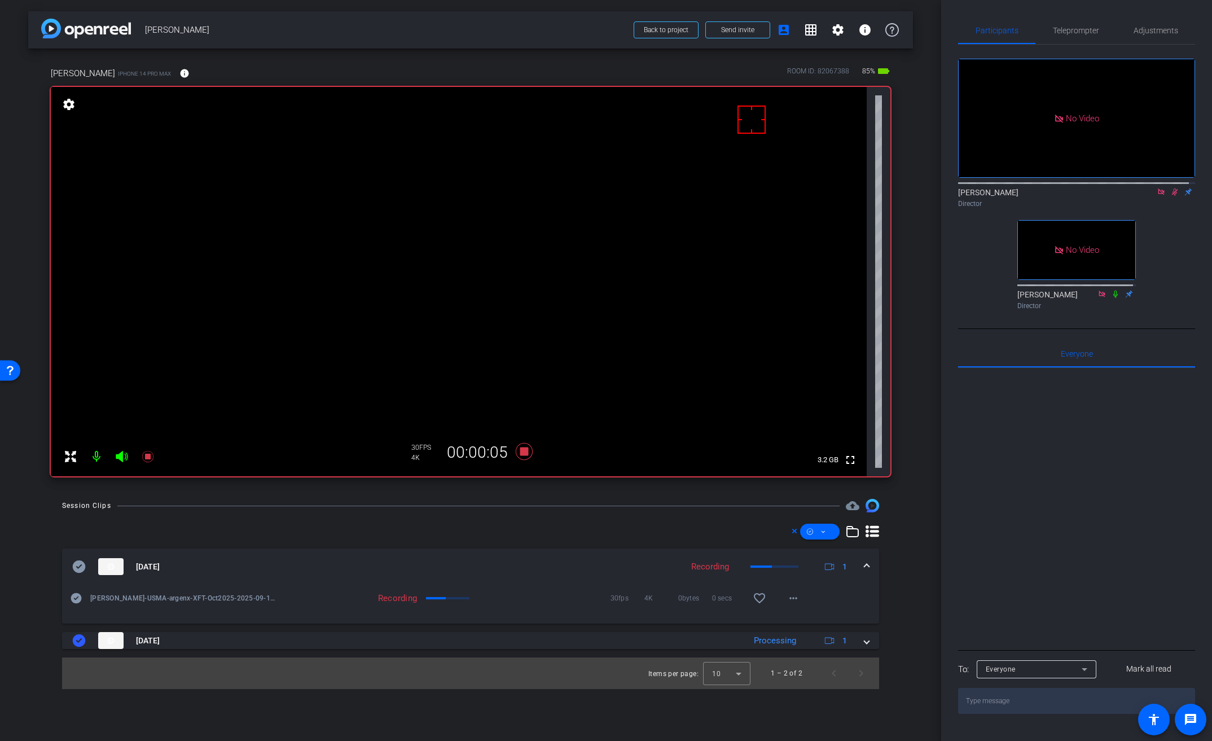
click at [512, 222] on video at bounding box center [459, 281] width 816 height 389
click at [533, 221] on video at bounding box center [459, 281] width 816 height 389
click at [530, 216] on video at bounding box center [459, 281] width 816 height 389
click at [531, 218] on video at bounding box center [459, 281] width 816 height 389
click at [525, 451] on icon at bounding box center [524, 451] width 17 height 17
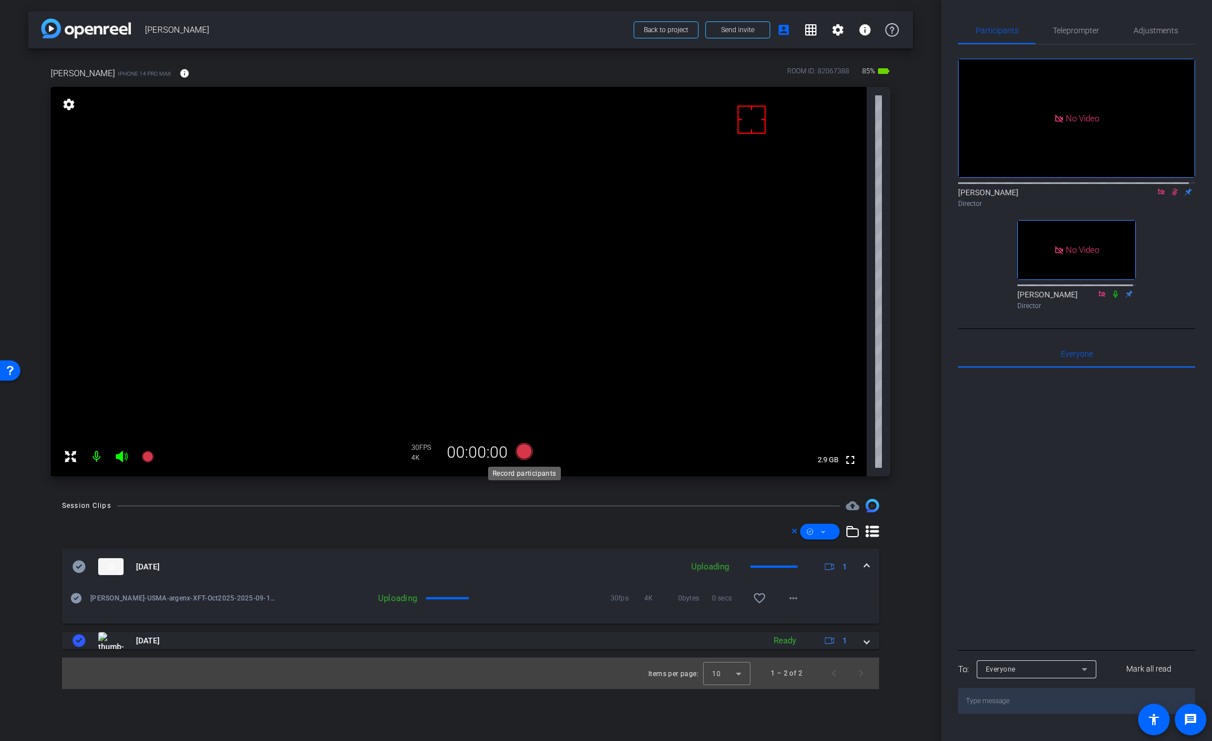
click at [525, 451] on icon at bounding box center [524, 451] width 17 height 17
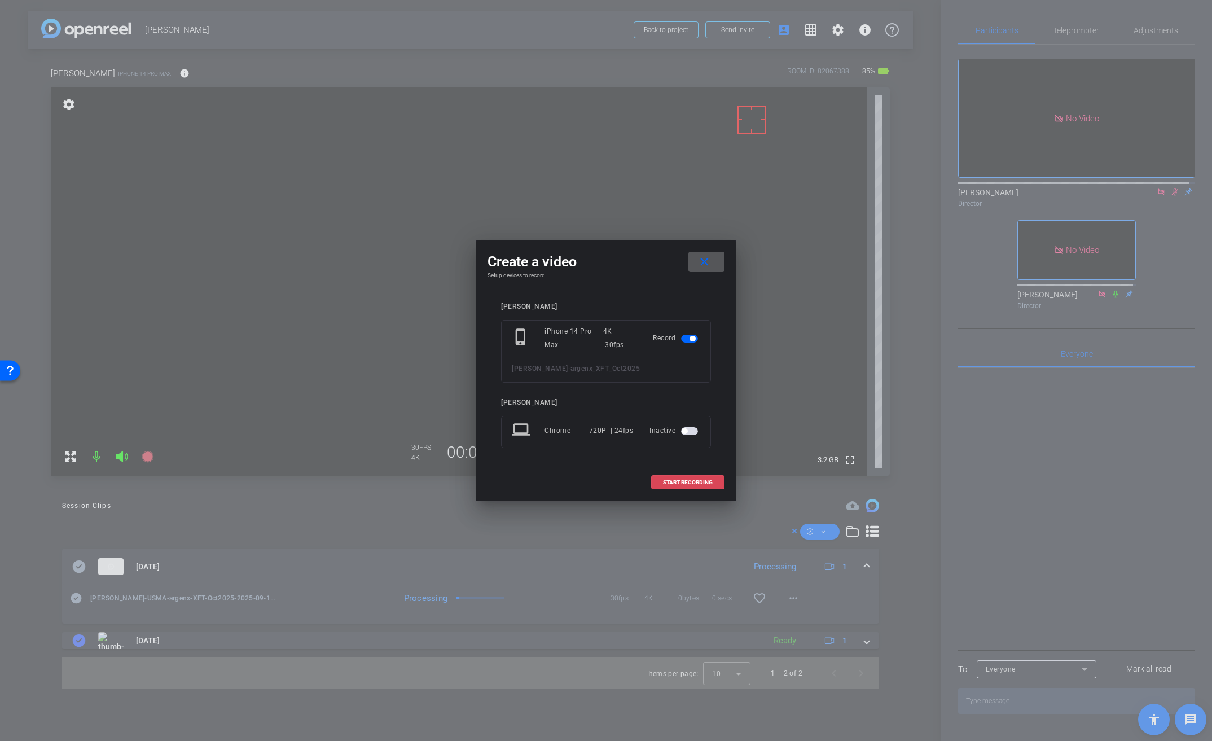
click at [693, 483] on span "START RECORDING" at bounding box center [688, 483] width 50 height 6
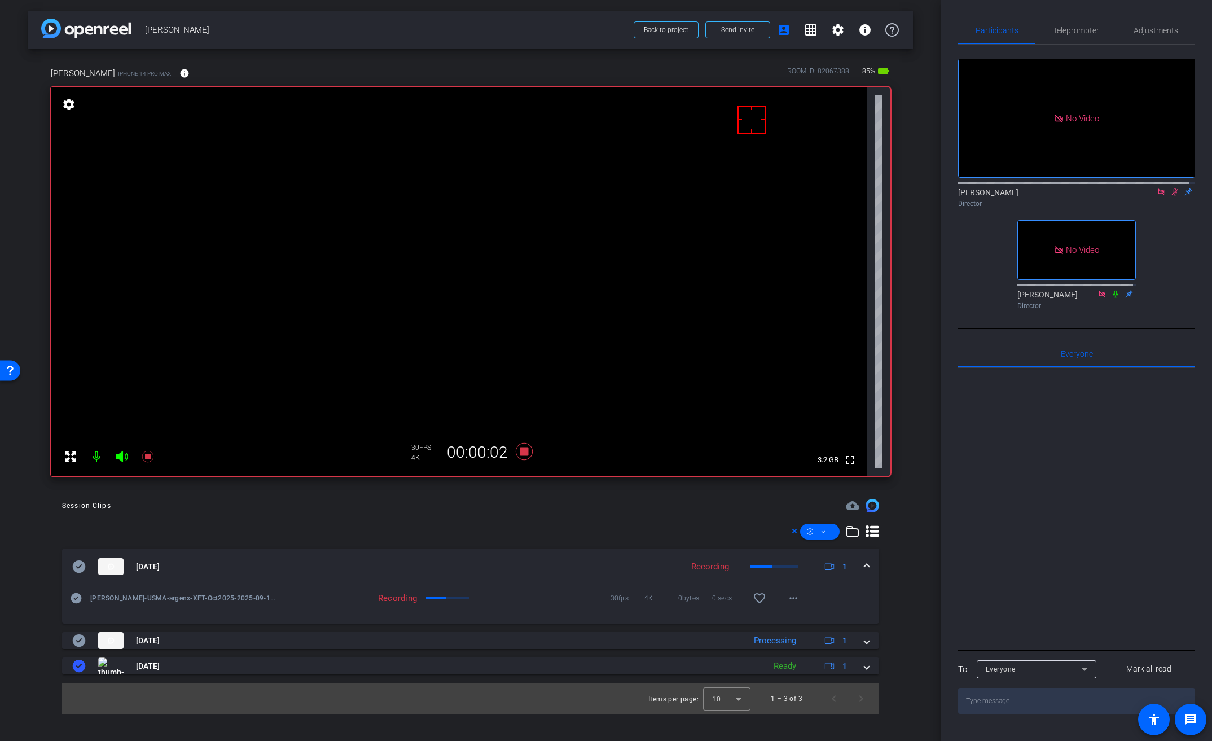
click at [529, 217] on video at bounding box center [459, 281] width 816 height 389
click at [523, 222] on video at bounding box center [459, 281] width 816 height 389
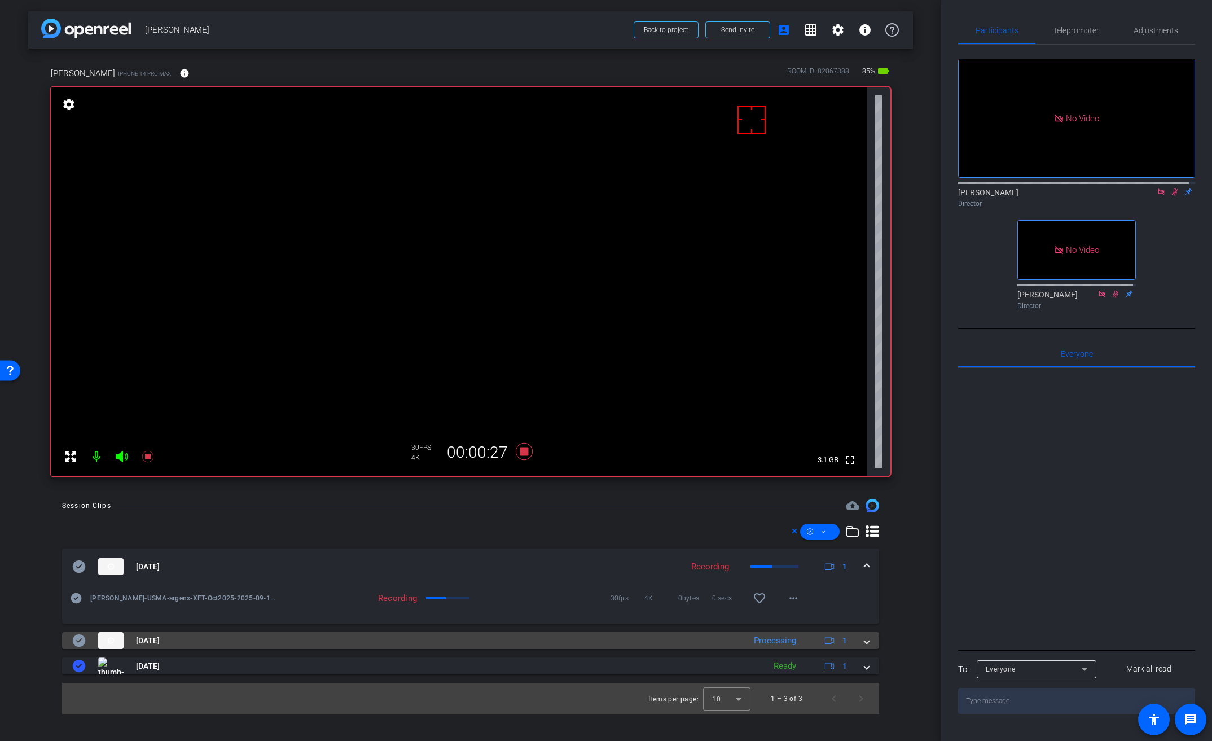
click at [870, 643] on mat-expansion-panel-header "[DATE] Processing 1" at bounding box center [470, 640] width 817 height 17
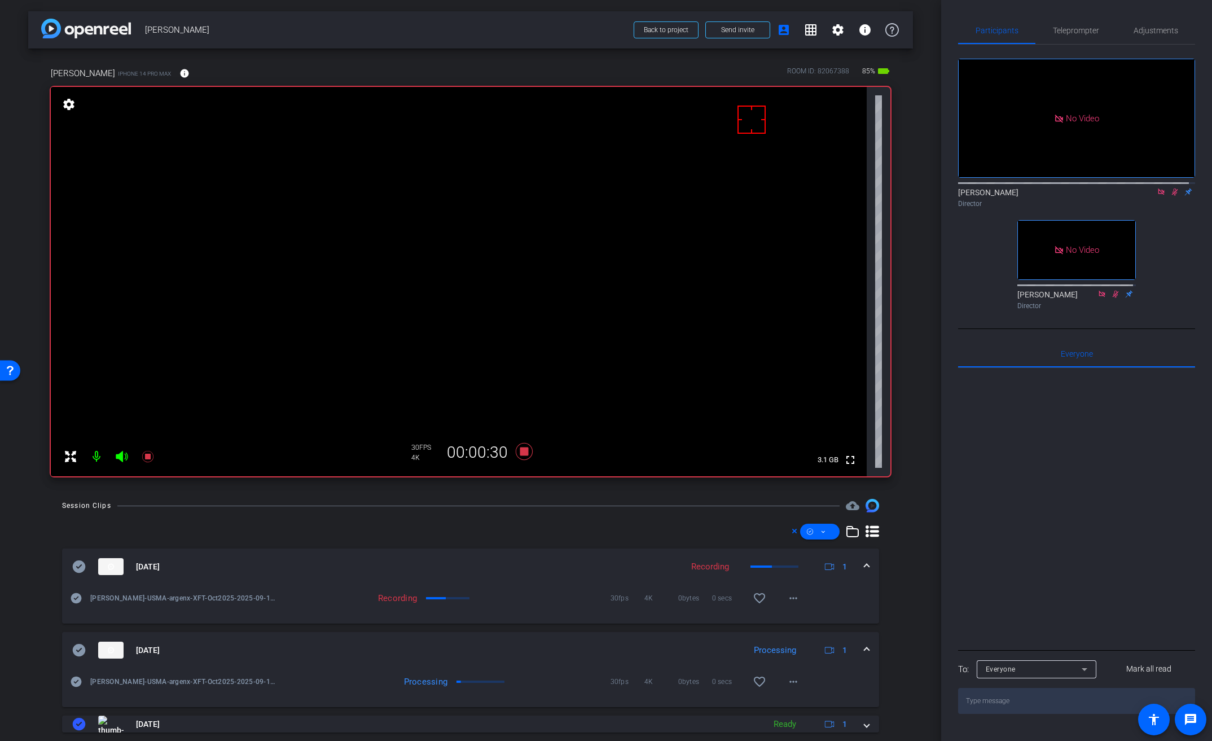
click at [865, 563] on span at bounding box center [867, 567] width 5 height 12
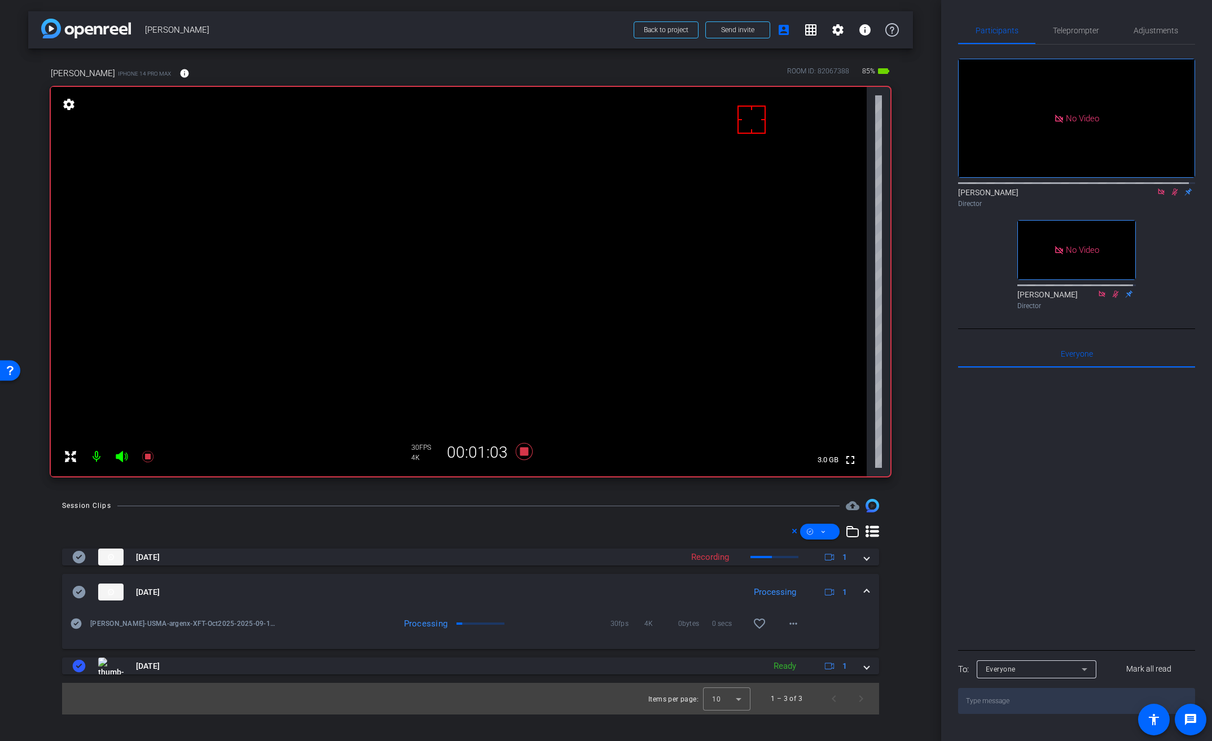
click at [515, 226] on video at bounding box center [459, 281] width 816 height 389
click at [1171, 196] on icon at bounding box center [1175, 192] width 9 height 8
click at [537, 226] on video at bounding box center [459, 281] width 816 height 389
click at [523, 217] on div at bounding box center [537, 226] width 28 height 28
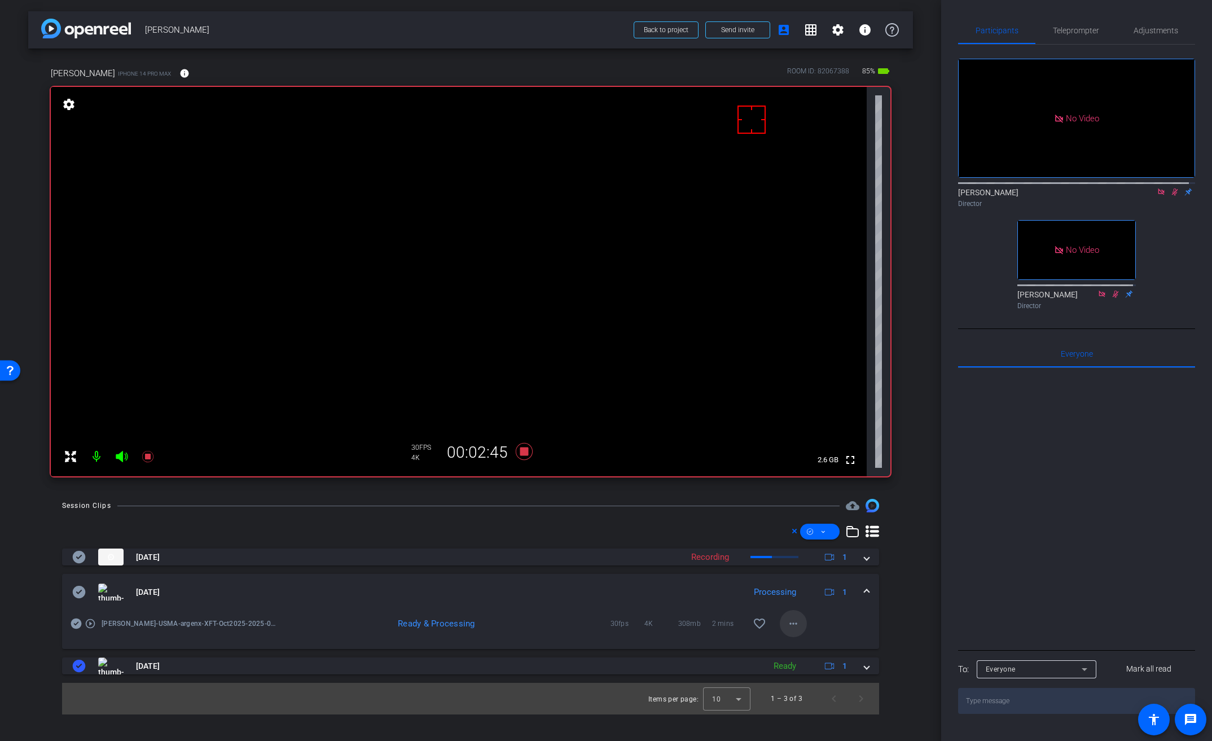
click at [797, 622] on mat-icon "more_horiz" at bounding box center [794, 624] width 14 height 14
click at [825, 513] on span "Download Original" at bounding box center [823, 516] width 68 height 14
click at [79, 587] on icon at bounding box center [79, 592] width 13 height 12
click at [867, 593] on span at bounding box center [867, 592] width 5 height 12
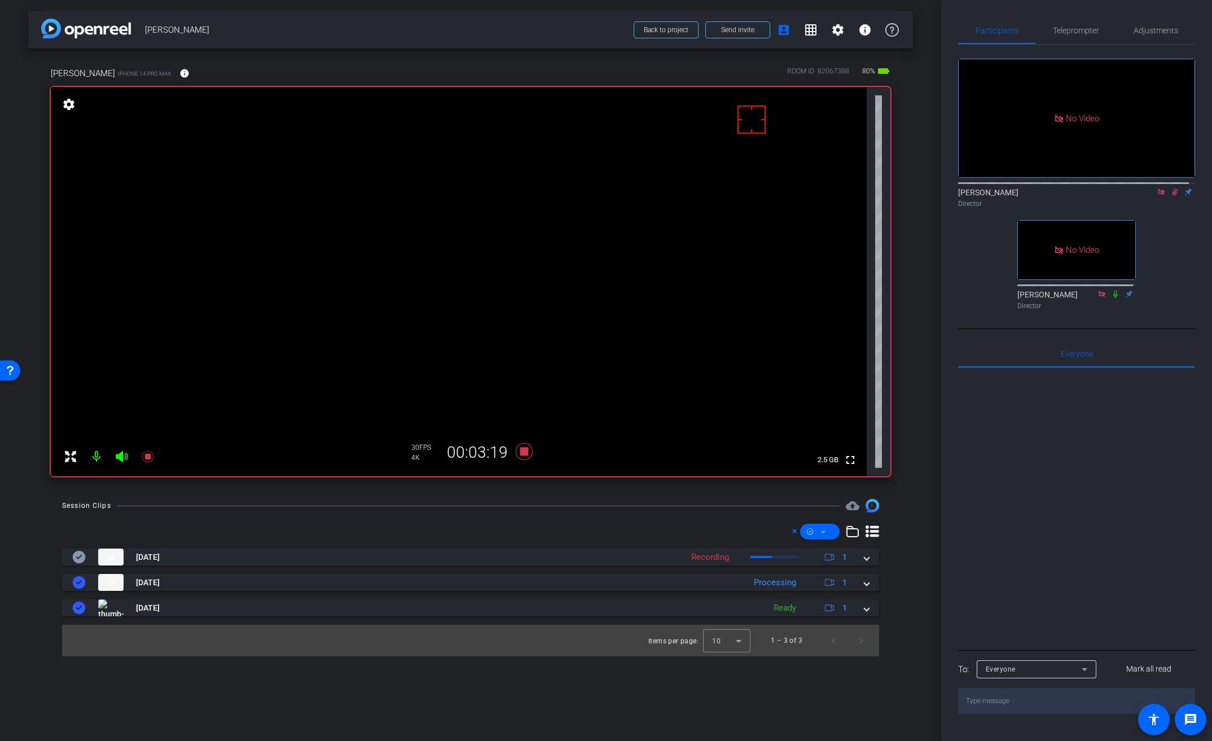
click at [534, 224] on video at bounding box center [459, 281] width 816 height 389
click at [512, 224] on video at bounding box center [459, 281] width 816 height 389
click at [526, 451] on icon at bounding box center [524, 451] width 17 height 17
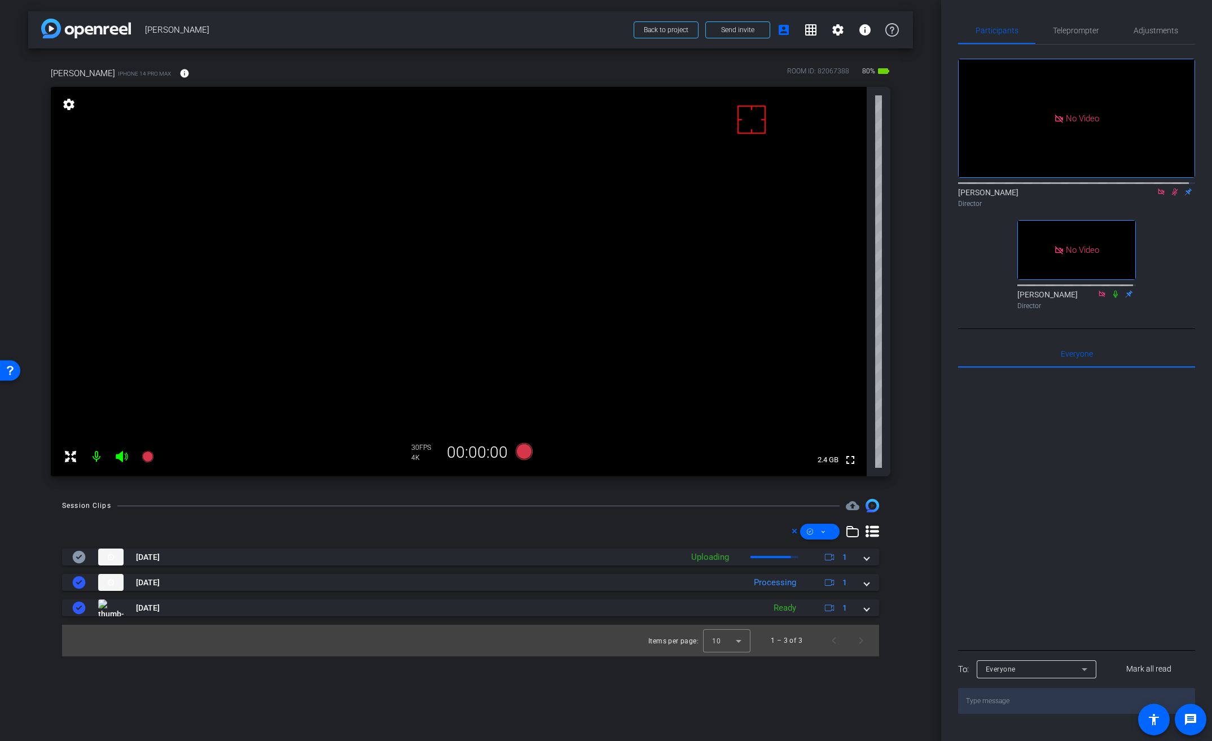
click at [1171, 196] on icon at bounding box center [1175, 192] width 9 height 8
click at [1158, 195] on icon at bounding box center [1161, 192] width 6 height 6
click at [1152, 29] on span "Adjustments" at bounding box center [1156, 31] width 45 height 8
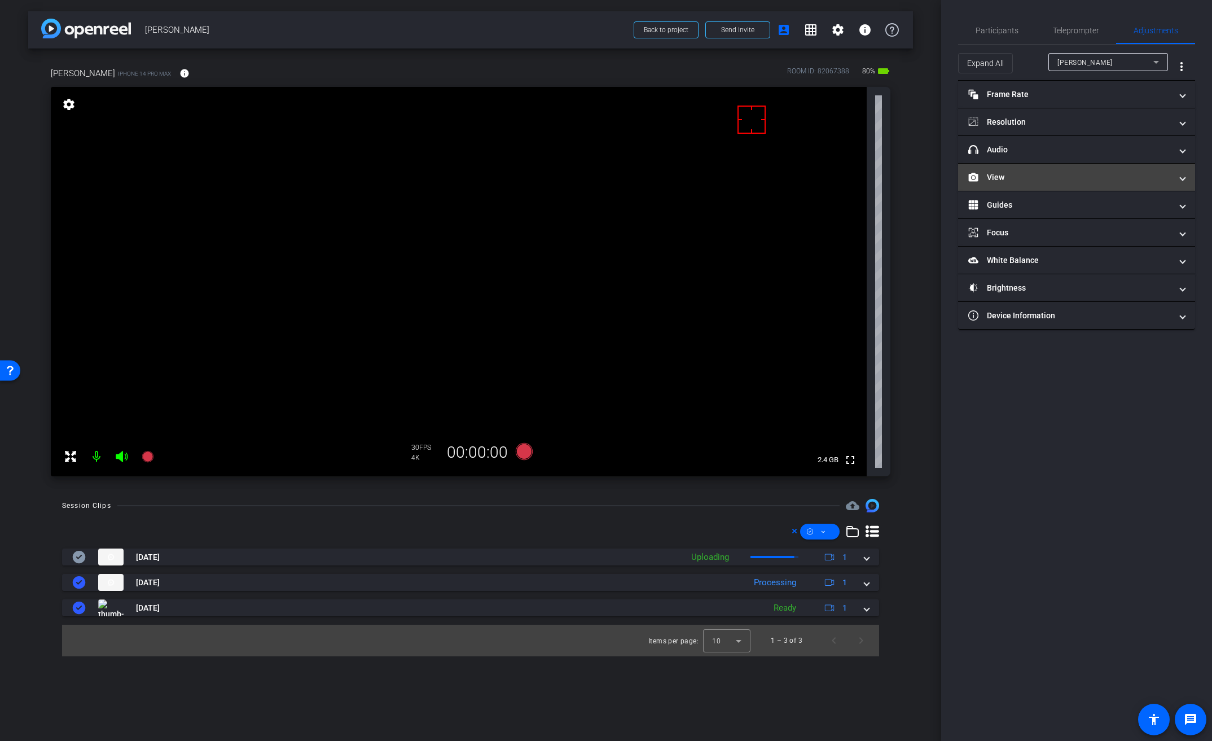
click at [1006, 179] on mat-panel-title "View" at bounding box center [1070, 178] width 203 height 12
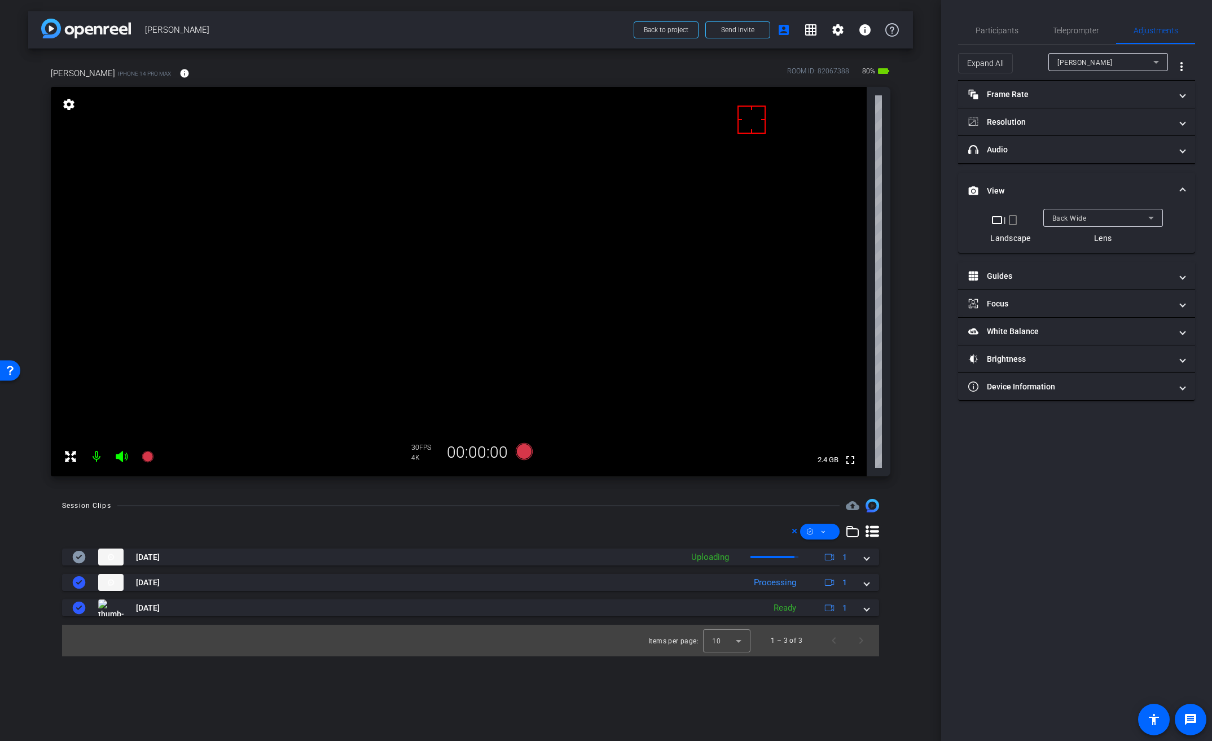
click at [1085, 220] on span "Back Wide" at bounding box center [1070, 218] width 34 height 8
click at [1076, 264] on span "Front Wide" at bounding box center [1070, 259] width 37 height 14
click at [992, 27] on span "Participants" at bounding box center [997, 31] width 43 height 8
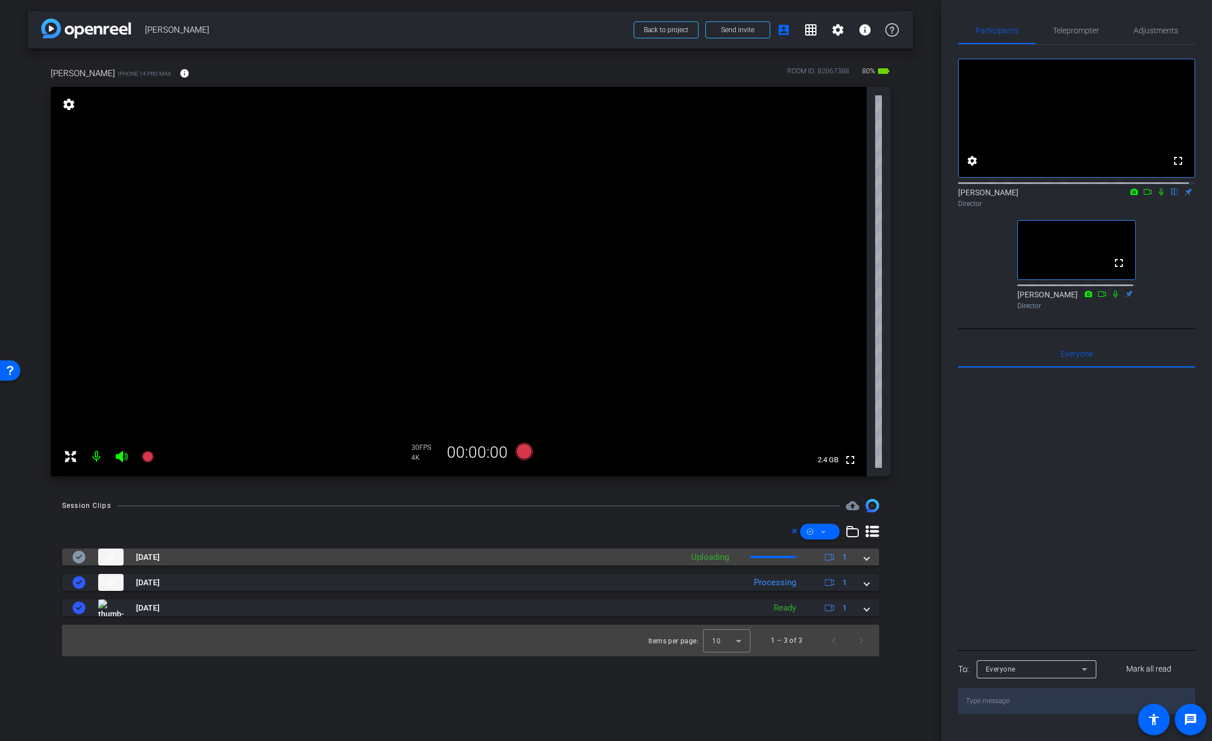
click at [867, 558] on span at bounding box center [867, 557] width 5 height 12
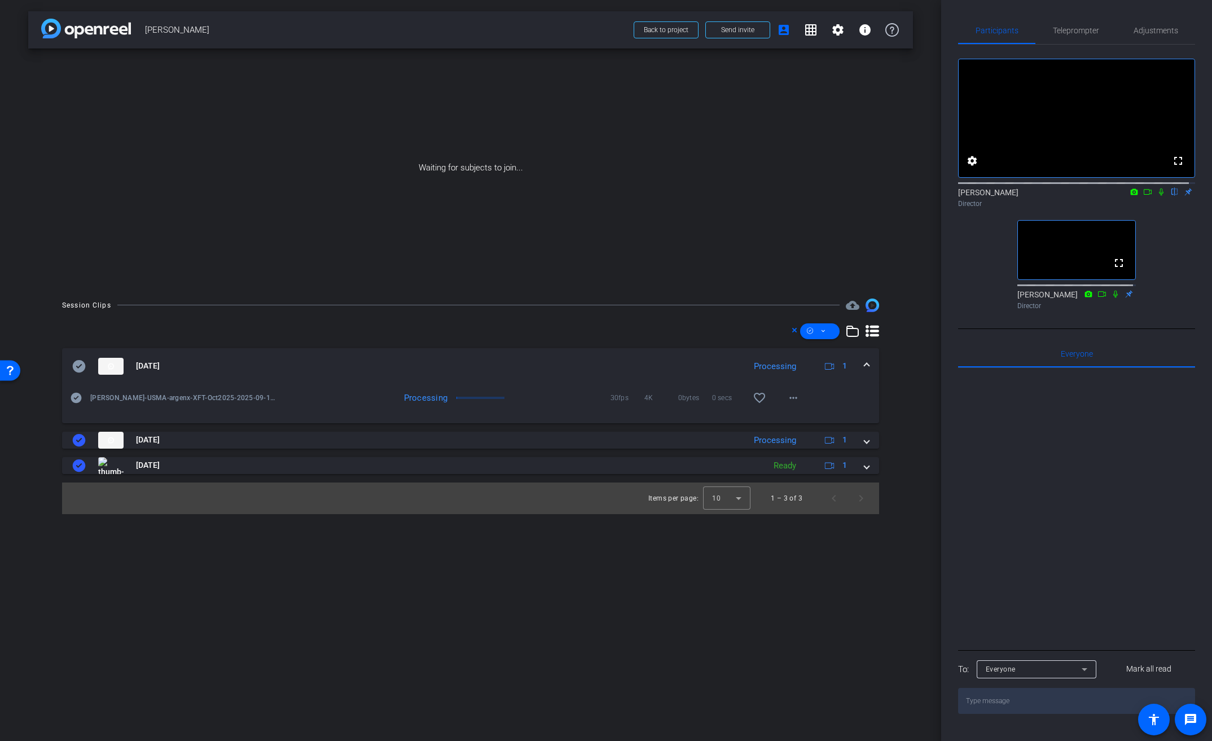
click at [1157, 196] on icon at bounding box center [1161, 192] width 9 height 8
click at [1141, 197] on mat-icon at bounding box center [1148, 192] width 14 height 10
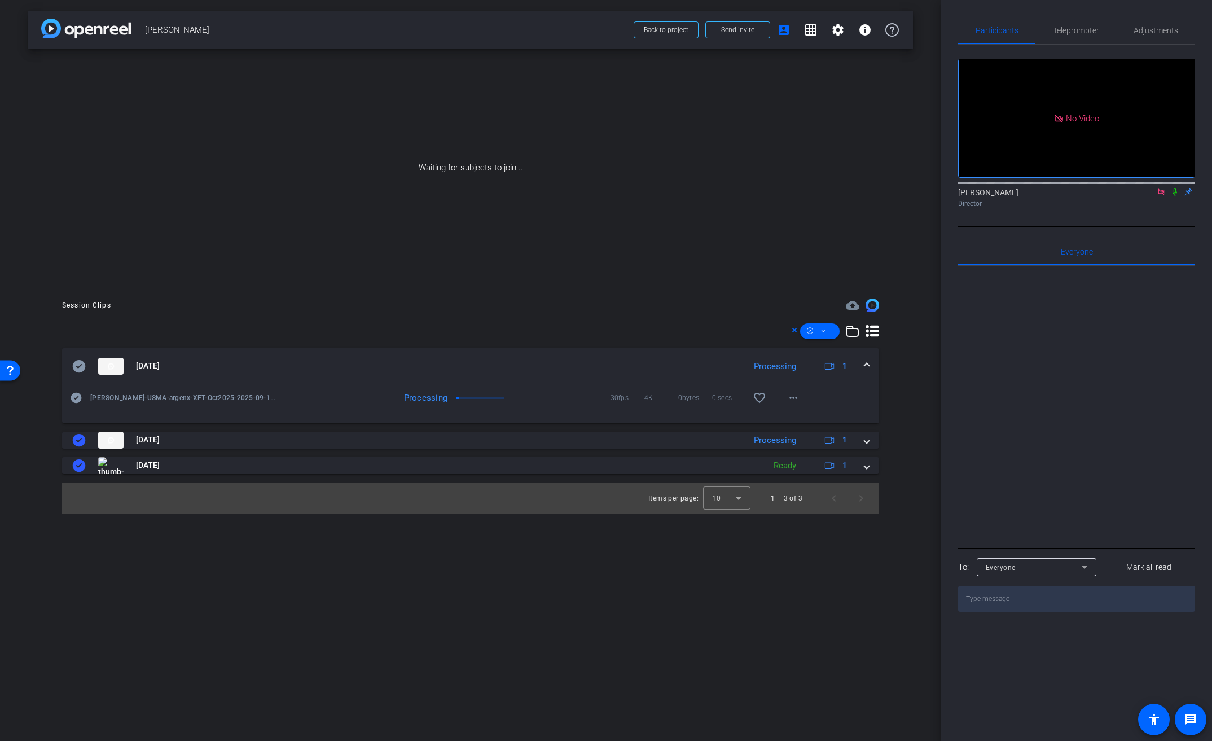
click at [1165, 197] on mat-icon at bounding box center [1162, 192] width 14 height 10
click at [1160, 196] on icon at bounding box center [1161, 192] width 9 height 8
click at [1148, 196] on icon at bounding box center [1147, 192] width 9 height 8
click at [793, 400] on mat-icon "more_horiz" at bounding box center [794, 398] width 14 height 14
click at [796, 418] on span "Download Original" at bounding box center [823, 422] width 68 height 14
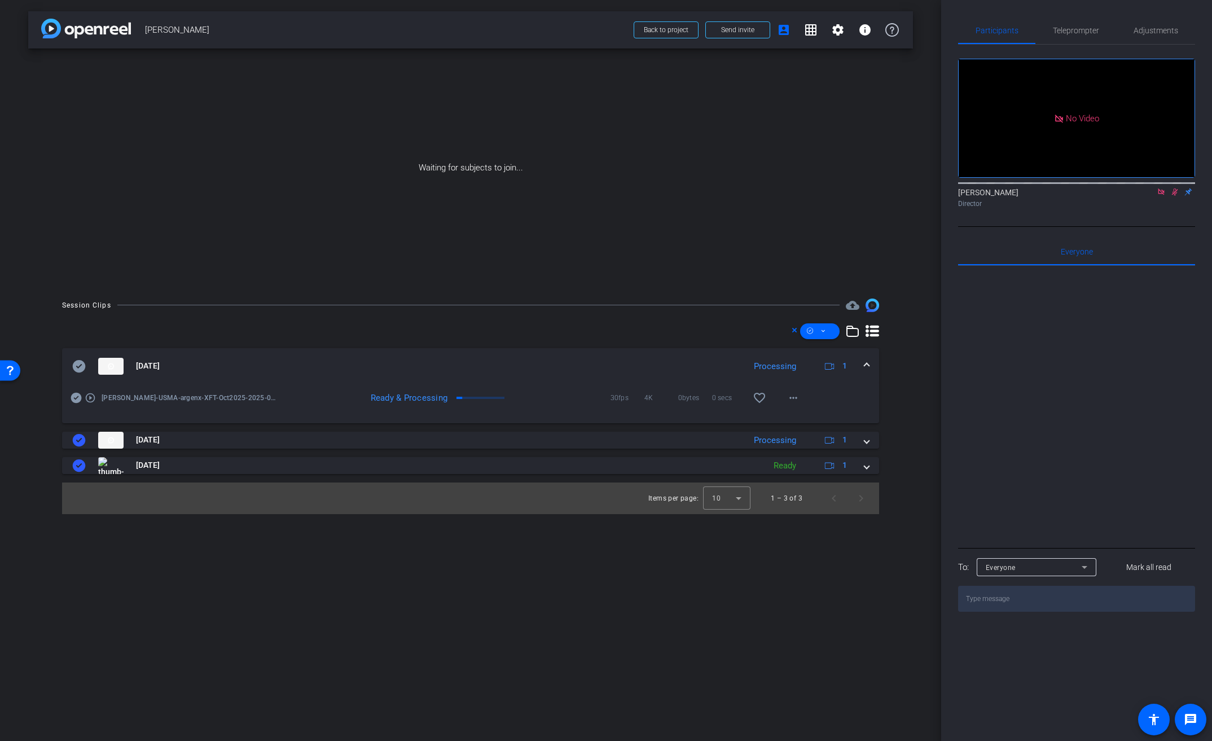
click at [80, 365] on icon at bounding box center [79, 367] width 14 height 14
click at [865, 365] on span at bounding box center [867, 366] width 5 height 12
